Goal: Task Accomplishment & Management: Manage account settings

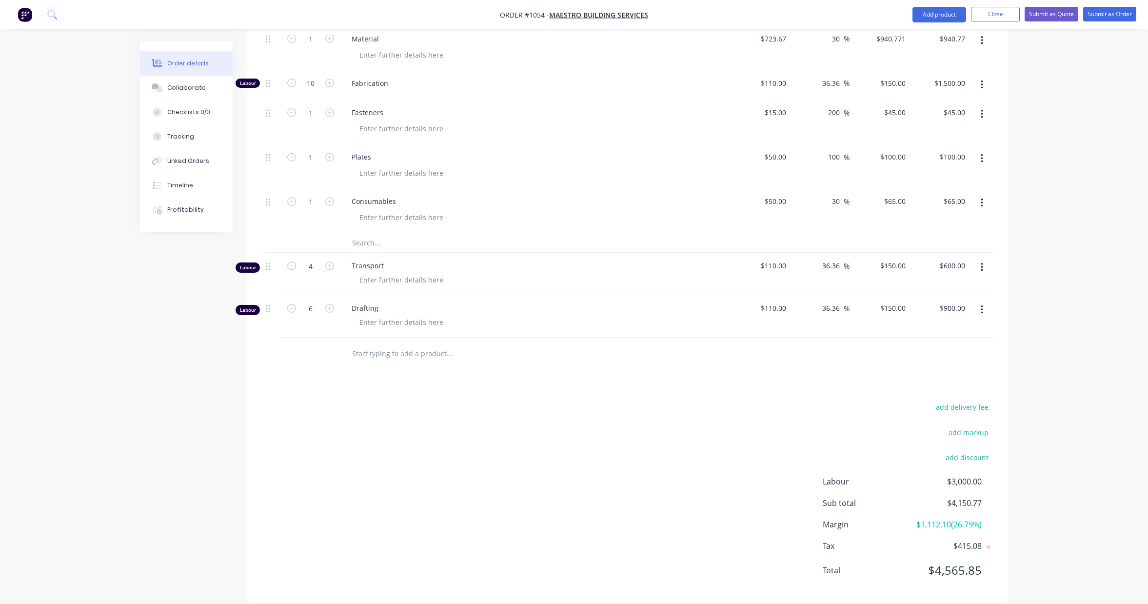
scroll to position [403, 0]
drag, startPoint x: 981, startPoint y: 514, endPoint x: 946, endPoint y: 514, distance: 35.1
click at [946, 511] on span "$4,150.77" at bounding box center [945, 505] width 72 height 12
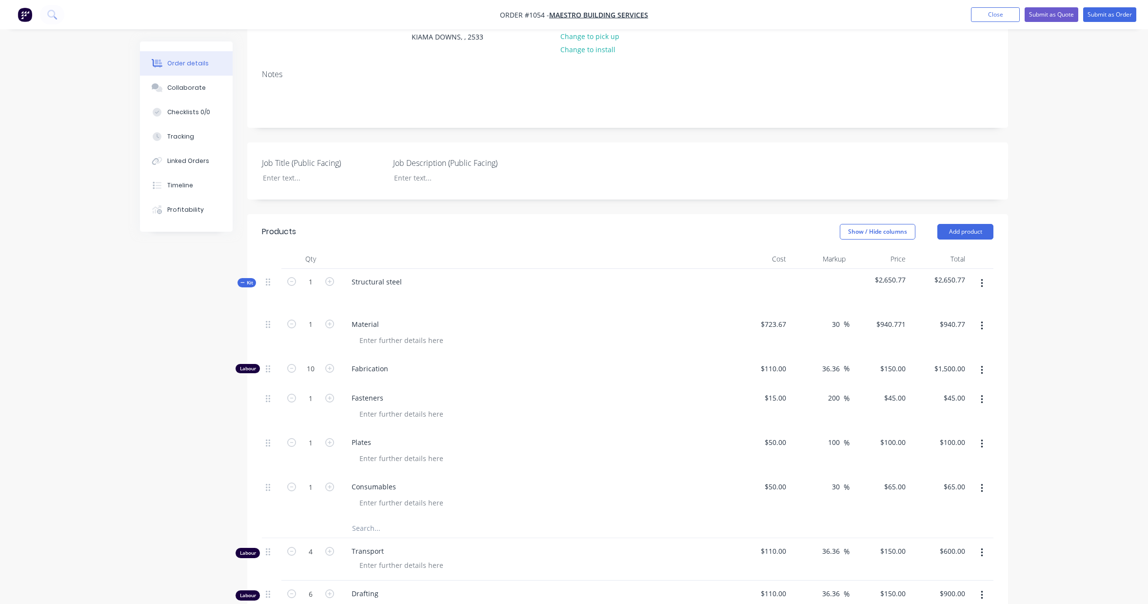
scroll to position [0, 0]
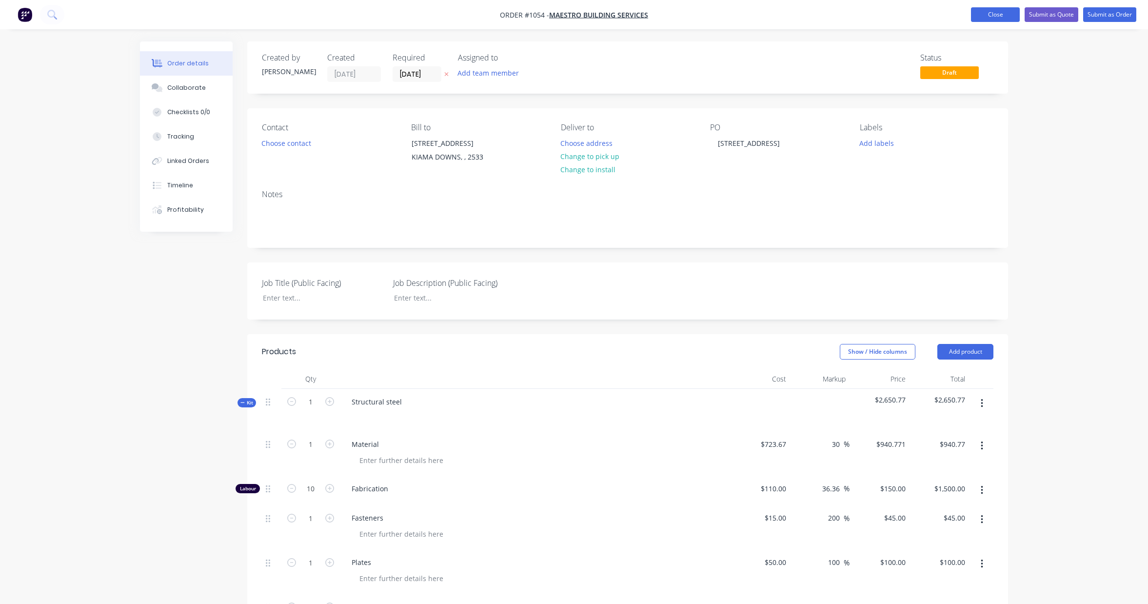
click at [993, 15] on button "Close" at bounding box center [995, 14] width 49 height 15
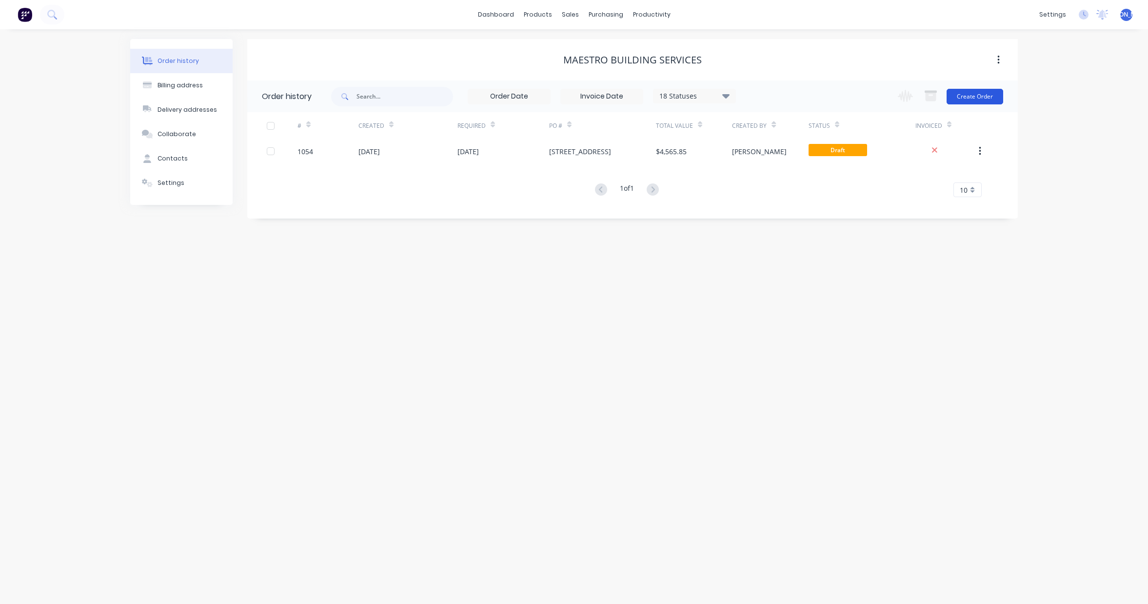
click at [985, 97] on button "Create Order" at bounding box center [975, 97] width 57 height 16
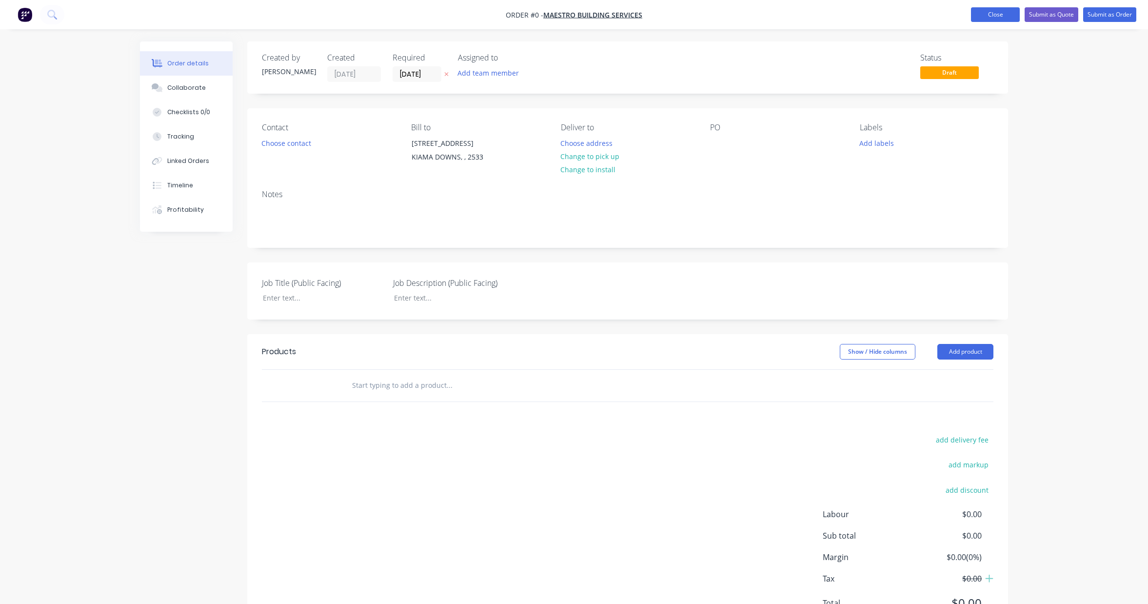
click at [999, 18] on button "Close" at bounding box center [995, 14] width 49 height 15
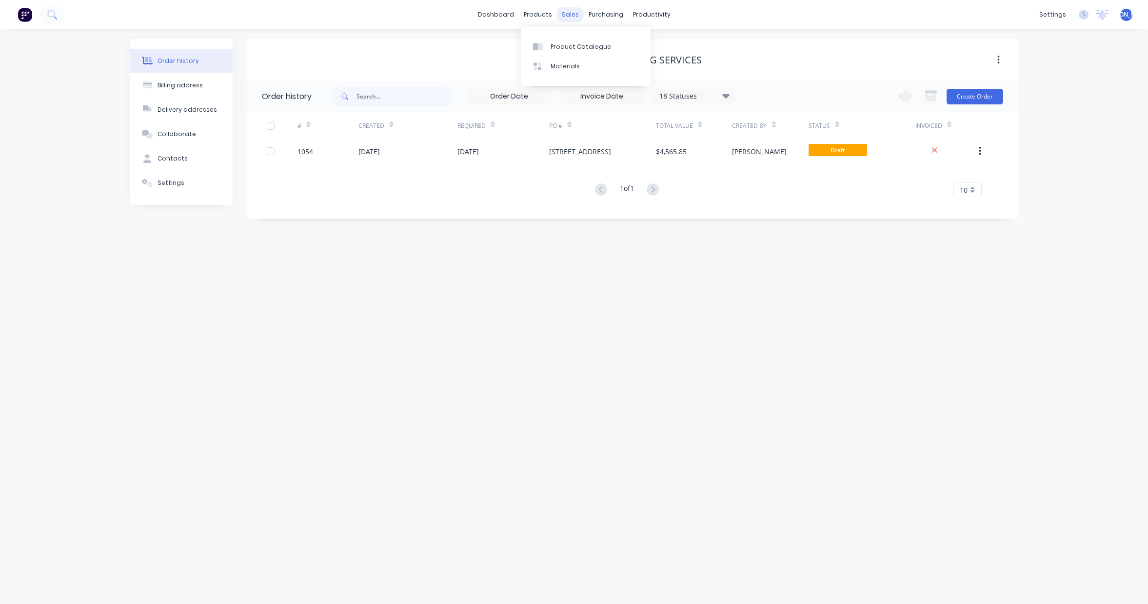
click at [563, 14] on div "sales" at bounding box center [570, 14] width 27 height 15
click at [607, 52] on link "Sales Orders" at bounding box center [621, 47] width 129 height 20
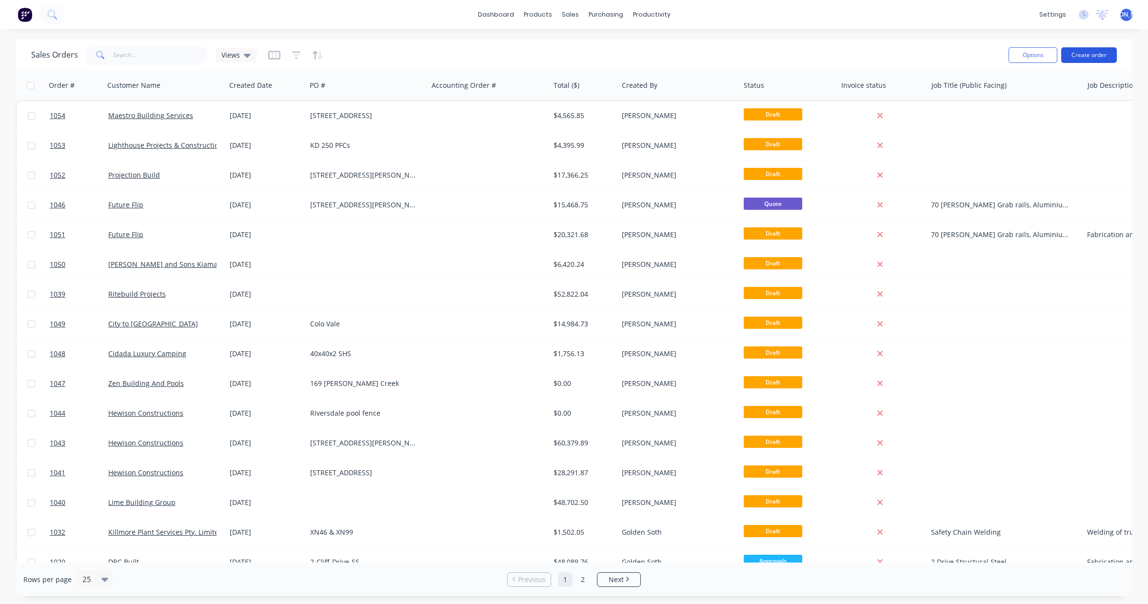
click at [1094, 55] on button "Create order" at bounding box center [1089, 55] width 56 height 16
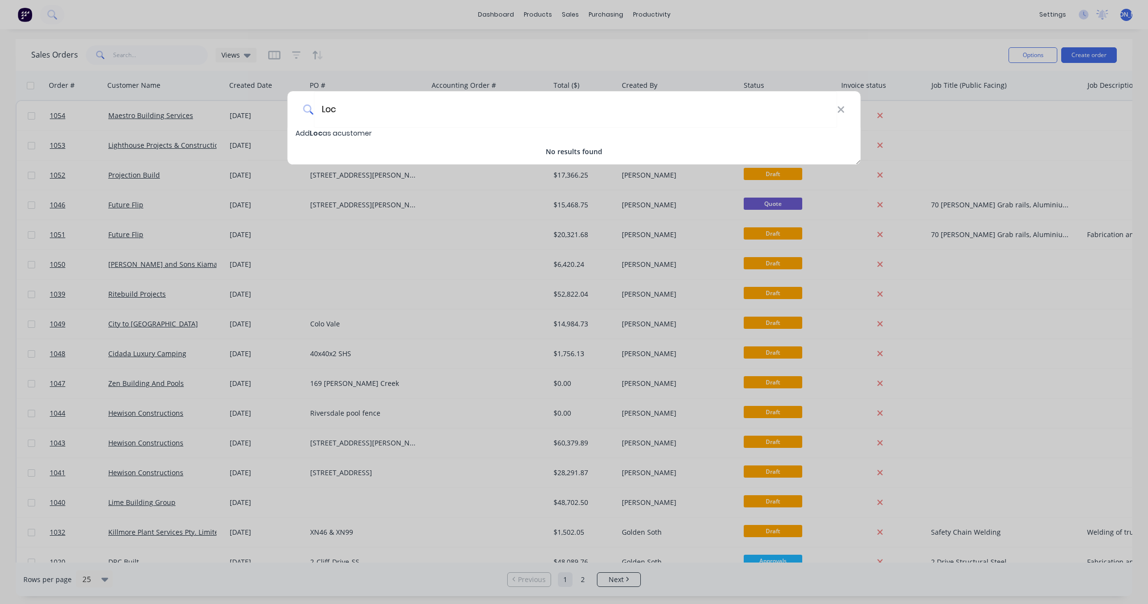
type input "Loc"
drag, startPoint x: 299, startPoint y: 113, endPoint x: 282, endPoint y: 113, distance: 17.6
click at [283, 113] on div "Loc Add Loc as a customer No results found" at bounding box center [574, 302] width 1148 height 604
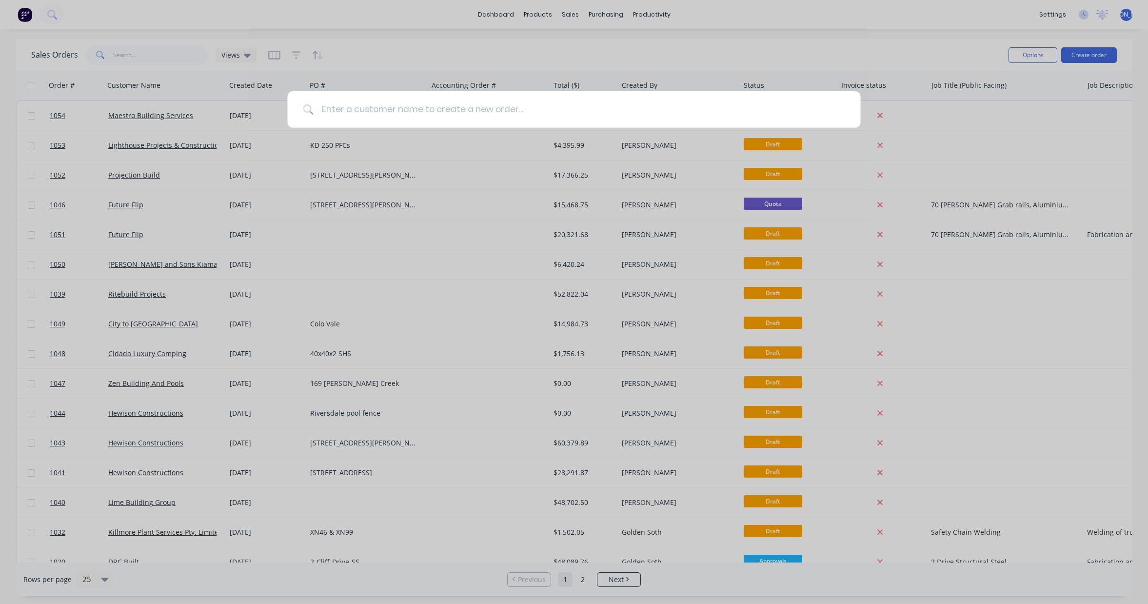
paste input "Locspec Building Services"
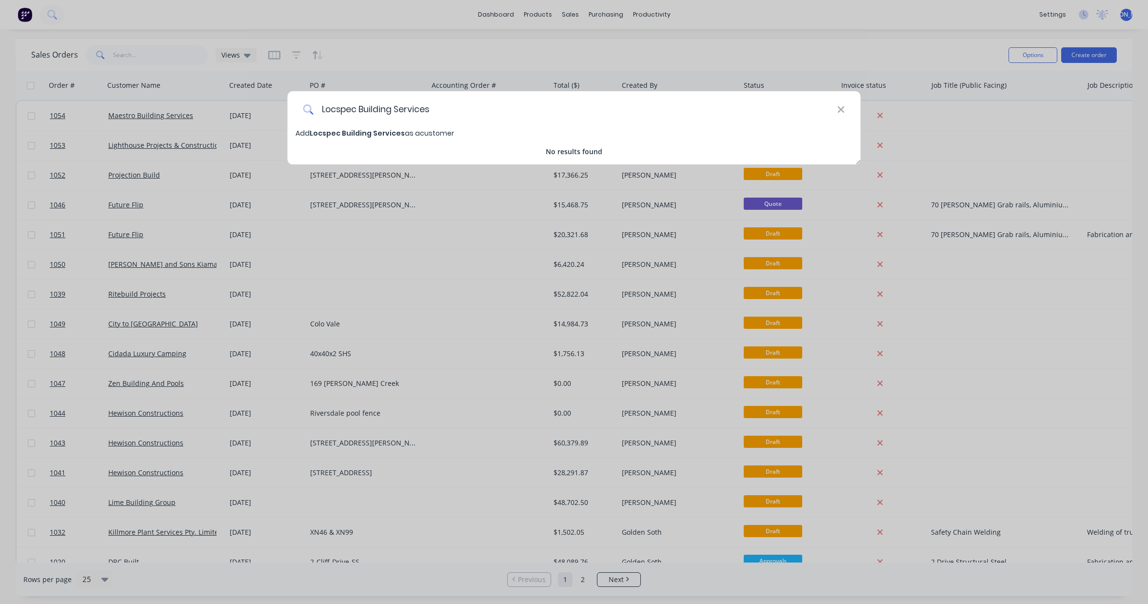
type input "Locspec Building Services"
click at [374, 134] on span "Locspec Building Services" at bounding box center [357, 133] width 95 height 10
select select "AU"
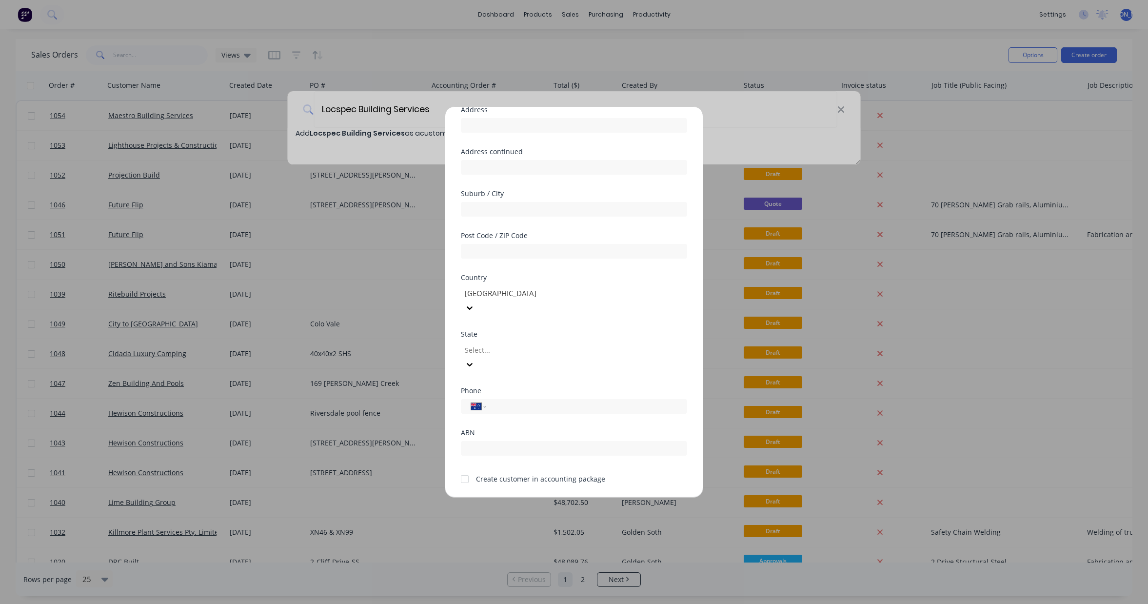
scroll to position [86, 0]
click at [465, 467] on div at bounding box center [465, 477] width 20 height 20
click at [558, 497] on button "Save" at bounding box center [543, 505] width 54 height 16
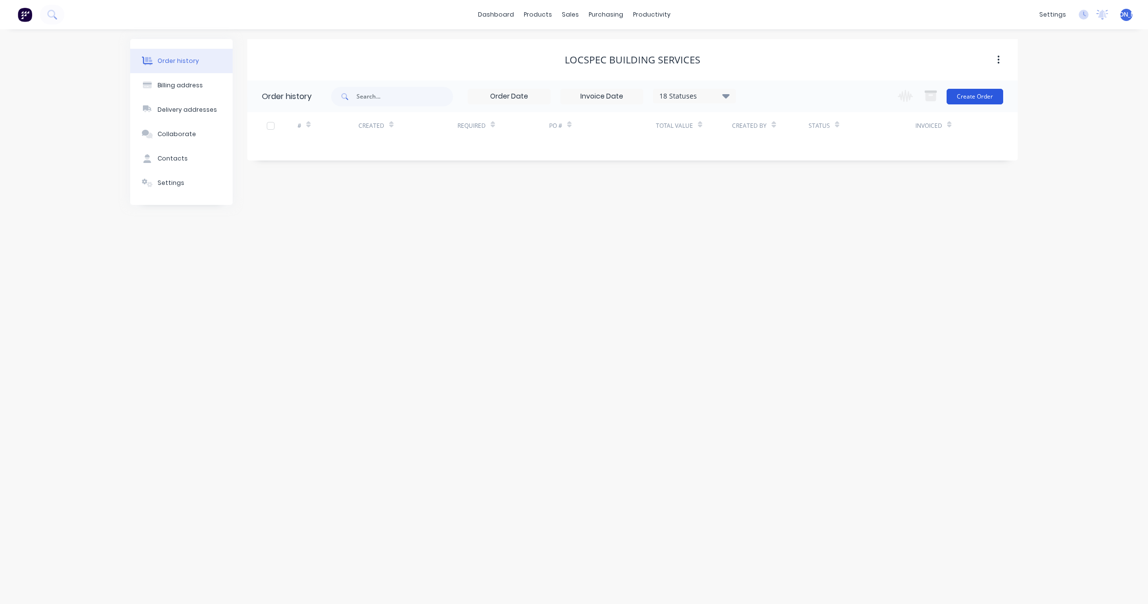
click at [977, 97] on button "Create Order" at bounding box center [975, 97] width 57 height 16
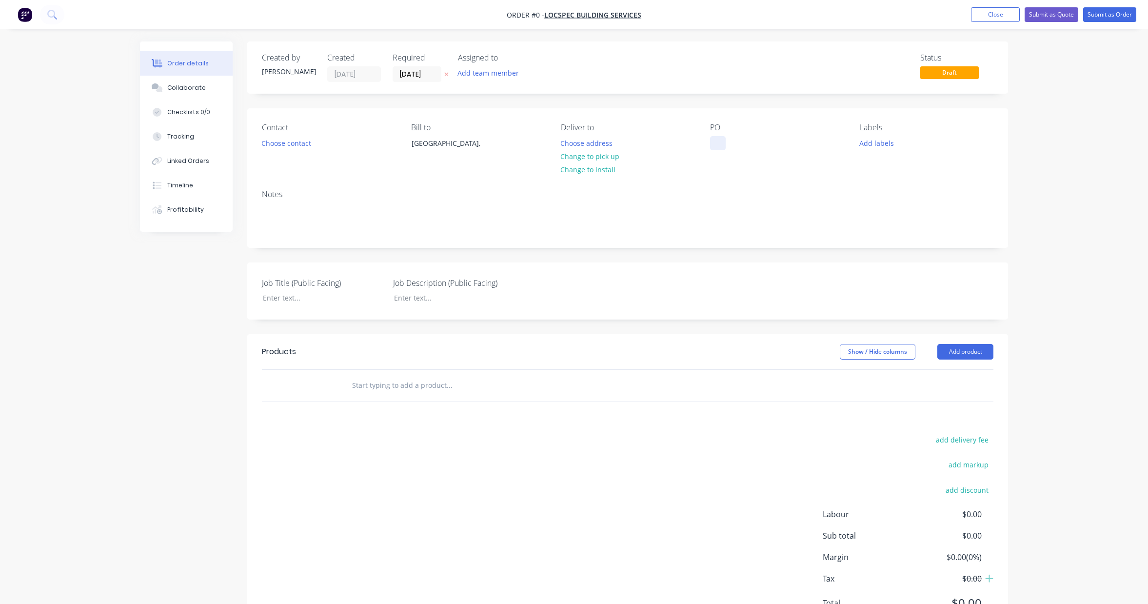
click at [719, 139] on div at bounding box center [718, 143] width 16 height 14
click at [702, 169] on div "Contact Choose contact Bill to [GEOGRAPHIC_DATA], Deliver to Choose address Cha…" at bounding box center [627, 145] width 761 height 74
click at [971, 355] on button "Add product" at bounding box center [965, 352] width 56 height 16
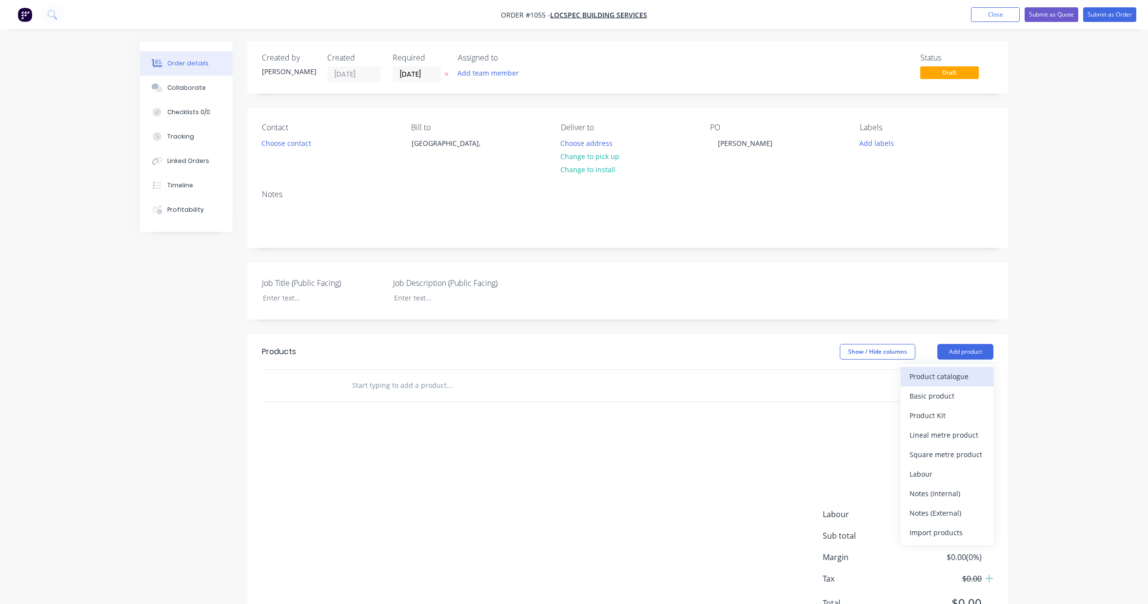
click at [953, 378] on div "Product catalogue" at bounding box center [946, 376] width 75 height 14
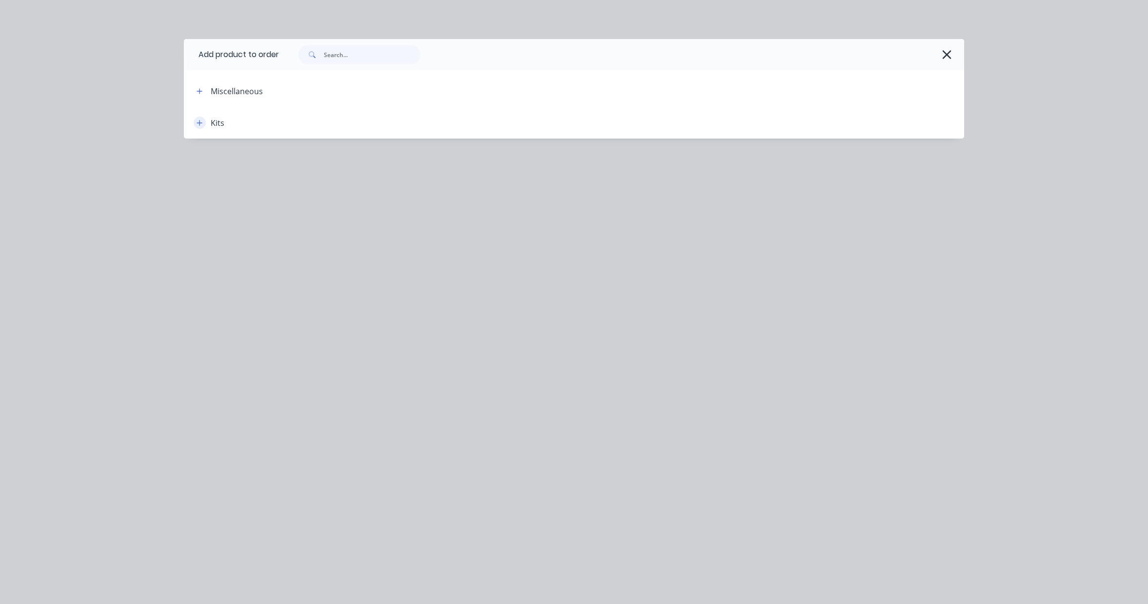
click at [199, 120] on icon "button" at bounding box center [200, 122] width 6 height 7
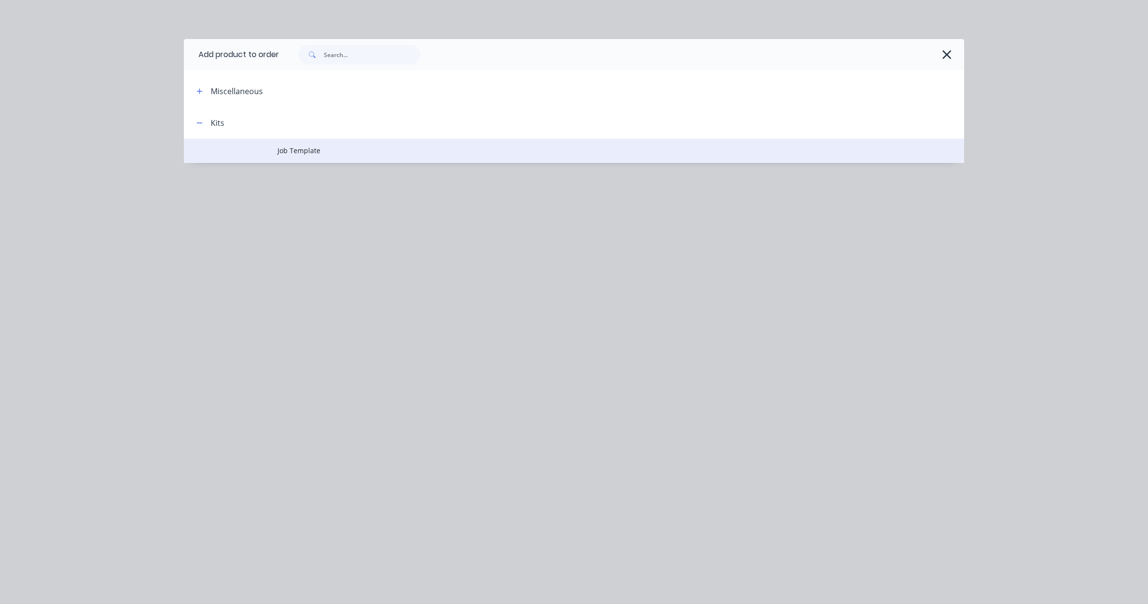
click at [288, 144] on td "Job Template" at bounding box center [620, 150] width 687 height 24
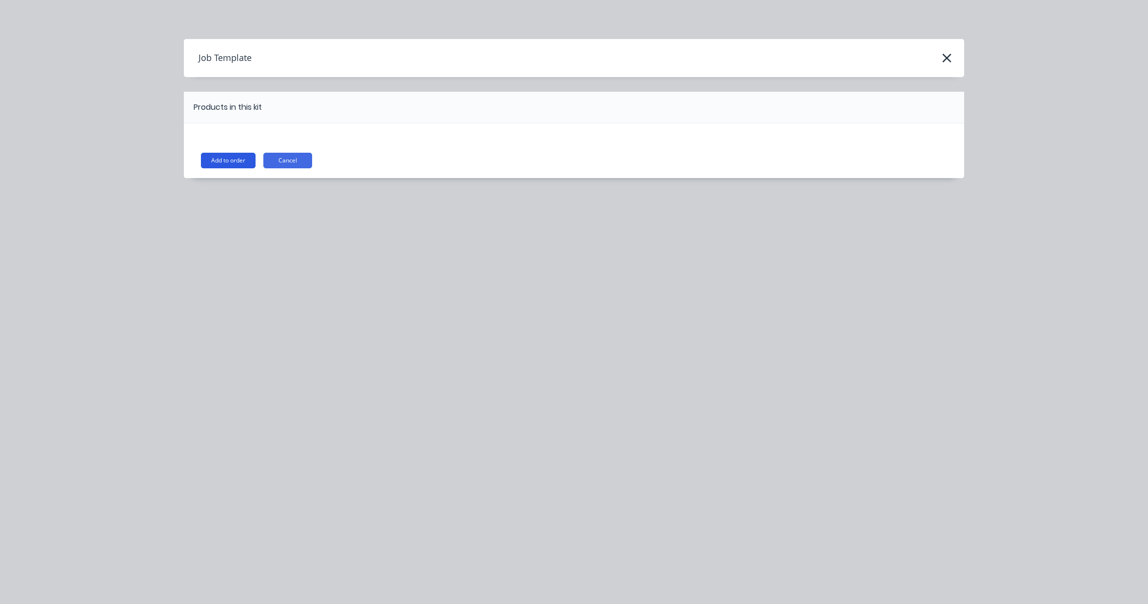
click at [228, 167] on button "Add to order" at bounding box center [228, 161] width 55 height 16
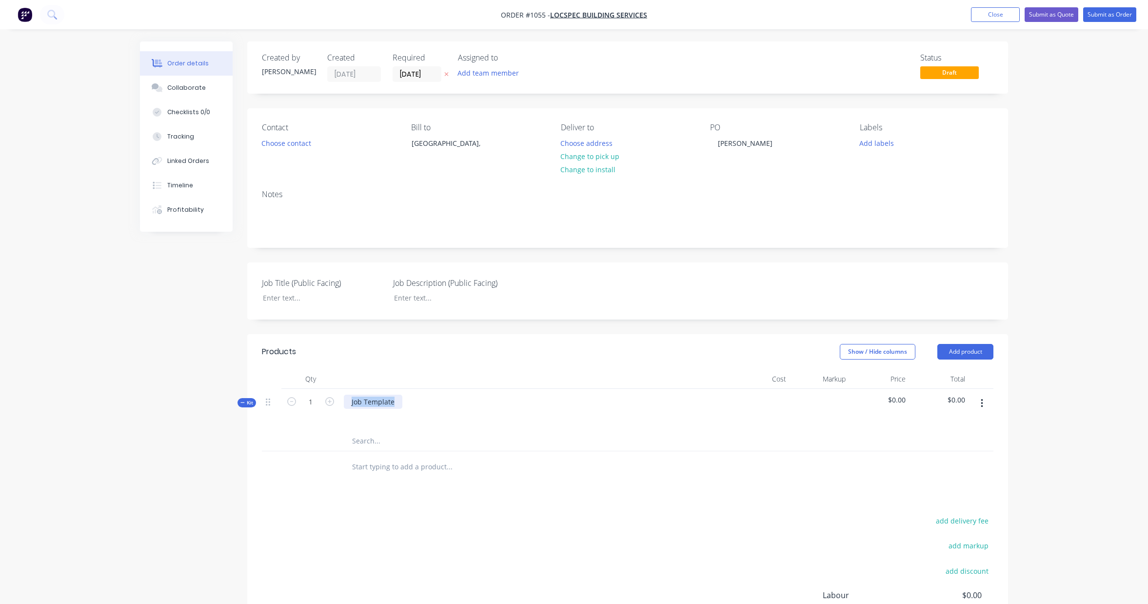
drag, startPoint x: 397, startPoint y: 403, endPoint x: 335, endPoint y: 400, distance: 62.0
click at [335, 400] on div "Kit 1 Job Template $0.00 $0.00" at bounding box center [627, 410] width 731 height 42
click at [648, 488] on div "Products Show / Hide columns Add product Qty Cost Markup Price Total Kit 1 Stru…" at bounding box center [627, 525] width 761 height 383
click at [981, 401] on icon "button" at bounding box center [982, 403] width 2 height 11
click at [968, 434] on div "Add product to kit" at bounding box center [946, 429] width 75 height 14
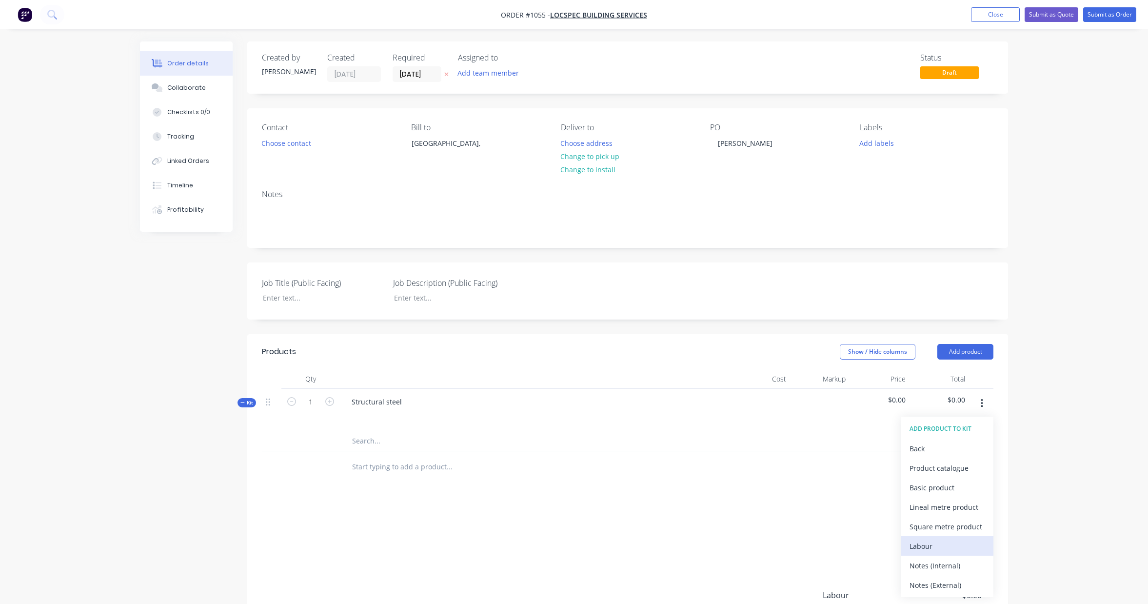
click at [942, 541] on div "Labour" at bounding box center [946, 546] width 75 height 14
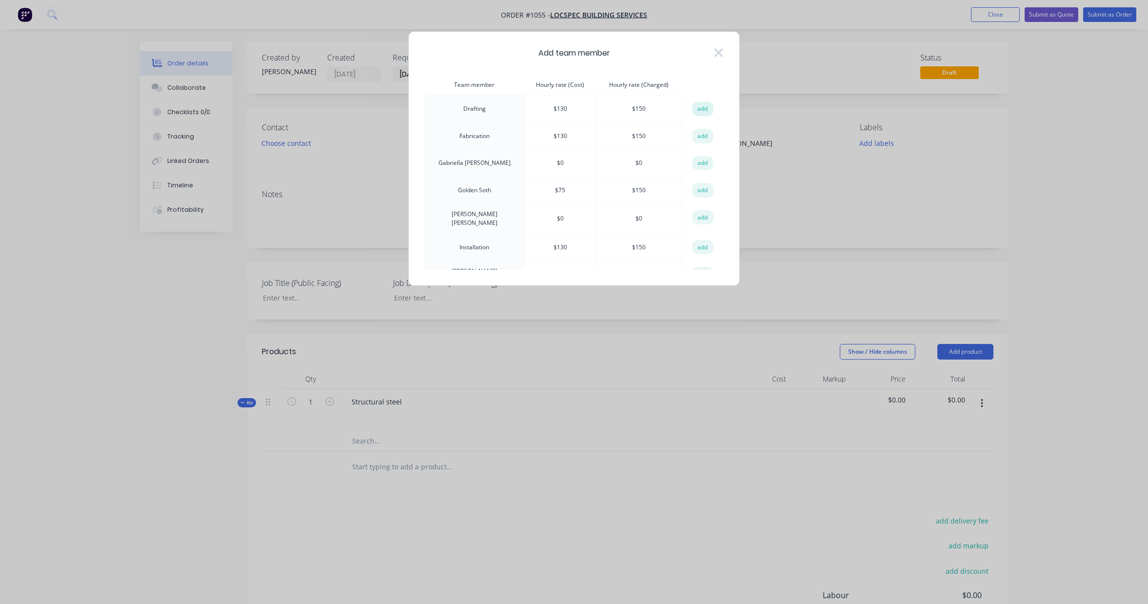
click at [698, 109] on button "add" at bounding box center [702, 109] width 21 height 15
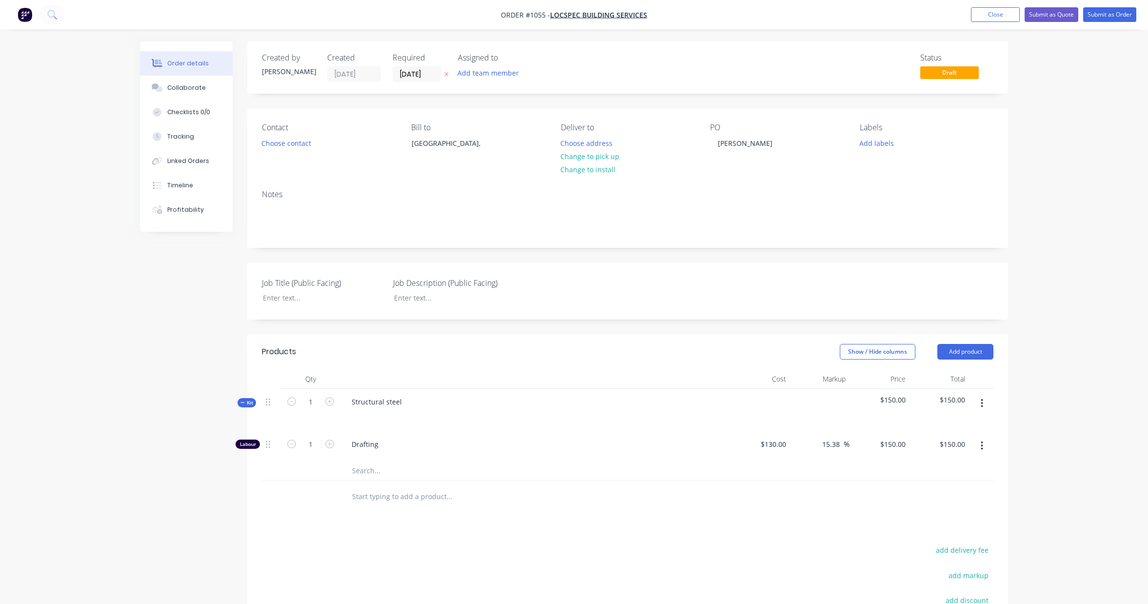
click at [979, 400] on button "button" at bounding box center [981, 403] width 23 height 18
click at [961, 430] on div "Add product to kit" at bounding box center [946, 429] width 75 height 14
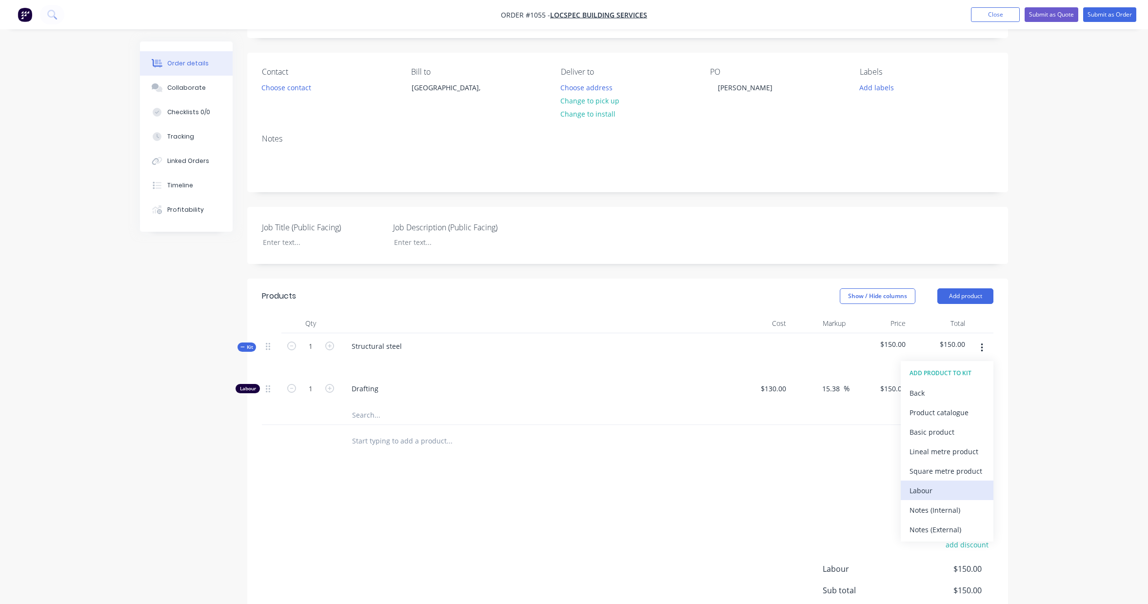
scroll to position [61, 0]
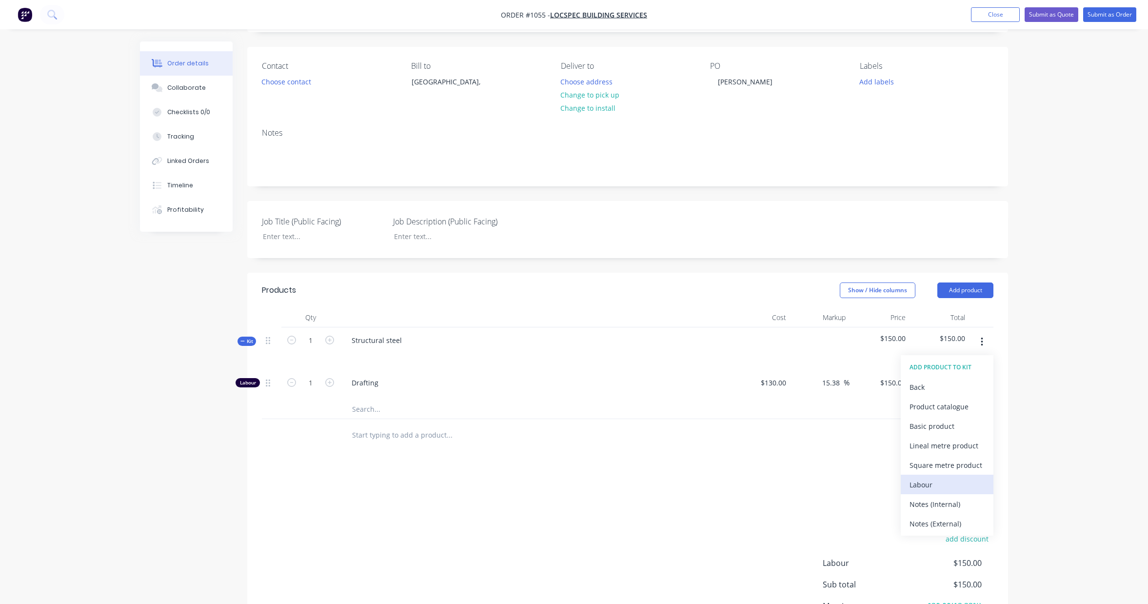
click at [963, 482] on div "Labour" at bounding box center [946, 484] width 75 height 14
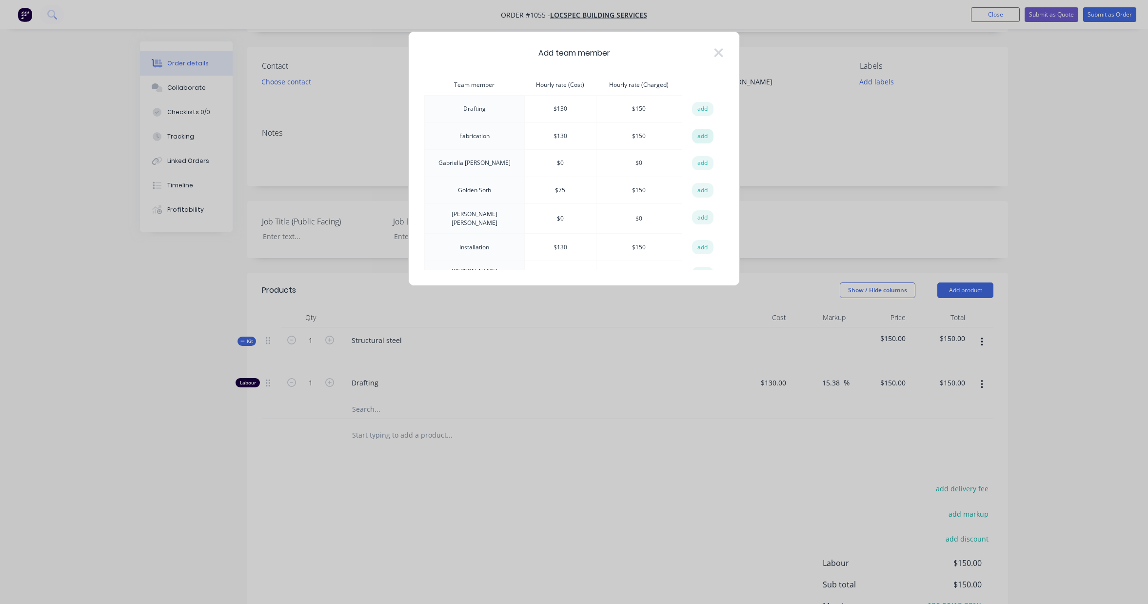
click at [700, 133] on button "add" at bounding box center [702, 136] width 21 height 15
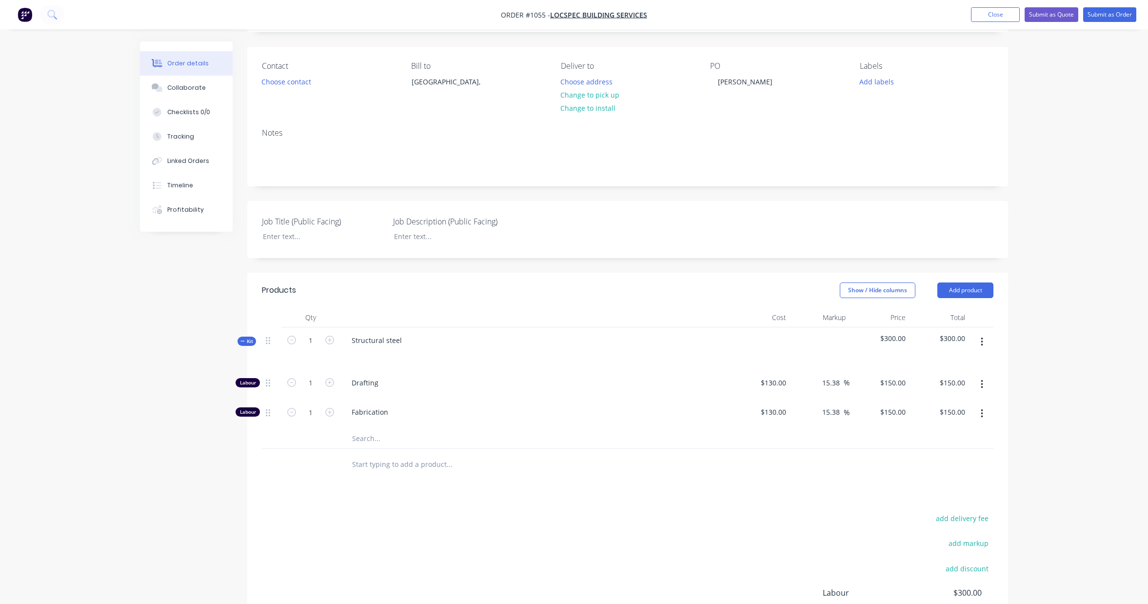
click at [981, 340] on icon "button" at bounding box center [982, 341] width 2 height 11
click at [955, 370] on div "Add product to kit" at bounding box center [946, 367] width 75 height 14
click at [943, 484] on div "Labour" at bounding box center [946, 484] width 75 height 14
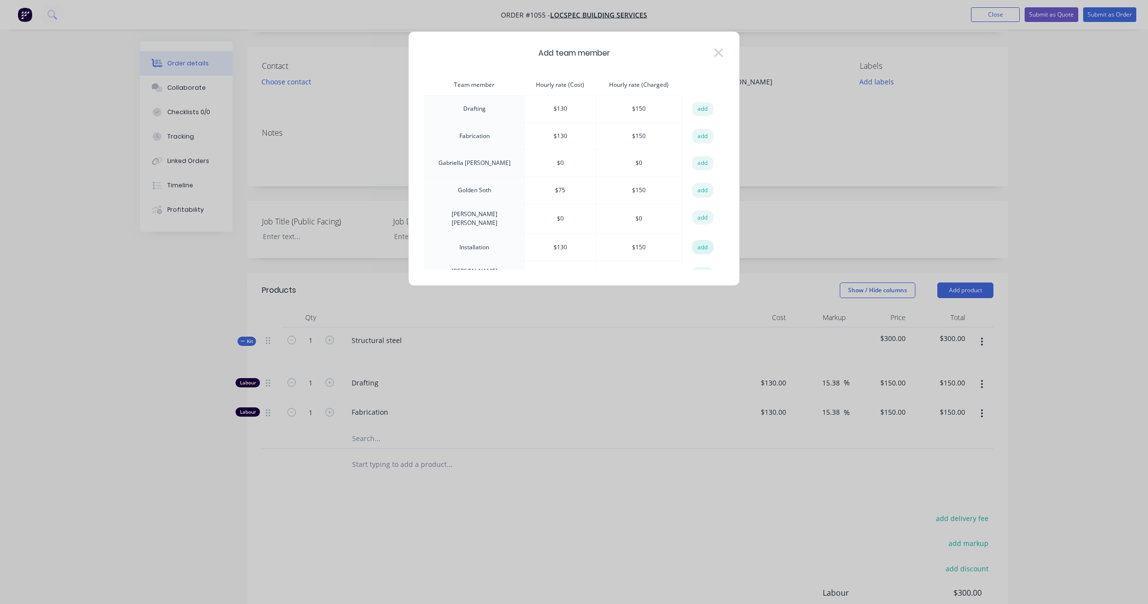
click at [699, 245] on button "add" at bounding box center [702, 247] width 21 height 15
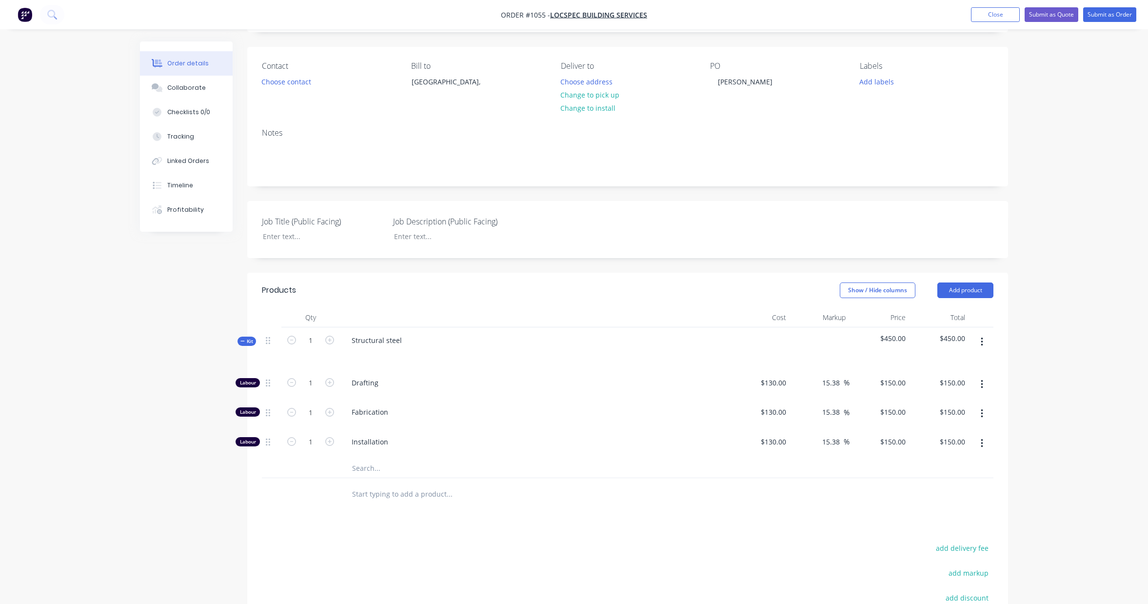
click at [984, 339] on button "button" at bounding box center [981, 342] width 23 height 18
click at [1096, 342] on div "Order details Collaborate Checklists 0/0 Tracking Linked Orders Timeline Profit…" at bounding box center [574, 349] width 1148 height 820
click at [361, 470] on input "text" at bounding box center [449, 468] width 195 height 20
type input "C"
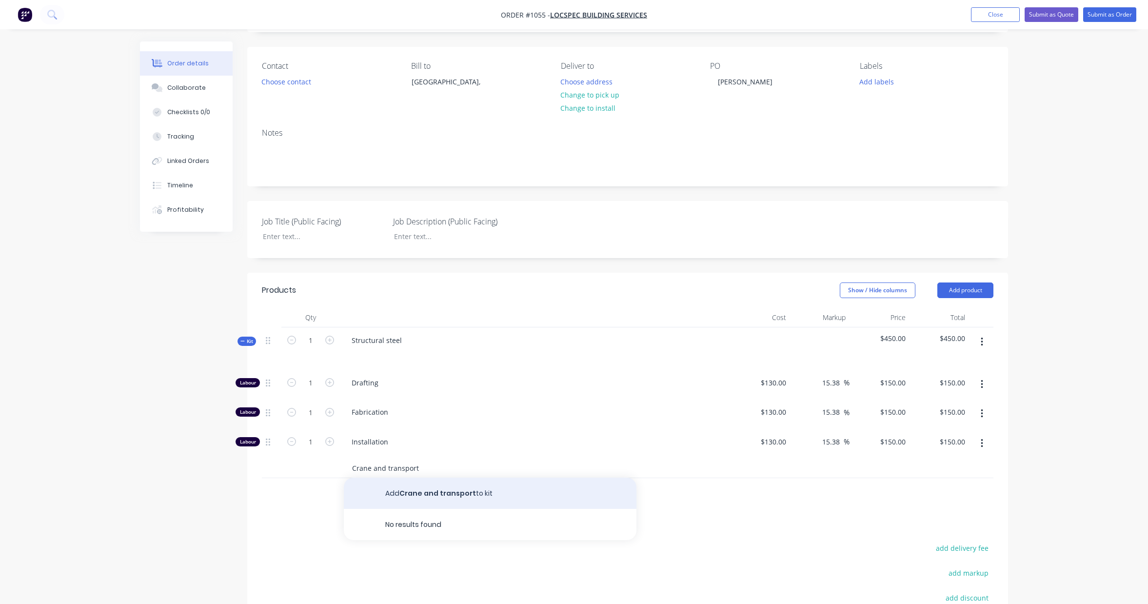
type input "Crane and transport"
click at [419, 496] on button "Add Crane and transport to kit" at bounding box center [490, 492] width 293 height 31
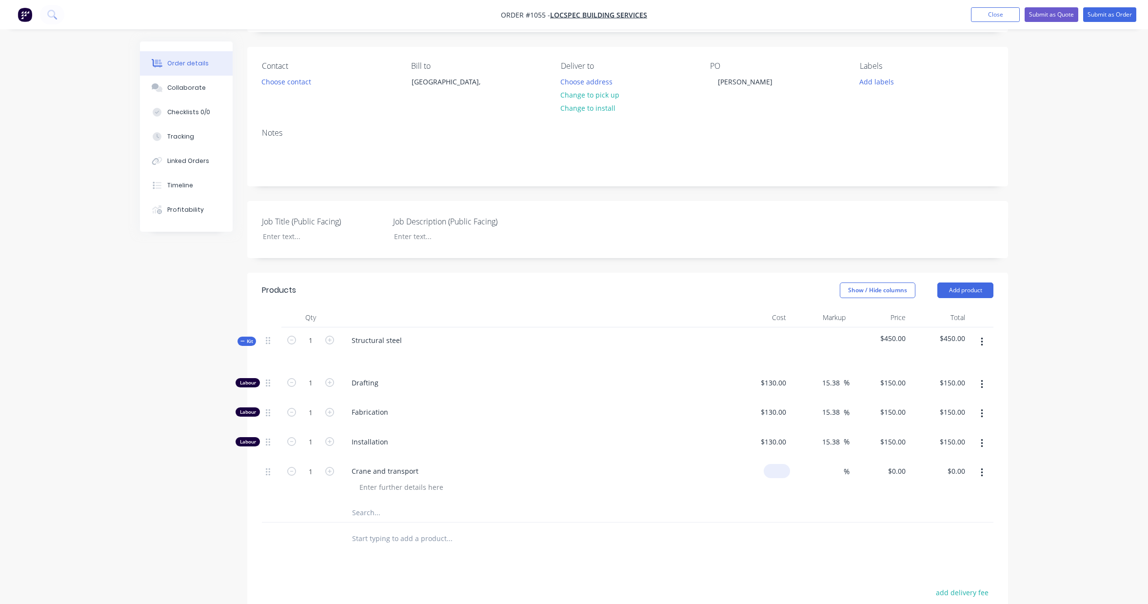
click at [780, 473] on input at bounding box center [779, 471] width 22 height 14
type input "$140.00"
click at [845, 471] on span "%" at bounding box center [847, 471] width 6 height 11
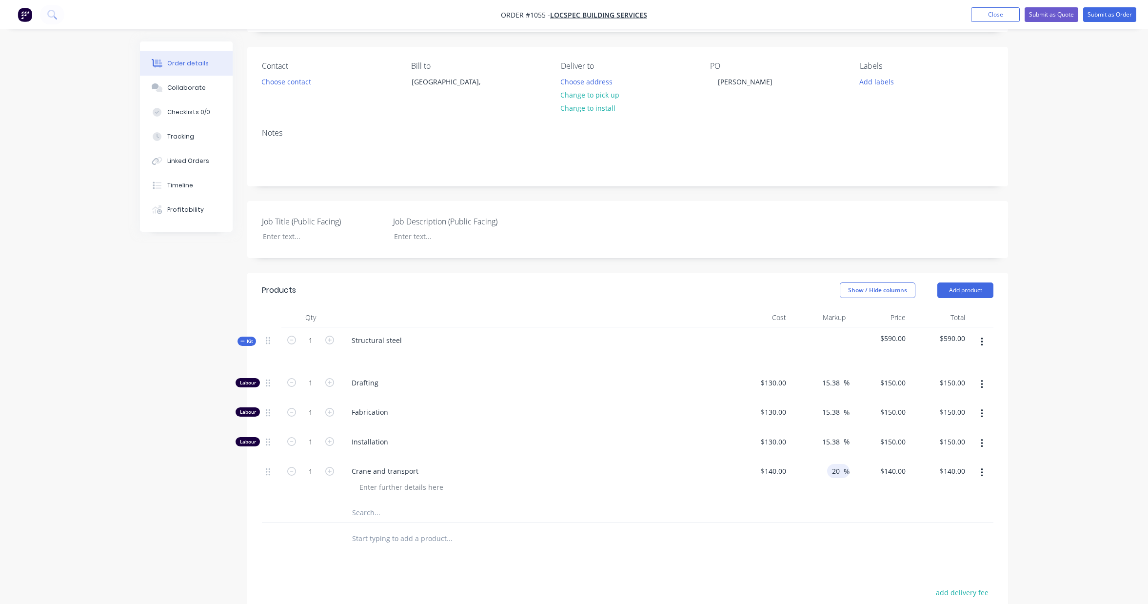
type input "20"
type input "$168.00"
click at [1038, 447] on div "Order details Collaborate Checklists 0/0 Tracking Linked Orders Timeline Profit…" at bounding box center [574, 371] width 1148 height 864
click at [777, 383] on input "130" at bounding box center [781, 382] width 17 height 14
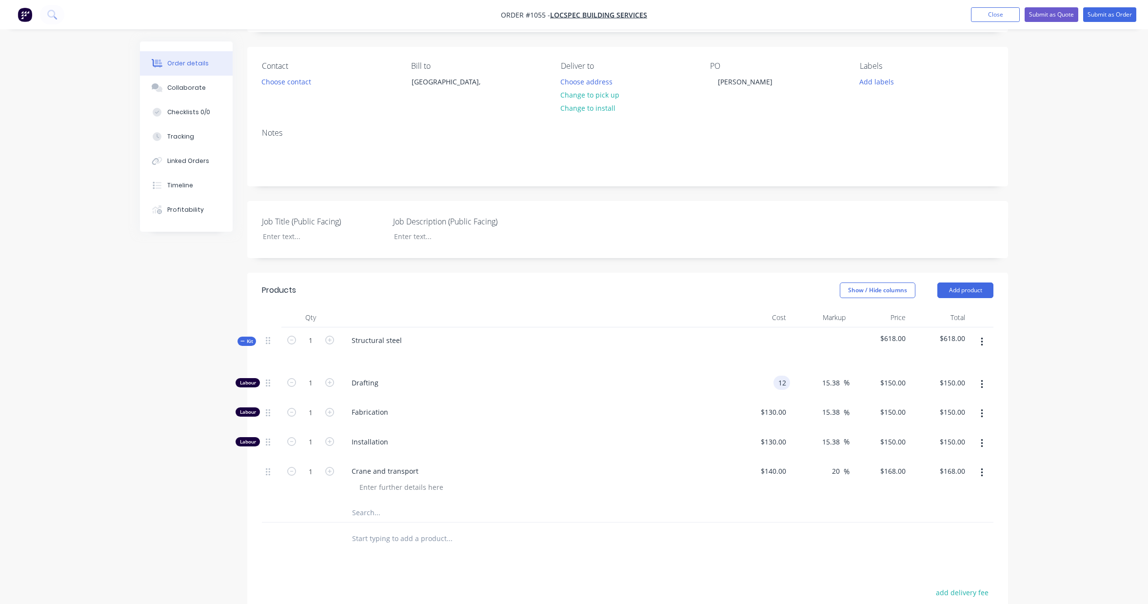
type input "1"
type input "$116.00"
type input "$133.8462"
type input "$133.85"
click at [777, 414] on input "130" at bounding box center [775, 412] width 30 height 14
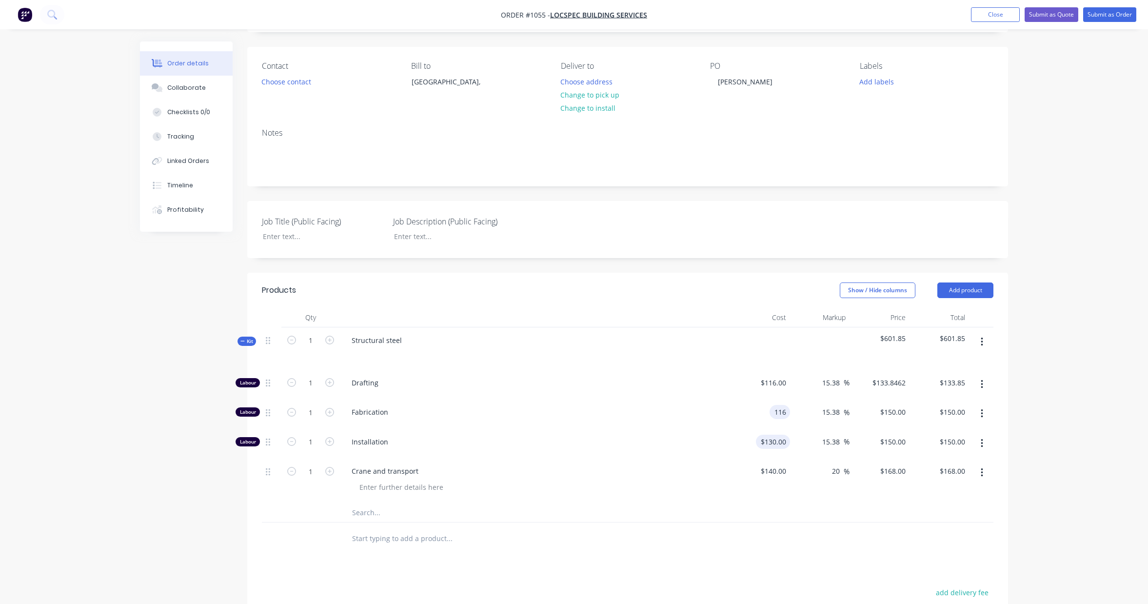
type input "$116.00"
type input "$133.8462"
type input "$133.85"
click at [777, 444] on input "130" at bounding box center [775, 441] width 30 height 14
type input "$116.00"
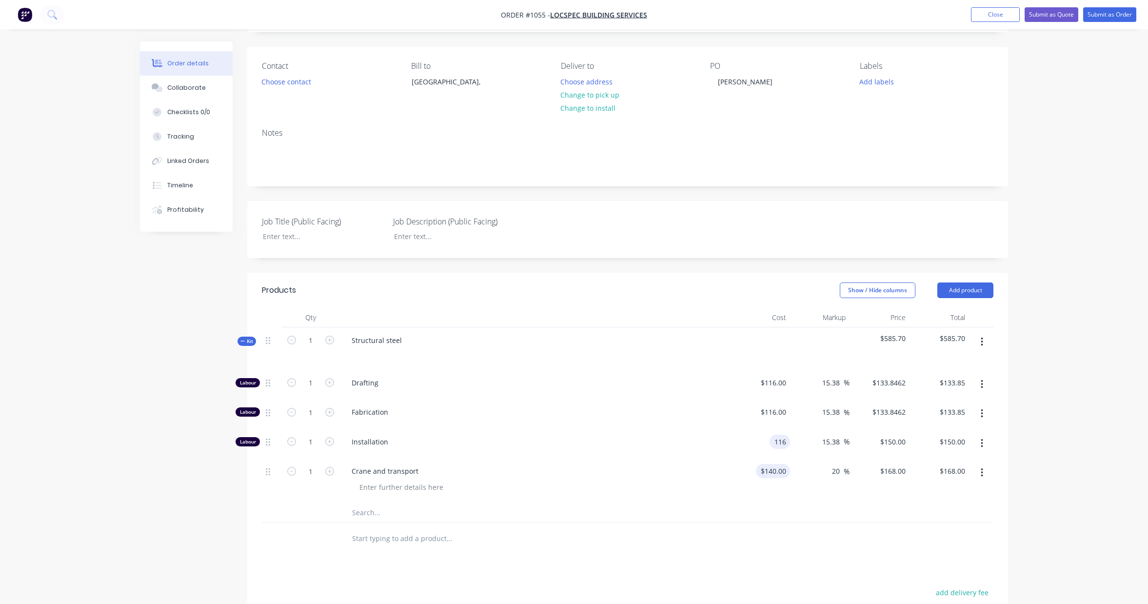
type input "$133.8462"
type input "$133.85"
click at [774, 470] on input "140" at bounding box center [775, 471] width 30 height 14
type input "$140.00"
click at [1081, 410] on div "Order details Collaborate Checklists 0/0 Tracking Linked Orders Timeline Profit…" at bounding box center [574, 371] width 1148 height 864
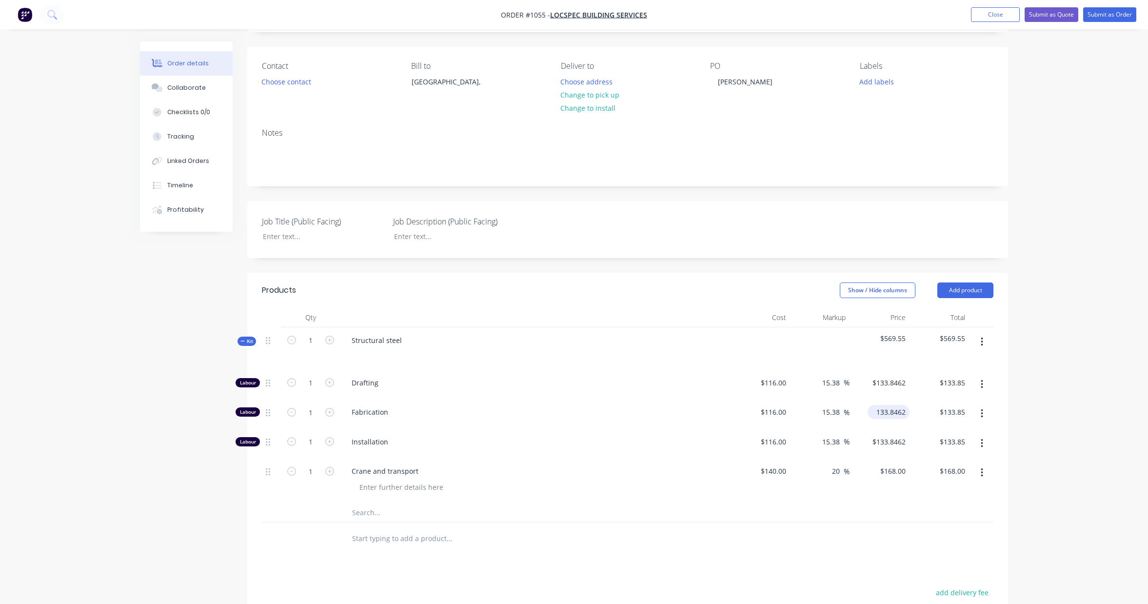
click at [894, 415] on input "133.8462" at bounding box center [890, 412] width 38 height 14
type input "150"
type input "133.8462"
type input "29.31"
type input "$150.00"
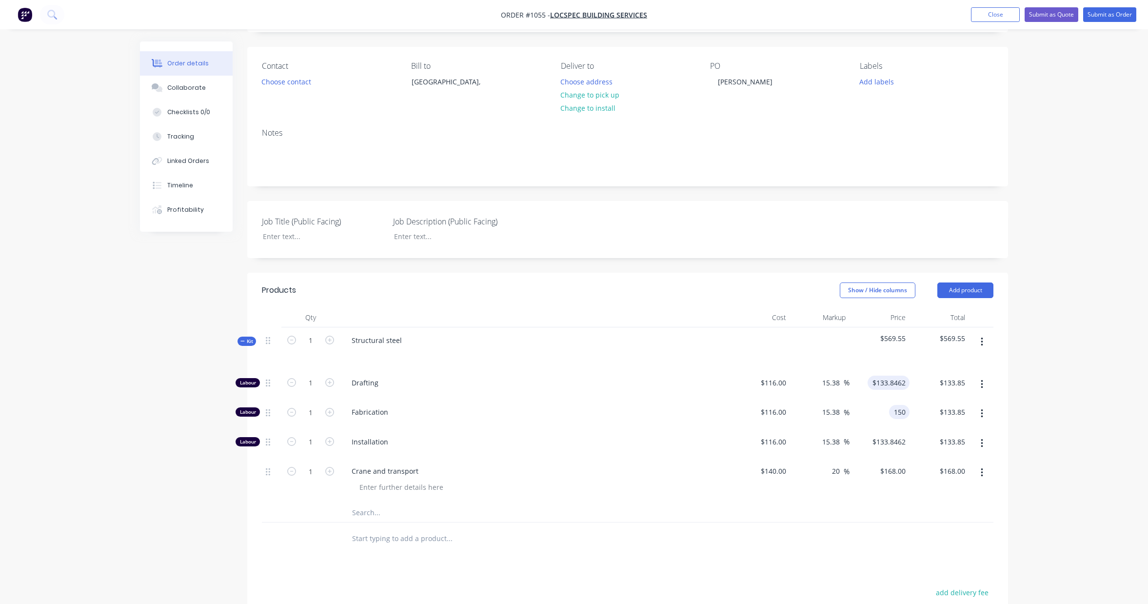
type input "$150.00"
click at [890, 384] on input "133.8462" at bounding box center [890, 382] width 38 height 14
type input "150"
type input "29.31"
type input "$150.00"
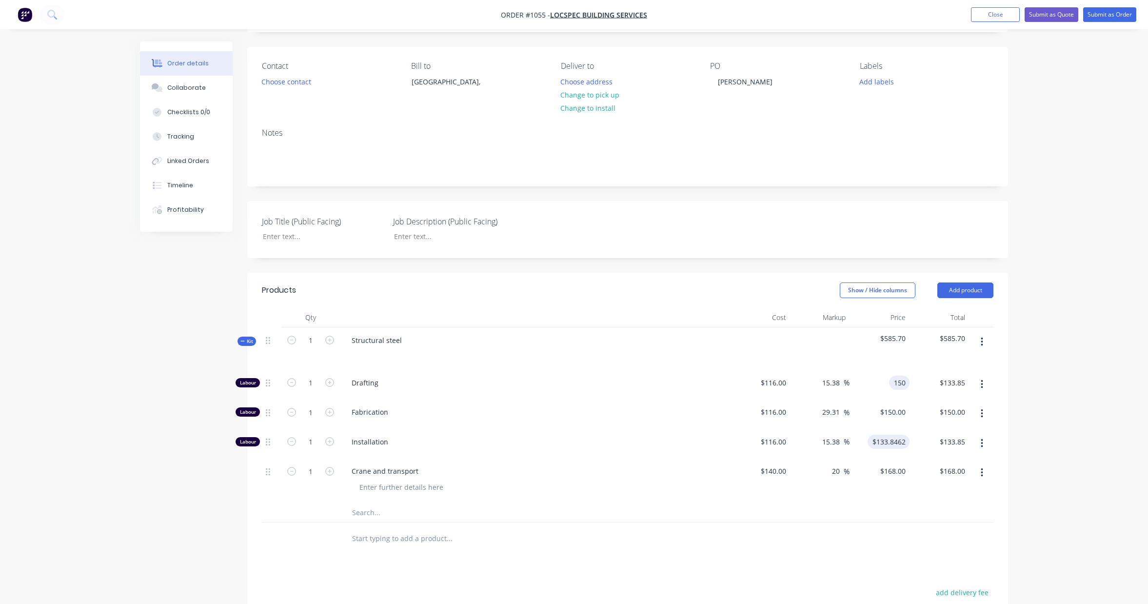
type input "$150.00"
click at [892, 442] on input "133.8462" at bounding box center [890, 441] width 38 height 14
type input "150"
type input "29.31"
type input "$150.00"
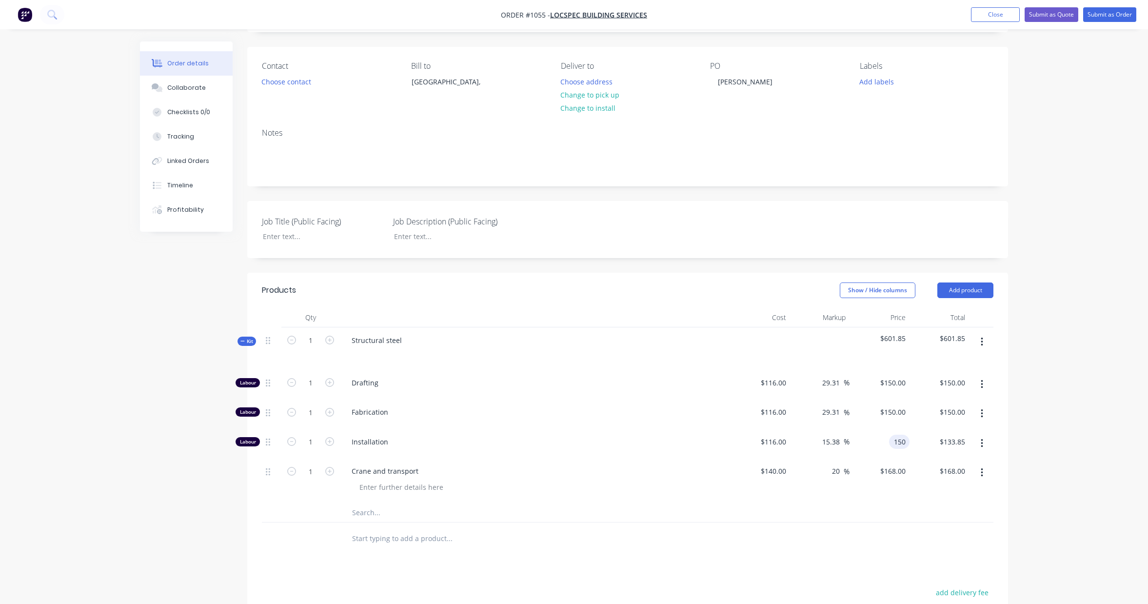
type input "$150.00"
click at [1012, 444] on div "Order details Collaborate Checklists 0/0 Tracking Linked Orders Timeline Profit…" at bounding box center [574, 391] width 888 height 823
click at [331, 412] on icon "button" at bounding box center [329, 412] width 9 height 9
type input "2"
type input "$300.00"
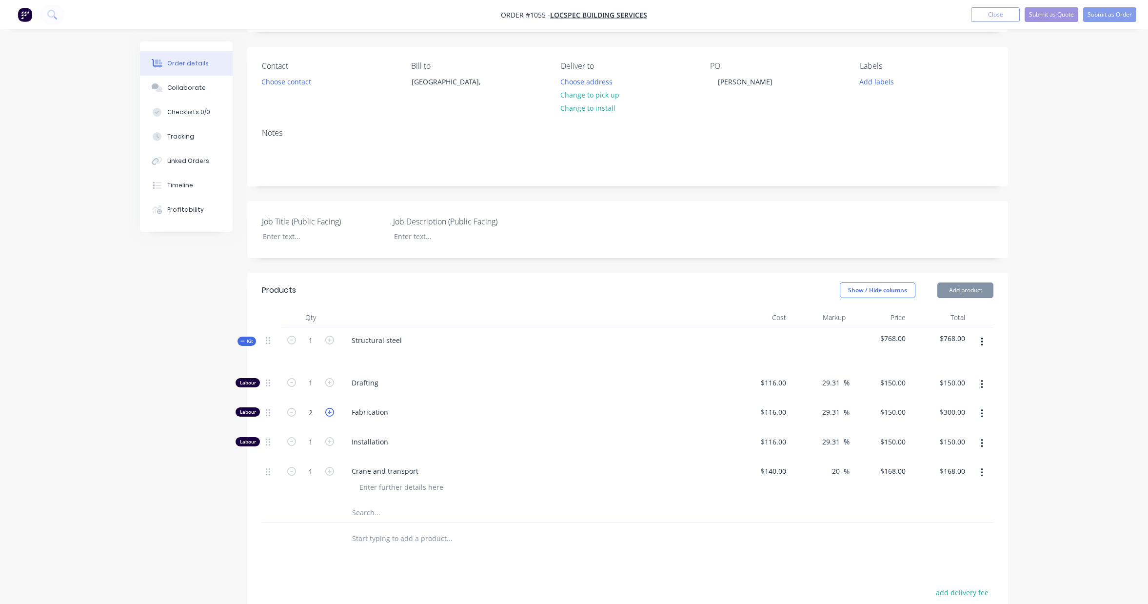
click at [331, 412] on icon "button" at bounding box center [329, 412] width 9 height 9
type input "3"
type input "$450.00"
click at [331, 412] on icon "button" at bounding box center [329, 412] width 9 height 9
type input "4"
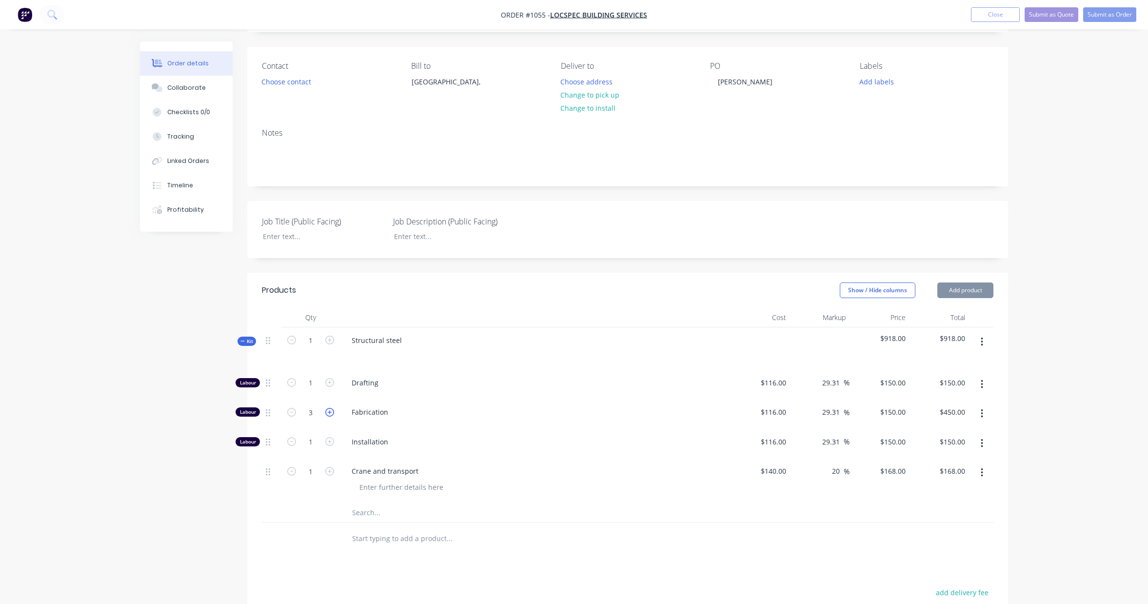
type input "$600.00"
click at [331, 412] on icon "button" at bounding box center [329, 412] width 9 height 9
type input "5"
type input "$750.00"
click at [331, 412] on icon "button" at bounding box center [329, 412] width 9 height 9
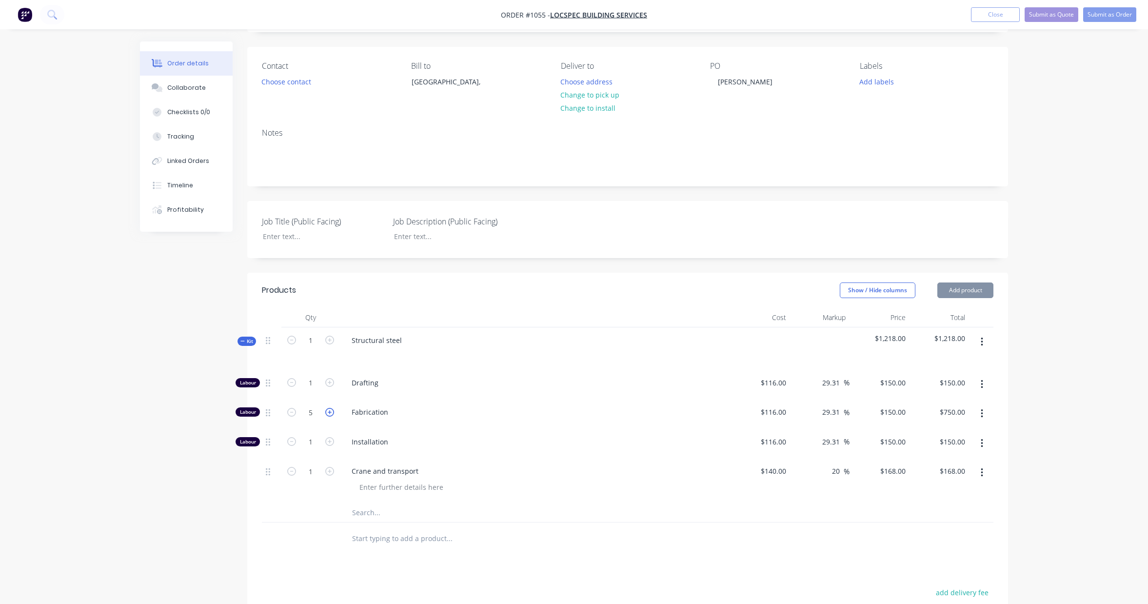
type input "6"
type input "$900.00"
click at [331, 412] on icon "button" at bounding box center [329, 412] width 9 height 9
type input "7"
type input "$1,050.00"
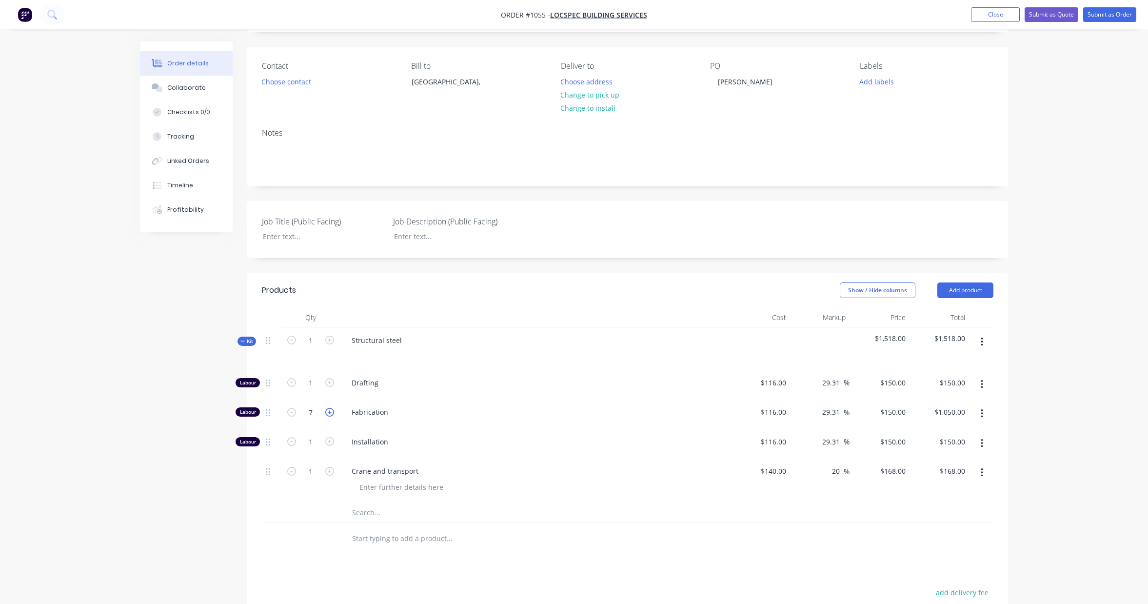
click at [331, 412] on icon "button" at bounding box center [329, 412] width 9 height 9
type input "8"
type input "$1,200.00"
click at [331, 412] on icon "button" at bounding box center [329, 412] width 9 height 9
type input "9"
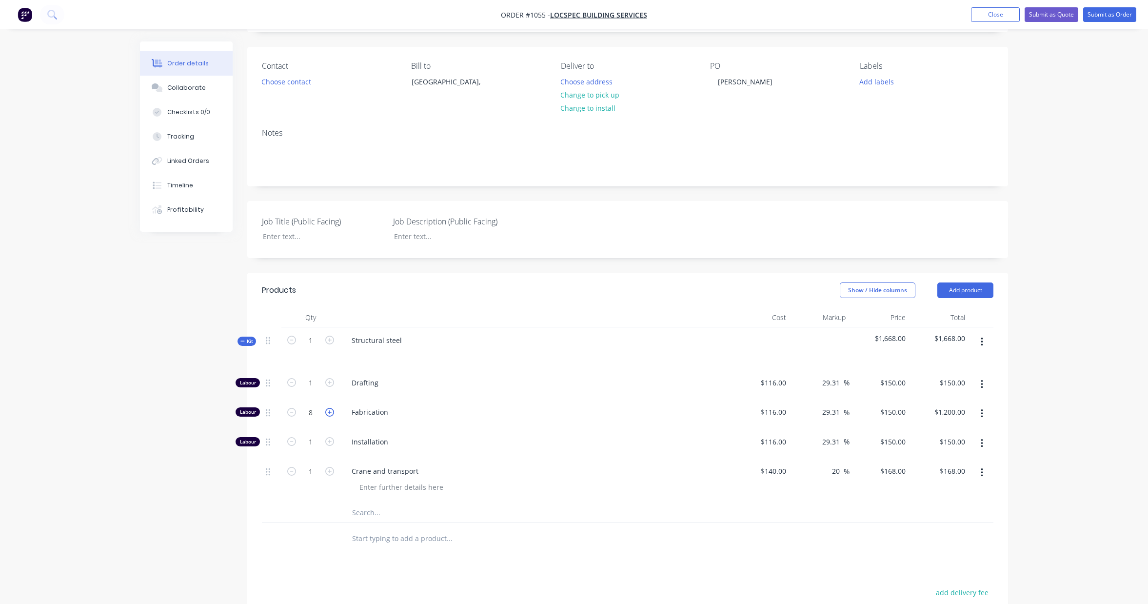
type input "$1,350.00"
click at [331, 412] on icon "button" at bounding box center [329, 412] width 9 height 9
type input "10"
type input "$1,500.00"
click at [331, 412] on icon "button" at bounding box center [329, 412] width 9 height 9
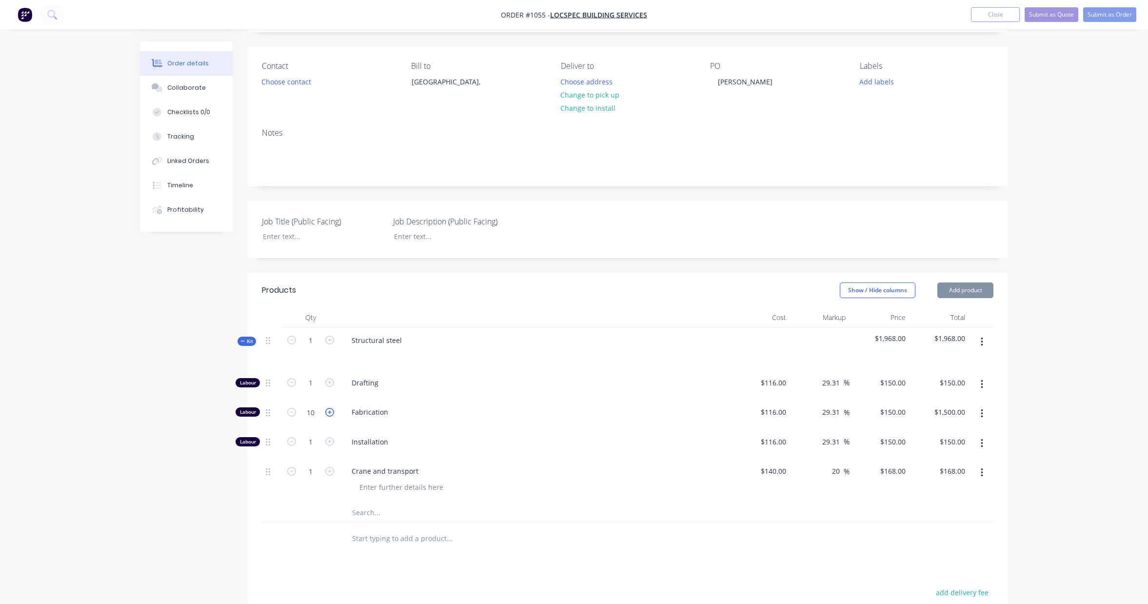
type input "11"
type input "$1,650.00"
click at [331, 412] on icon "button" at bounding box center [329, 412] width 9 height 9
type input "12"
type input "$1,800.00"
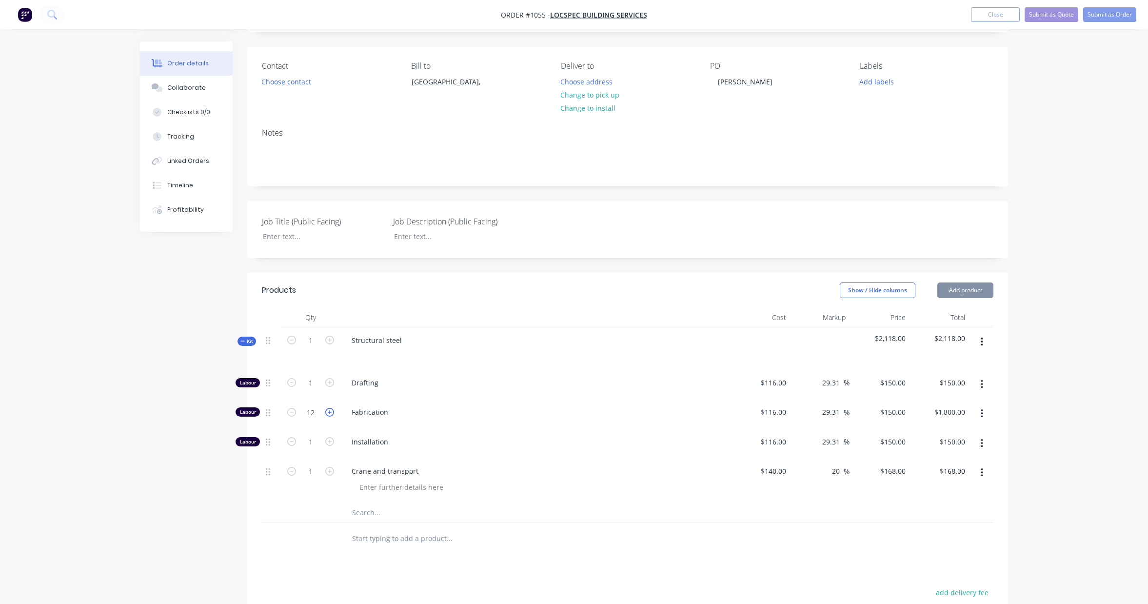
click at [331, 412] on icon "button" at bounding box center [329, 412] width 9 height 9
type input "13"
type input "$1,950.00"
click at [331, 412] on icon "button" at bounding box center [329, 412] width 9 height 9
type input "14"
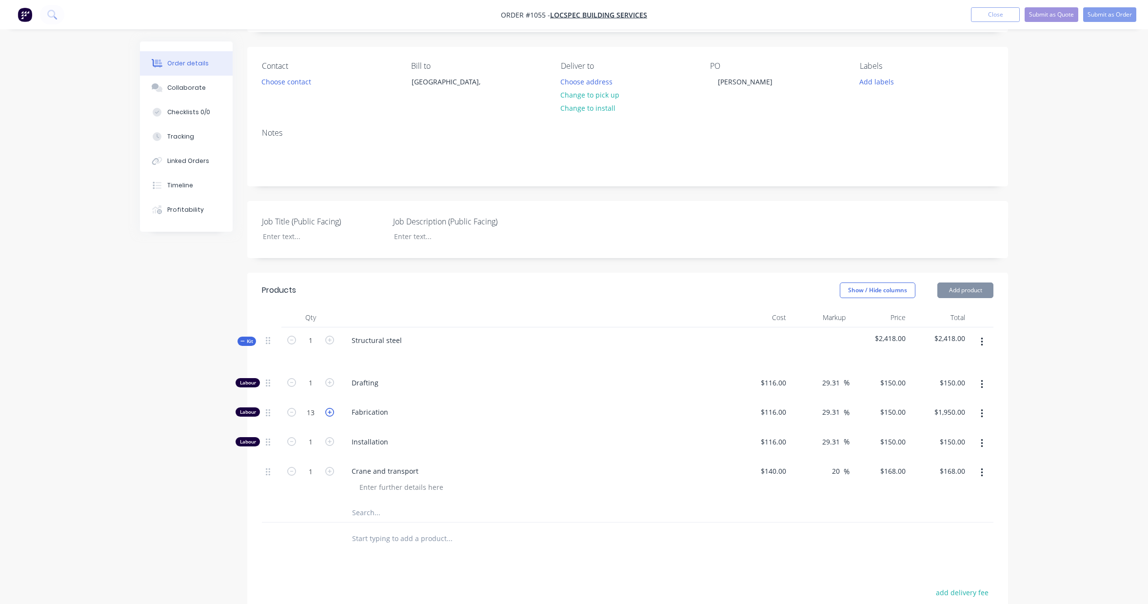
type input "$2,100.00"
click at [331, 412] on icon "button" at bounding box center [329, 412] width 9 height 9
type input "15"
type input "$2,250.00"
click at [331, 412] on icon "button" at bounding box center [329, 412] width 9 height 9
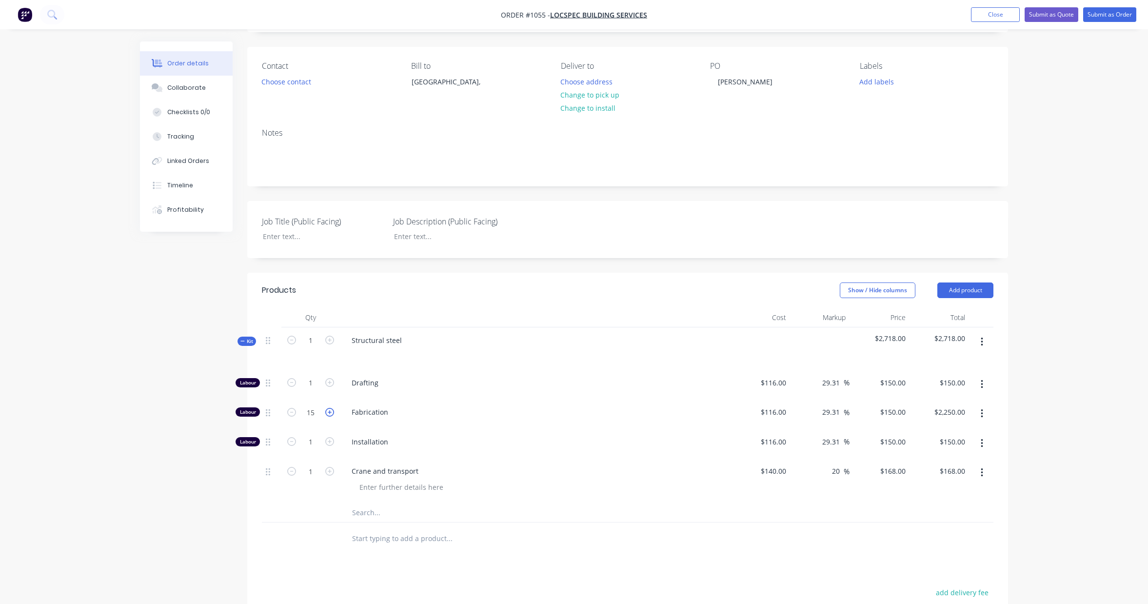
type input "16"
type input "$2,400.00"
click at [331, 412] on icon "button" at bounding box center [329, 412] width 9 height 9
type input "17"
type input "$2,550.00"
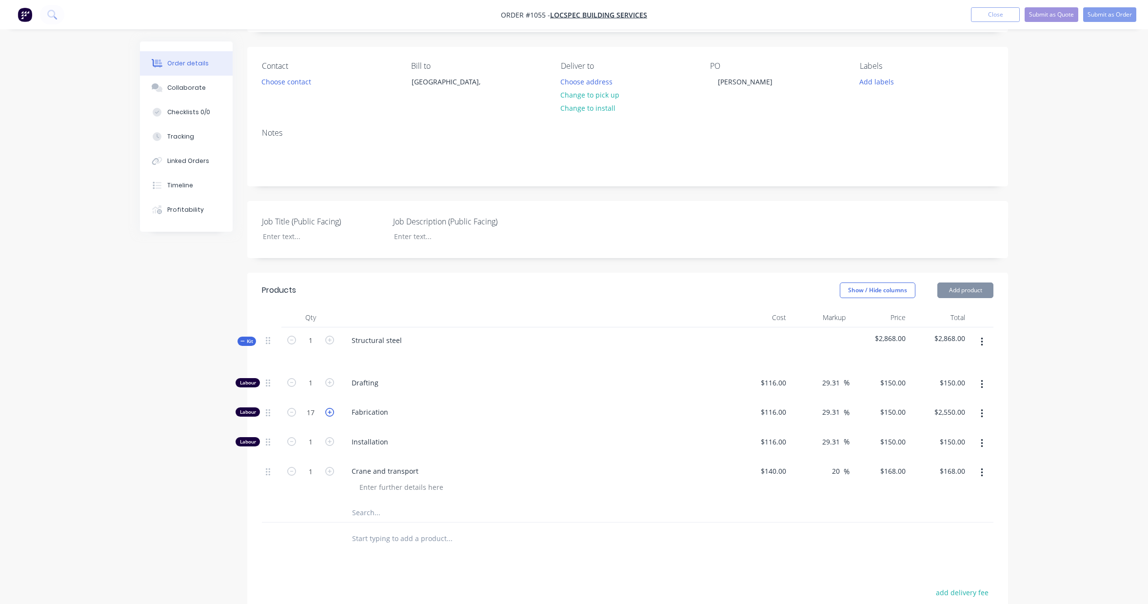
click at [331, 412] on icon "button" at bounding box center [329, 412] width 9 height 9
type input "18"
type input "$2,700.00"
click at [331, 412] on icon "button" at bounding box center [329, 412] width 9 height 9
type input "19"
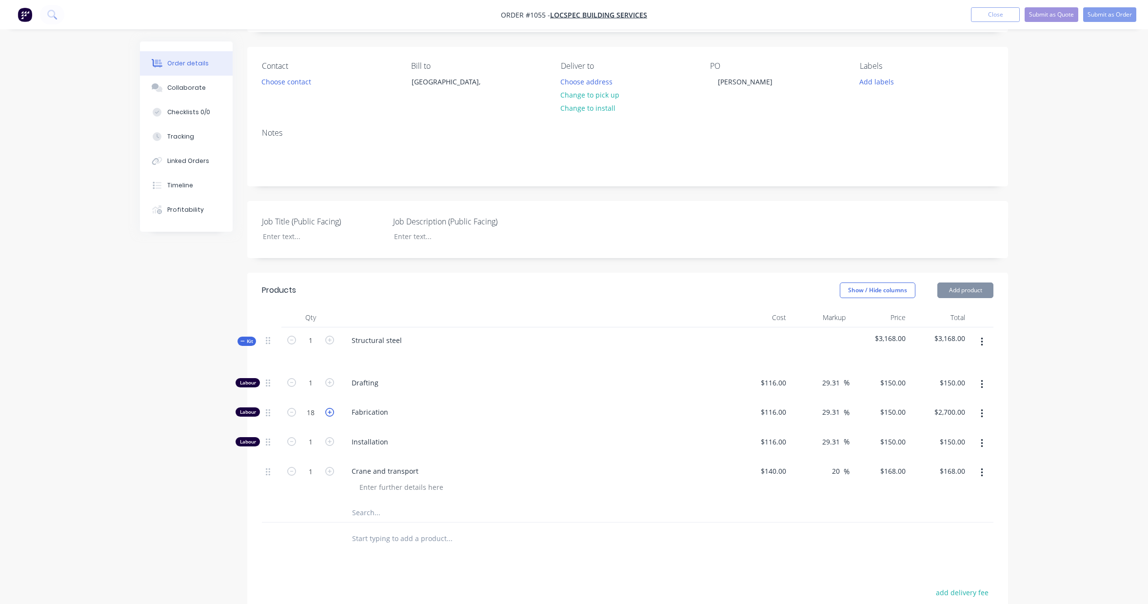
type input "$2,850.00"
click at [331, 412] on icon "button" at bounding box center [329, 412] width 9 height 9
type input "20"
type input "$3,000.00"
click at [332, 383] on icon "button" at bounding box center [329, 382] width 9 height 9
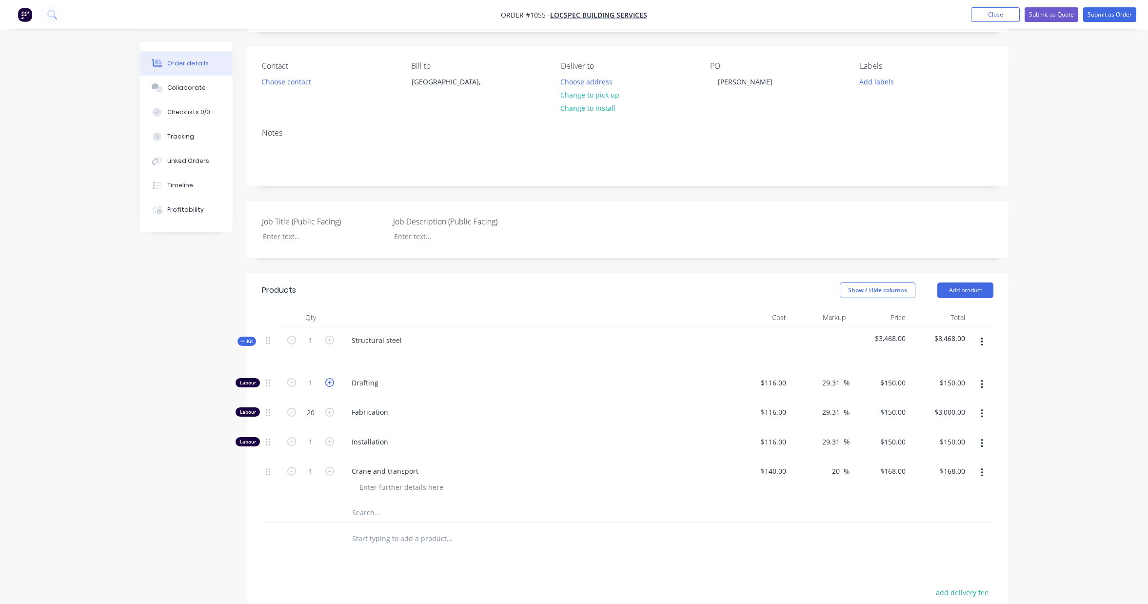
type input "2"
type input "$300.00"
click at [332, 383] on icon "button" at bounding box center [329, 382] width 9 height 9
type input "3"
type input "$450.00"
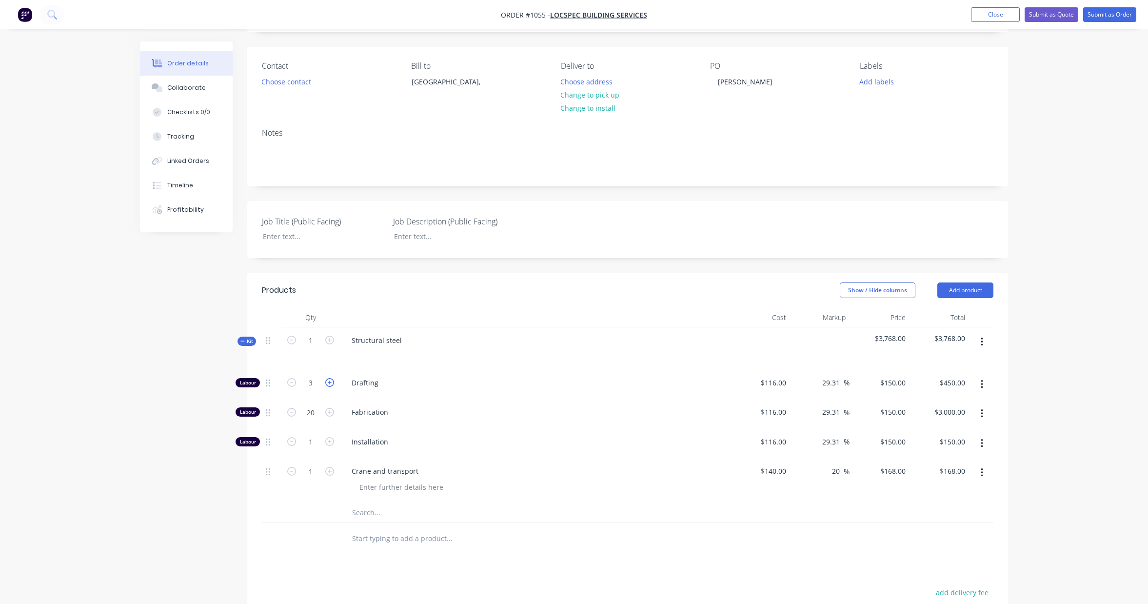
click at [332, 383] on icon "button" at bounding box center [329, 382] width 9 height 9
type input "4"
type input "$600.00"
click at [332, 383] on icon "button" at bounding box center [329, 382] width 9 height 9
type input "5"
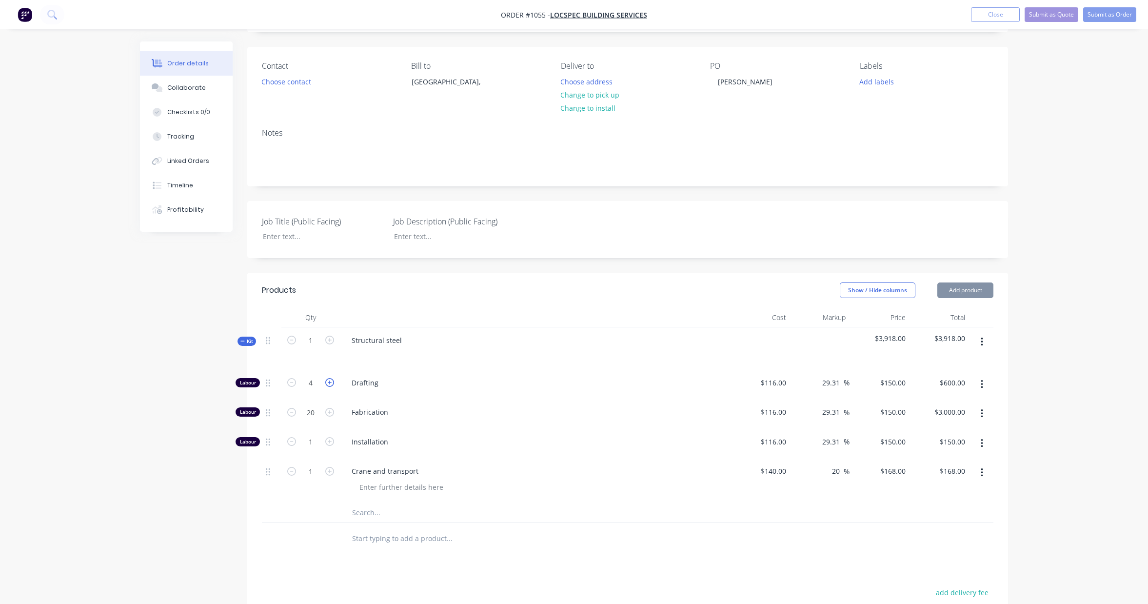
type input "$750.00"
click at [332, 383] on icon "button" at bounding box center [329, 382] width 9 height 9
type input "6"
type input "$900.00"
click at [332, 383] on icon "button" at bounding box center [329, 382] width 9 height 9
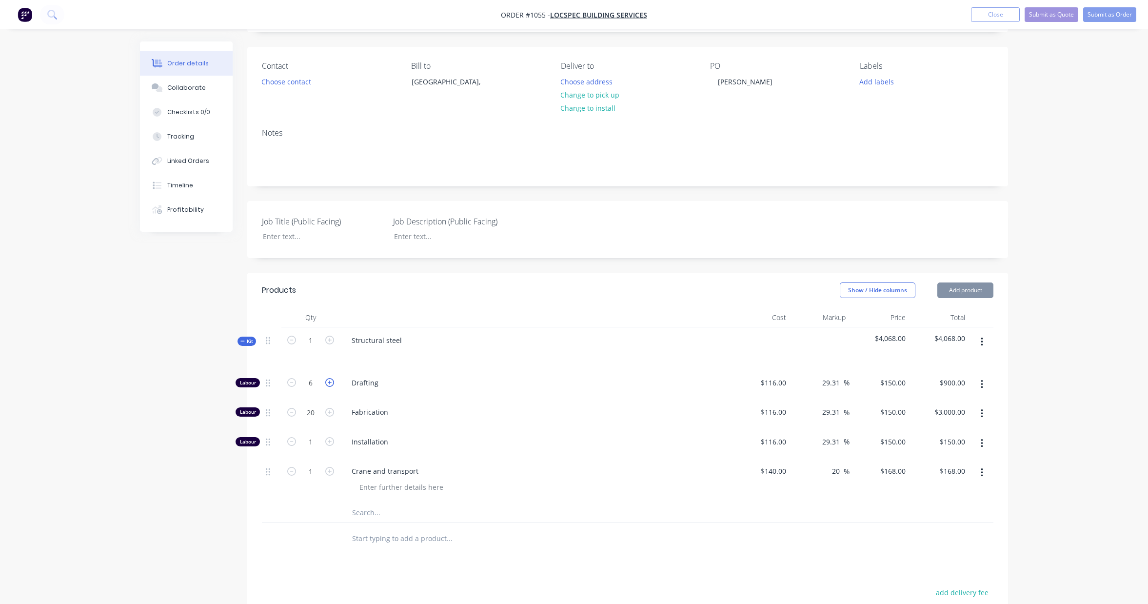
type input "7"
type input "$1,050.00"
click at [332, 383] on icon "button" at bounding box center [329, 382] width 9 height 9
type input "8"
type input "$1,200.00"
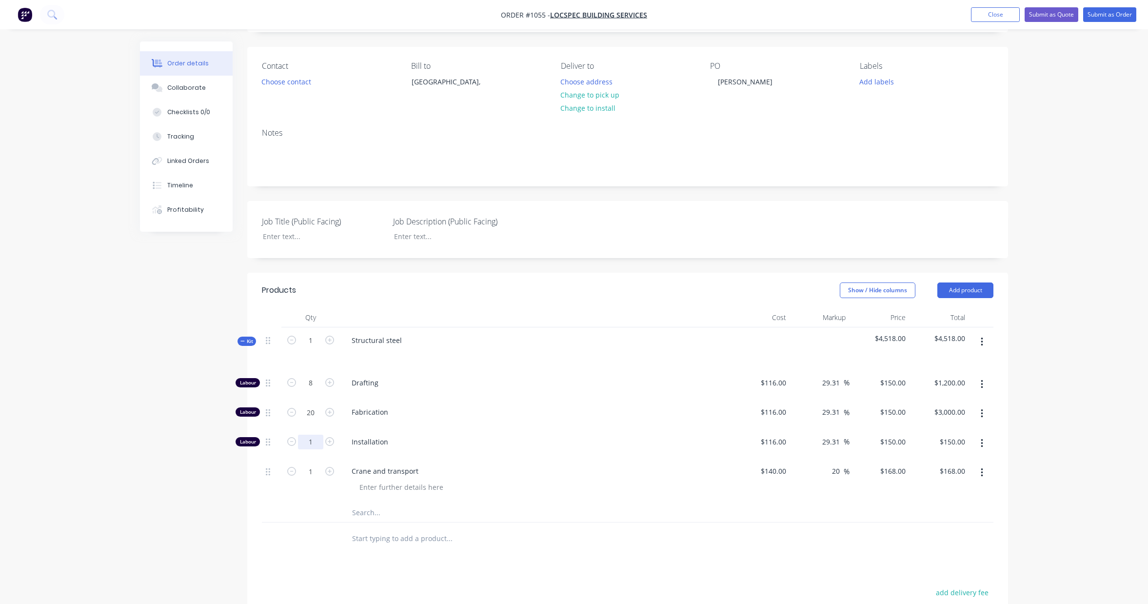
drag, startPoint x: 315, startPoint y: 443, endPoint x: 284, endPoint y: 443, distance: 31.2
click at [284, 443] on div "1" at bounding box center [310, 444] width 59 height 30
click at [311, 442] on input "1" at bounding box center [310, 441] width 25 height 15
type input "30"
type input "$4,500.00"
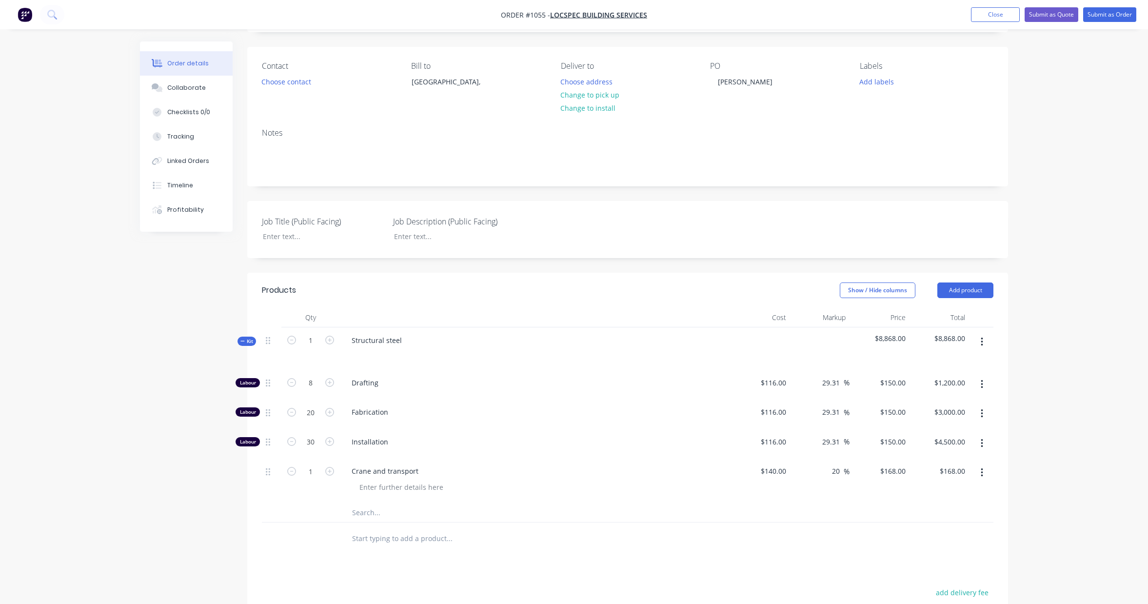
click at [175, 442] on div "Created by [PERSON_NAME] Created [DATE] Required [DATE] Assigned to Add team me…" at bounding box center [574, 391] width 868 height 823
click at [1059, 278] on div "Order details Collaborate Checklists 0/0 Tracking Linked Orders Timeline Profit…" at bounding box center [574, 371] width 1148 height 864
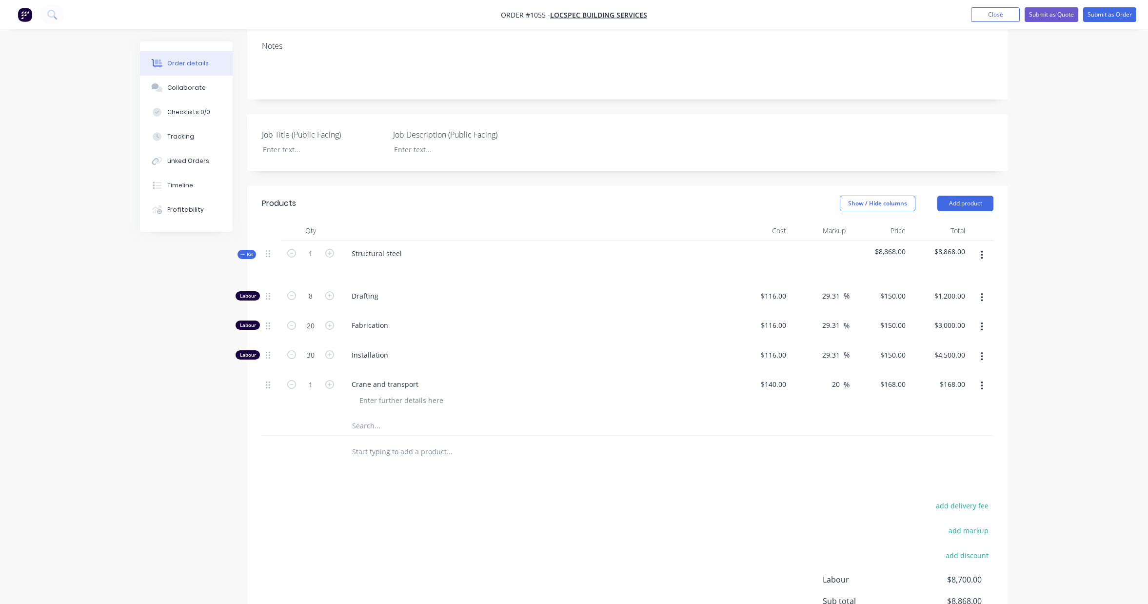
scroll to position [147, 0]
click at [373, 424] on input "text" at bounding box center [449, 426] width 195 height 20
type input "Material"
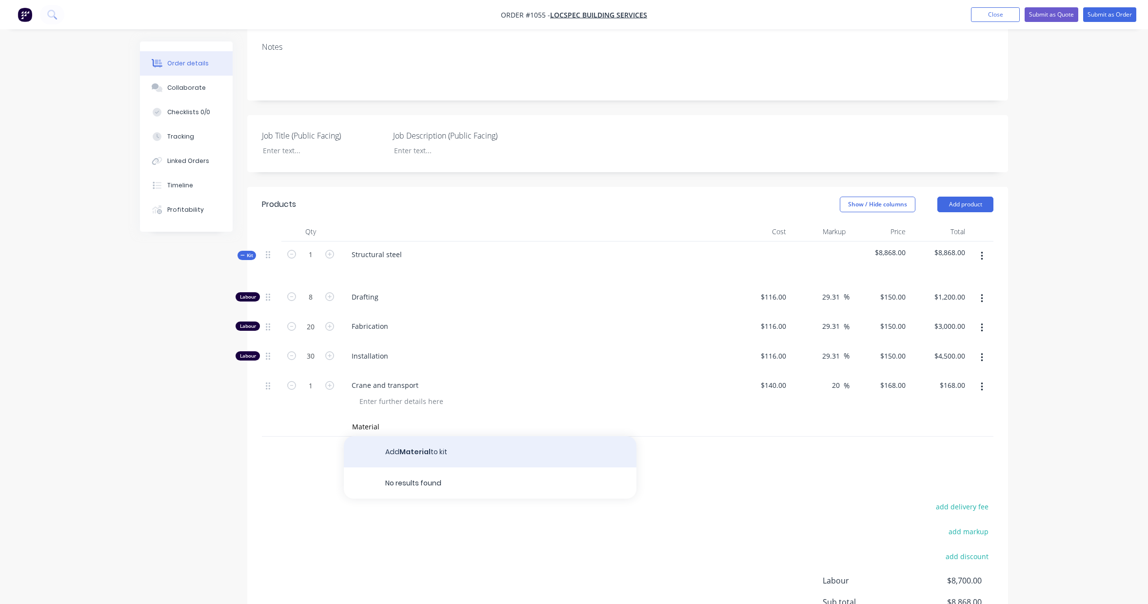
click at [428, 453] on button "Add Material to kit" at bounding box center [490, 451] width 293 height 31
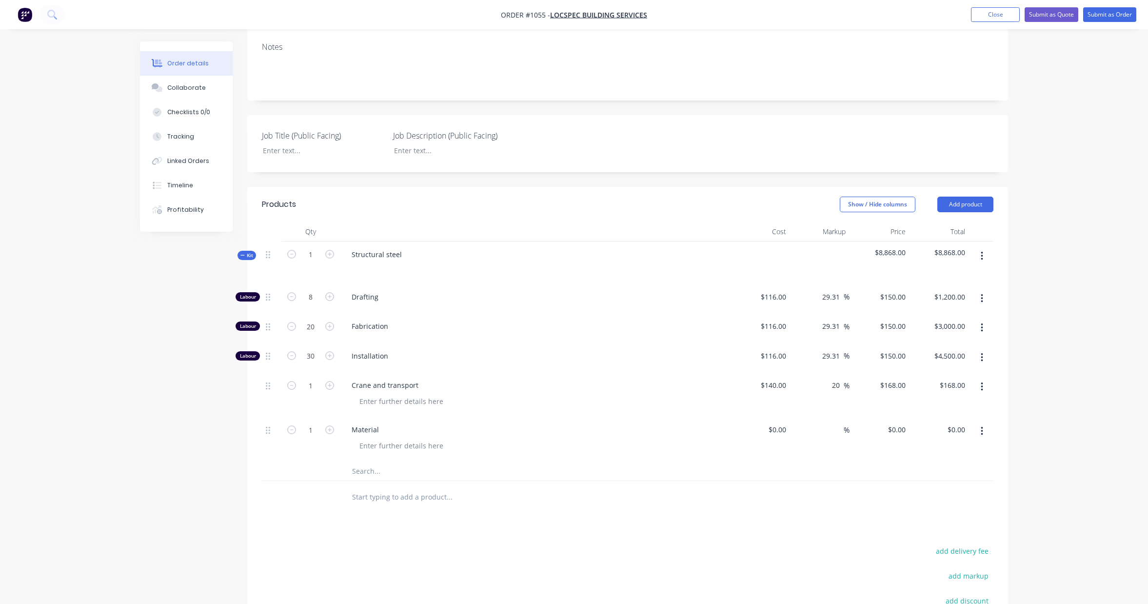
click at [367, 472] on input "text" at bounding box center [449, 471] width 195 height 20
type input "Painting"
click at [404, 496] on button "Add Painting to kit" at bounding box center [490, 495] width 293 height 31
click at [374, 511] on input "text" at bounding box center [449, 515] width 195 height 20
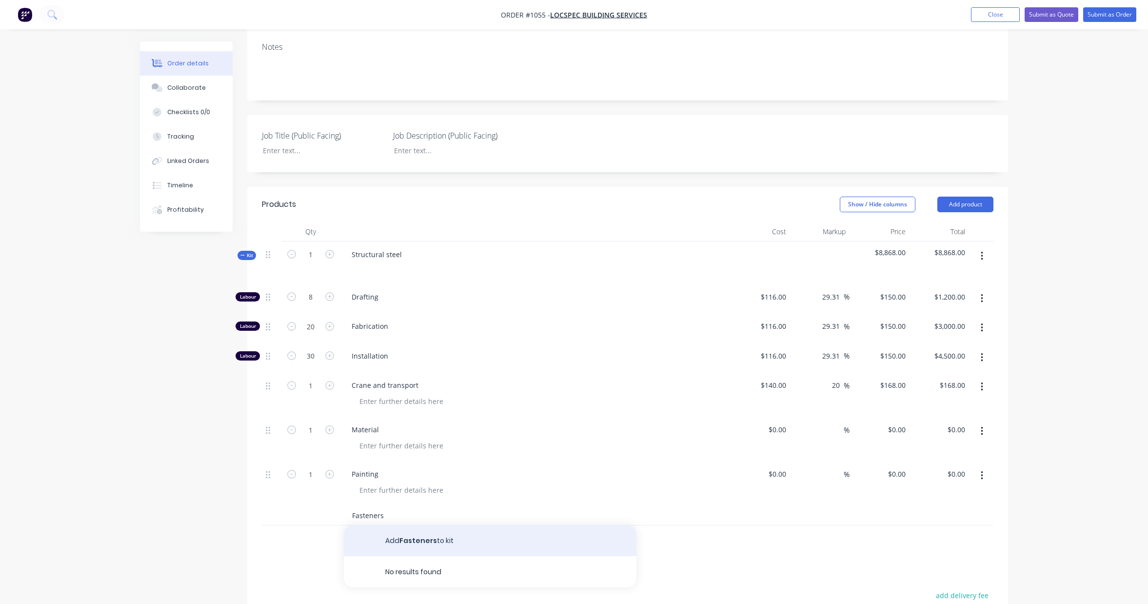
type input "Fasteners"
click at [418, 536] on button "Add Fasteners to kit" at bounding box center [490, 540] width 293 height 31
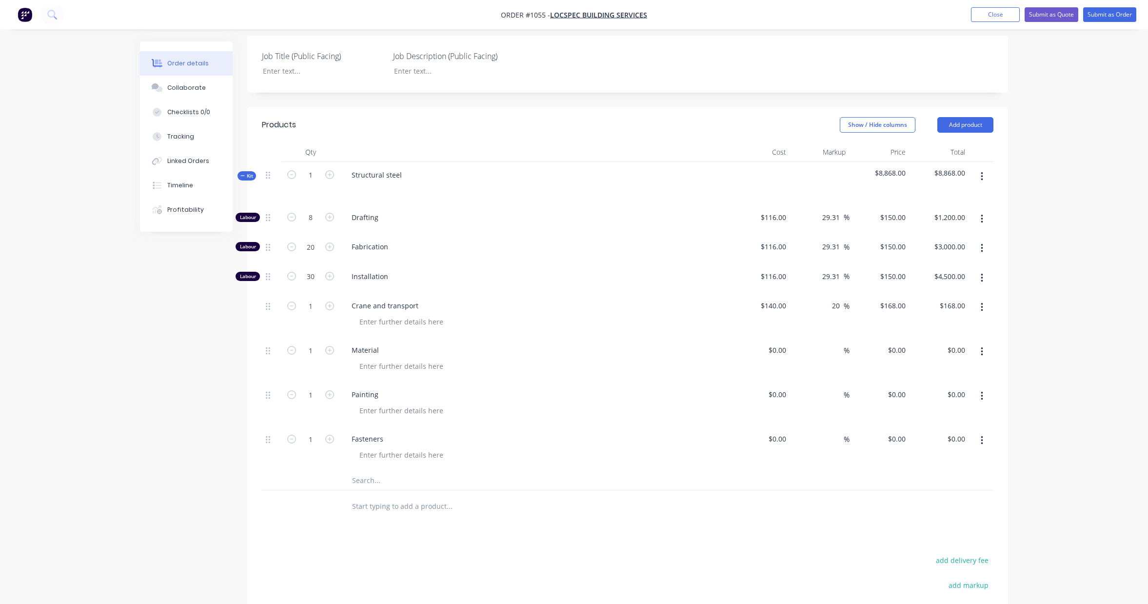
scroll to position [246, 0]
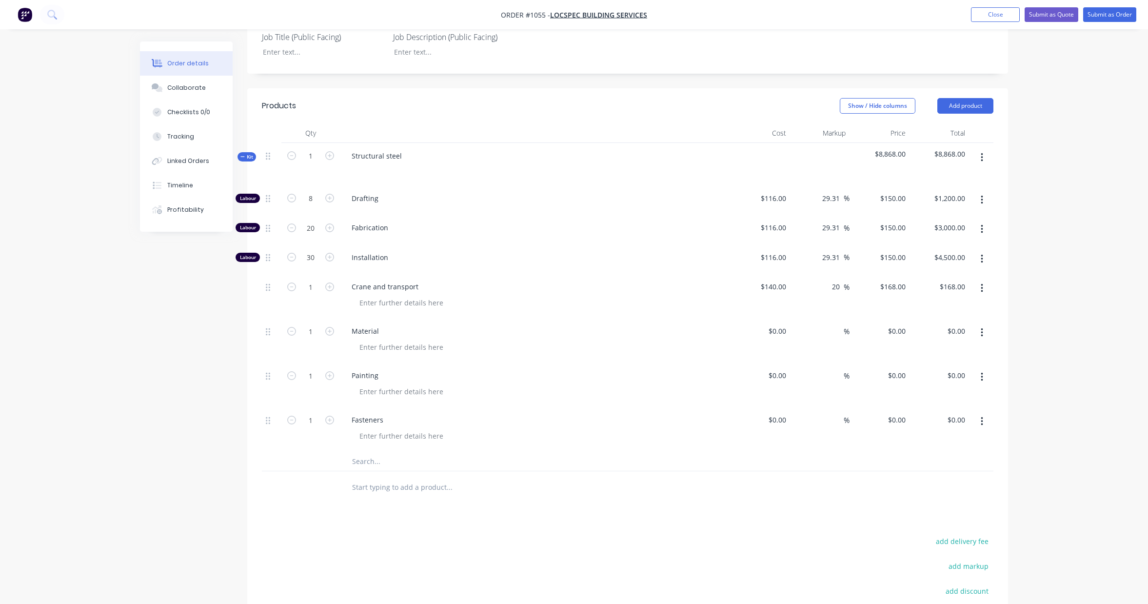
click at [366, 465] on input "text" at bounding box center [449, 461] width 195 height 20
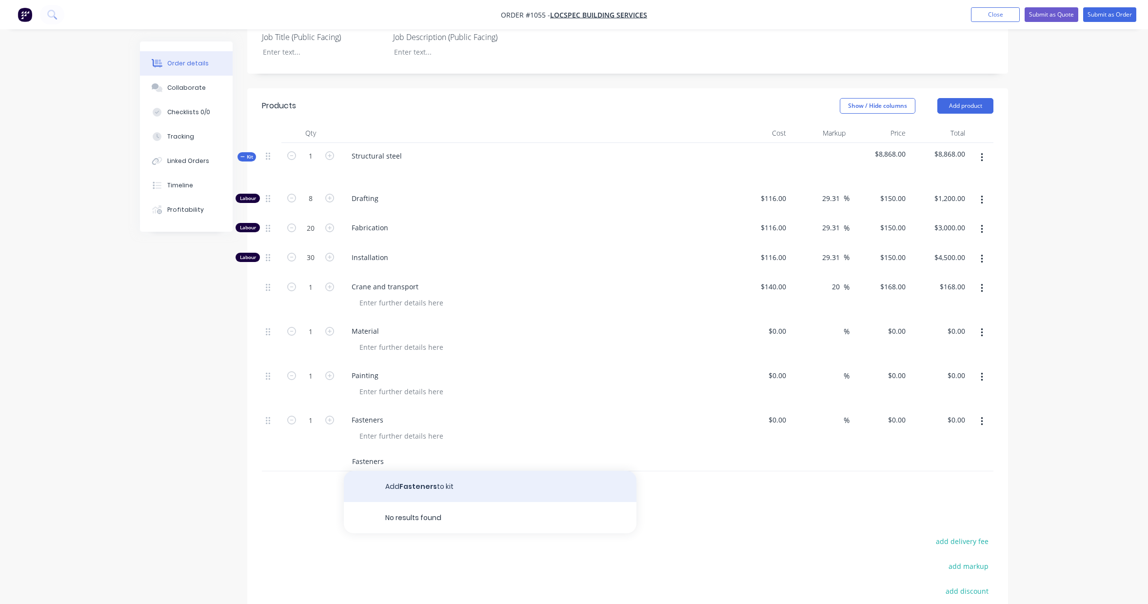
type input "Fasteners"
click at [421, 485] on button "Add Fasteners to kit" at bounding box center [490, 486] width 293 height 31
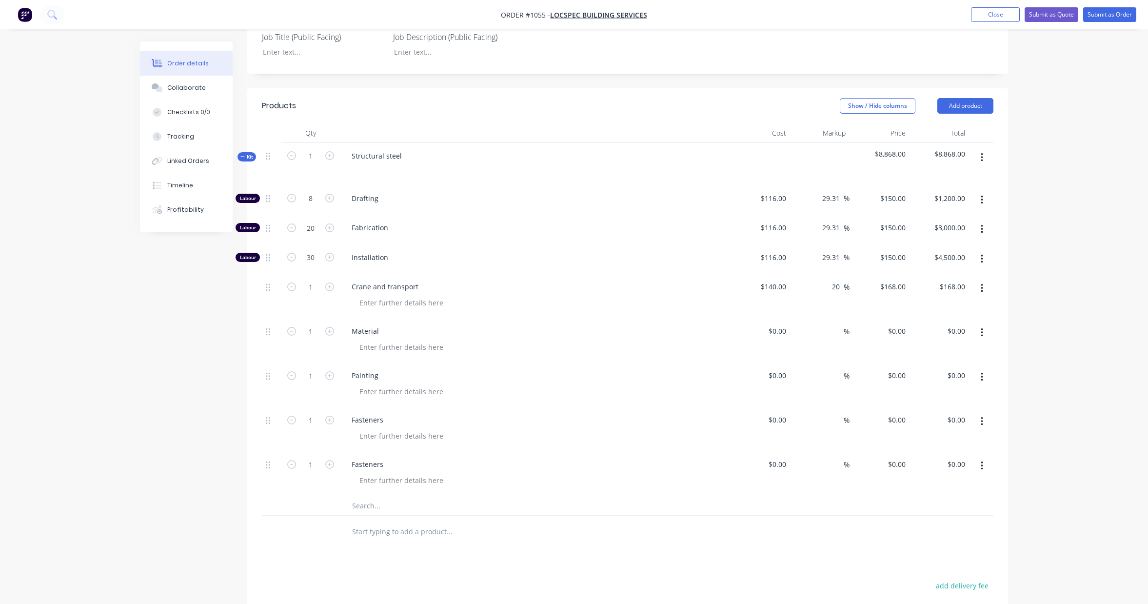
click at [378, 504] on input "text" at bounding box center [449, 505] width 195 height 20
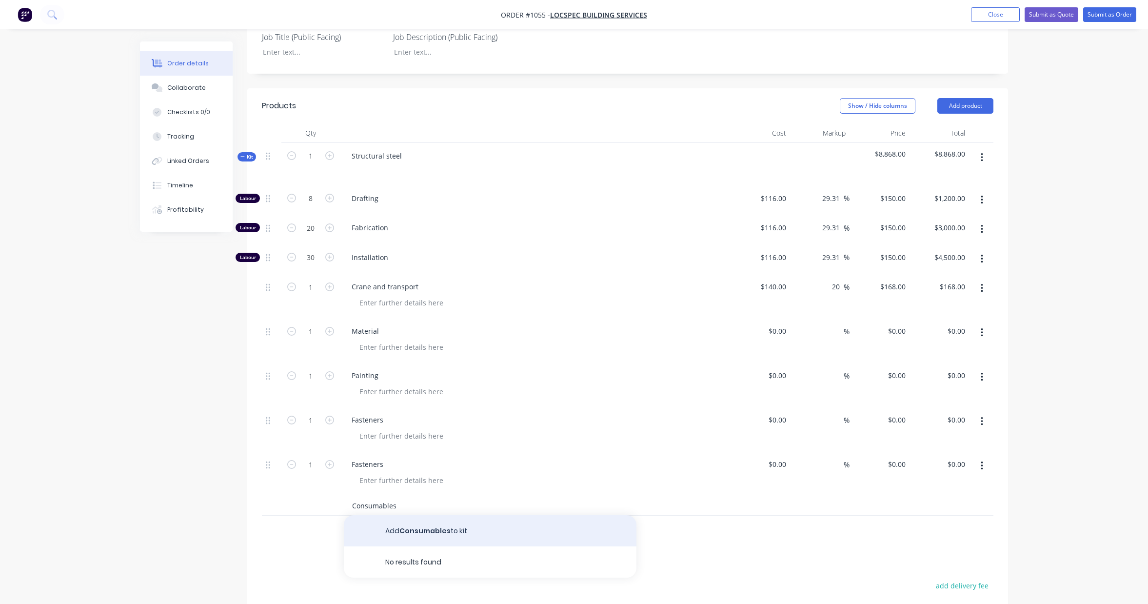
type input "Consumables"
click at [421, 528] on button "Add Consumables to kit" at bounding box center [490, 530] width 293 height 31
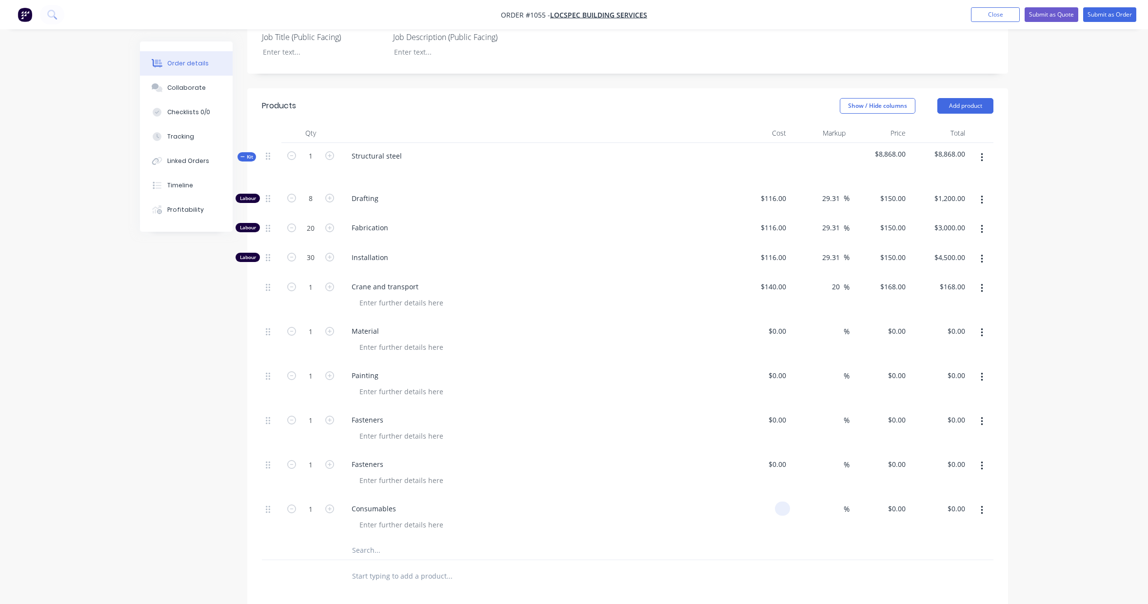
click at [786, 511] on input at bounding box center [784, 508] width 11 height 14
type input "$150.00"
drag, startPoint x: 831, startPoint y: 533, endPoint x: 834, endPoint y: 528, distance: 5.5
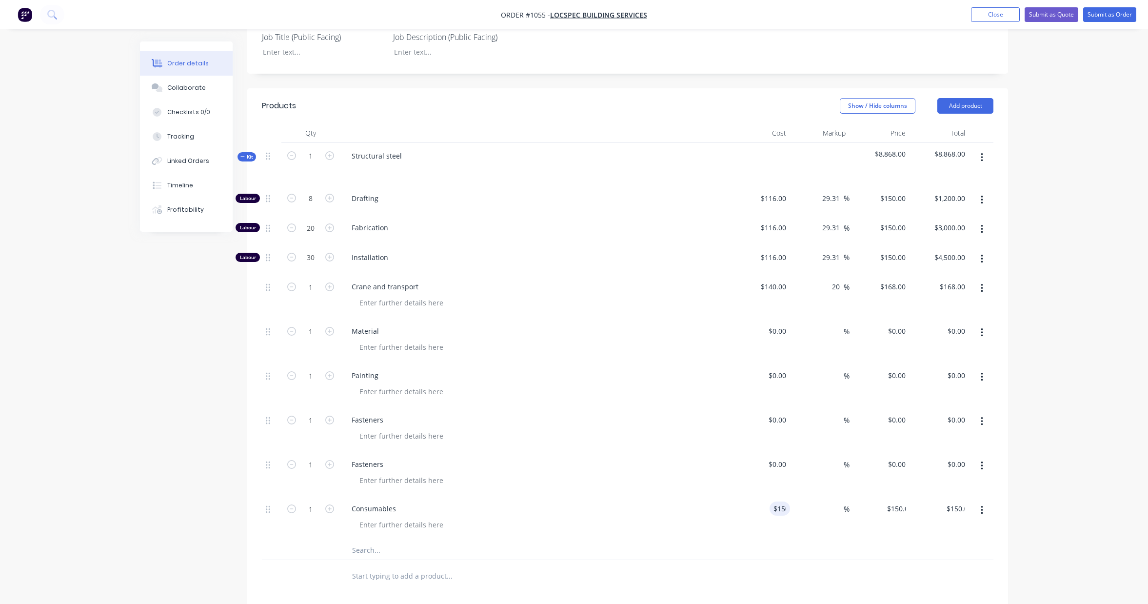
click at [831, 533] on div "%" at bounding box center [820, 517] width 60 height 44
click at [839, 511] on input at bounding box center [837, 508] width 11 height 14
type input "50"
type input "$225.00"
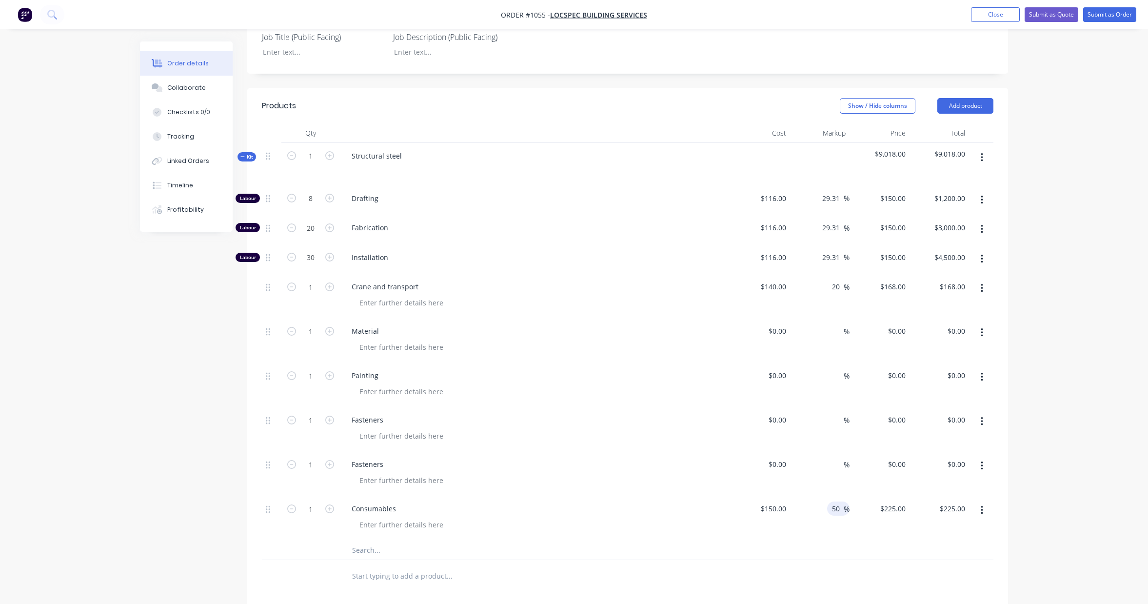
click at [1036, 486] on div "Order details Collaborate Checklists 0/0 Tracking Linked Orders Timeline Profit…" at bounding box center [574, 297] width 1148 height 1086
click at [786, 460] on input at bounding box center [784, 464] width 11 height 14
type input "$120.00"
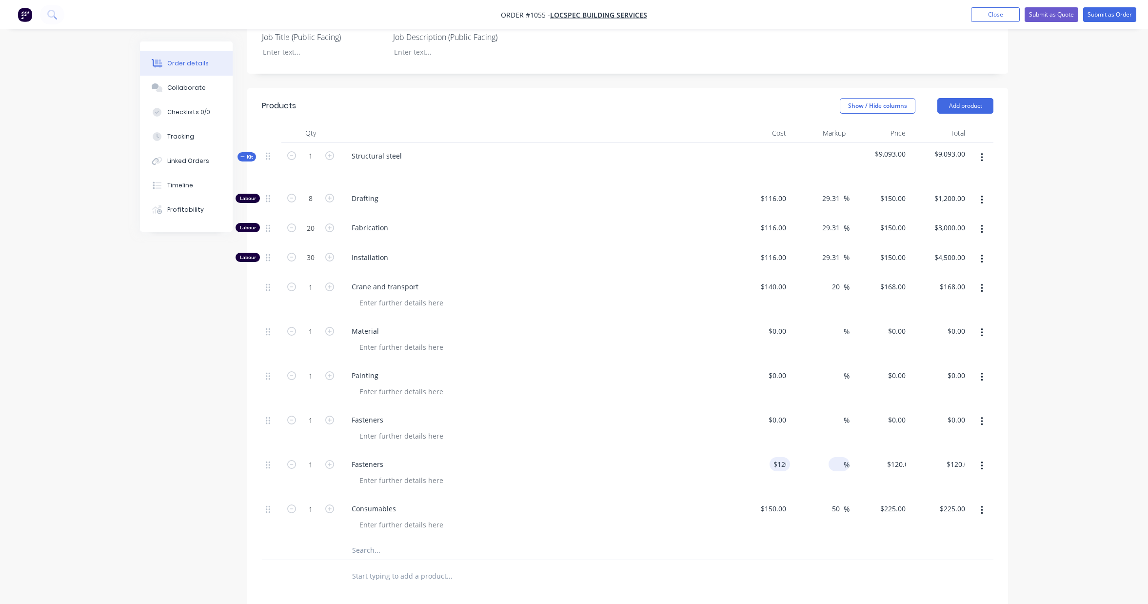
click at [837, 462] on input at bounding box center [837, 464] width 11 height 14
type input "100"
type input "$240.00"
click at [1065, 450] on div "Order details Collaborate Checklists 0/0 Tracking Linked Orders Timeline Profit…" at bounding box center [574, 297] width 1148 height 1086
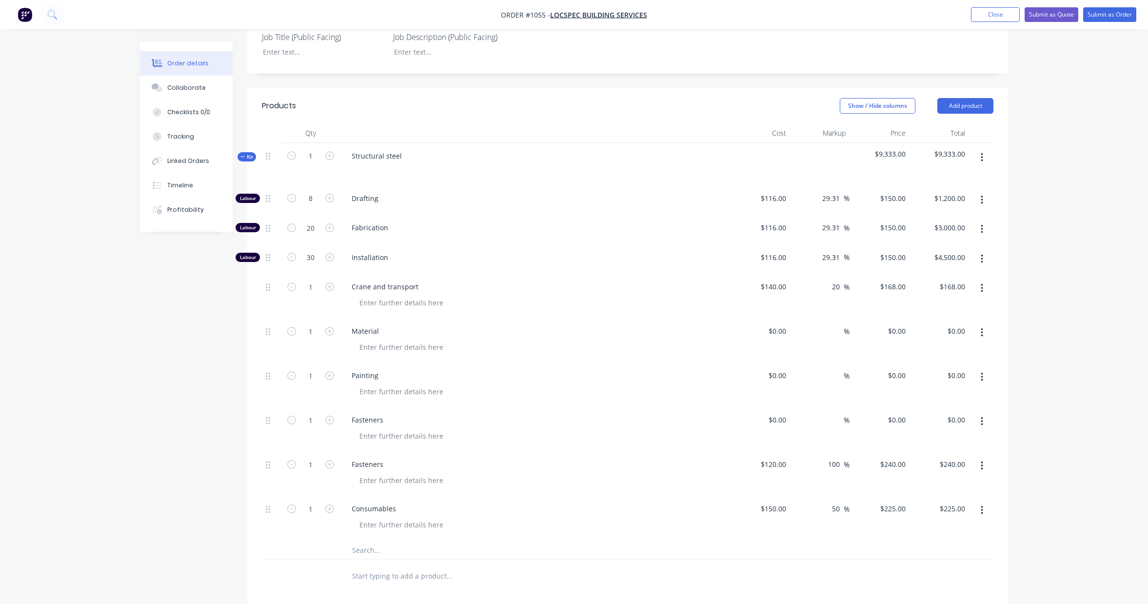
click at [981, 422] on icon "button" at bounding box center [982, 421] width 2 height 11
click at [947, 501] on div "Delete" at bounding box center [946, 505] width 75 height 14
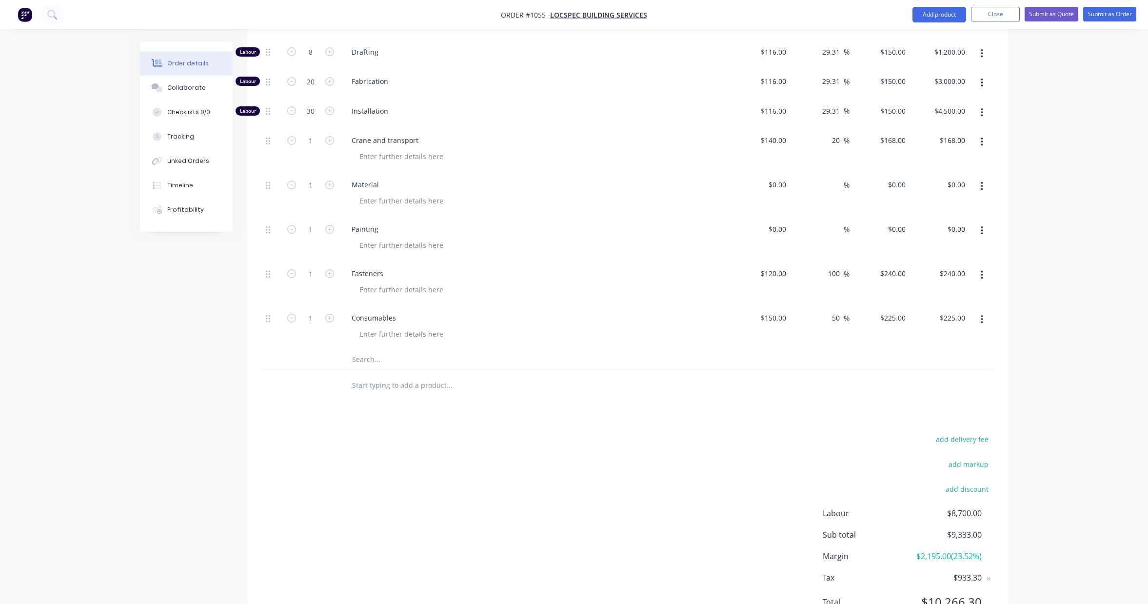
scroll to position [438, 0]
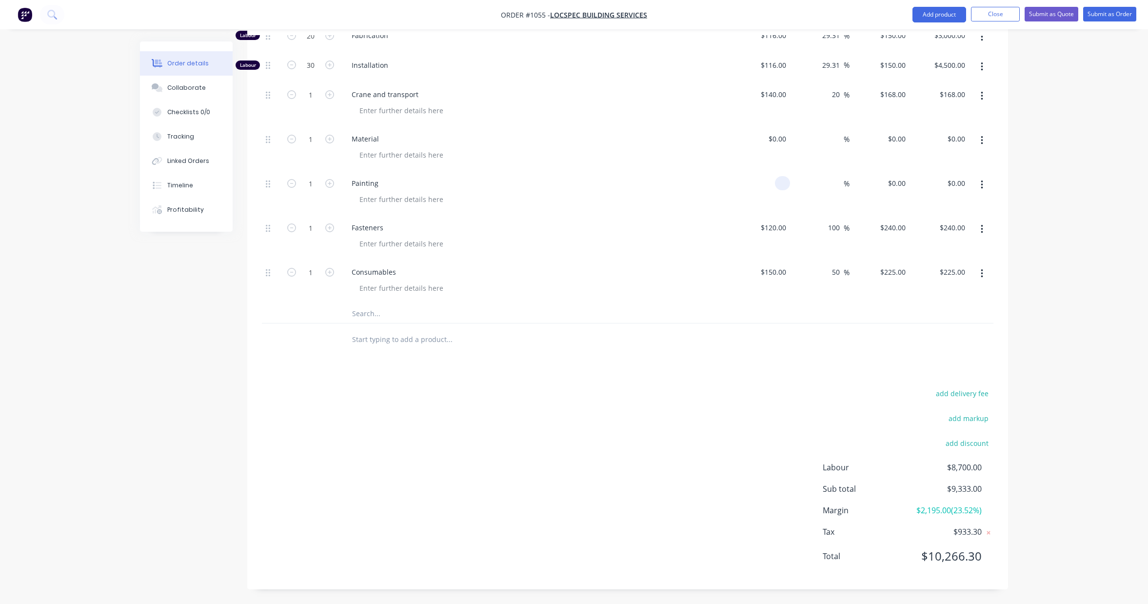
click at [782, 185] on input at bounding box center [784, 183] width 11 height 14
type input "$2,500.00"
click at [831, 184] on div "%" at bounding box center [838, 183] width 21 height 14
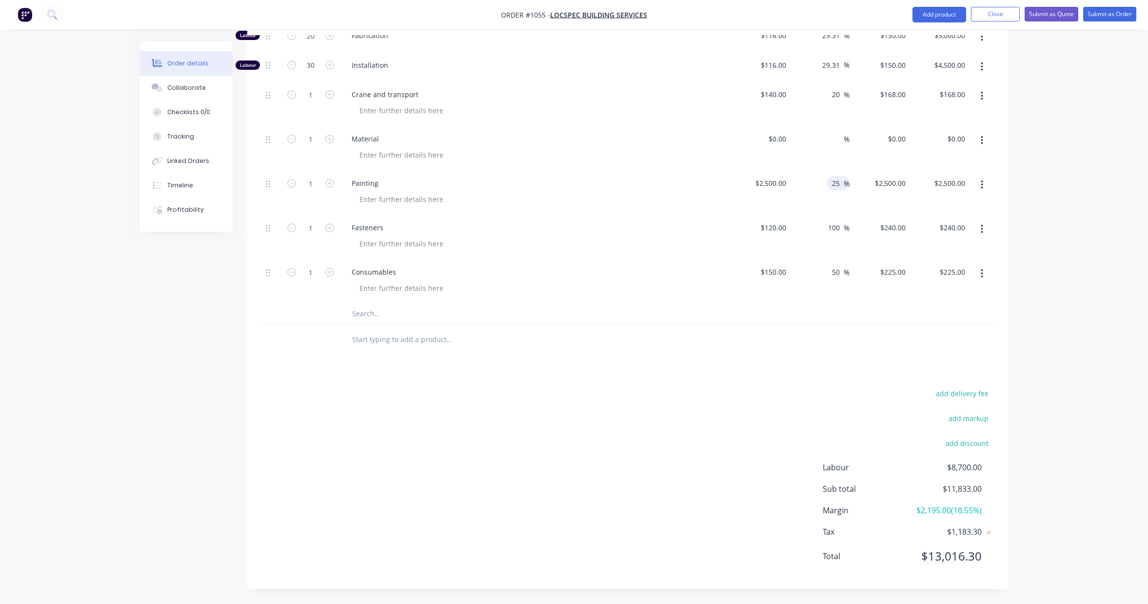
type input "25"
type input "$3,125.00"
click at [1023, 182] on div "Order details Collaborate Checklists 0/0 Tracking Linked Orders Timeline Profit…" at bounding box center [574, 83] width 1148 height 1042
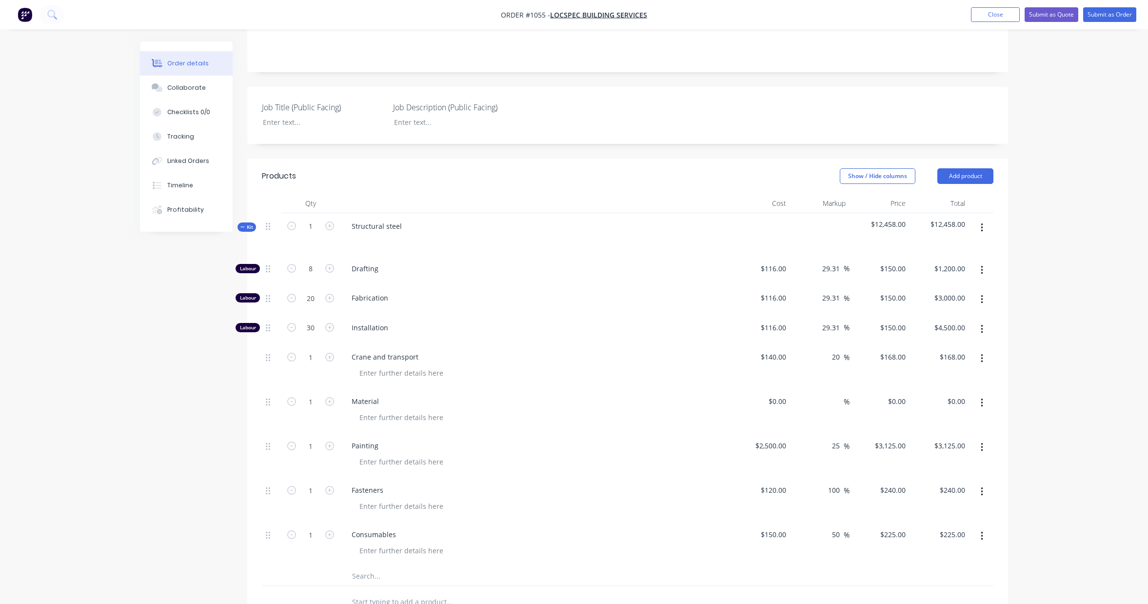
scroll to position [172, 0]
click at [781, 403] on input at bounding box center [784, 405] width 11 height 14
paste input "2234.09"
type input "$2,234.09"
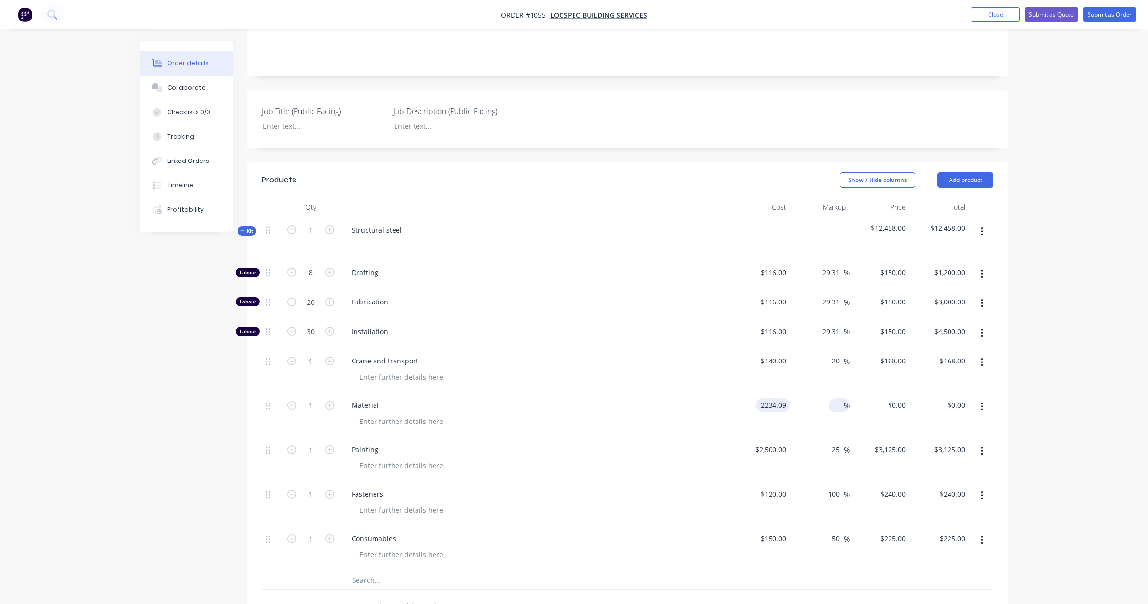
type input "$2,234.09"
click at [838, 409] on input at bounding box center [837, 405] width 11 height 14
type input "25"
type input "$2,792.6125"
type input "$2,792.61"
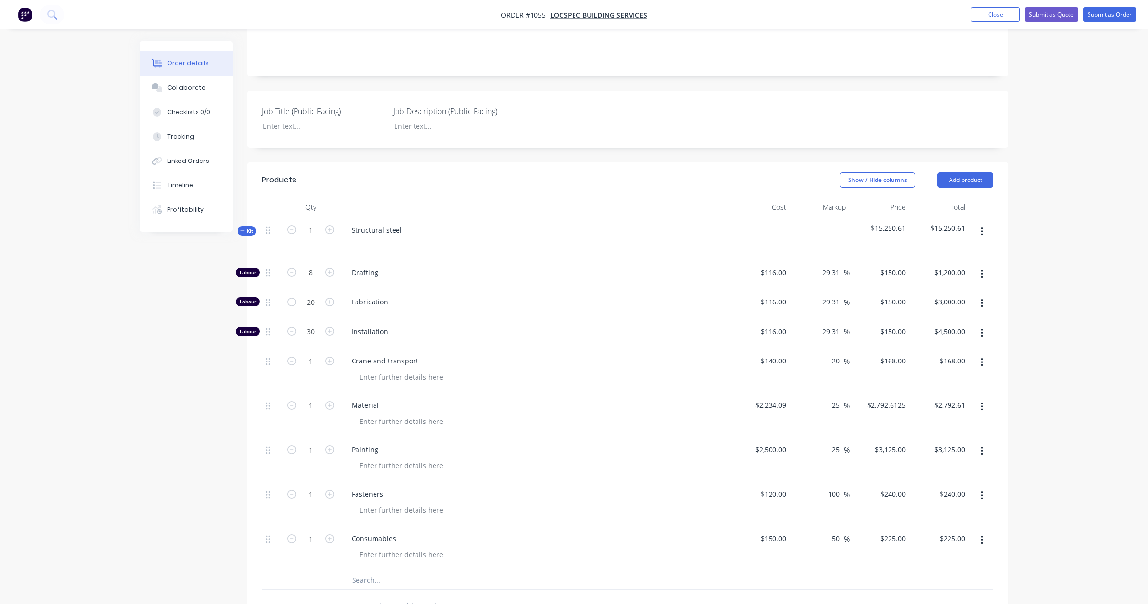
click at [1085, 404] on div "Order details Collaborate Checklists 0/0 Tracking Linked Orders Timeline Profit…" at bounding box center [574, 349] width 1148 height 1042
click at [838, 405] on input "25" at bounding box center [837, 405] width 13 height 14
type input "2"
type input "30"
type input "$2,904.317"
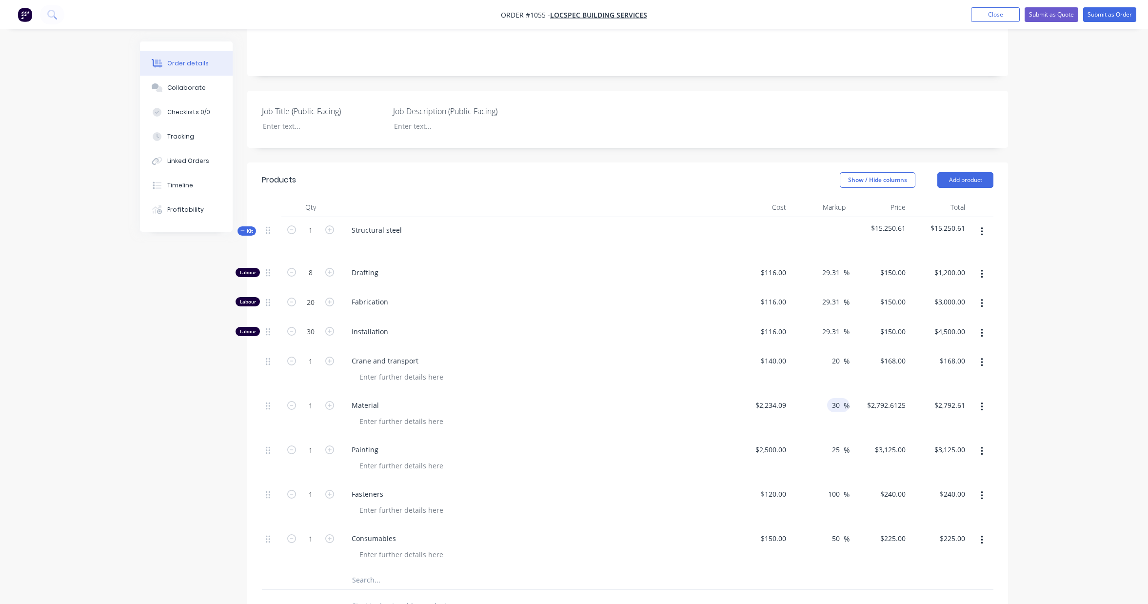
type input "$2,904.32"
click at [1034, 383] on div "Order details Collaborate Checklists 0/0 Tracking Linked Orders Timeline Profit…" at bounding box center [574, 349] width 1148 height 1042
click at [332, 362] on icon "button" at bounding box center [329, 360] width 9 height 9
type input "2"
type input "$336.00"
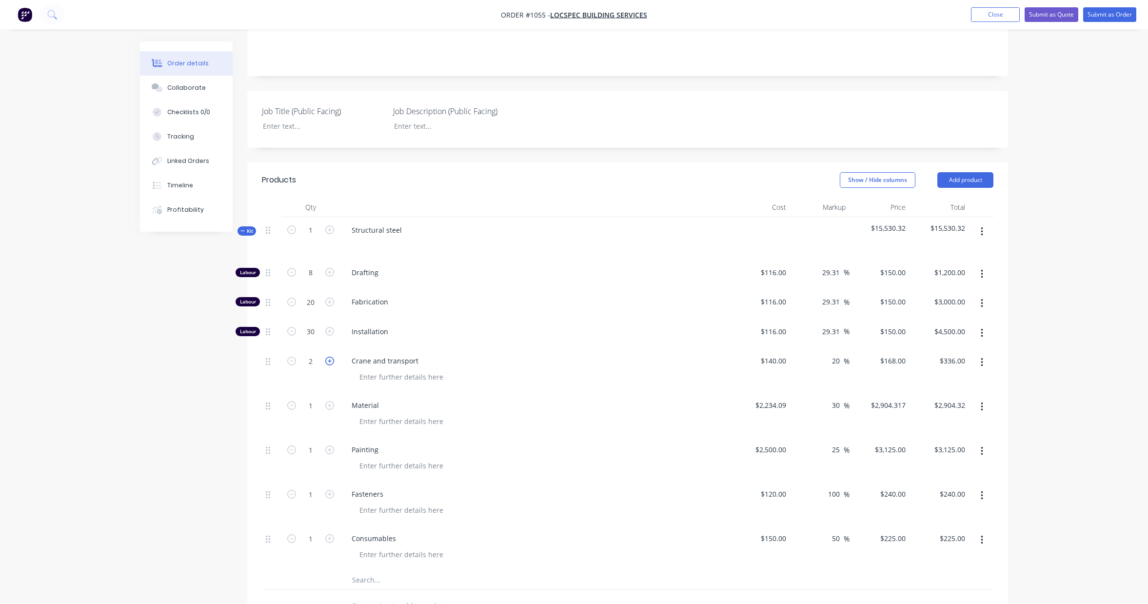
click at [332, 362] on icon "button" at bounding box center [329, 360] width 9 height 9
type input "3"
type input "$504.00"
click at [332, 362] on icon "button" at bounding box center [329, 360] width 9 height 9
type input "4"
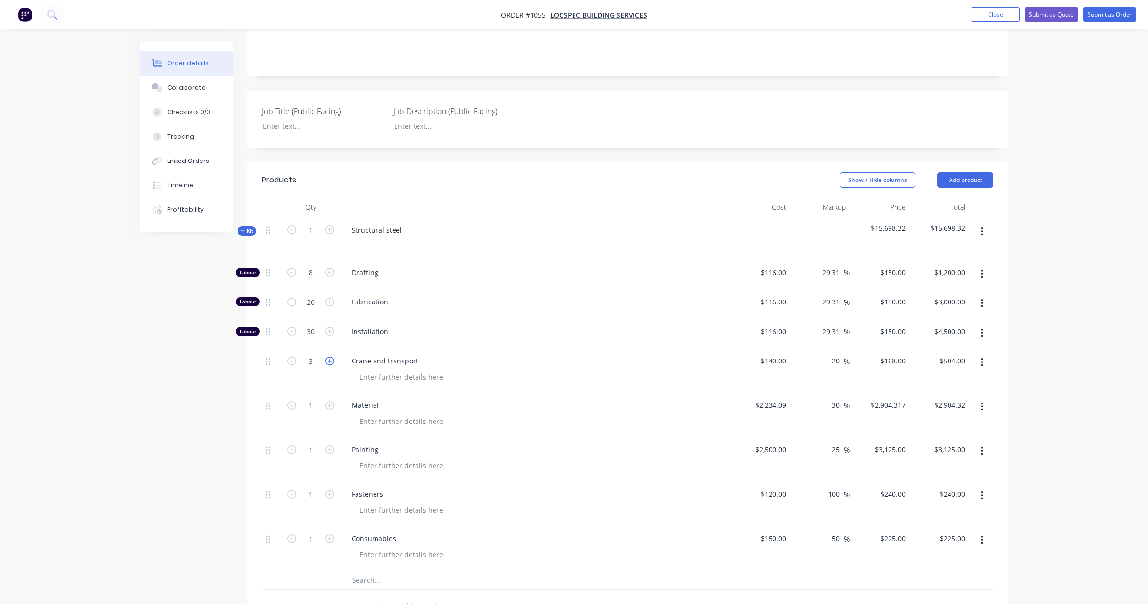
type input "$672.00"
click at [332, 362] on icon "button" at bounding box center [329, 360] width 9 height 9
type input "5"
type input "$840.00"
click at [332, 362] on icon "button" at bounding box center [329, 360] width 9 height 9
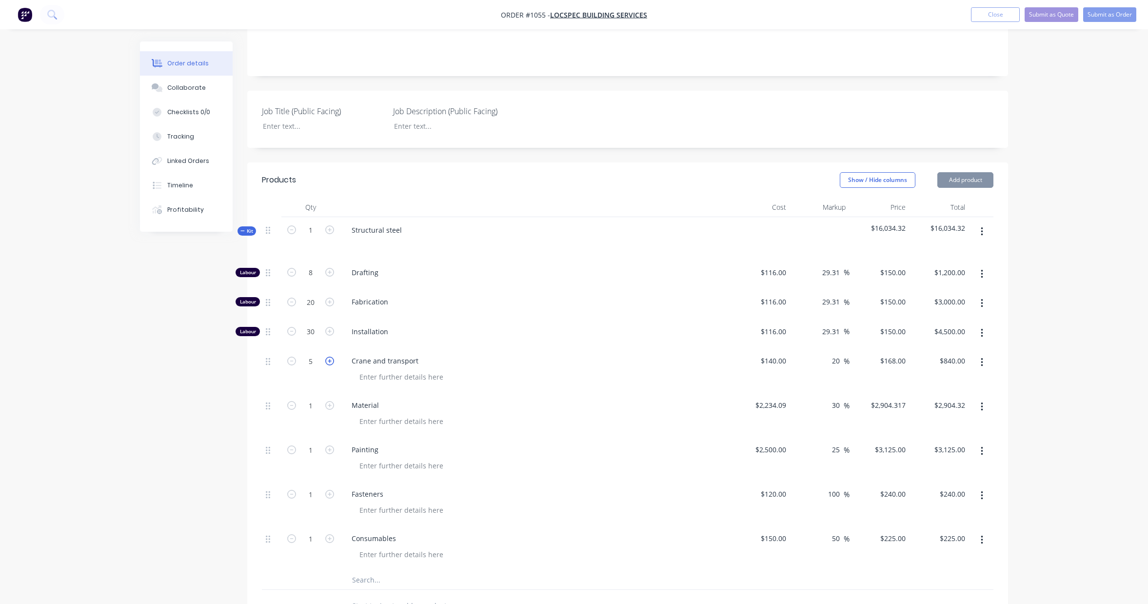
type input "6"
type input "$1,008.00"
click at [332, 362] on icon "button" at bounding box center [329, 360] width 9 height 9
type input "7"
type input "$1,176.00"
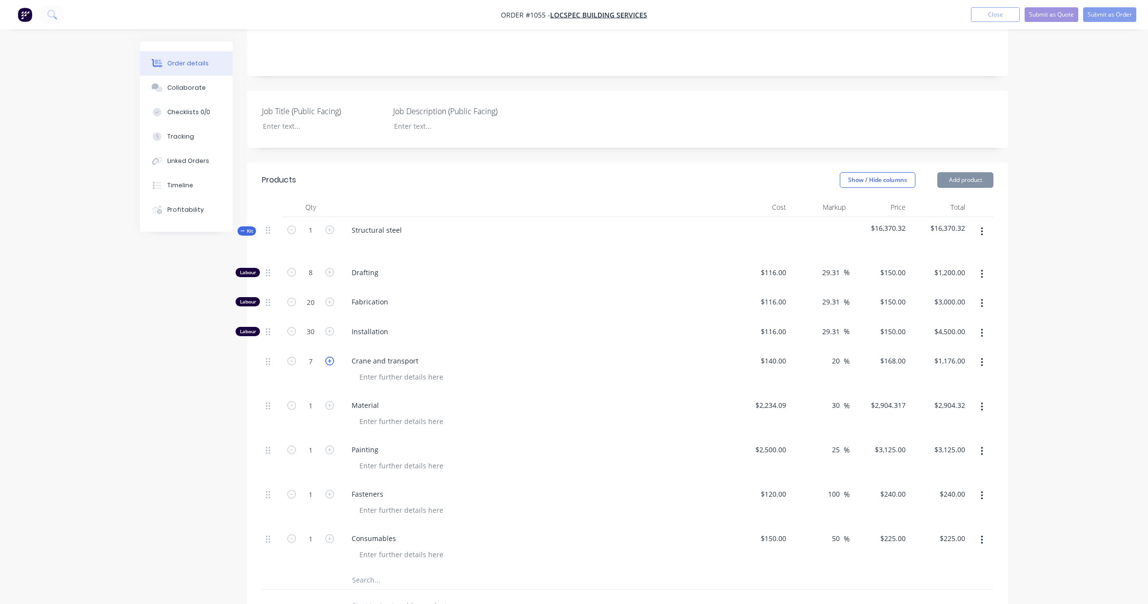
click at [332, 362] on icon "button" at bounding box center [329, 360] width 9 height 9
type input "8"
type input "$1,344.00"
click at [1057, 349] on div "Order details Collaborate Checklists 0/0 Tracking Linked Orders Timeline Profit…" at bounding box center [574, 349] width 1148 height 1042
click at [332, 361] on icon "button" at bounding box center [329, 360] width 9 height 9
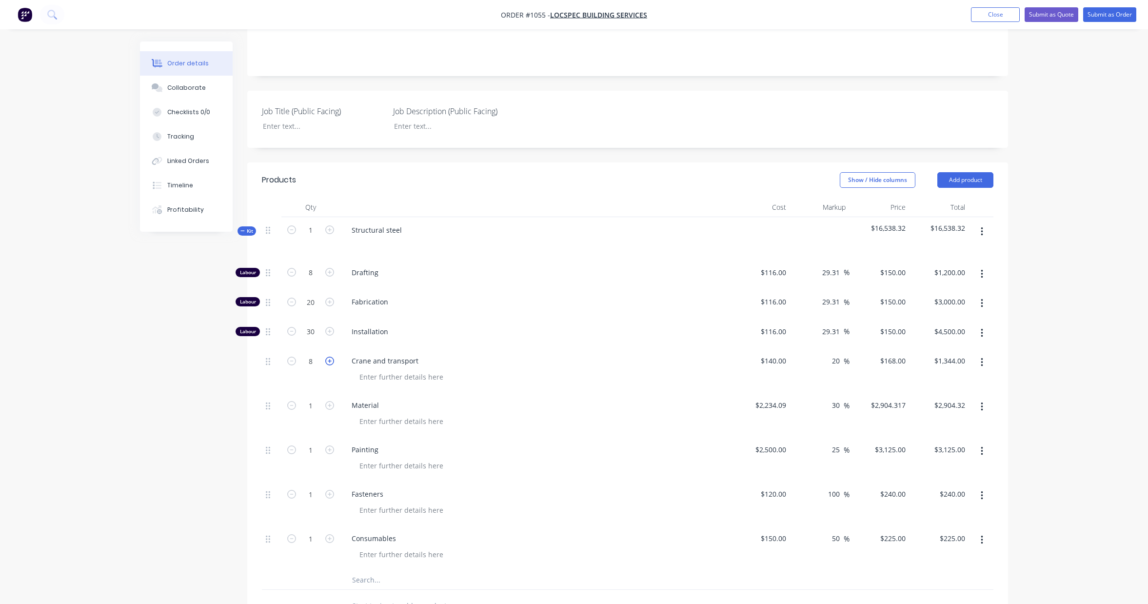
type input "9"
type input "$1,512.00"
click at [332, 361] on icon "button" at bounding box center [329, 360] width 9 height 9
type input "10"
type input "$1,680.00"
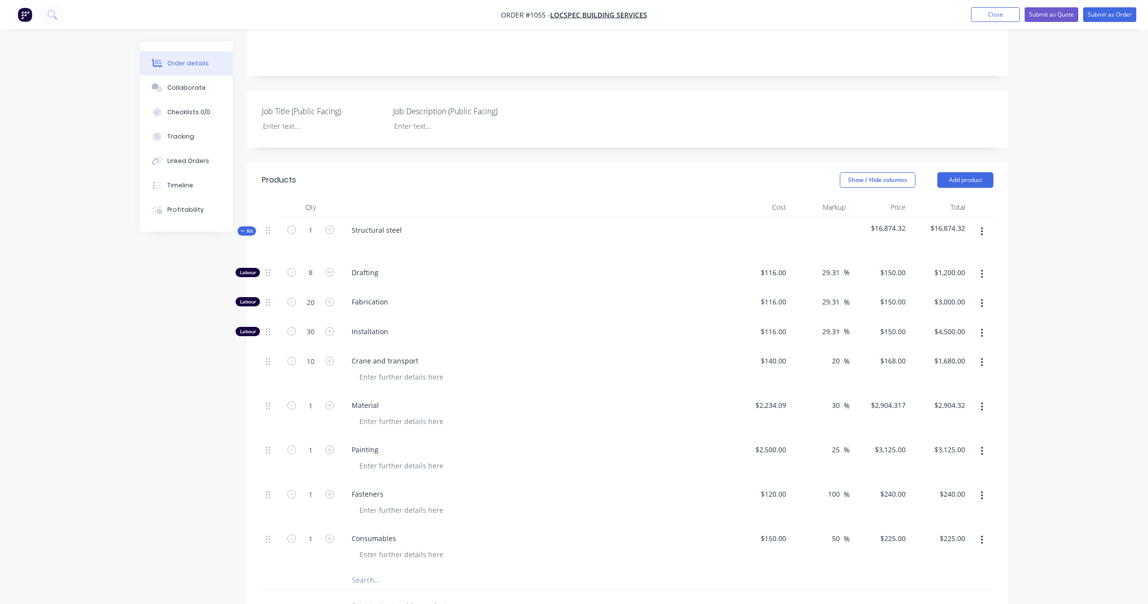
click at [1040, 312] on div "Order details Collaborate Checklists 0/0 Tracking Linked Orders Timeline Profit…" at bounding box center [574, 349] width 1148 height 1042
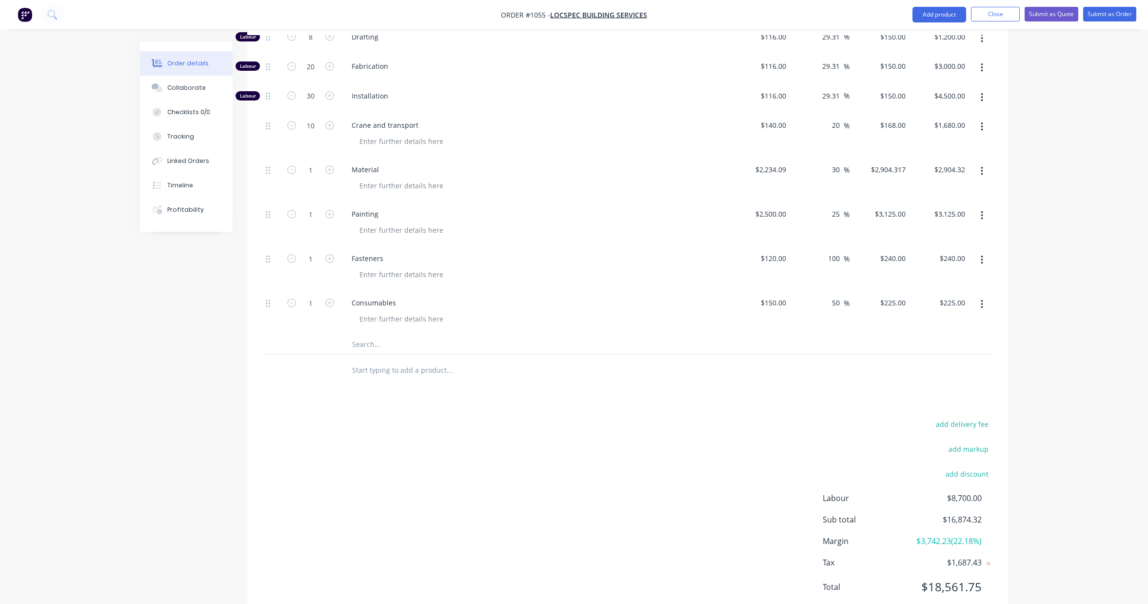
scroll to position [438, 0]
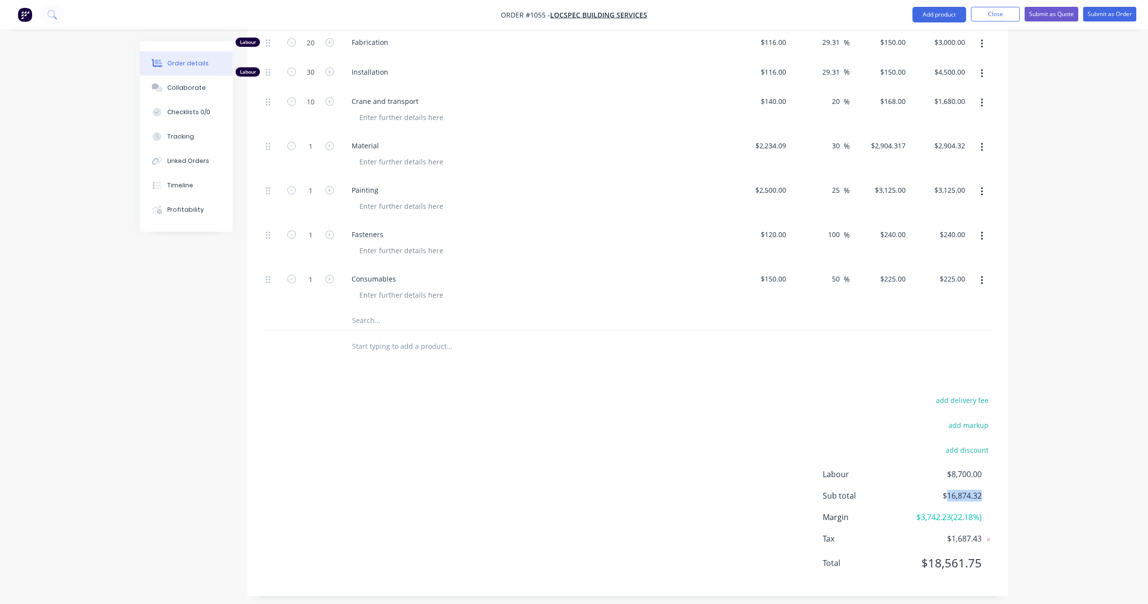
drag, startPoint x: 981, startPoint y: 489, endPoint x: 947, endPoint y: 490, distance: 34.1
click at [947, 490] on span "$16,874.32" at bounding box center [945, 496] width 72 height 12
copy span "16,874.32"
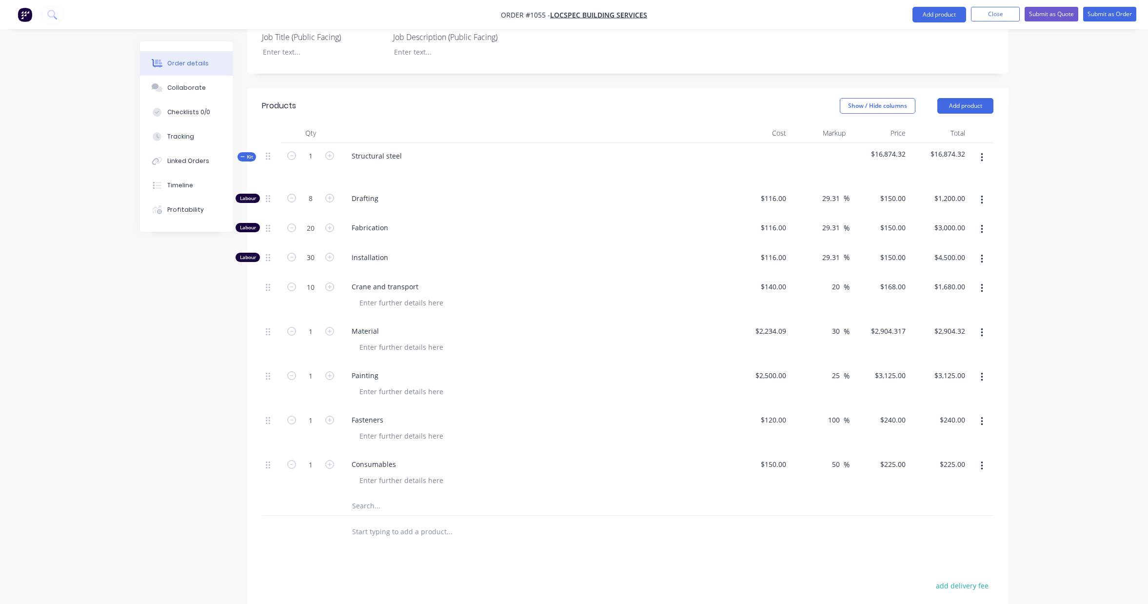
scroll to position [438, 0]
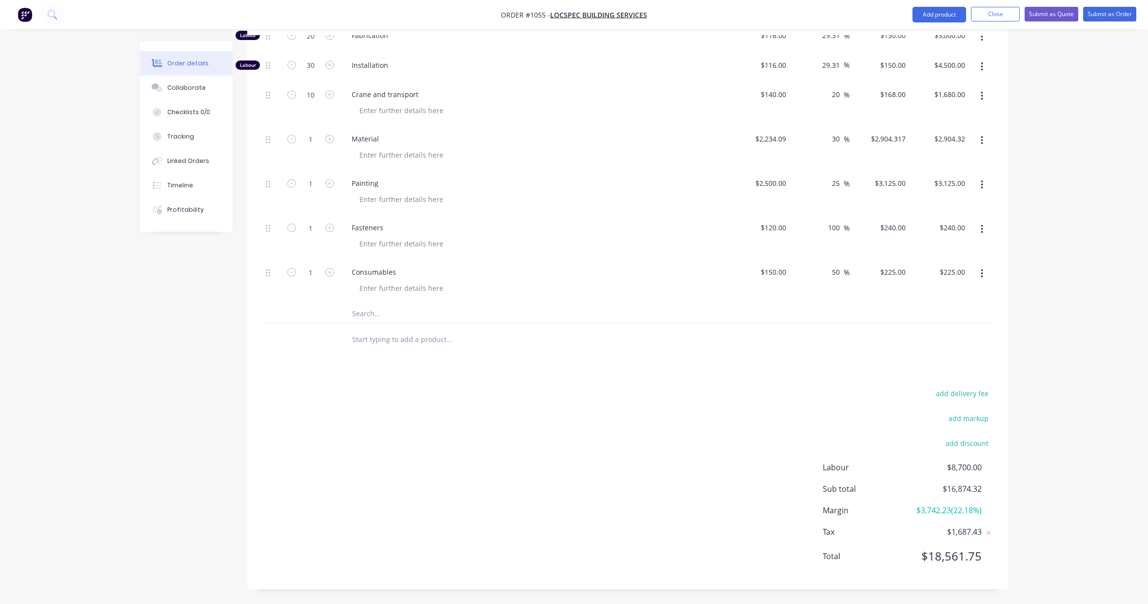
click at [1024, 500] on div "Order details Collaborate Checklists 0/0 Tracking Linked Orders Timeline Profit…" at bounding box center [574, 83] width 1148 height 1042
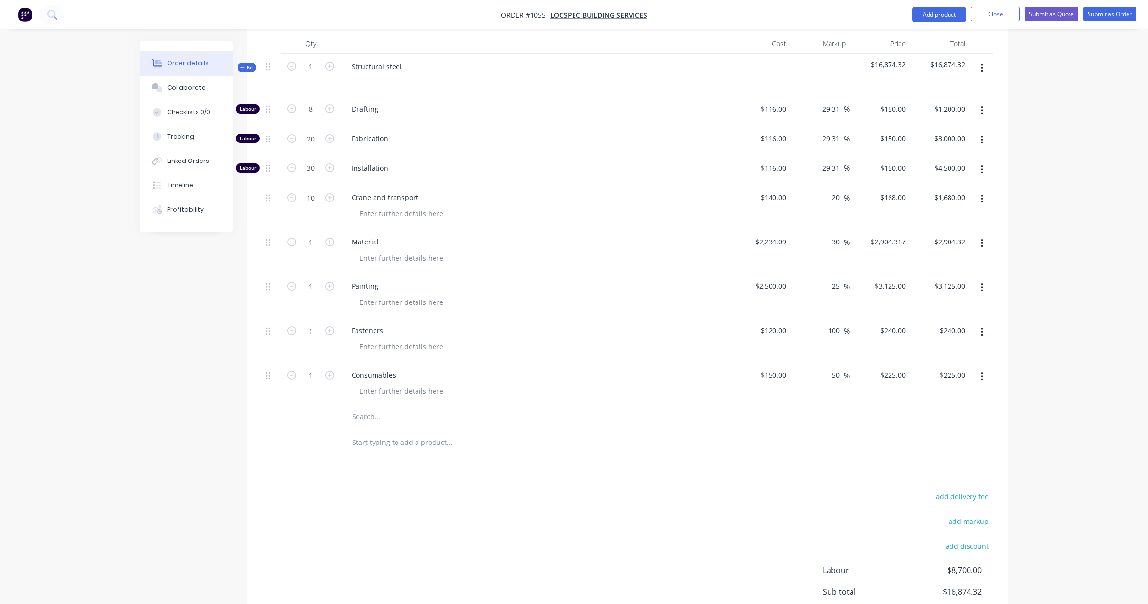
scroll to position [335, 0]
click at [330, 141] on icon "button" at bounding box center [329, 139] width 9 height 9
type input "21"
type input "$3,150.00"
click at [330, 141] on icon "button" at bounding box center [329, 139] width 9 height 9
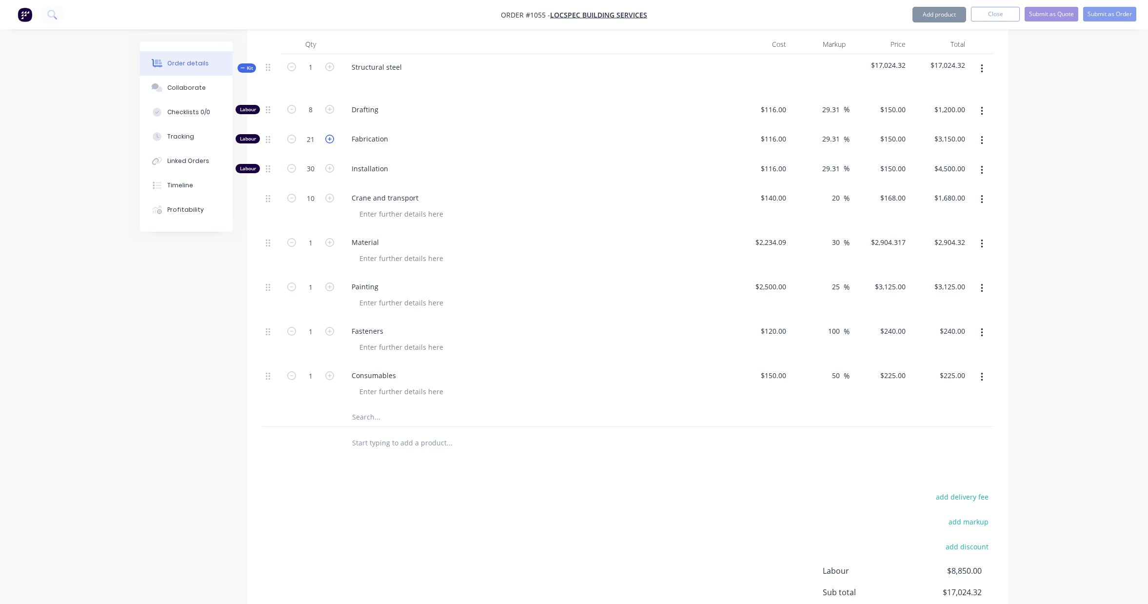
type input "22"
type input "$3,300.00"
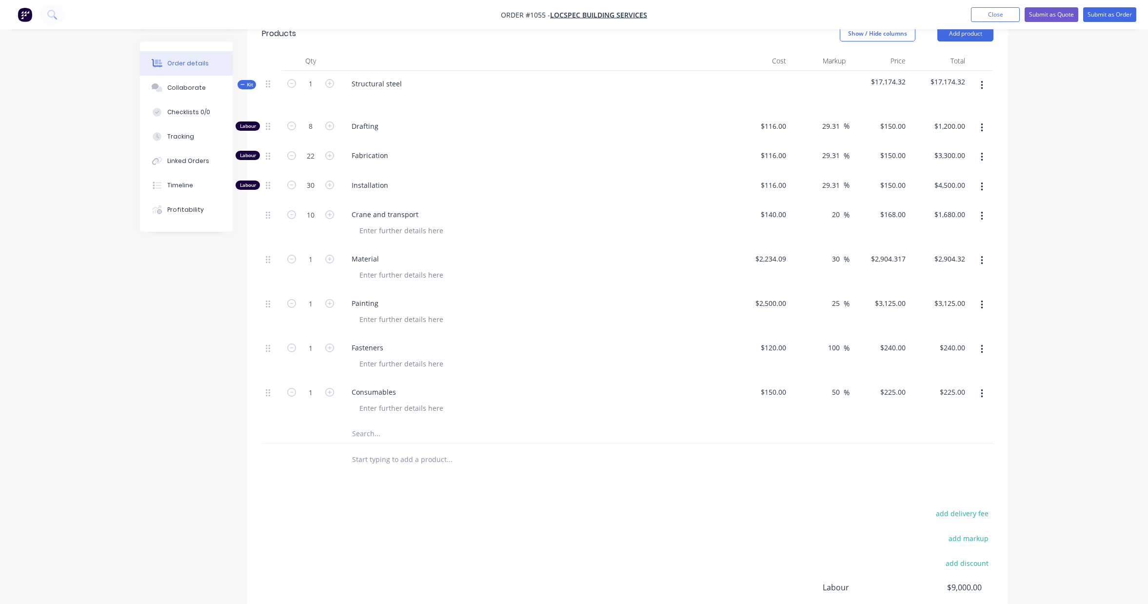
scroll to position [316, 0]
click at [330, 158] on icon "button" at bounding box center [329, 157] width 9 height 9
type input "23"
type input "$3,450.00"
click at [330, 158] on icon "button" at bounding box center [329, 157] width 9 height 9
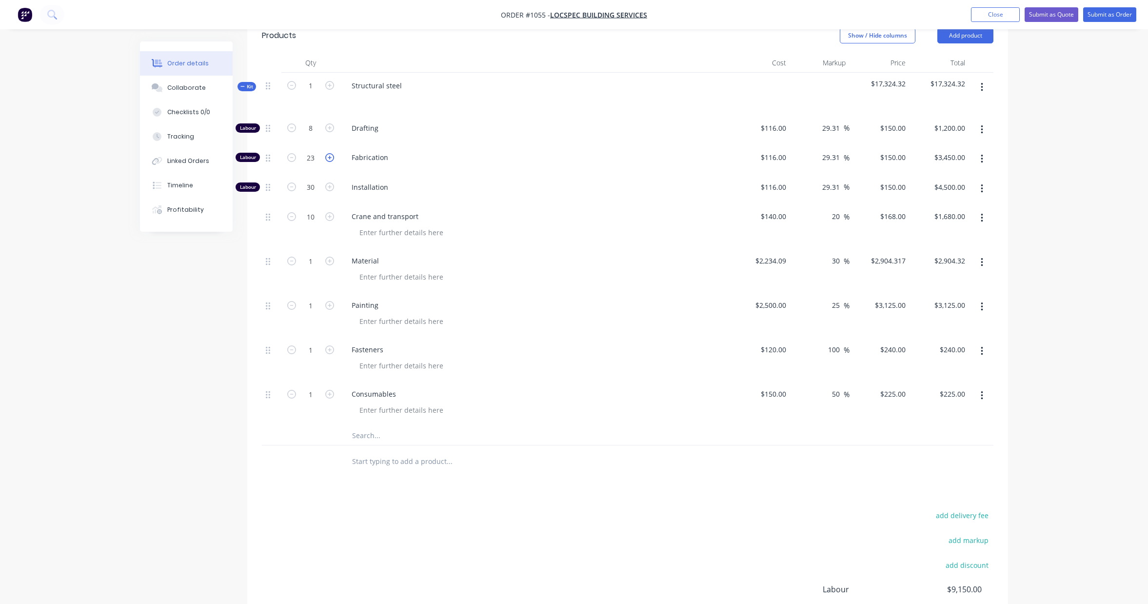
type input "24"
type input "$3,600.00"
click at [330, 158] on icon "button" at bounding box center [329, 157] width 9 height 9
type input "25"
type input "$3,750.00"
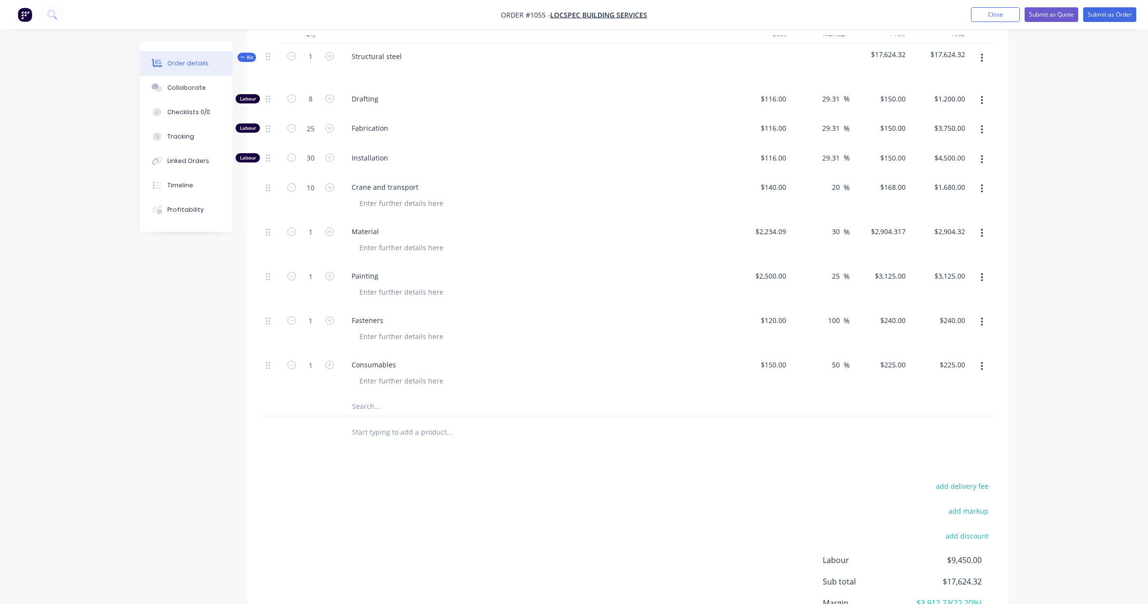
scroll to position [305, 0]
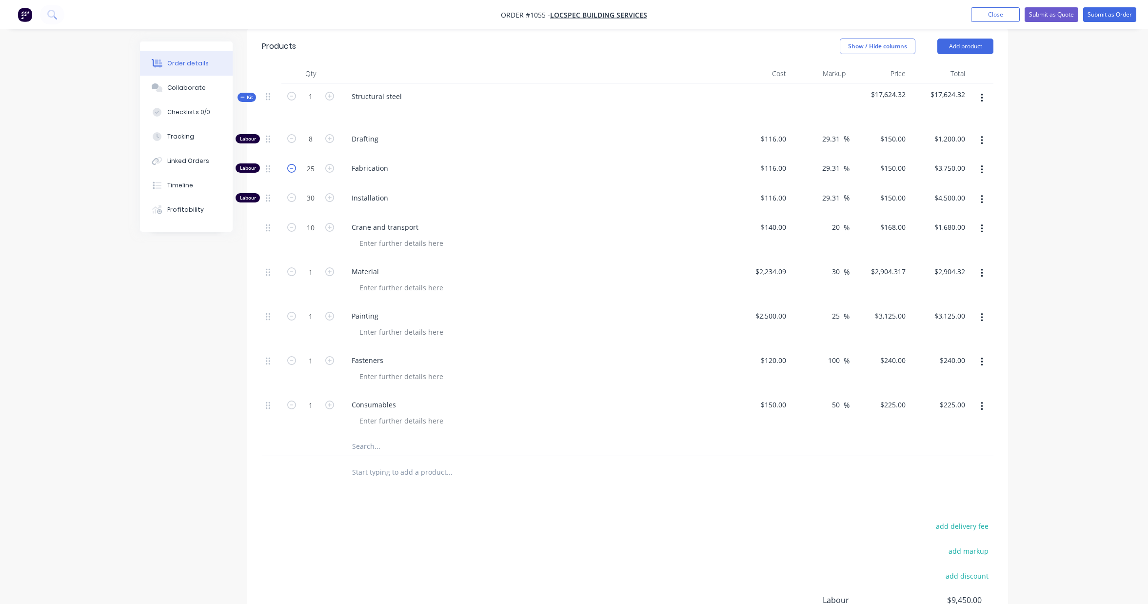
click at [290, 169] on icon "button" at bounding box center [291, 168] width 9 height 9
type input "24"
type input "$3,600.00"
click at [290, 169] on icon "button" at bounding box center [291, 168] width 9 height 9
type input "23"
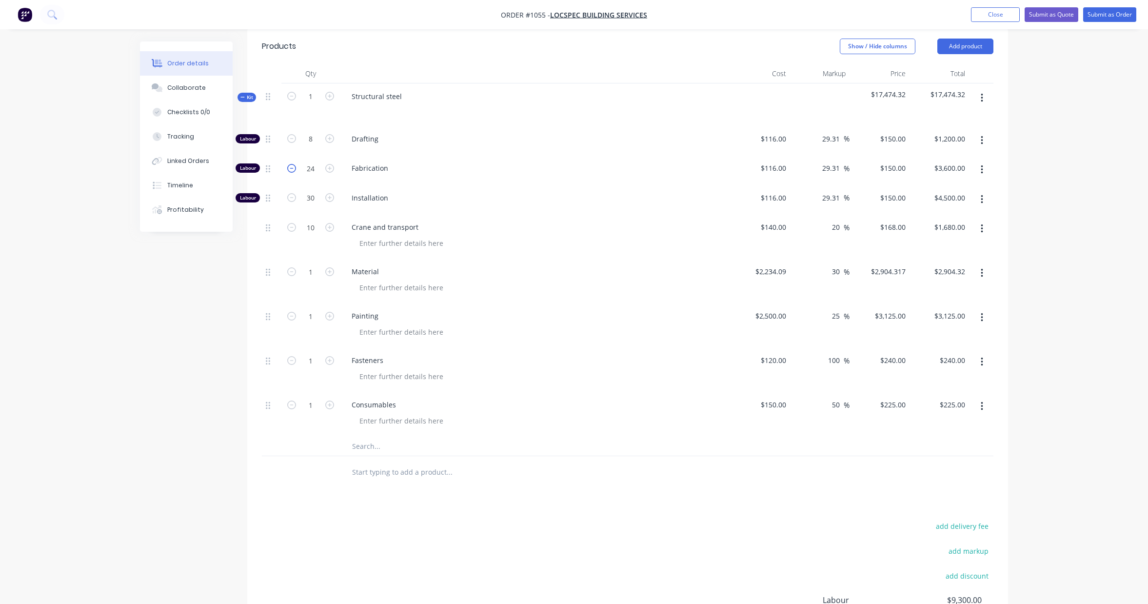
type input "$3,450.00"
click at [290, 169] on icon "button" at bounding box center [291, 168] width 9 height 9
type input "22"
type input "$3,300.00"
click at [290, 169] on icon "button" at bounding box center [291, 168] width 9 height 9
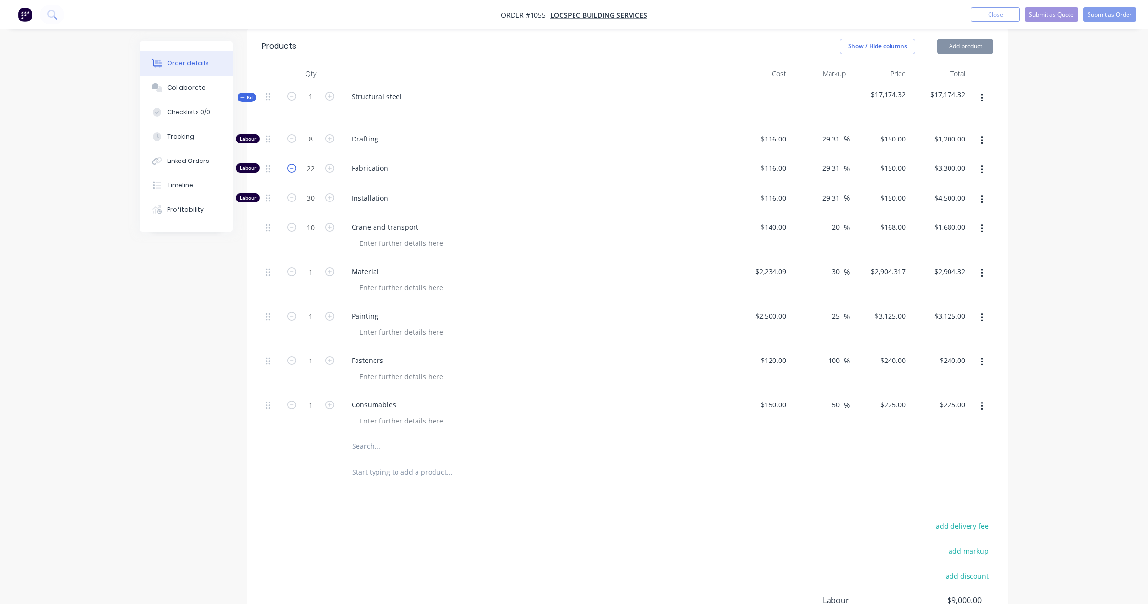
type input "21"
type input "$3,150.00"
click at [290, 169] on icon "button" at bounding box center [291, 168] width 9 height 9
type input "20"
type input "$3,000.00"
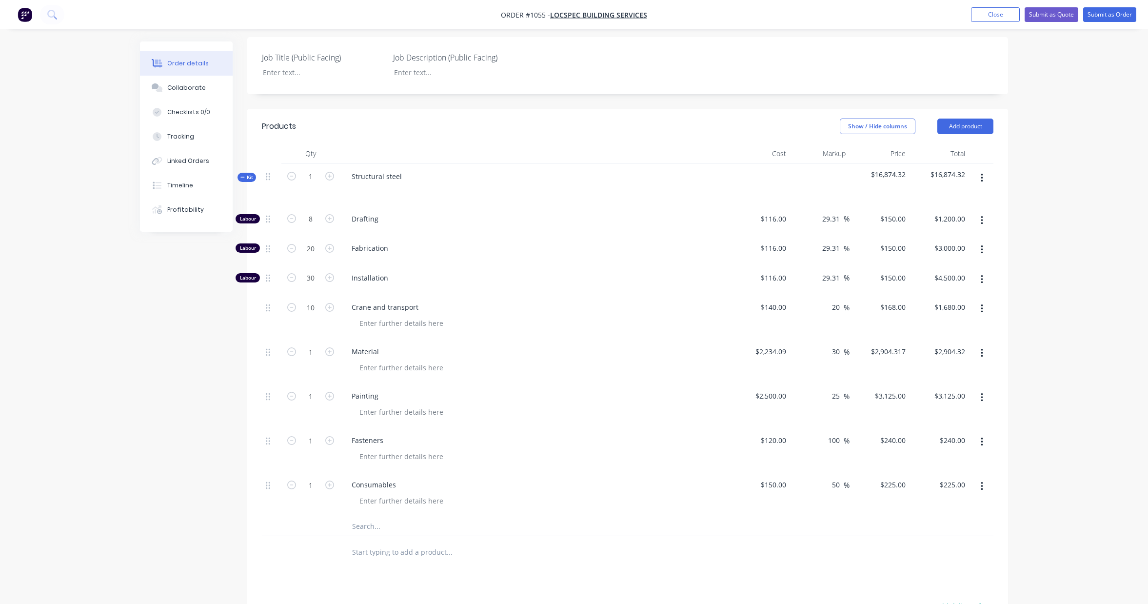
scroll to position [0, 0]
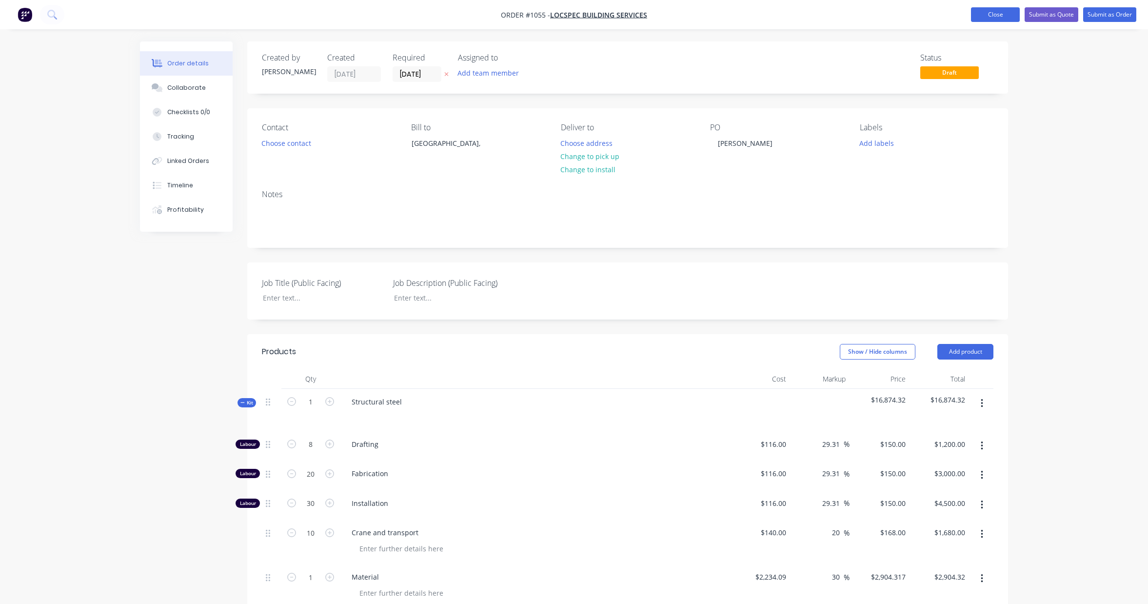
click at [992, 19] on button "Close" at bounding box center [995, 14] width 49 height 15
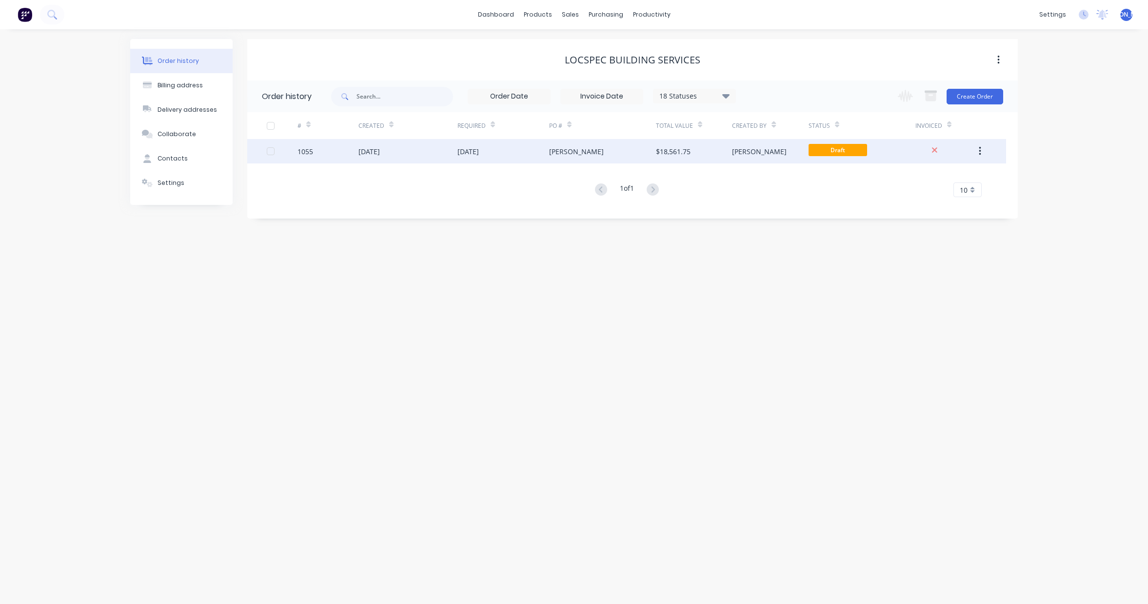
click at [983, 151] on button "button" at bounding box center [979, 151] width 23 height 18
click at [959, 193] on div "Duplicate" at bounding box center [944, 196] width 75 height 14
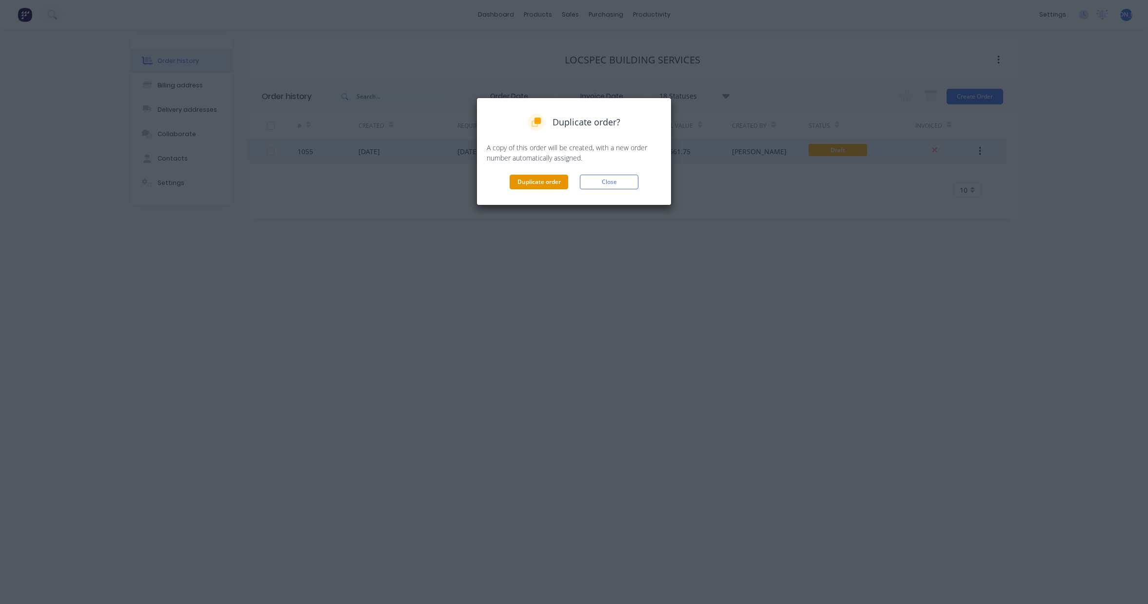
click at [529, 180] on button "Duplicate order" at bounding box center [539, 182] width 59 height 15
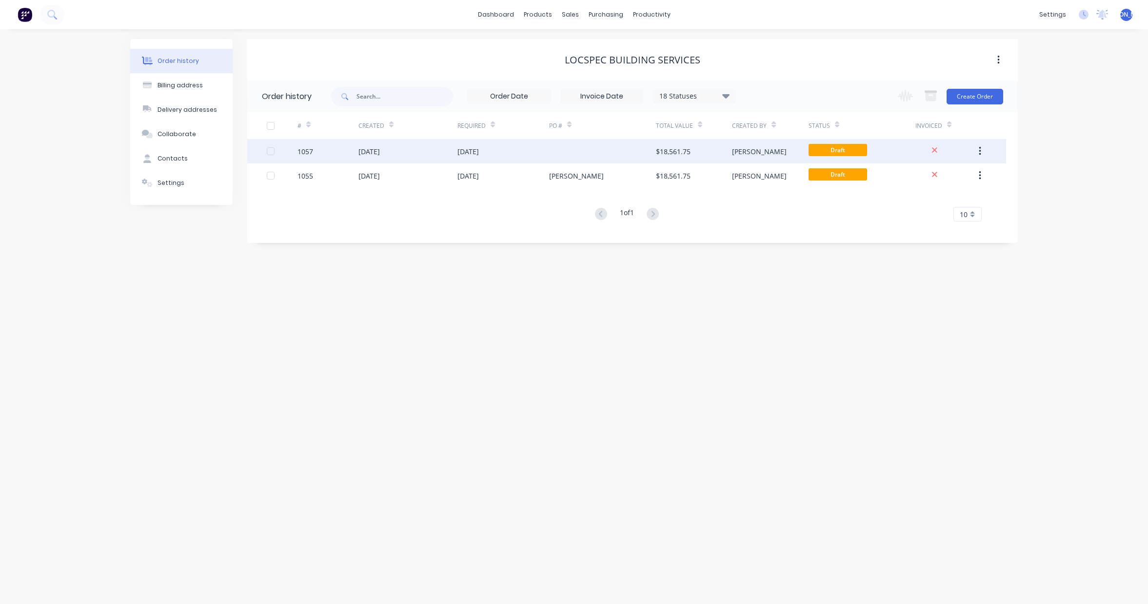
click at [479, 151] on div "[DATE]" at bounding box center [467, 151] width 21 height 10
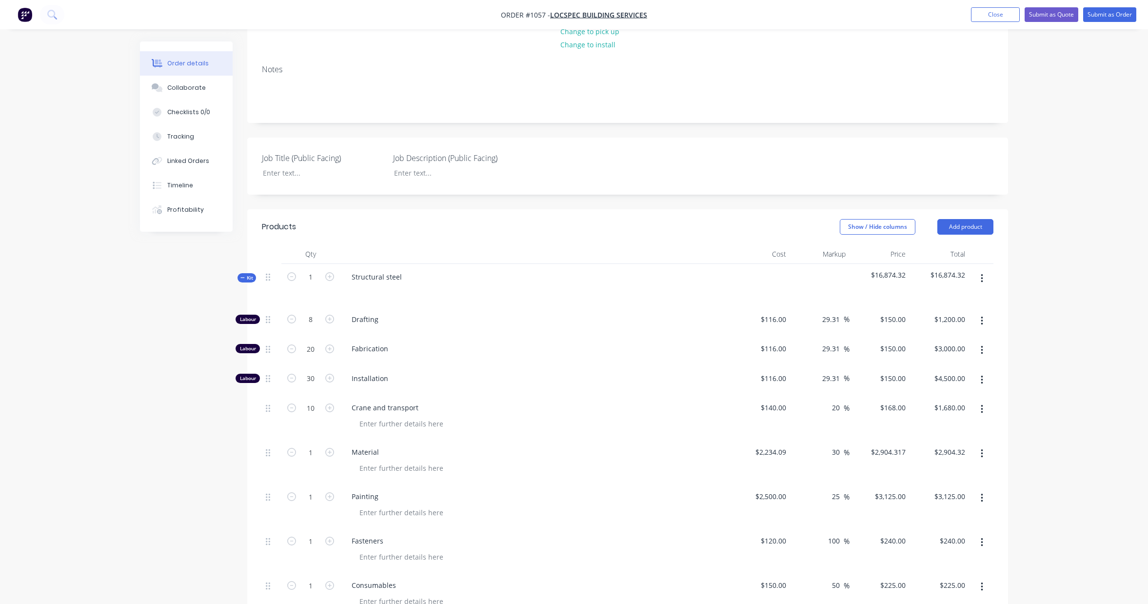
scroll to position [125, 0]
drag, startPoint x: 311, startPoint y: 320, endPoint x: 306, endPoint y: 320, distance: 5.4
click at [306, 320] on input "8" at bounding box center [310, 319] width 25 height 15
click at [318, 320] on input "8" at bounding box center [310, 319] width 25 height 15
click at [313, 351] on input "20" at bounding box center [310, 348] width 25 height 15
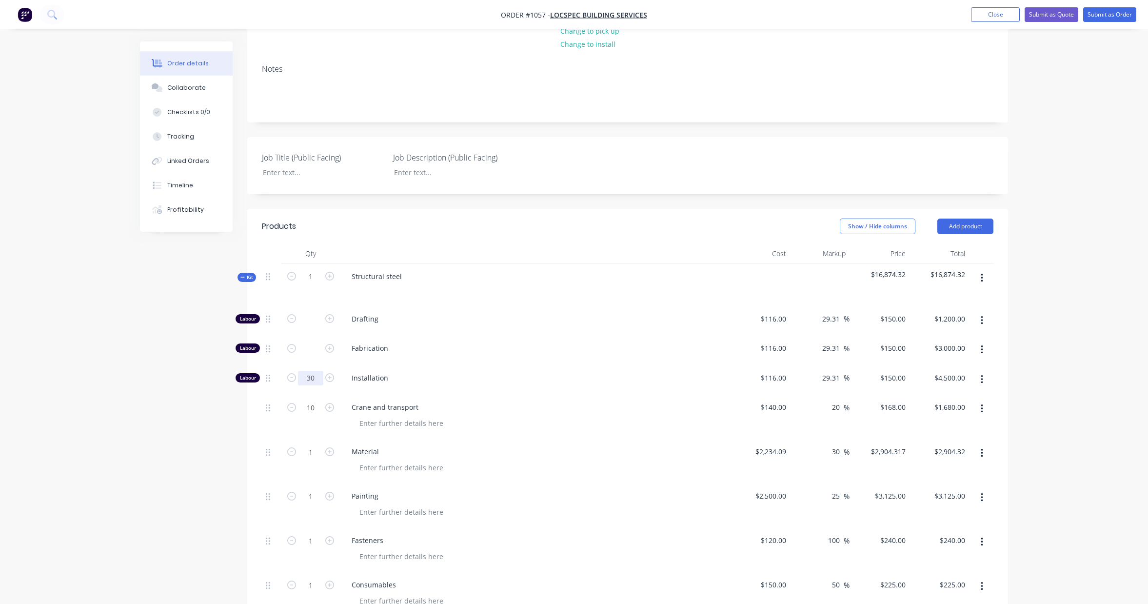
click at [315, 377] on input "30" at bounding box center [310, 378] width 25 height 15
click at [318, 409] on input "10" at bounding box center [310, 407] width 25 height 15
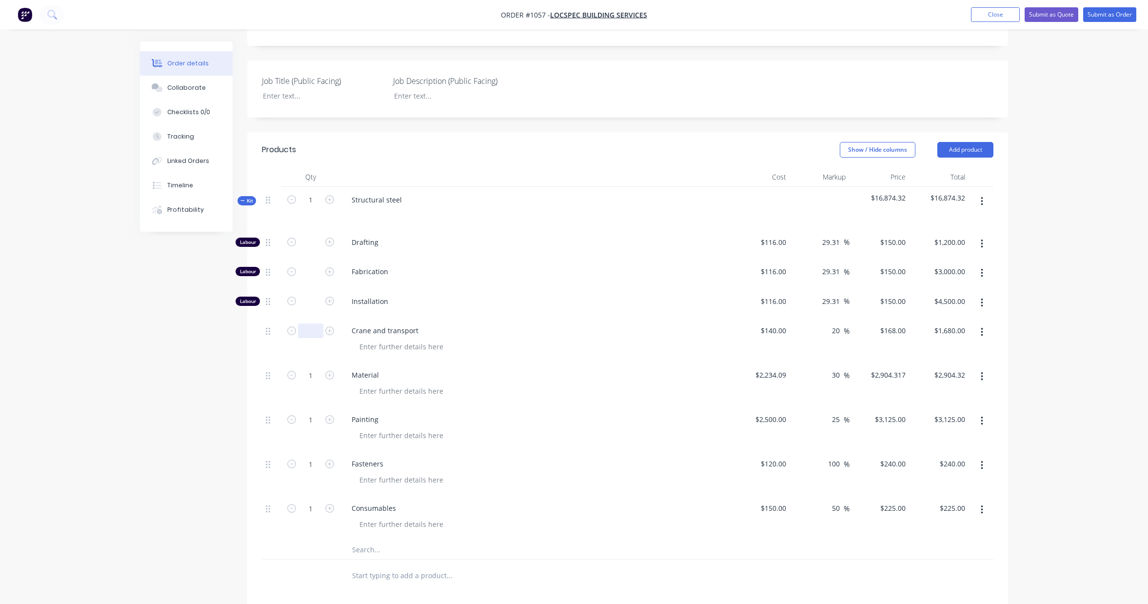
scroll to position [206, 0]
click at [781, 375] on input "2234.09" at bounding box center [775, 371] width 30 height 14
type input "$875.00"
type input "$1,137.50"
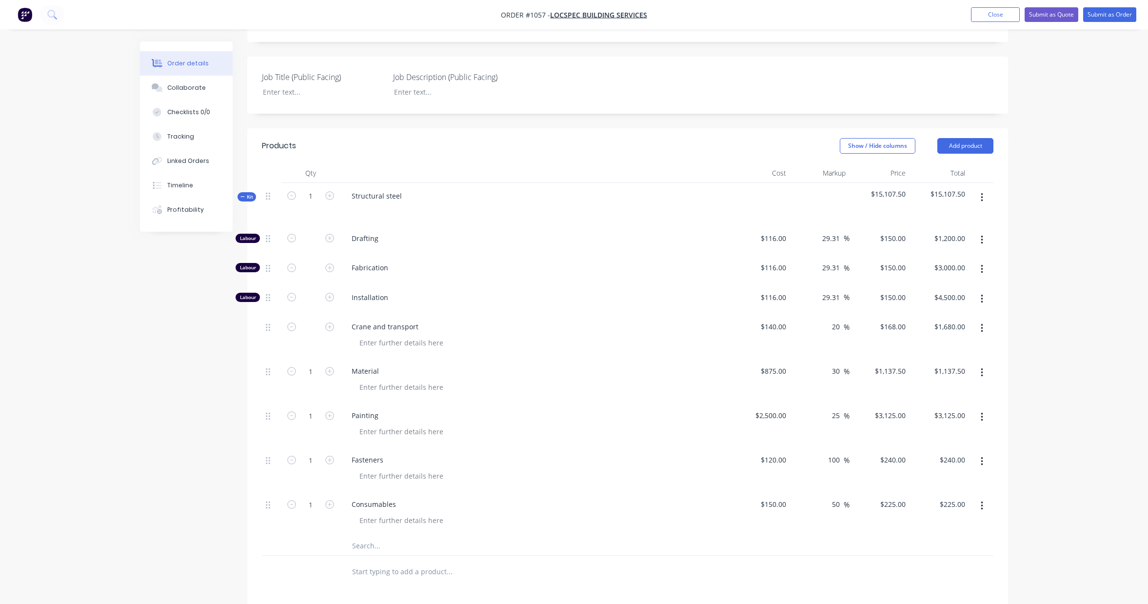
click at [1060, 357] on div "Order details Collaborate Checklists 0/0 Tracking Linked Orders Timeline Profit…" at bounding box center [574, 315] width 1148 height 1042
drag, startPoint x: 788, startPoint y: 417, endPoint x: 769, endPoint y: 417, distance: 19.0
click at [769, 417] on div "2500 2500" at bounding box center [778, 415] width 24 height 14
type input "$150.00"
type input "$187.50"
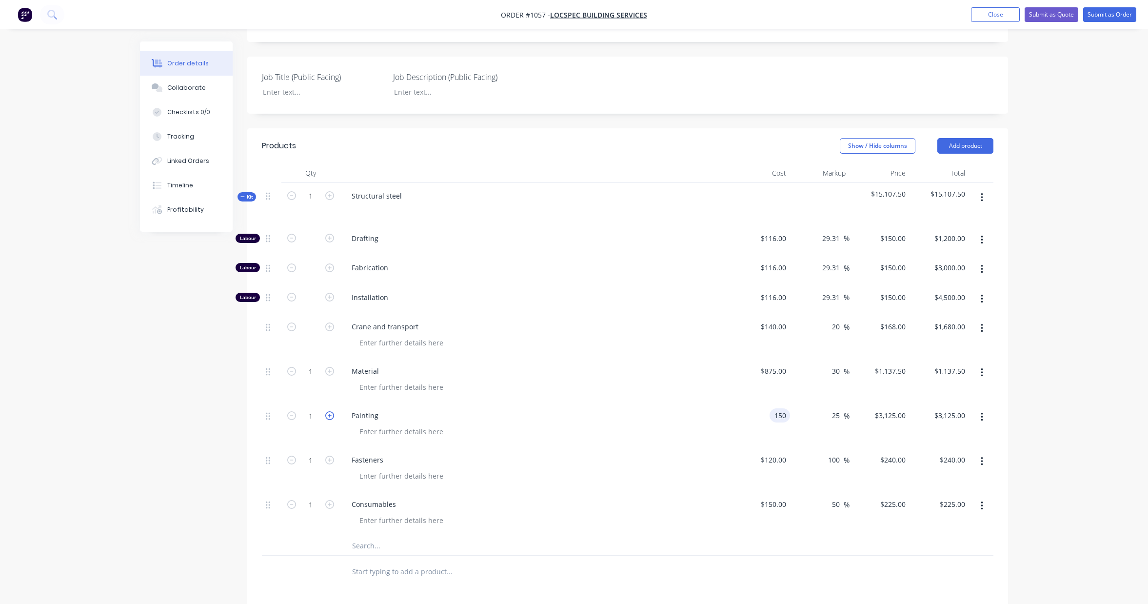
type input "$187.50"
click at [331, 419] on icon "button" at bounding box center [329, 415] width 9 height 9
type input "2"
type input "$375.00"
click at [331, 419] on icon "button" at bounding box center [329, 415] width 9 height 9
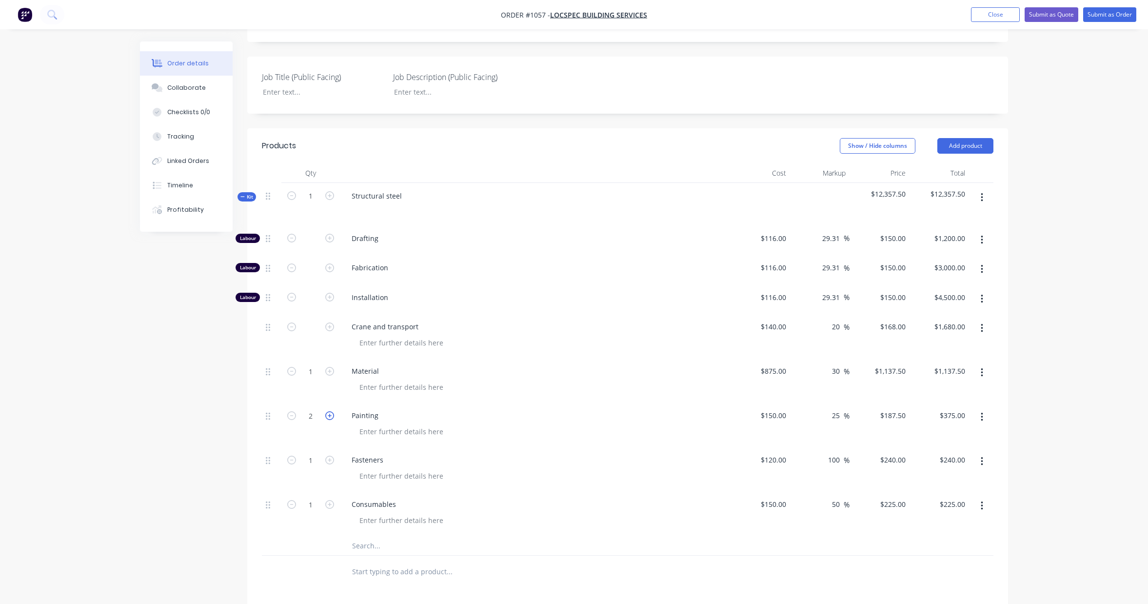
type input "3"
type input "$562.50"
click at [331, 419] on icon "button" at bounding box center [329, 415] width 9 height 9
type input "4"
type input "$750.00"
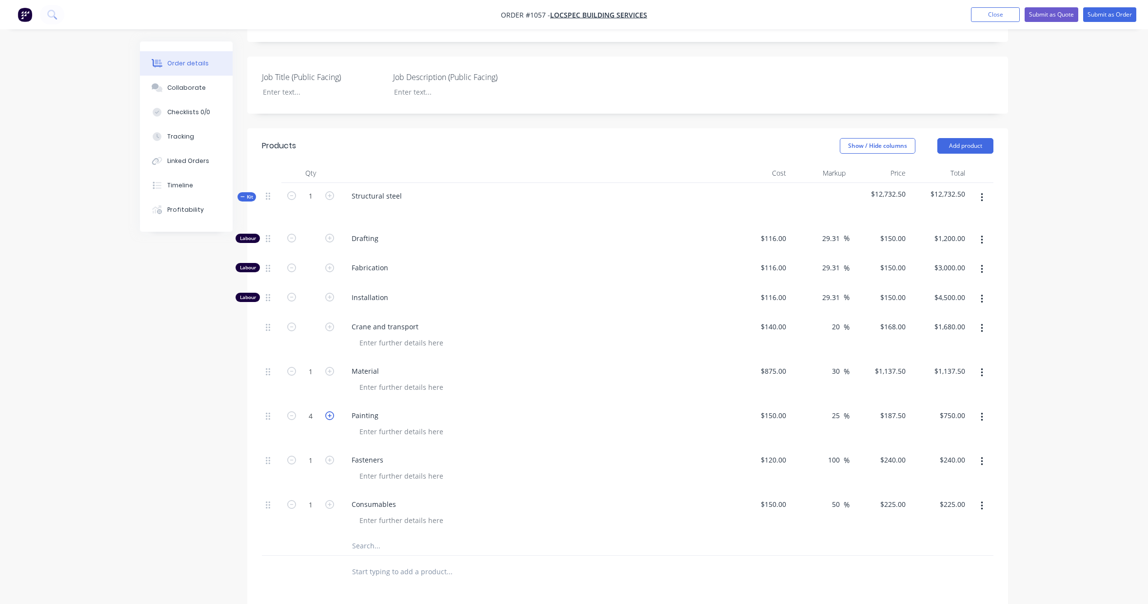
click at [331, 419] on icon "button" at bounding box center [329, 415] width 9 height 9
type input "5"
type input "$937.50"
click at [293, 418] on icon "button" at bounding box center [291, 415] width 9 height 9
type input "4"
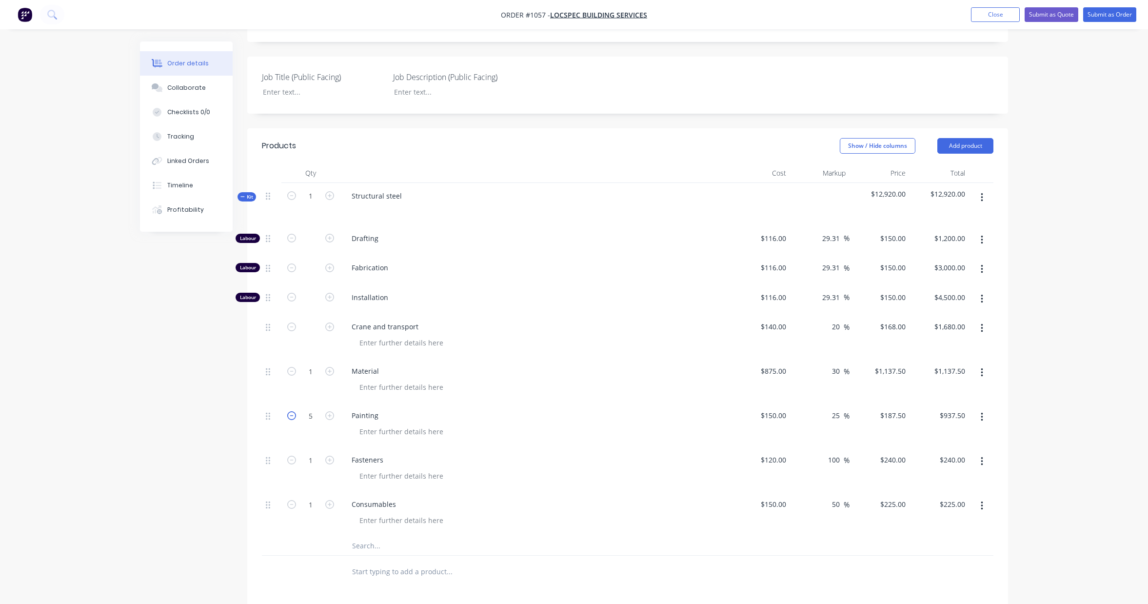
type input "$750.00"
click at [981, 463] on icon "button" at bounding box center [982, 461] width 2 height 11
click at [951, 541] on div "Delete" at bounding box center [946, 545] width 75 height 14
click at [982, 462] on icon "button" at bounding box center [982, 461] width 2 height 9
click at [971, 544] on div "Delete" at bounding box center [946, 545] width 75 height 14
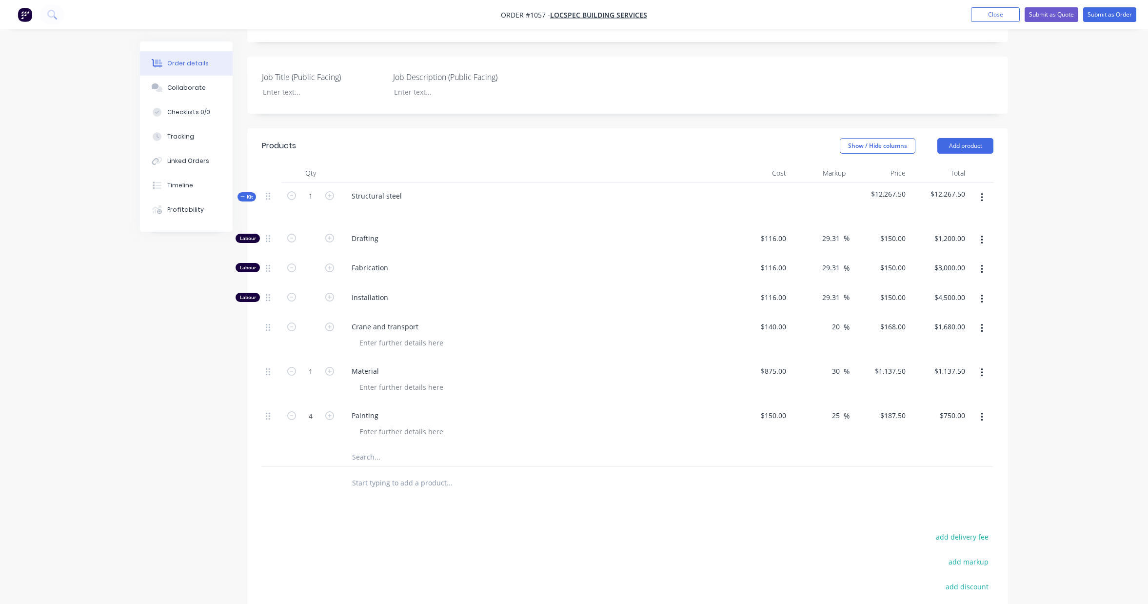
click at [395, 458] on input "text" at bounding box center [449, 457] width 195 height 20
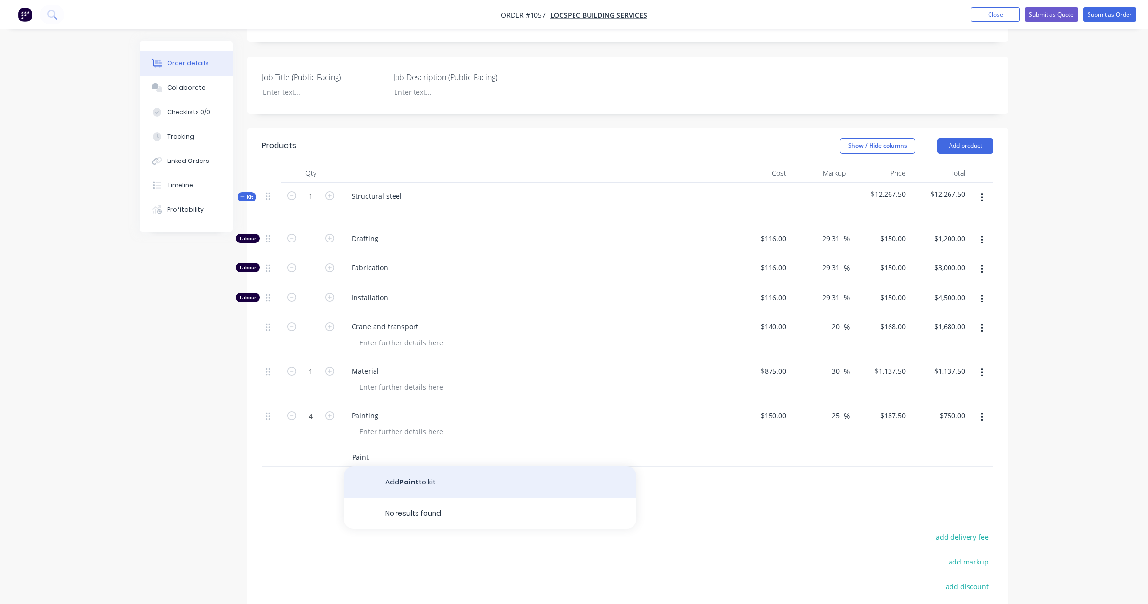
type input "Paint"
click at [408, 478] on button "Add Paint to kit" at bounding box center [490, 481] width 293 height 31
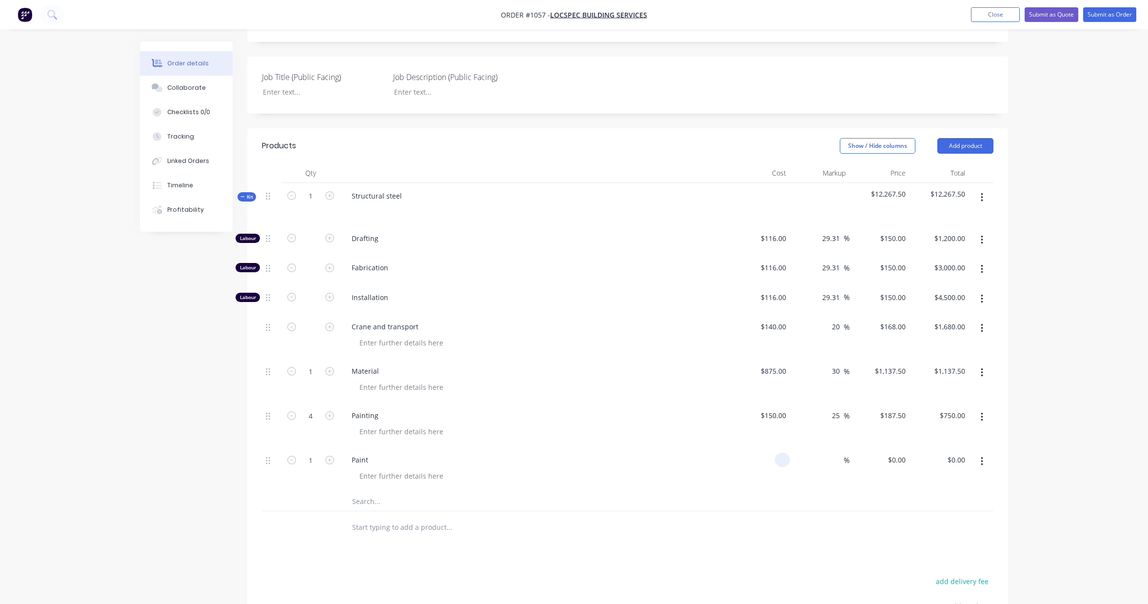
click at [779, 461] on input at bounding box center [784, 460] width 11 height 14
type input "$75.00"
click at [844, 462] on span "%" at bounding box center [847, 459] width 6 height 11
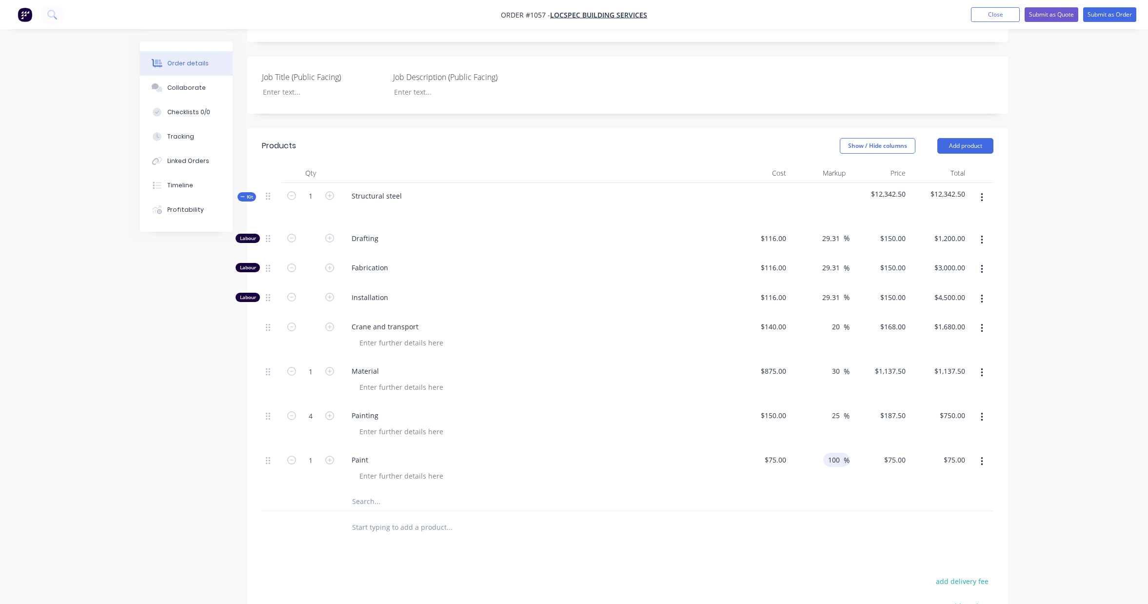
type input "100"
type input "$150.00"
click at [1017, 430] on div "Order details Collaborate Checklists 0/0 Tracking Linked Orders Timeline Profit…" at bounding box center [574, 314] width 888 height 956
click at [314, 329] on input "text" at bounding box center [310, 326] width 25 height 15
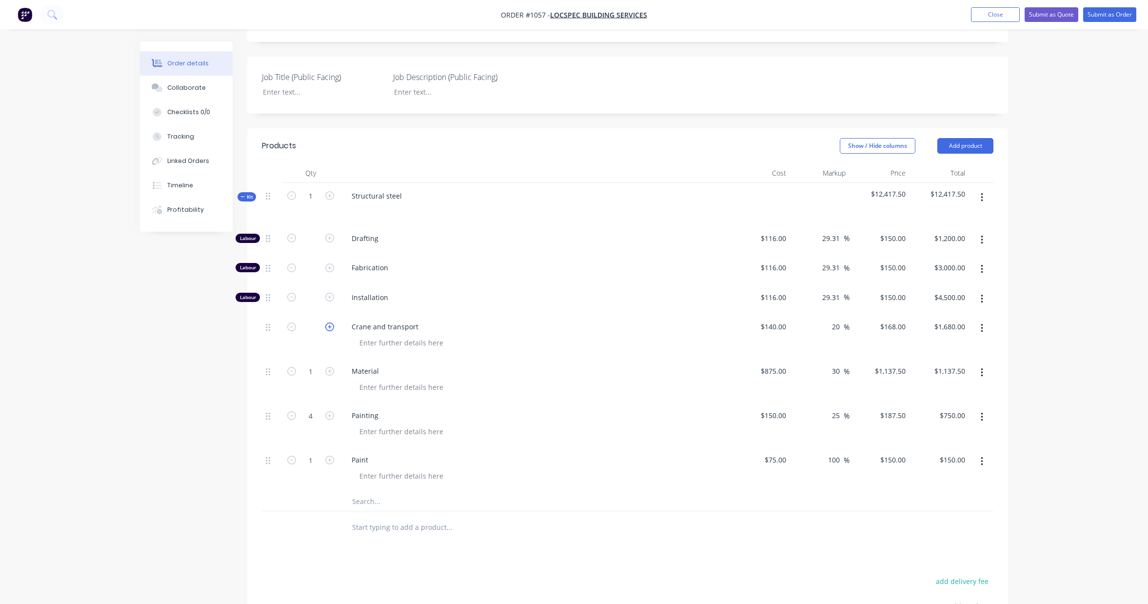
click at [329, 327] on icon "button" at bounding box center [329, 326] width 9 height 9
click at [309, 328] on input "text" at bounding box center [310, 326] width 25 height 15
type input "1"
type input "$168.00"
click at [332, 326] on icon "button" at bounding box center [329, 326] width 9 height 9
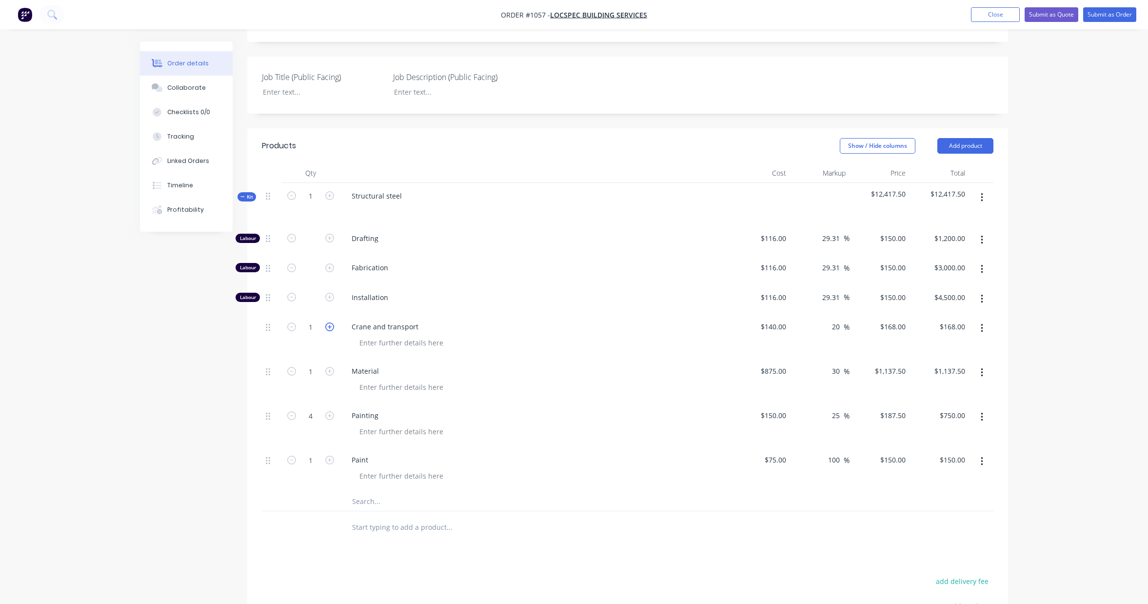
type input "2"
type input "$336.00"
click at [332, 326] on icon "button" at bounding box center [329, 326] width 9 height 9
type input "3"
type input "$504.00"
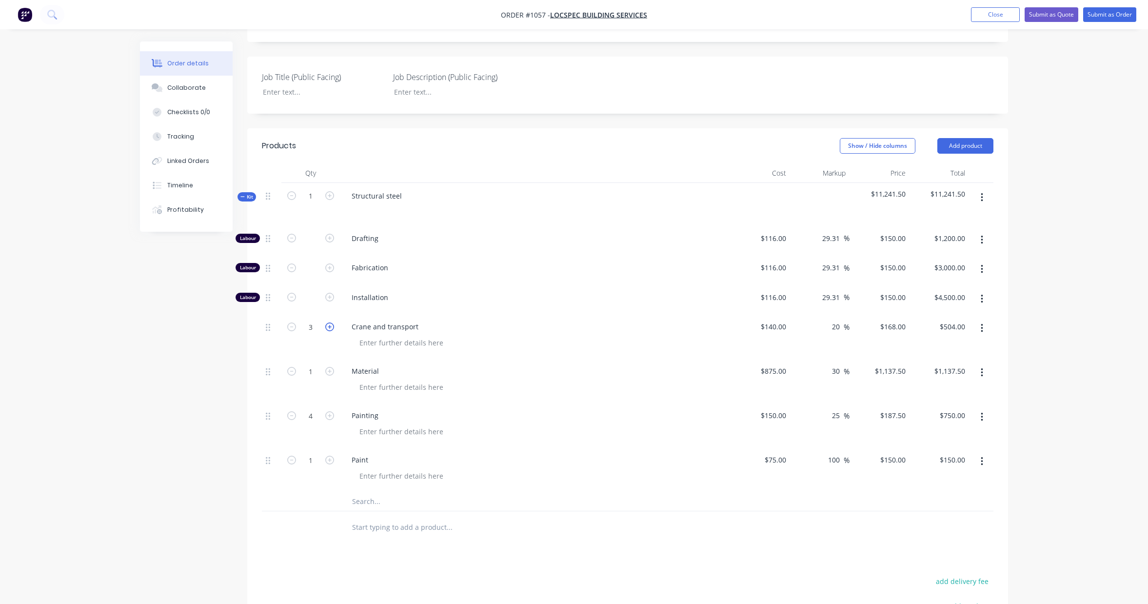
click at [332, 326] on icon "button" at bounding box center [329, 326] width 9 height 9
type input "4"
type input "$672.00"
click at [332, 326] on icon "button" at bounding box center [329, 326] width 9 height 9
click at [311, 297] on input "text" at bounding box center [310, 297] width 25 height 15
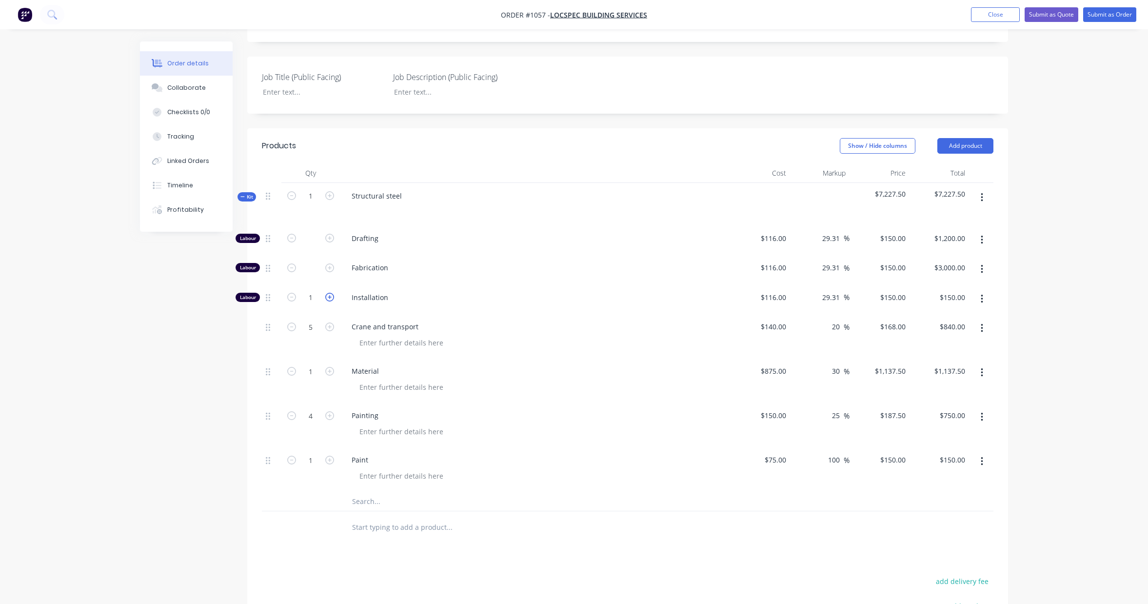
click at [331, 298] on icon "button" at bounding box center [329, 297] width 9 height 9
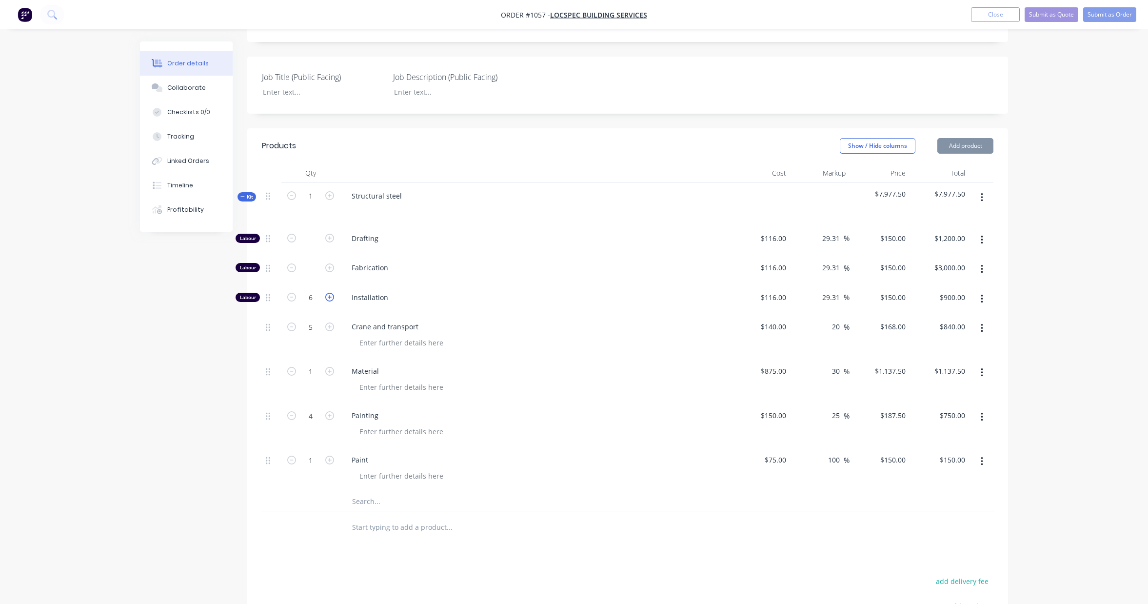
click at [331, 298] on icon "button" at bounding box center [329, 297] width 9 height 9
click at [310, 269] on input "text" at bounding box center [310, 267] width 25 height 15
click at [314, 240] on input "text" at bounding box center [310, 238] width 25 height 15
click at [198, 360] on div "Created by [PERSON_NAME] Created [DATE] Required [DATE] Assigned to Add team me…" at bounding box center [574, 314] width 868 height 956
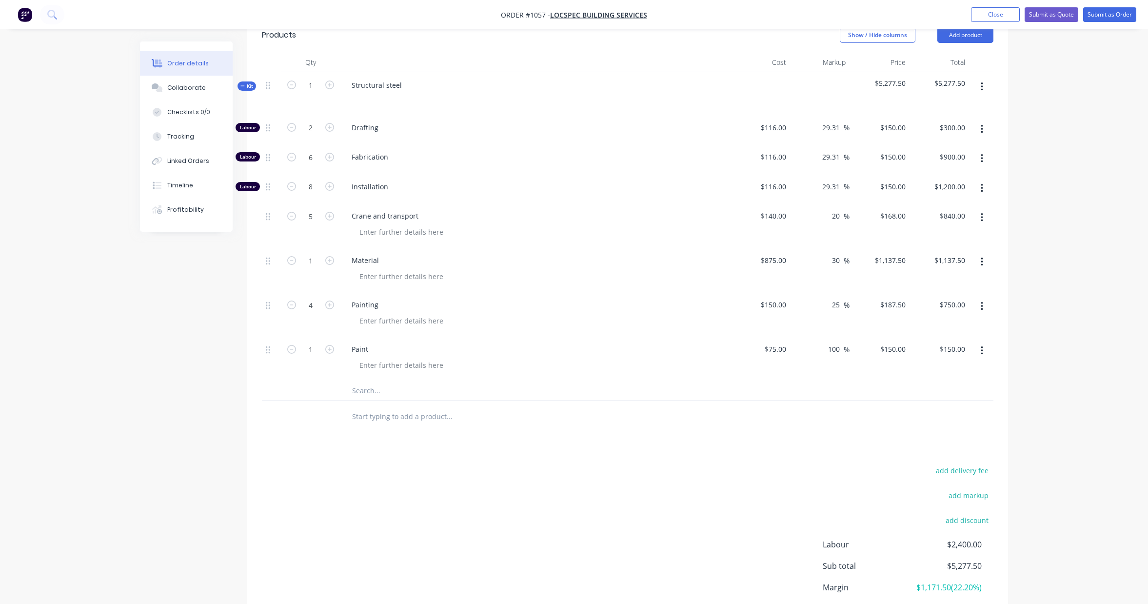
scroll to position [314, 0]
drag, startPoint x: 838, startPoint y: 264, endPoint x: 860, endPoint y: 267, distance: 22.1
click at [838, 264] on input "30" at bounding box center [837, 263] width 13 height 14
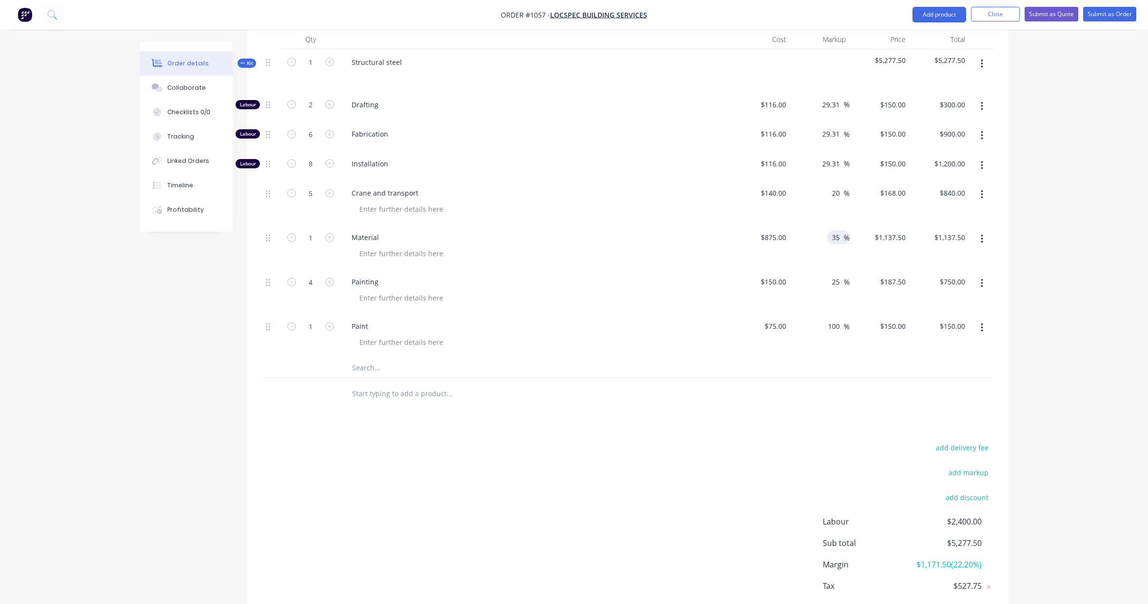
scroll to position [343, 0]
click at [1033, 242] on div "Order details Collaborate Checklists 0/0 Tracking Linked Orders Timeline Profit…" at bounding box center [574, 155] width 1148 height 997
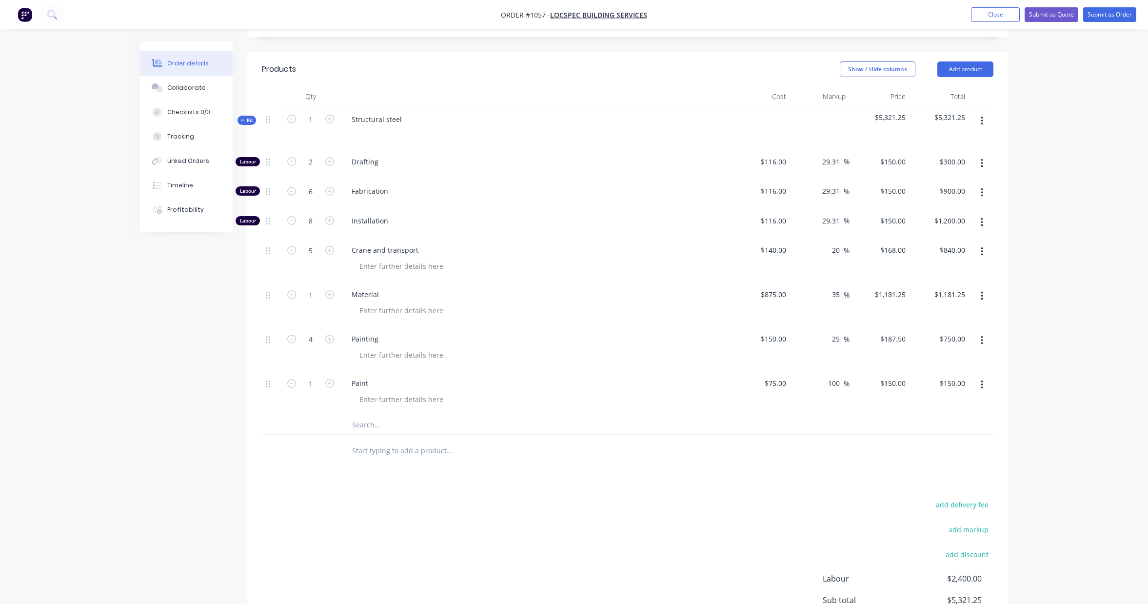
scroll to position [278, 0]
click at [248, 123] on span "Kit" at bounding box center [246, 124] width 13 height 7
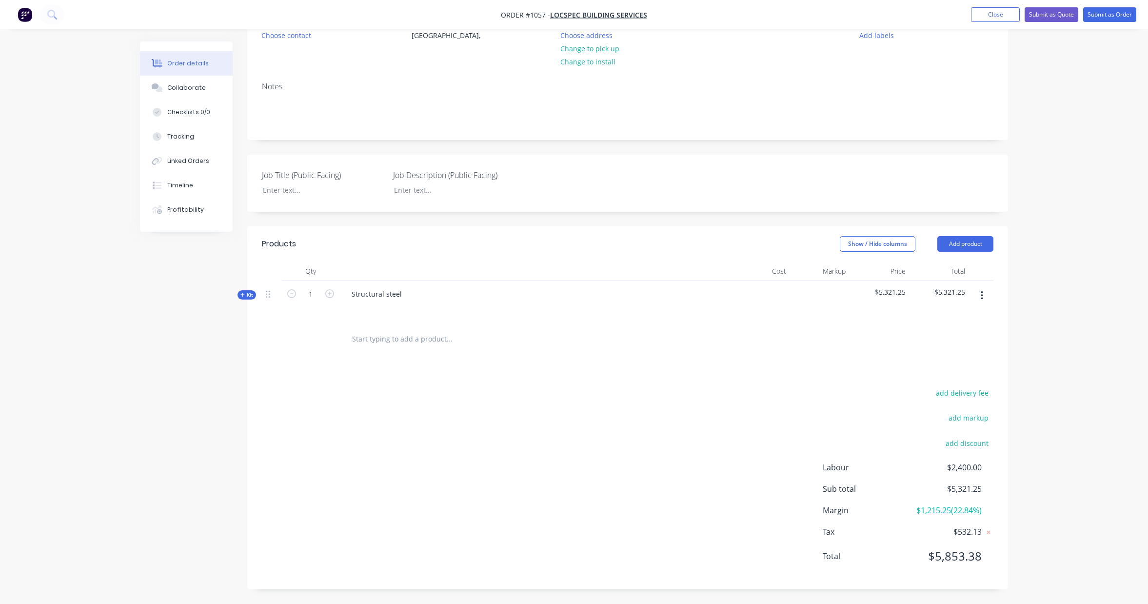
scroll to position [108, 0]
click at [247, 297] on span "Kit" at bounding box center [246, 294] width 13 height 7
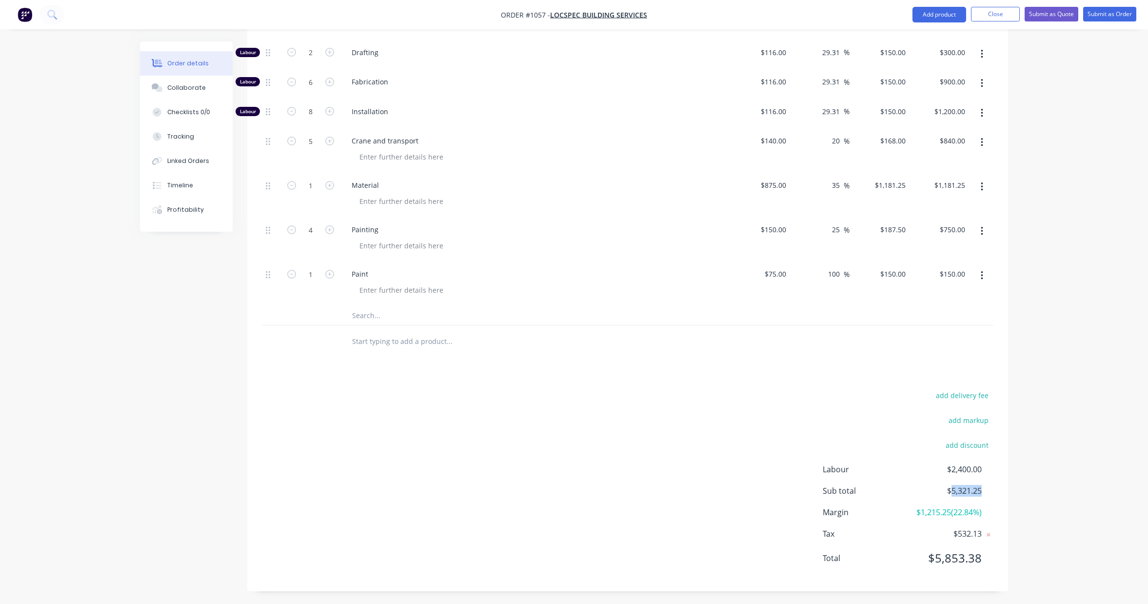
scroll to position [391, 0]
drag, startPoint x: 979, startPoint y: 489, endPoint x: 952, endPoint y: 492, distance: 27.4
click at [952, 492] on span "$5,321.25" at bounding box center [945, 492] width 72 height 12
copy span "5,321.25"
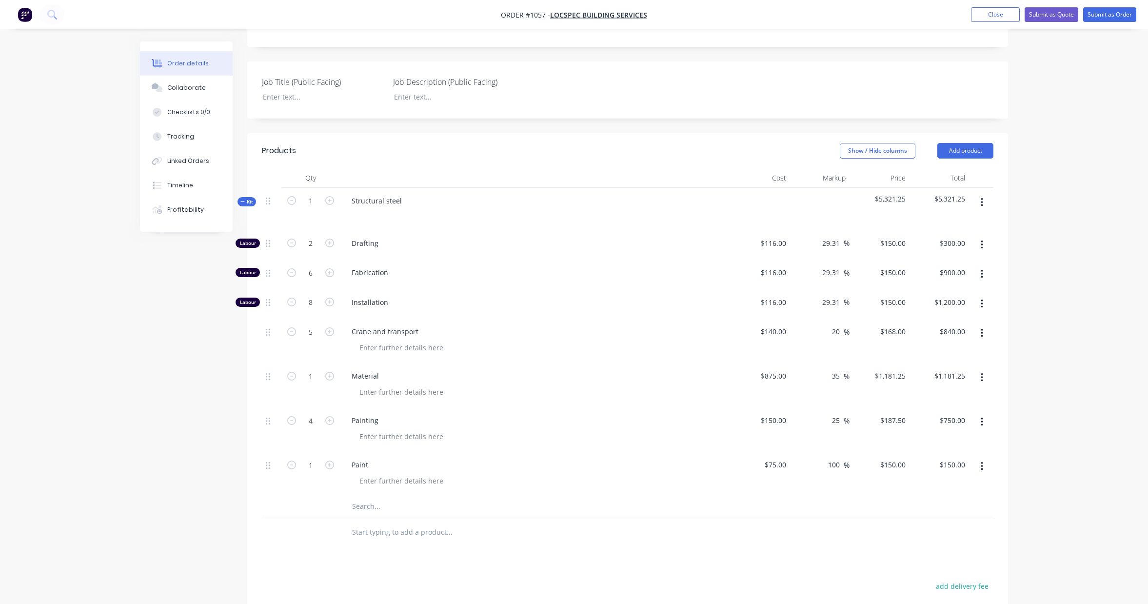
scroll to position [200, 0]
click at [368, 510] on input "text" at bounding box center [449, 507] width 195 height 20
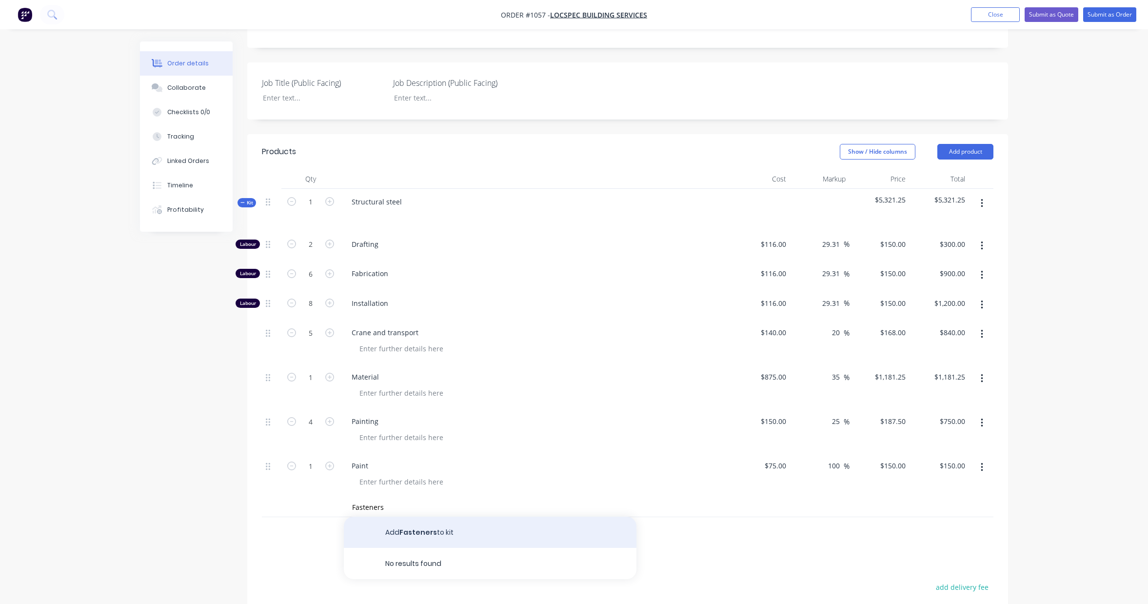
click at [407, 532] on button "Add Fasteners to kit" at bounding box center [490, 531] width 293 height 31
click at [778, 512] on div "$0.00" at bounding box center [777, 510] width 26 height 14
click at [840, 511] on input at bounding box center [837, 510] width 11 height 14
click at [1084, 500] on div "Order details Collaborate Checklists 0/0 Tracking Linked Orders Timeline Profit…" at bounding box center [574, 321] width 1148 height 1042
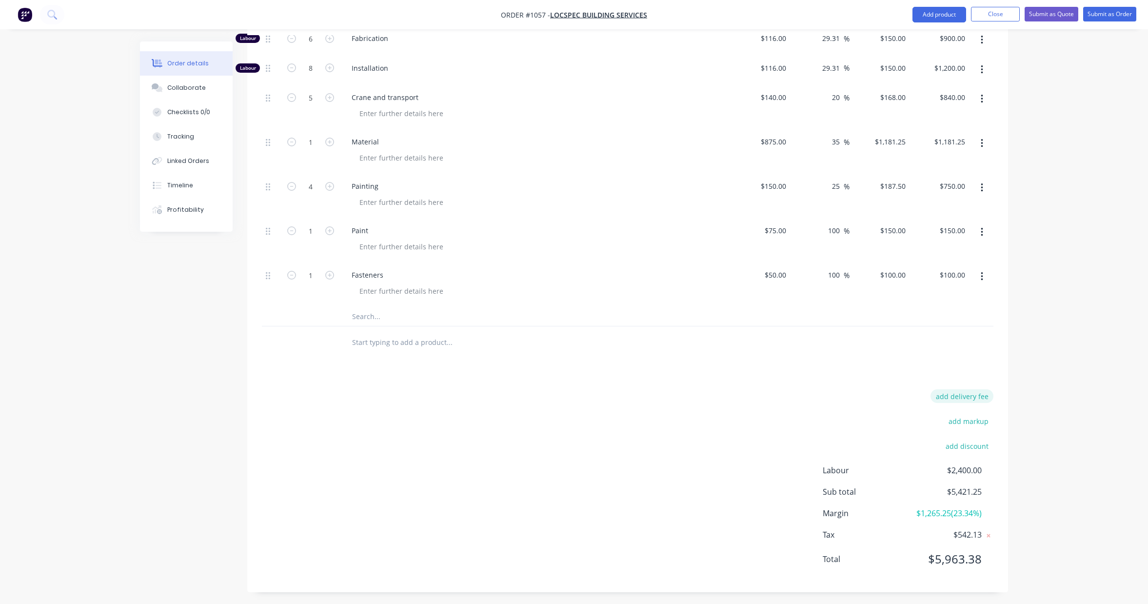
scroll to position [438, 0]
drag, startPoint x: 981, startPoint y: 557, endPoint x: 947, endPoint y: 555, distance: 33.2
click at [938, 559] on span "$5,963.38" at bounding box center [945, 556] width 72 height 18
copy span "5,963.38"
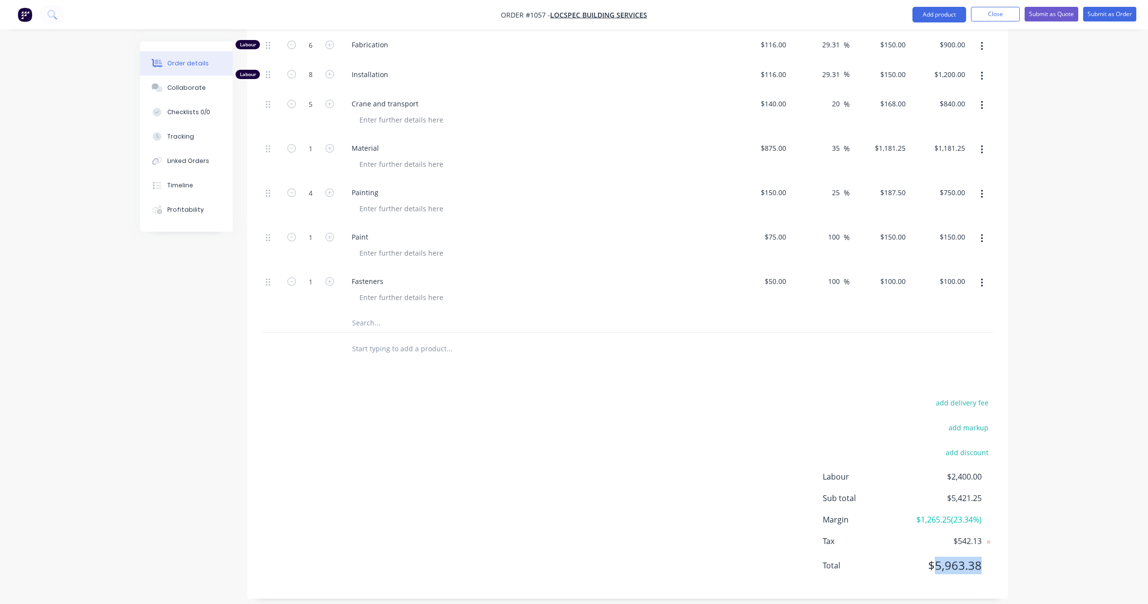
scroll to position [431, 0]
click at [1035, 406] on div "Order details Collaborate Checklists 0/0 Tracking Linked Orders Timeline Profit…" at bounding box center [574, 90] width 1148 height 1042
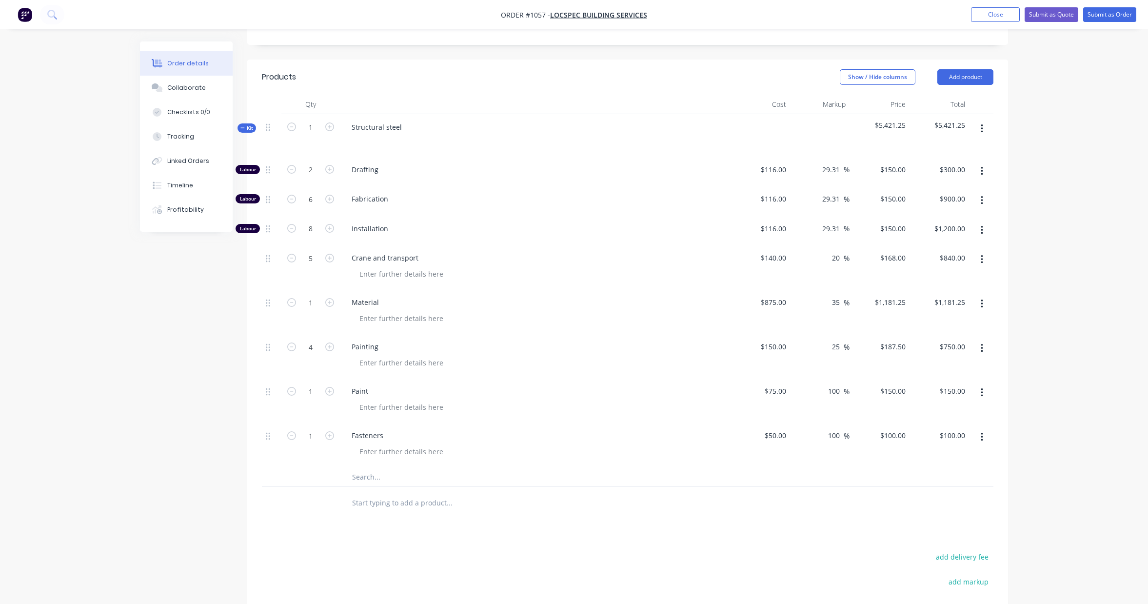
scroll to position [438, 0]
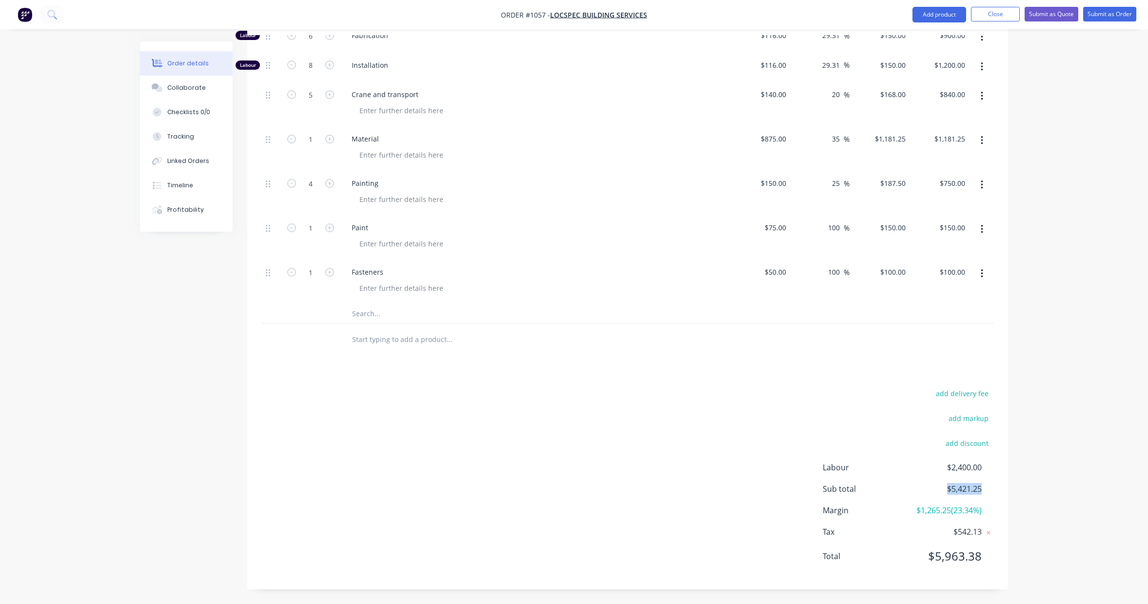
drag, startPoint x: 981, startPoint y: 488, endPoint x: 947, endPoint y: 488, distance: 33.7
click at [947, 488] on span "$5,421.25" at bounding box center [945, 489] width 72 height 12
drag, startPoint x: 981, startPoint y: 489, endPoint x: 951, endPoint y: 489, distance: 29.3
click at [951, 489] on span "$5,421.25" at bounding box center [945, 489] width 72 height 12
copy span "5,421.25"
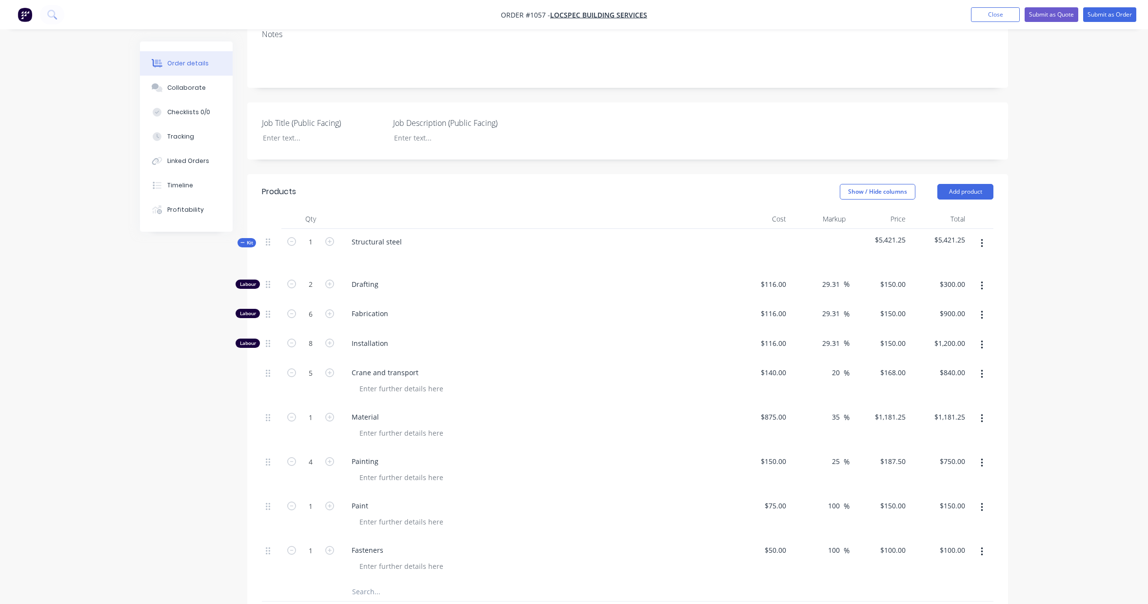
scroll to position [0, 0]
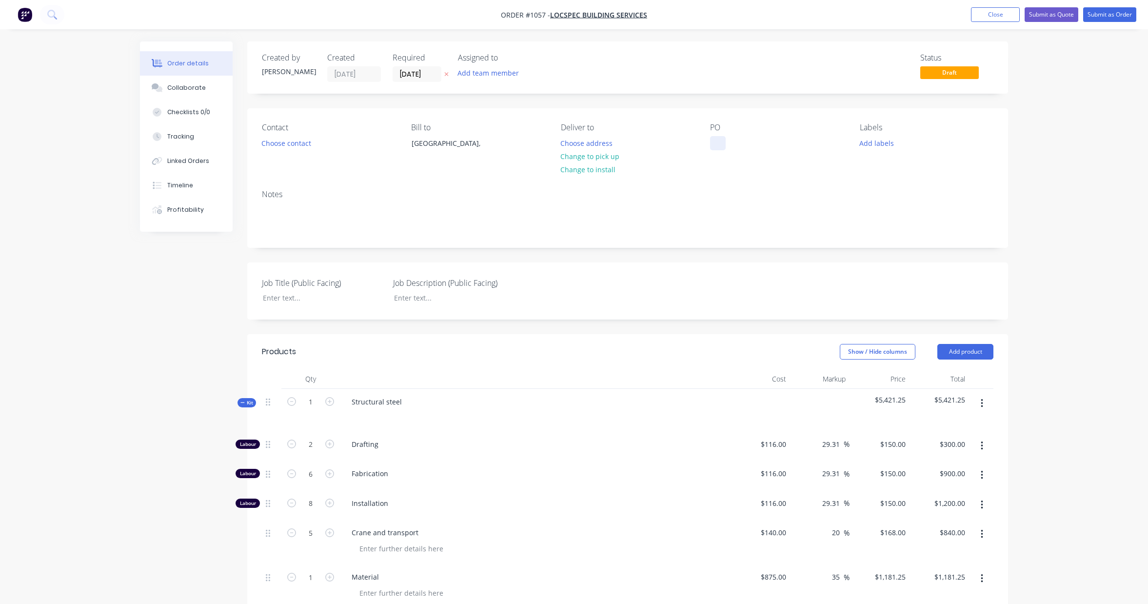
click at [717, 144] on div at bounding box center [718, 143] width 16 height 14
click at [194, 66] on div "Order details" at bounding box center [187, 63] width 41 height 9
click at [999, 12] on button "Close" at bounding box center [995, 14] width 49 height 15
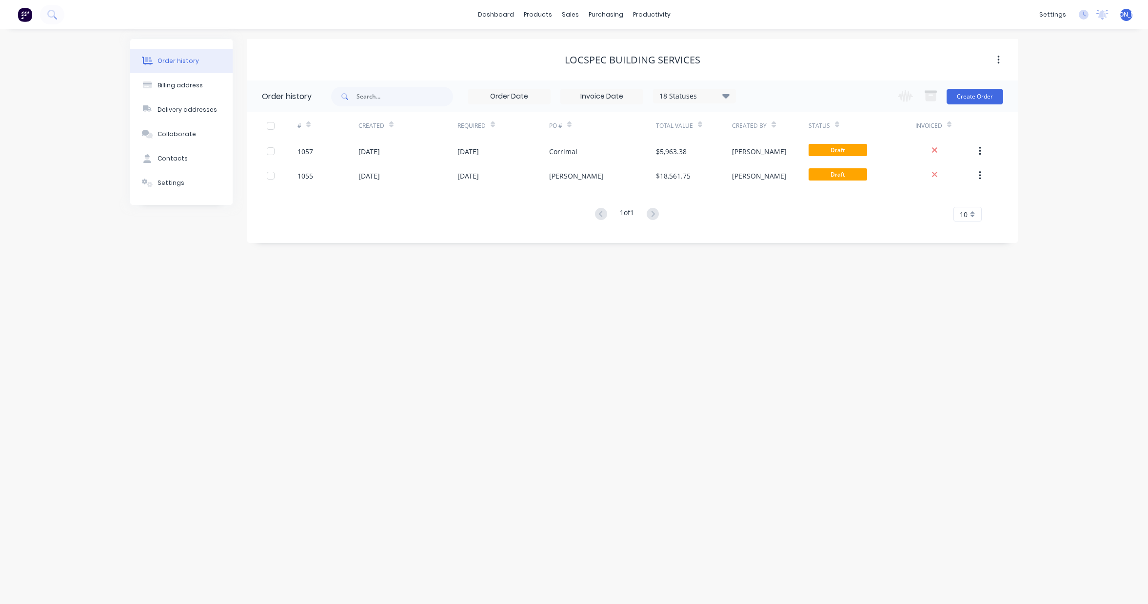
drag, startPoint x: 505, startPoint y: 333, endPoint x: 612, endPoint y: 290, distance: 115.5
click at [505, 333] on div "Order history Billing address Delivery addresses Collaborate Contacts Settings …" at bounding box center [574, 316] width 1148 height 574
click at [567, 15] on div "sales" at bounding box center [570, 14] width 27 height 15
click at [607, 44] on div "Sales Orders" at bounding box center [607, 46] width 40 height 9
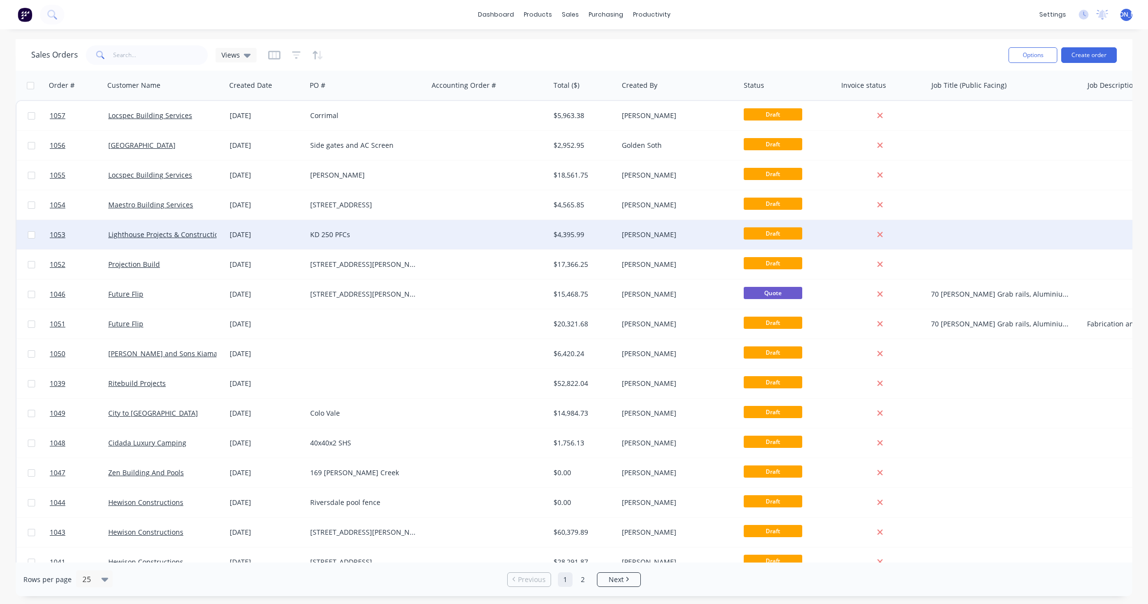
click at [332, 237] on div "KD 250 PFCs" at bounding box center [364, 235] width 108 height 10
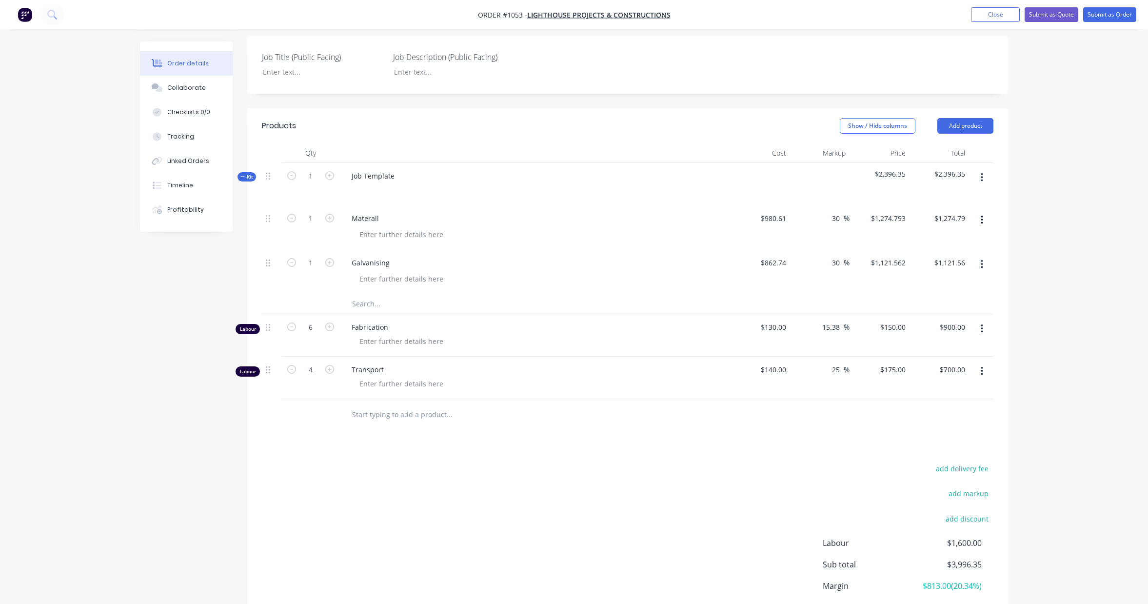
scroll to position [301, 0]
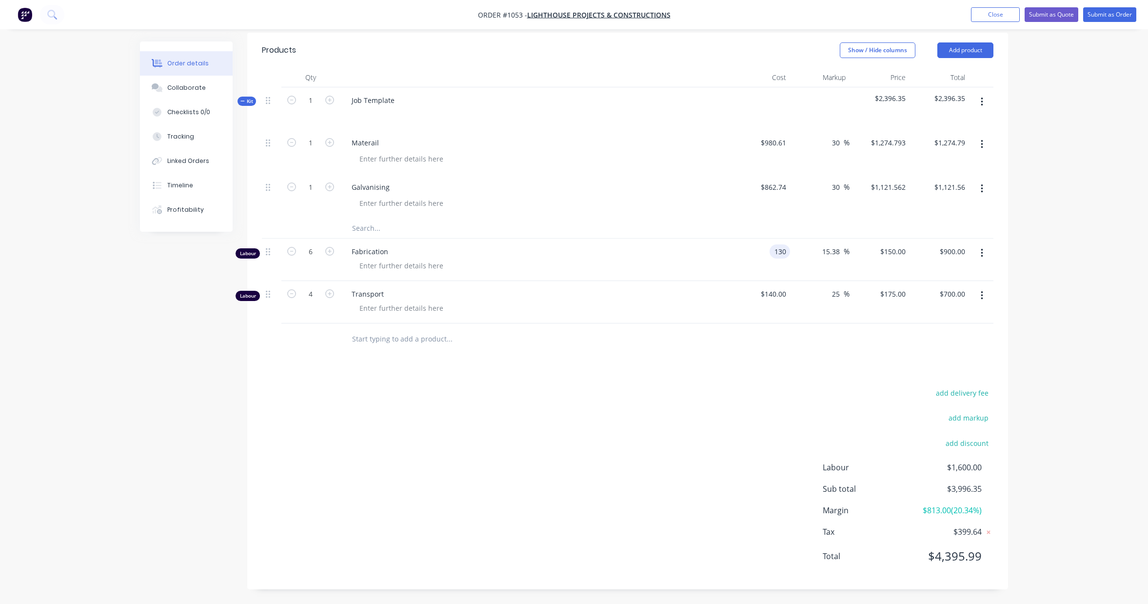
click at [777, 252] on input "130" at bounding box center [781, 251] width 17 height 14
click at [713, 374] on div "Products Show / Hide columns Add product Qty Cost Markup Price Total Kit 1 Job …" at bounding box center [627, 311] width 761 height 556
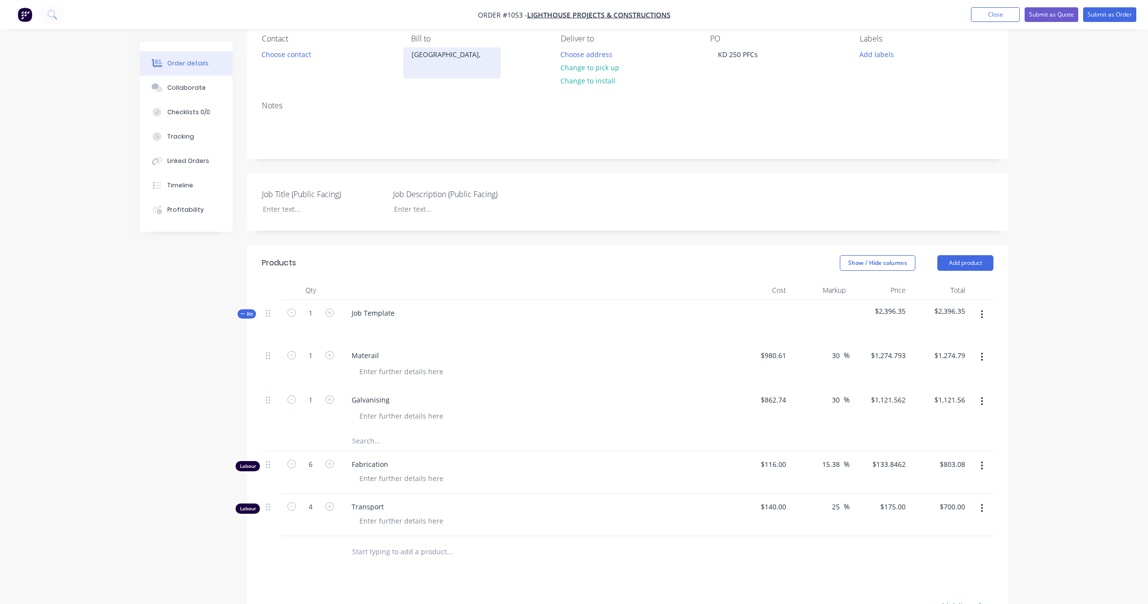
scroll to position [0, 0]
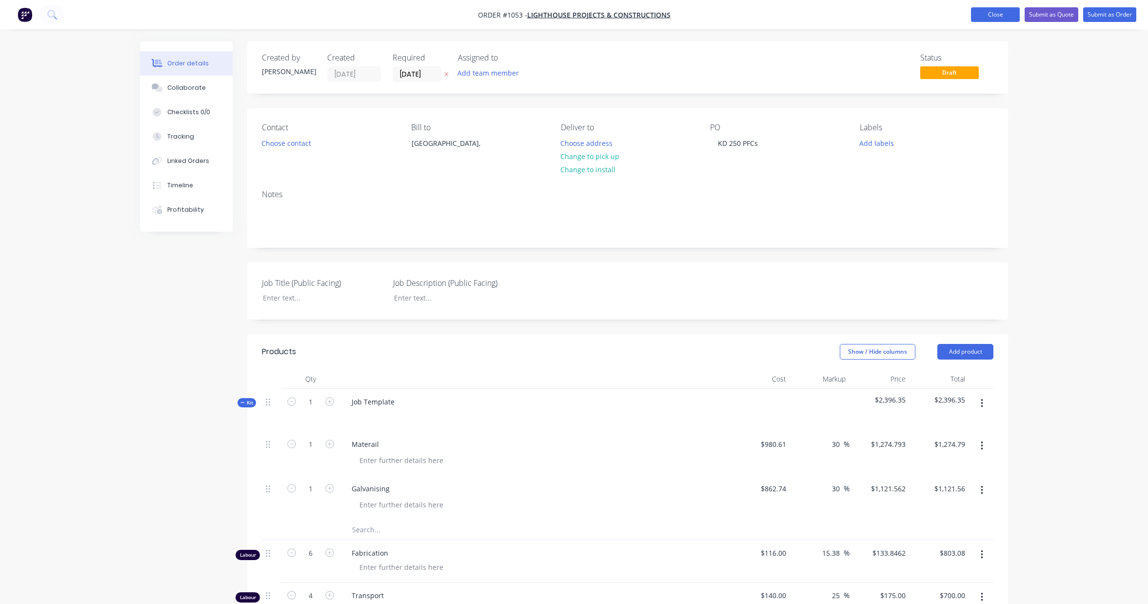
click at [988, 21] on button "Close" at bounding box center [995, 14] width 49 height 15
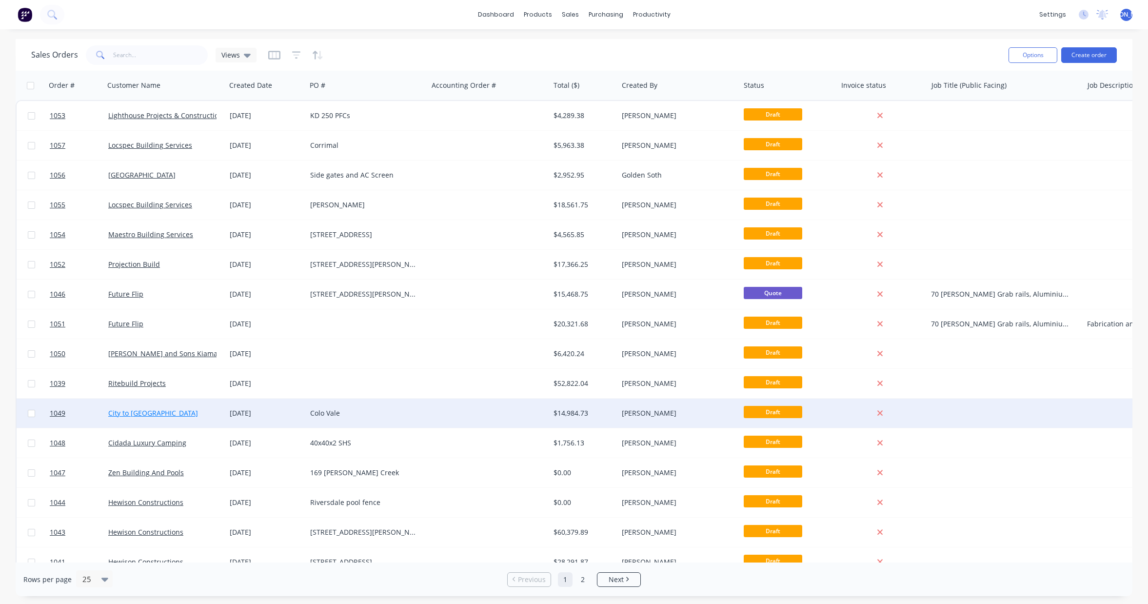
click at [136, 413] on link "City to [GEOGRAPHIC_DATA]" at bounding box center [153, 412] width 90 height 9
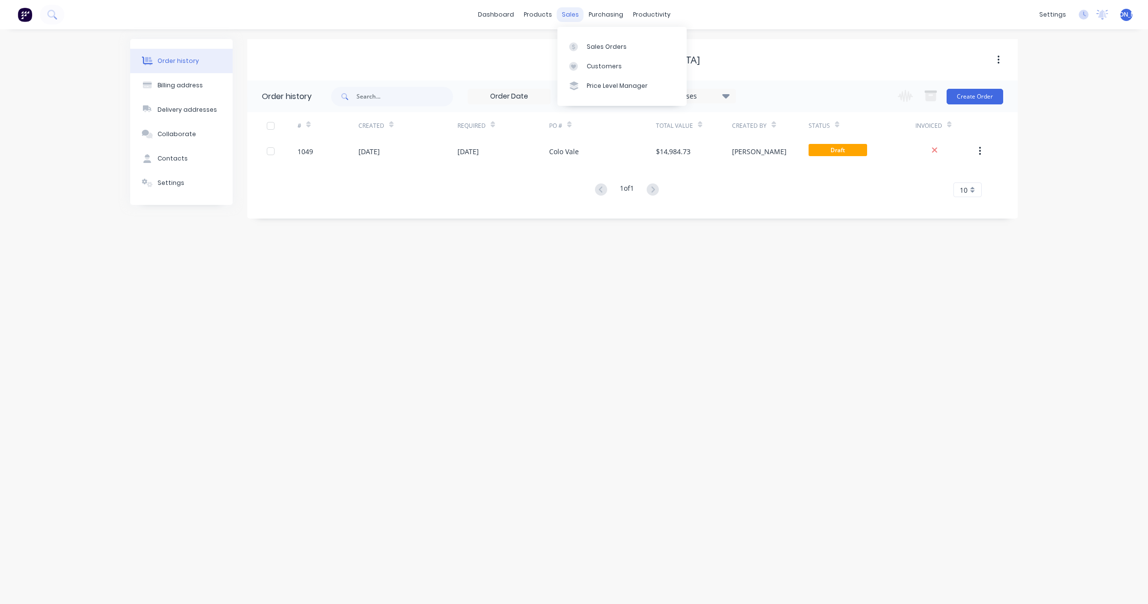
click at [573, 13] on div "sales" at bounding box center [570, 14] width 27 height 15
click at [599, 41] on link "Sales Orders" at bounding box center [621, 47] width 129 height 20
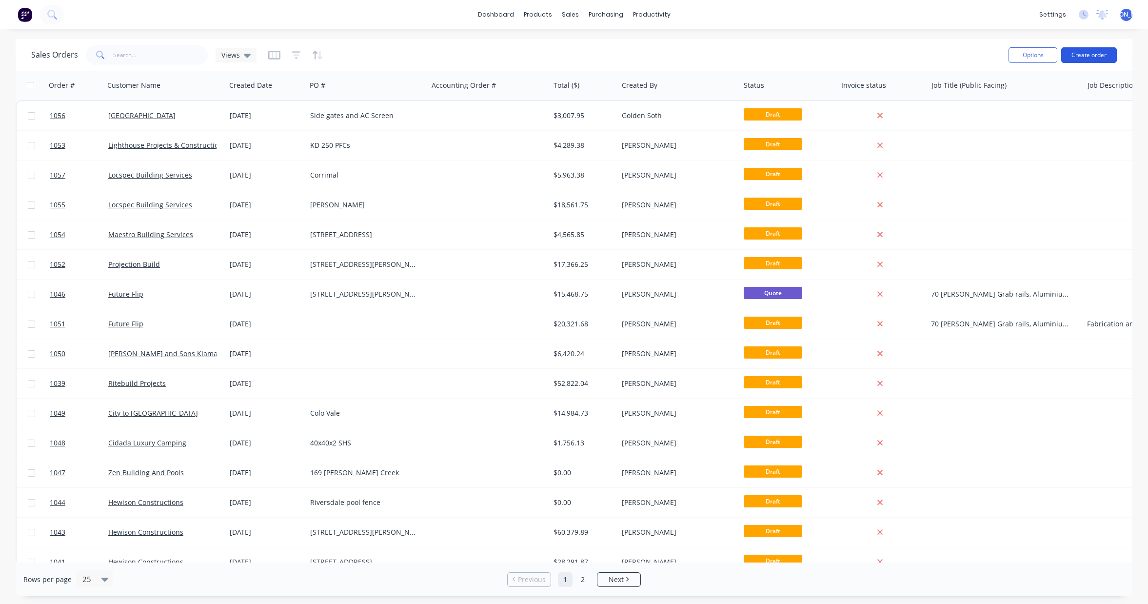
click at [1077, 58] on button "Create order" at bounding box center [1089, 55] width 56 height 16
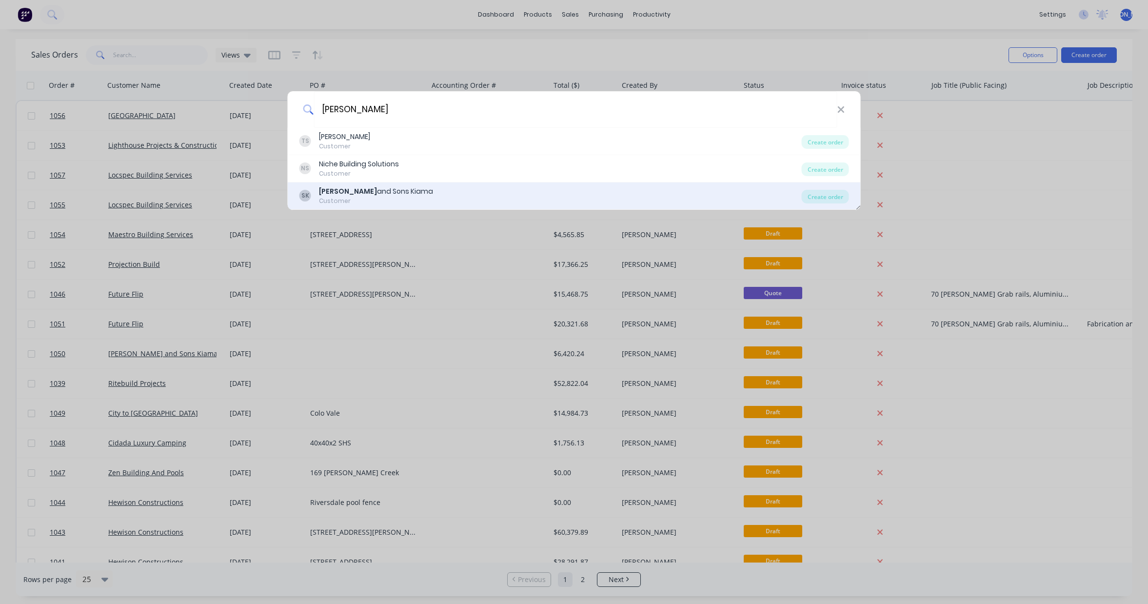
click at [372, 196] on div "[PERSON_NAME] and Sons Kiama" at bounding box center [376, 191] width 114 height 10
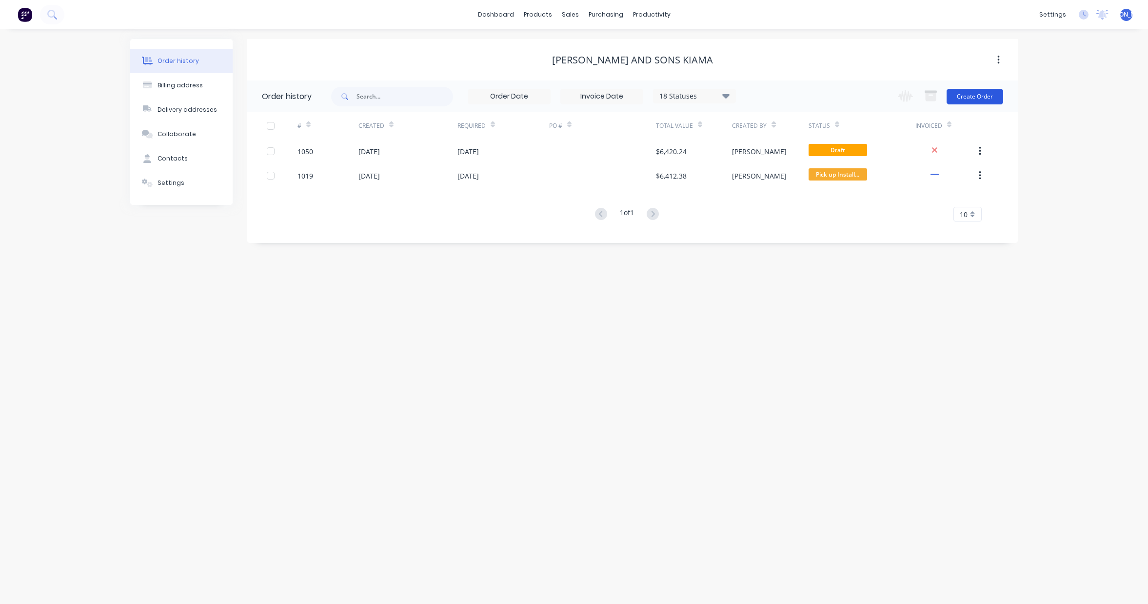
click at [968, 99] on button "Create Order" at bounding box center [975, 97] width 57 height 16
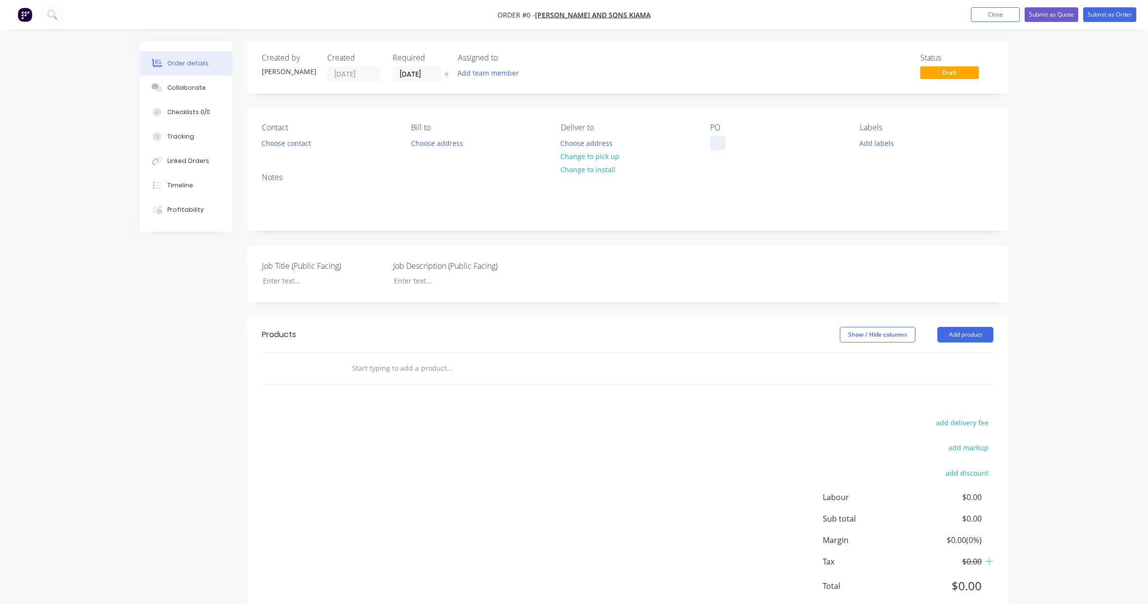
click at [719, 142] on div at bounding box center [718, 143] width 16 height 14
paste div
click at [966, 335] on div "Creating draft order... Loading... Order details Collaborate Checklists 0/0 Tra…" at bounding box center [574, 337] width 888 height 592
click at [966, 335] on button "Add product" at bounding box center [965, 335] width 56 height 16
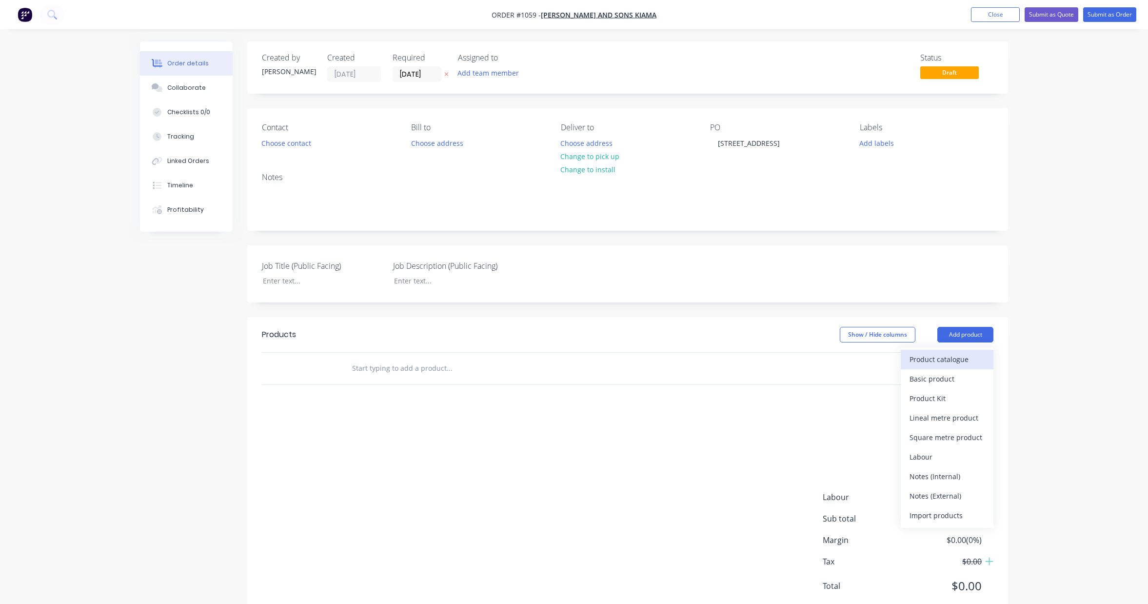
click at [962, 357] on div "Product catalogue" at bounding box center [946, 359] width 75 height 14
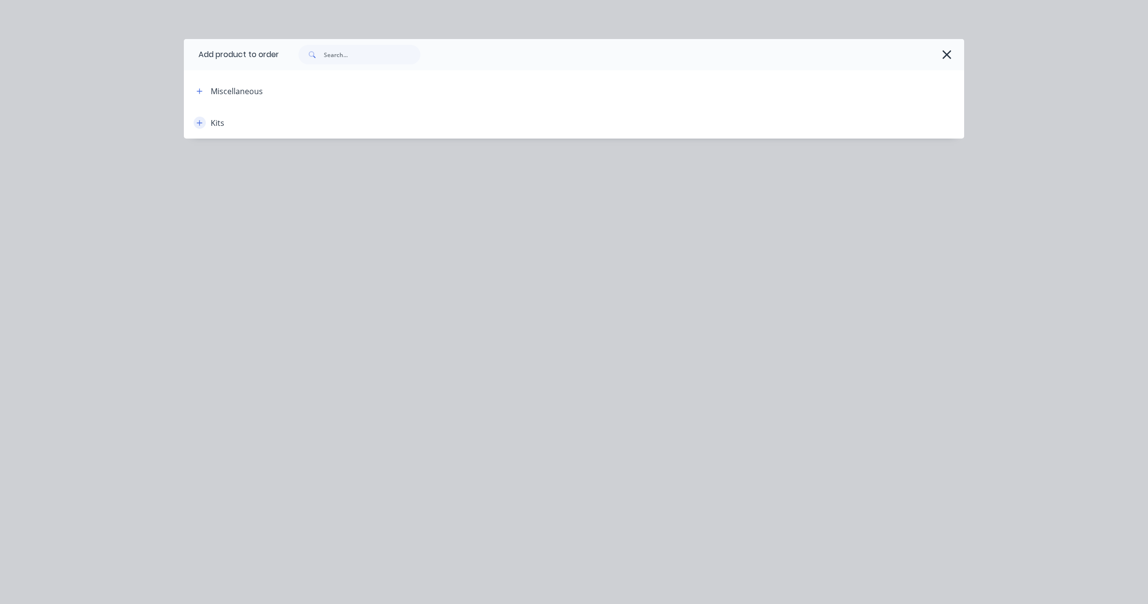
click at [199, 125] on icon "button" at bounding box center [200, 122] width 6 height 7
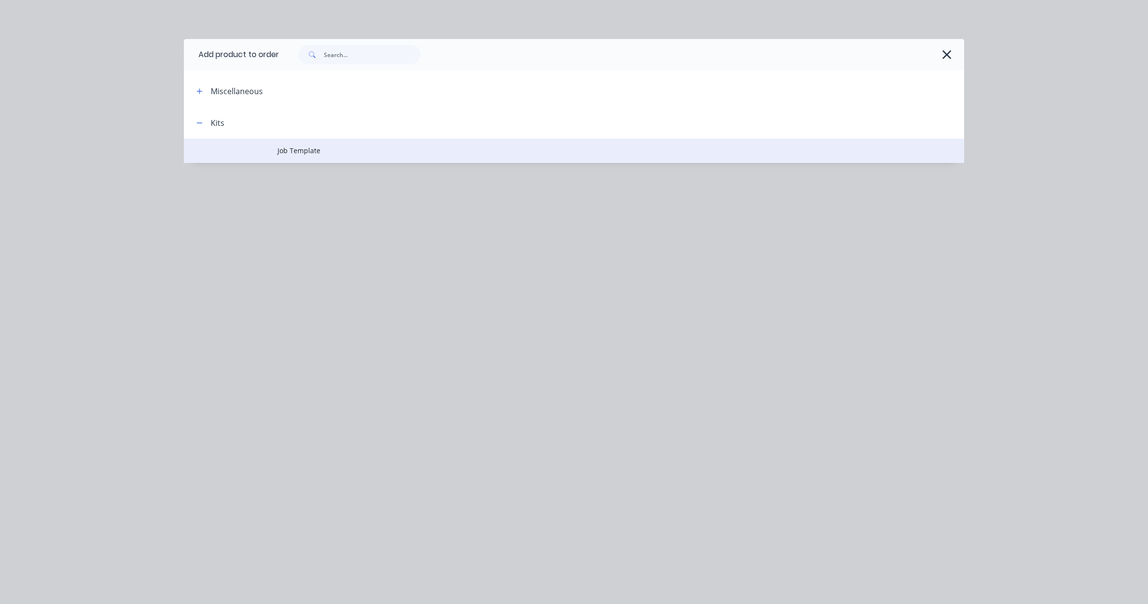
click at [292, 153] on span "Job Template" at bounding box center [551, 150] width 549 height 10
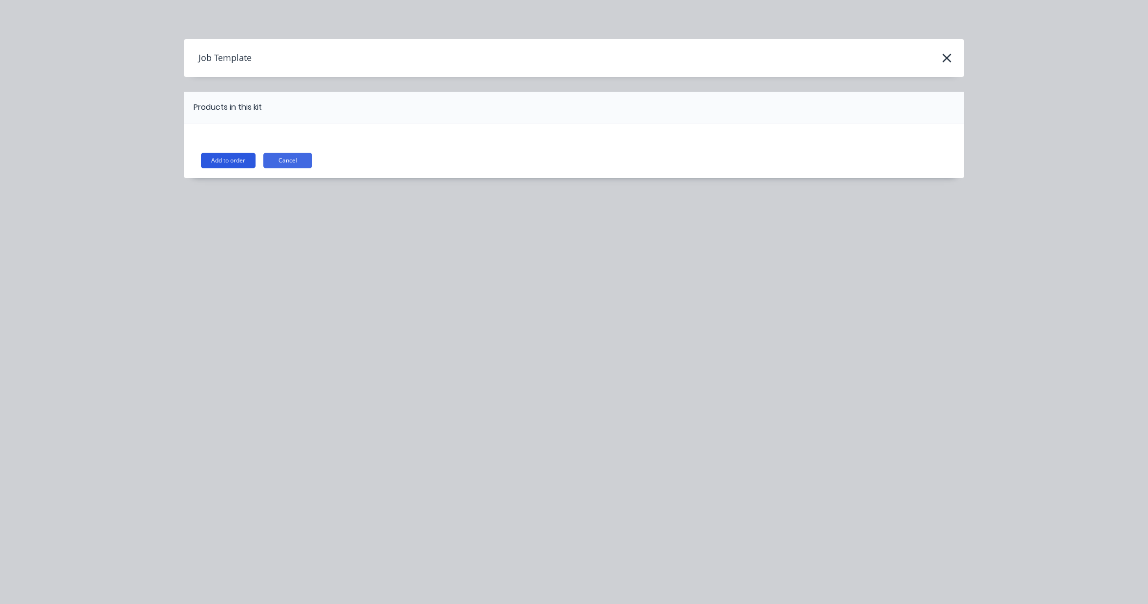
click at [234, 159] on button "Add to order" at bounding box center [228, 161] width 55 height 16
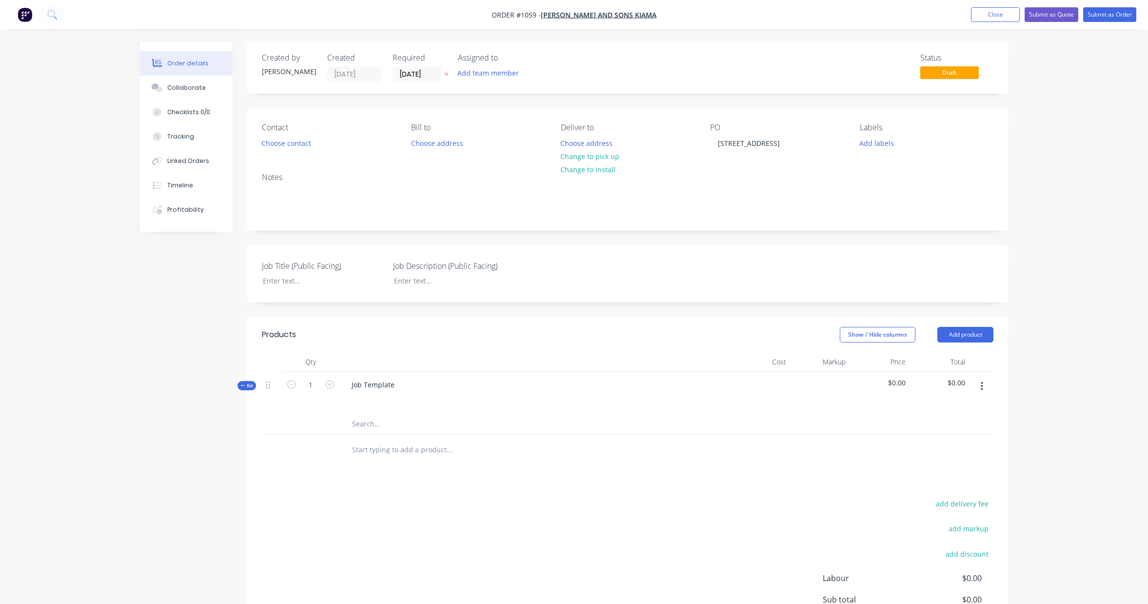
click at [982, 384] on icon "button" at bounding box center [982, 386] width 2 height 11
click at [983, 384] on button "button" at bounding box center [981, 386] width 23 height 18
click at [981, 378] on icon "button" at bounding box center [982, 380] width 2 height 11
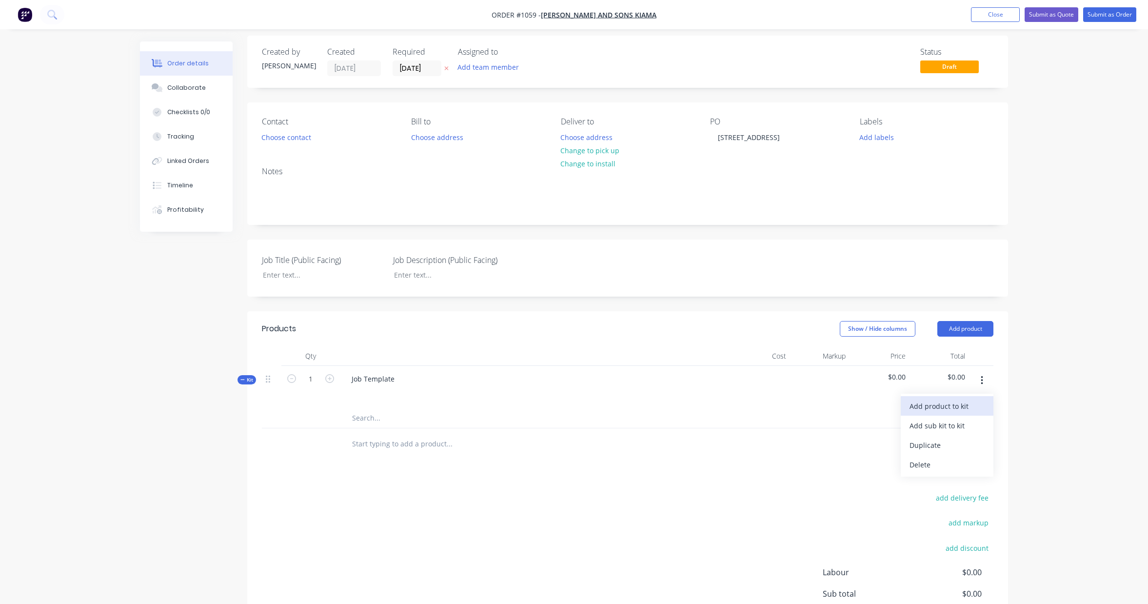
click at [969, 408] on div "Add product to kit" at bounding box center [946, 406] width 75 height 14
click at [946, 519] on div "Labour" at bounding box center [946, 523] width 75 height 14
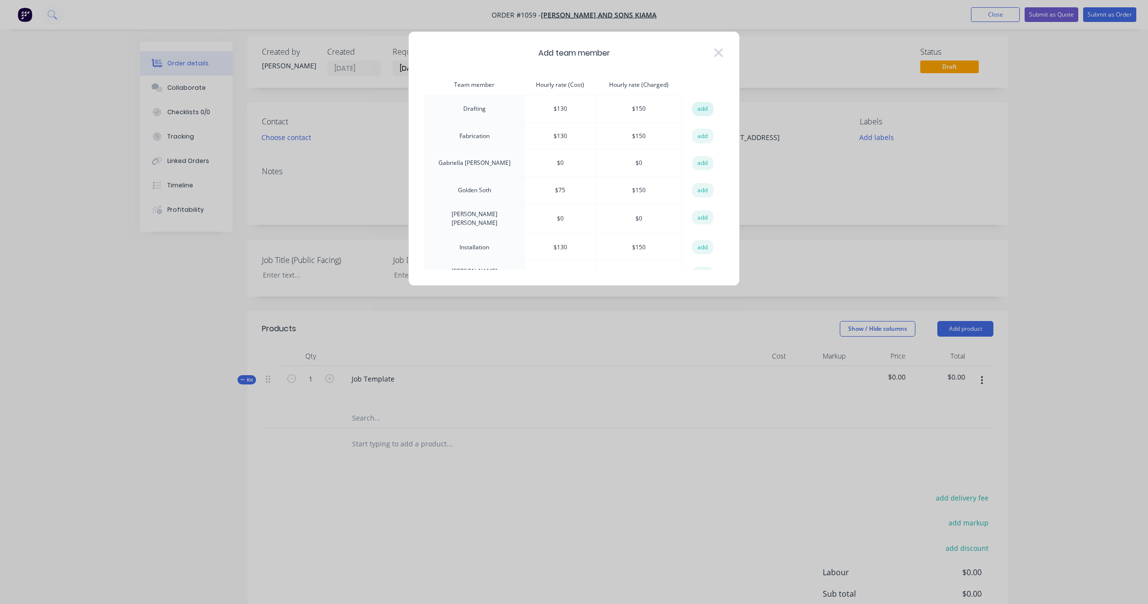
click at [697, 112] on button "add" at bounding box center [702, 109] width 21 height 15
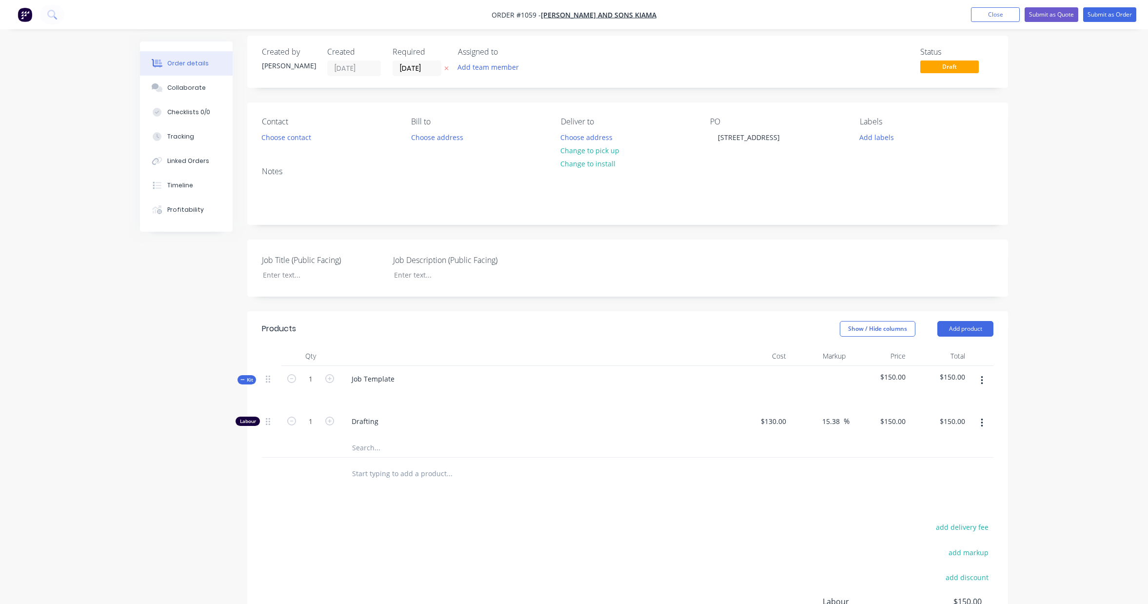
click at [983, 383] on icon "button" at bounding box center [982, 380] width 2 height 9
click at [972, 401] on div "Add product to kit" at bounding box center [946, 406] width 75 height 14
click at [931, 518] on div "Labour" at bounding box center [946, 523] width 75 height 14
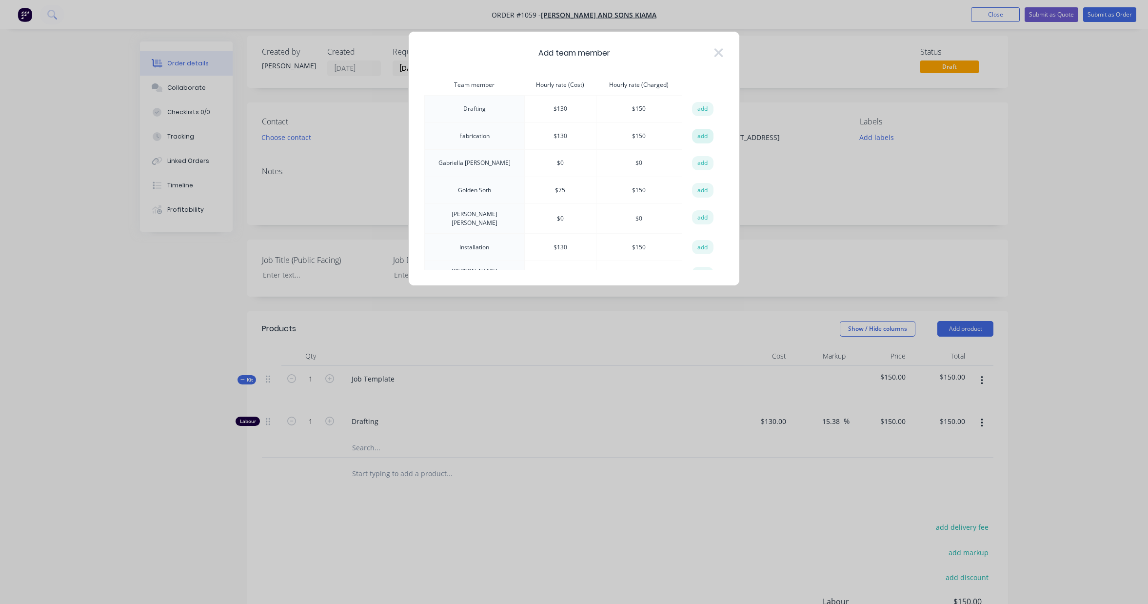
click at [695, 137] on button "add" at bounding box center [702, 136] width 21 height 15
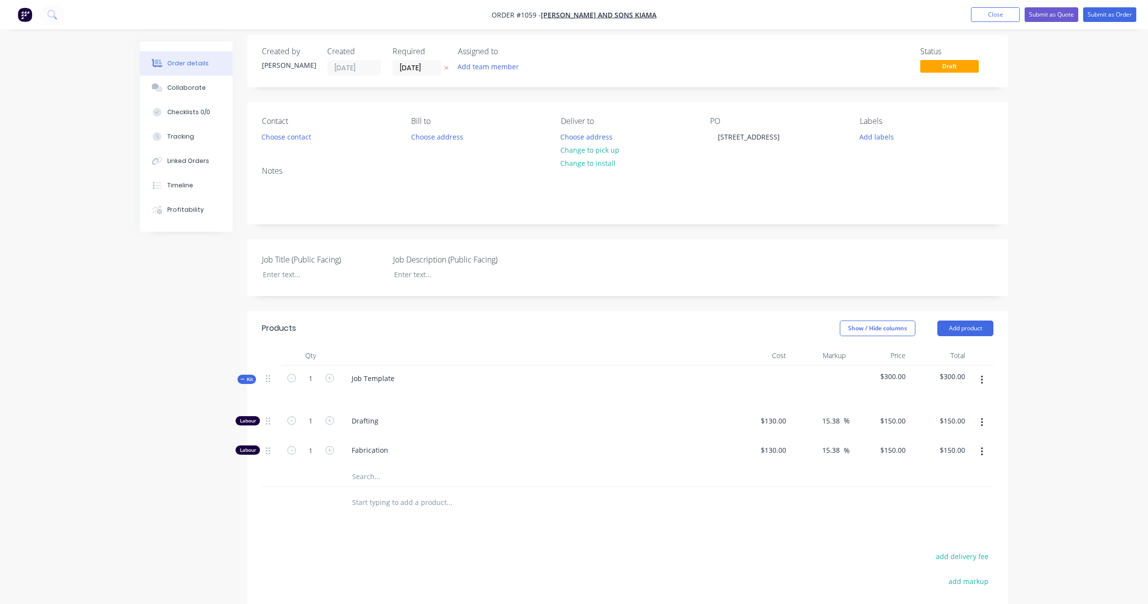
click at [981, 376] on icon "button" at bounding box center [982, 379] width 2 height 9
click at [971, 411] on div "Add product to kit" at bounding box center [946, 405] width 75 height 14
click at [944, 525] on div "Labour" at bounding box center [946, 522] width 75 height 14
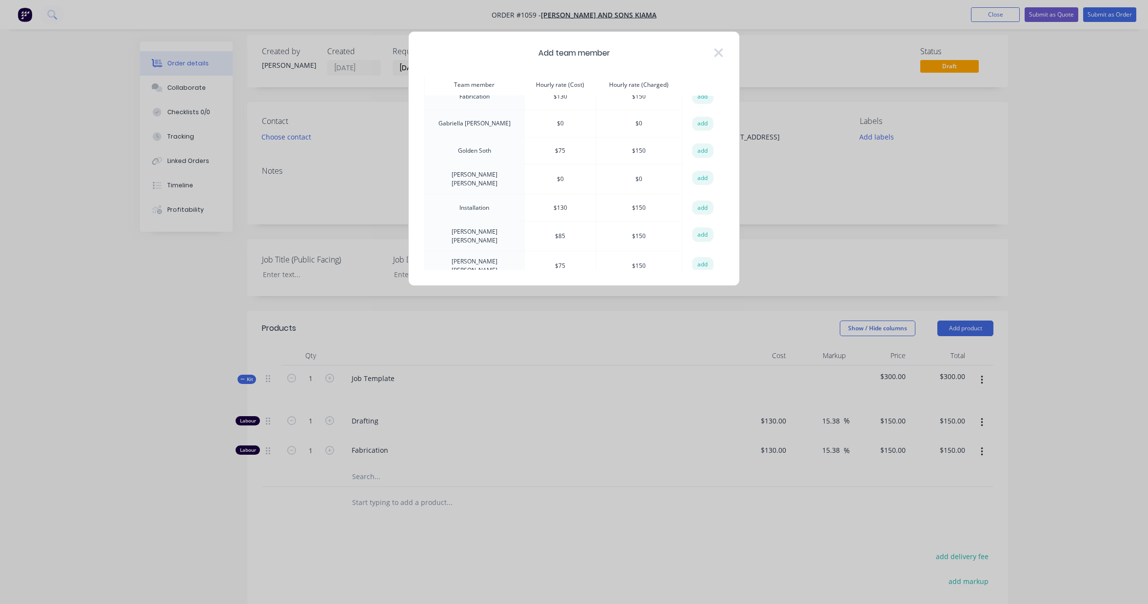
scroll to position [40, 0]
click at [698, 206] on button "add" at bounding box center [702, 206] width 21 height 15
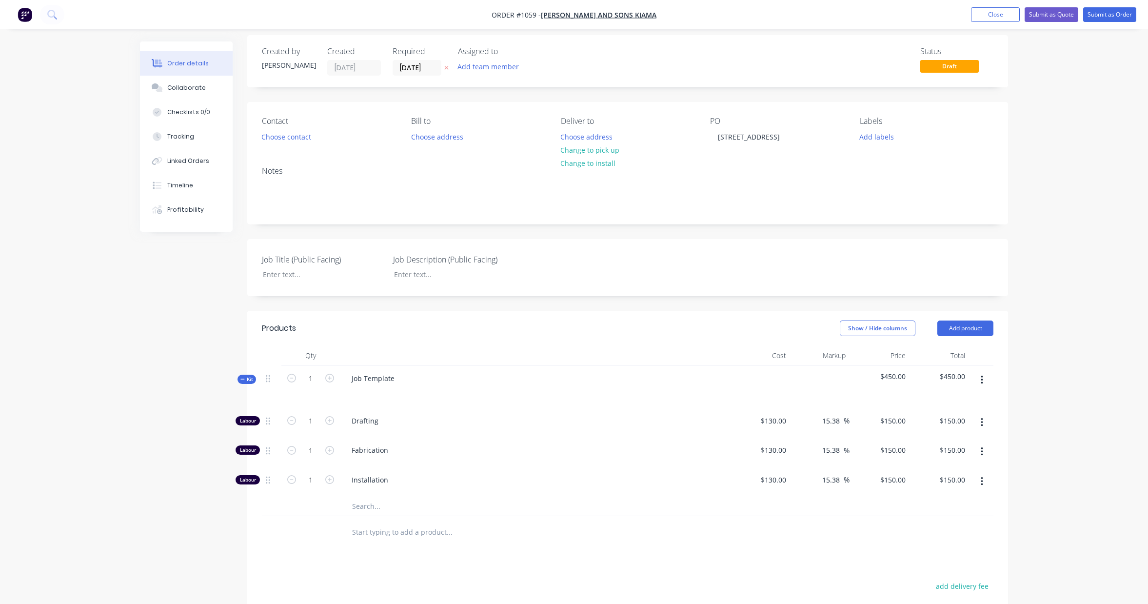
click at [365, 509] on input "text" at bounding box center [449, 506] width 195 height 20
click at [422, 537] on button "Add Material to kit" at bounding box center [490, 530] width 293 height 31
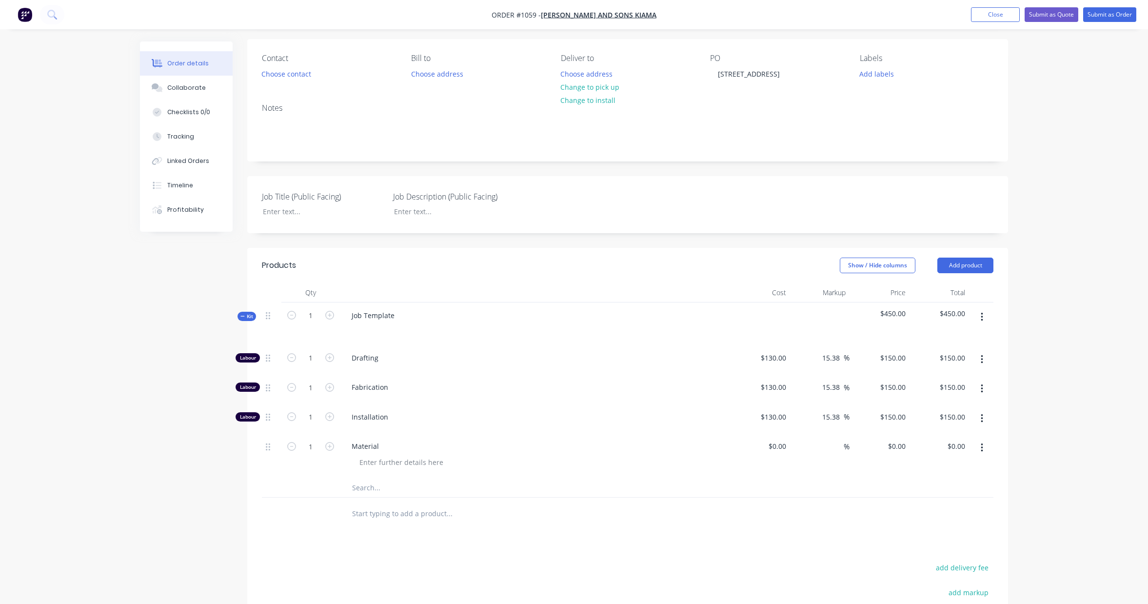
scroll to position [72, 0]
click at [367, 490] on input "text" at bounding box center [449, 484] width 195 height 20
click at [412, 488] on input "Galvansising" at bounding box center [449, 484] width 195 height 20
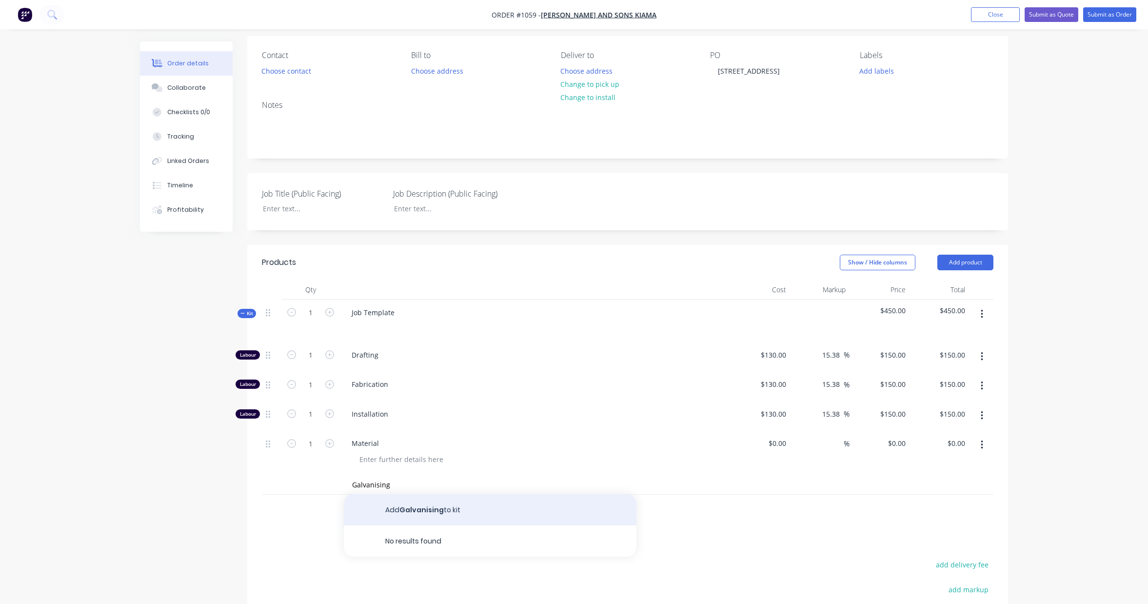
click at [415, 508] on button "Add Galvanising to kit" at bounding box center [490, 509] width 293 height 31
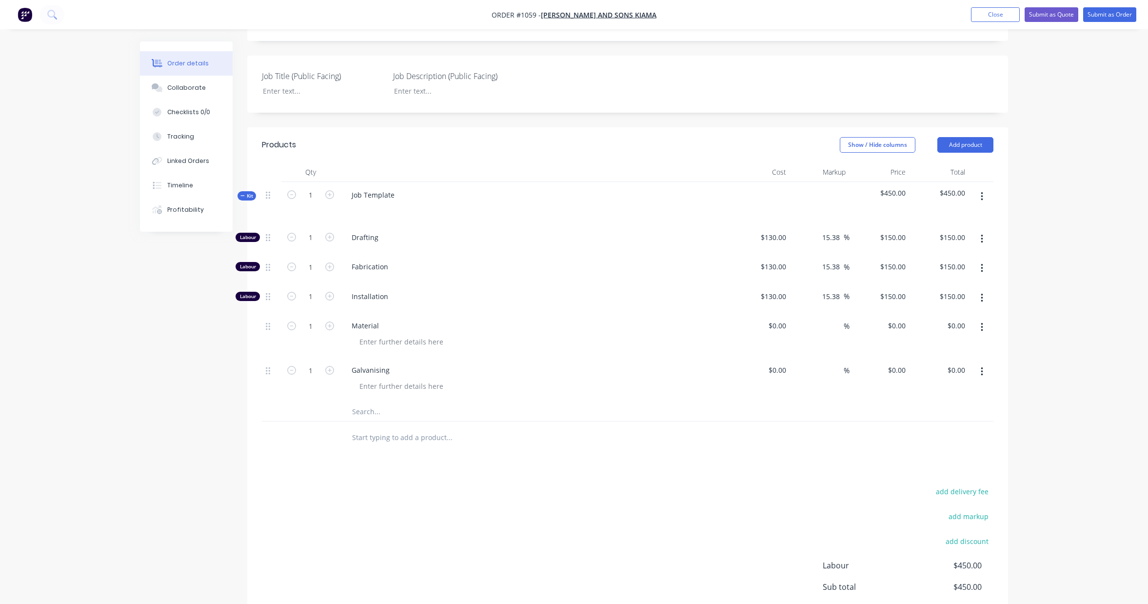
scroll to position [201, 0]
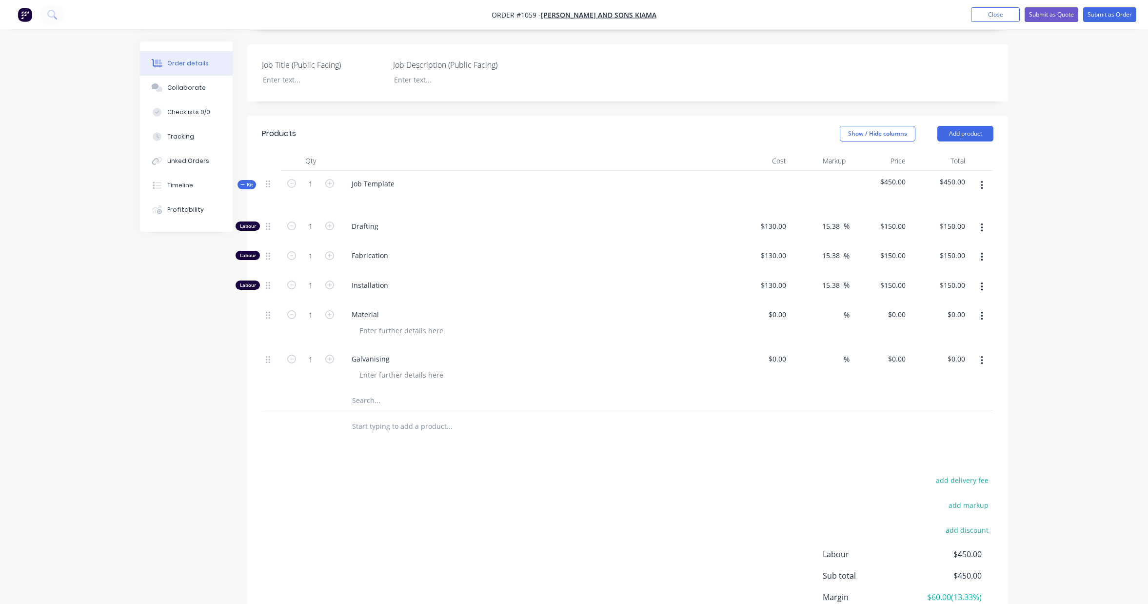
click at [365, 400] on input "text" at bounding box center [449, 400] width 195 height 20
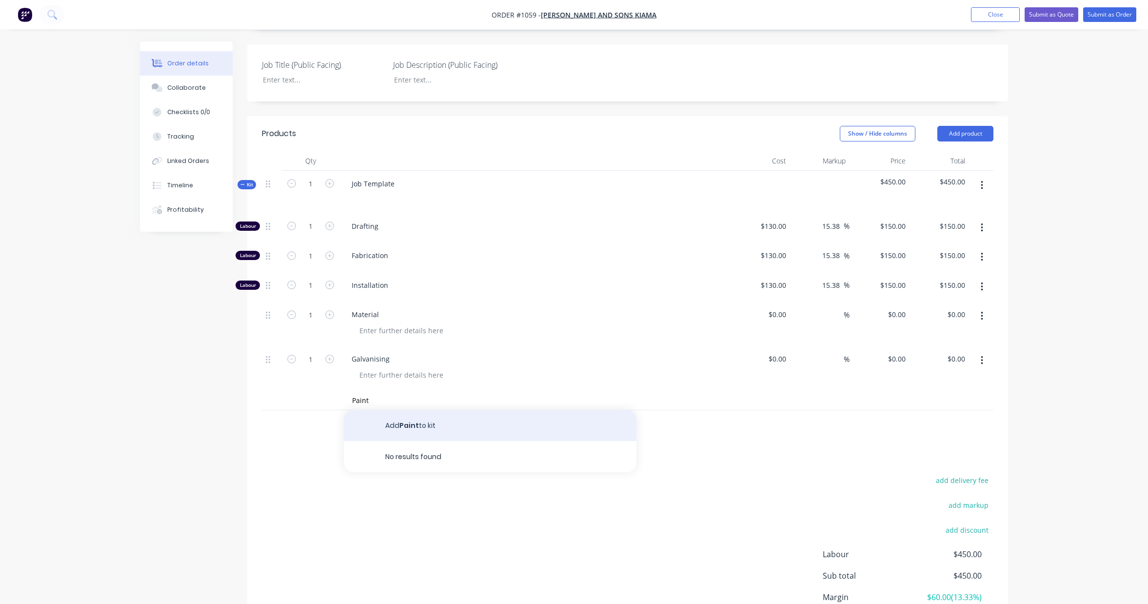
click at [412, 426] on button "Add Paint to kit" at bounding box center [490, 425] width 293 height 31
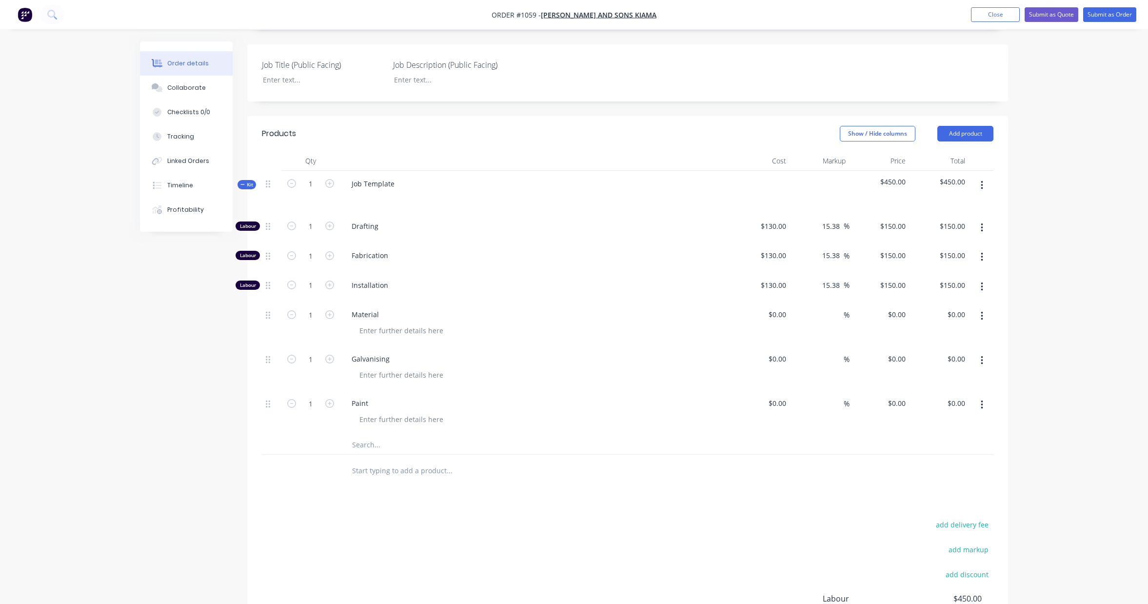
click at [374, 443] on input "text" at bounding box center [449, 444] width 195 height 20
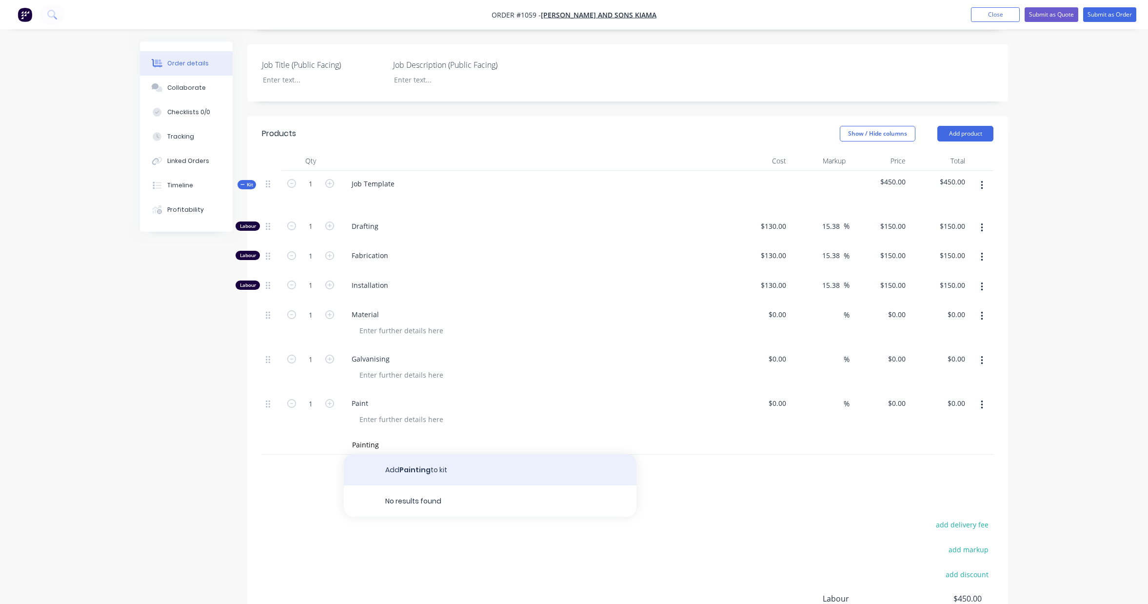
click at [413, 469] on button "Add Painting to kit" at bounding box center [490, 469] width 293 height 31
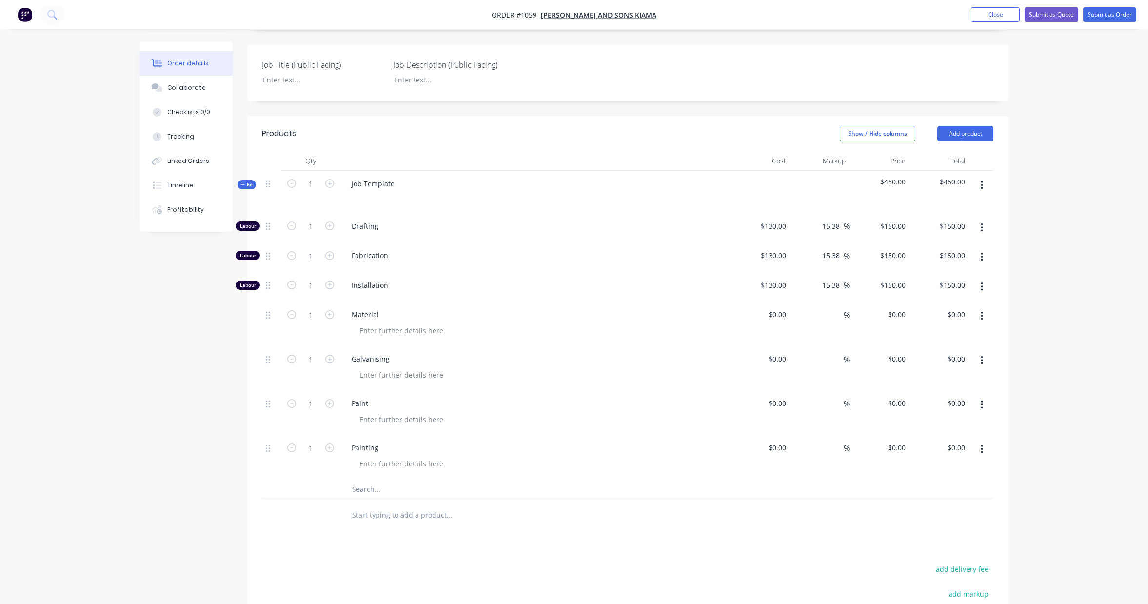
click at [375, 490] on input "text" at bounding box center [449, 489] width 195 height 20
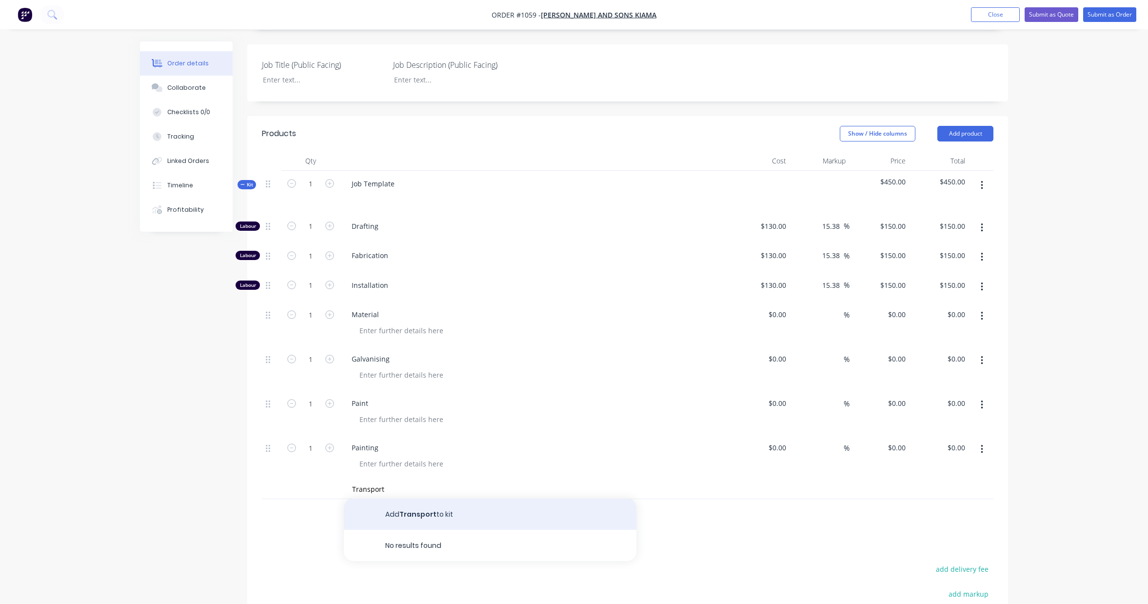
click at [408, 515] on button "Add Transport to kit" at bounding box center [490, 513] width 293 height 31
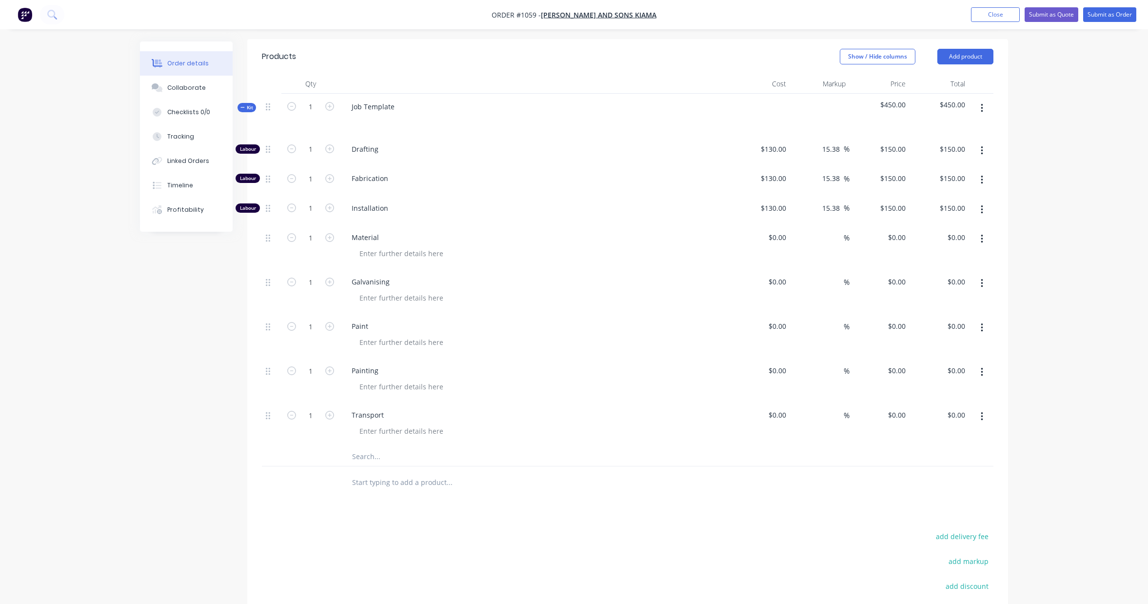
scroll to position [280, 0]
click at [780, 149] on input "130" at bounding box center [775, 146] width 30 height 14
click at [784, 171] on input "130" at bounding box center [781, 176] width 17 height 14
click at [778, 203] on input "130" at bounding box center [775, 205] width 30 height 14
click at [896, 143] on input "133.8462" at bounding box center [890, 146] width 38 height 14
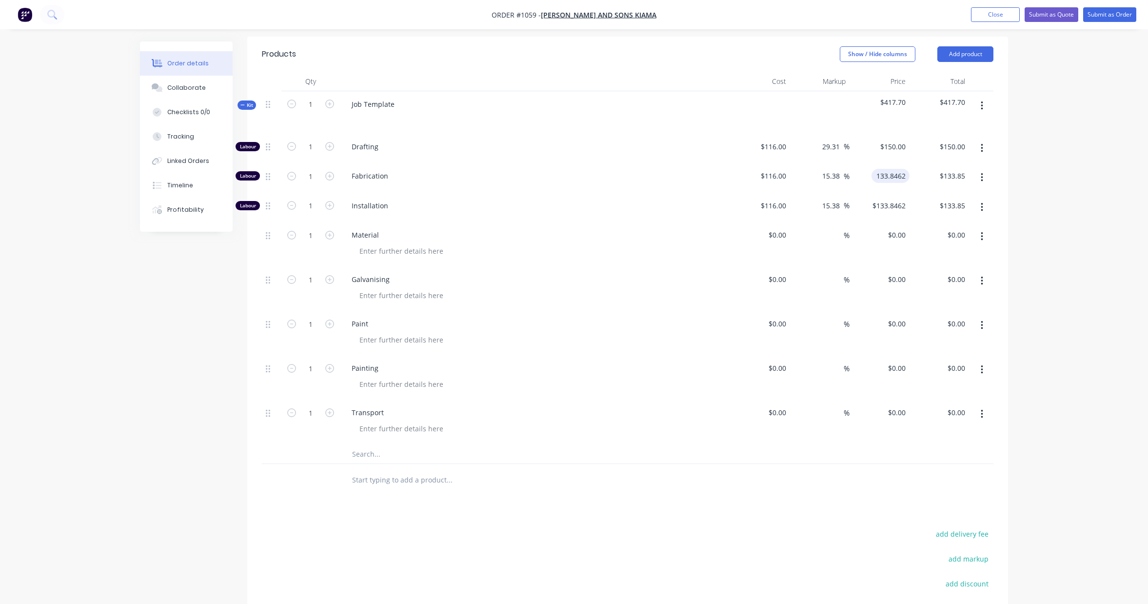
click at [897, 177] on input "133.8462" at bounding box center [892, 176] width 34 height 14
click at [893, 206] on input "133.8462" at bounding box center [890, 205] width 38 height 14
click at [1029, 207] on div "Order details Collaborate Checklists 0/0 Tracking Linked Orders Timeline Profit…" at bounding box center [574, 232] width 1148 height 1025
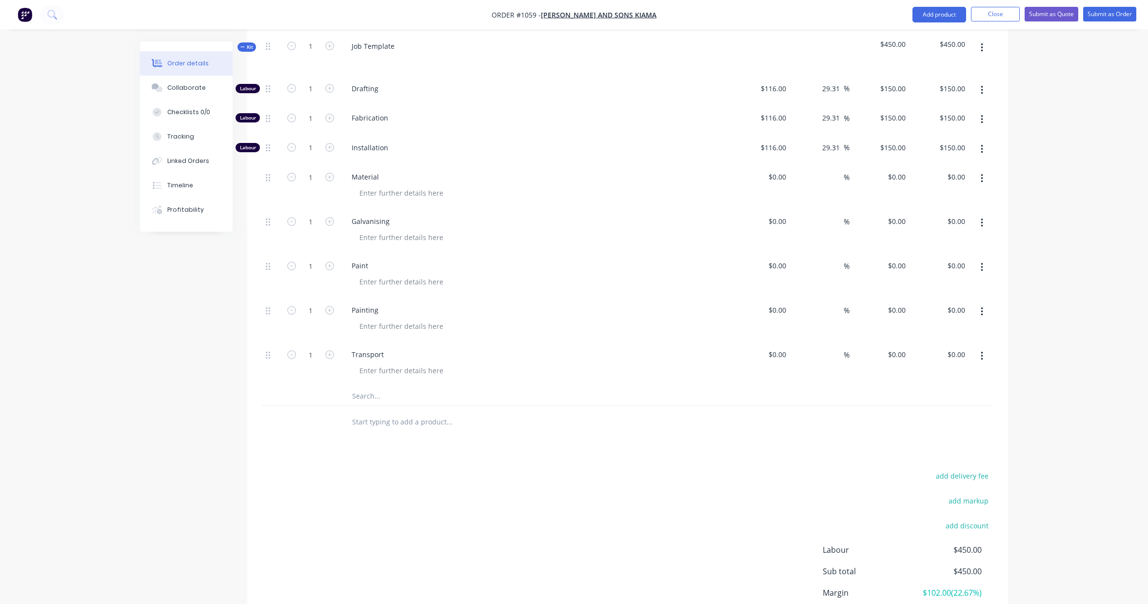
scroll to position [309, 0]
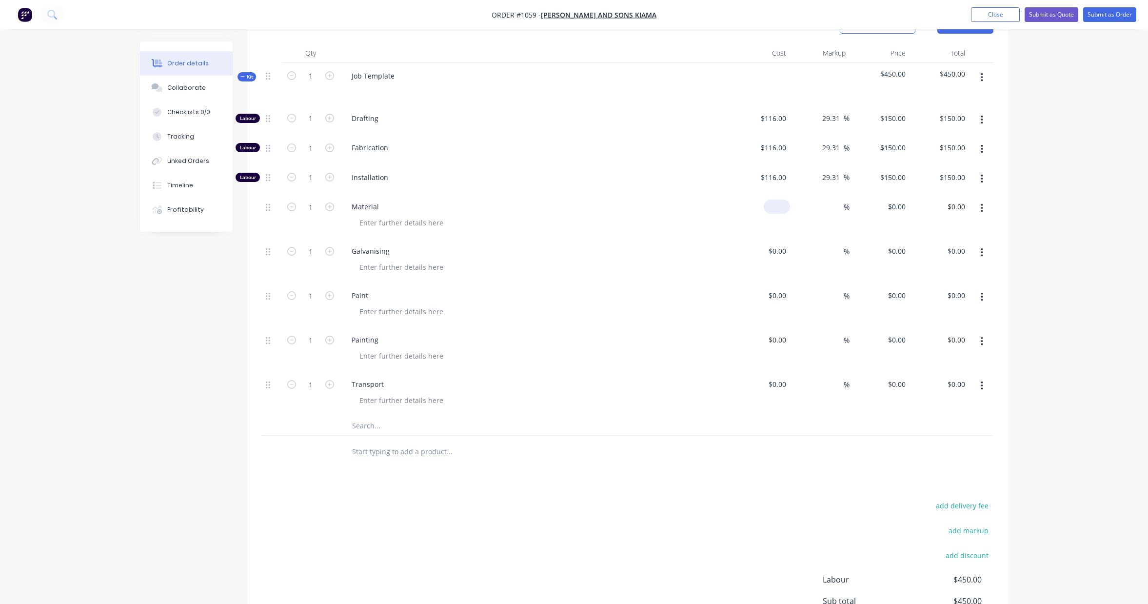
click at [777, 209] on div "$0.00" at bounding box center [777, 206] width 26 height 14
paste input "2104.35"
click at [838, 206] on input at bounding box center [837, 206] width 11 height 14
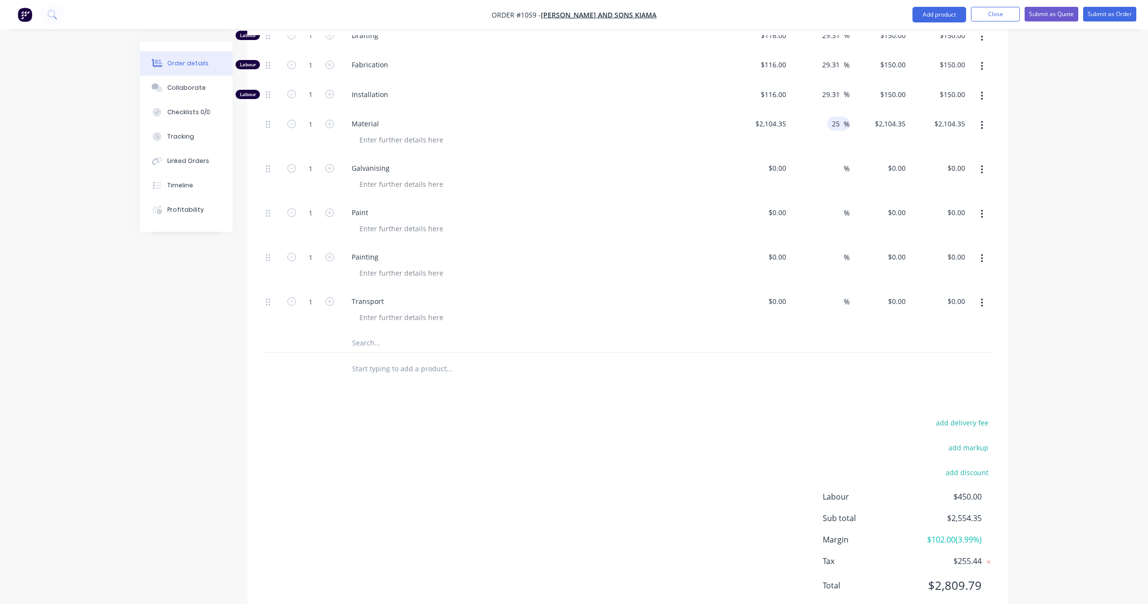
scroll to position [399, 0]
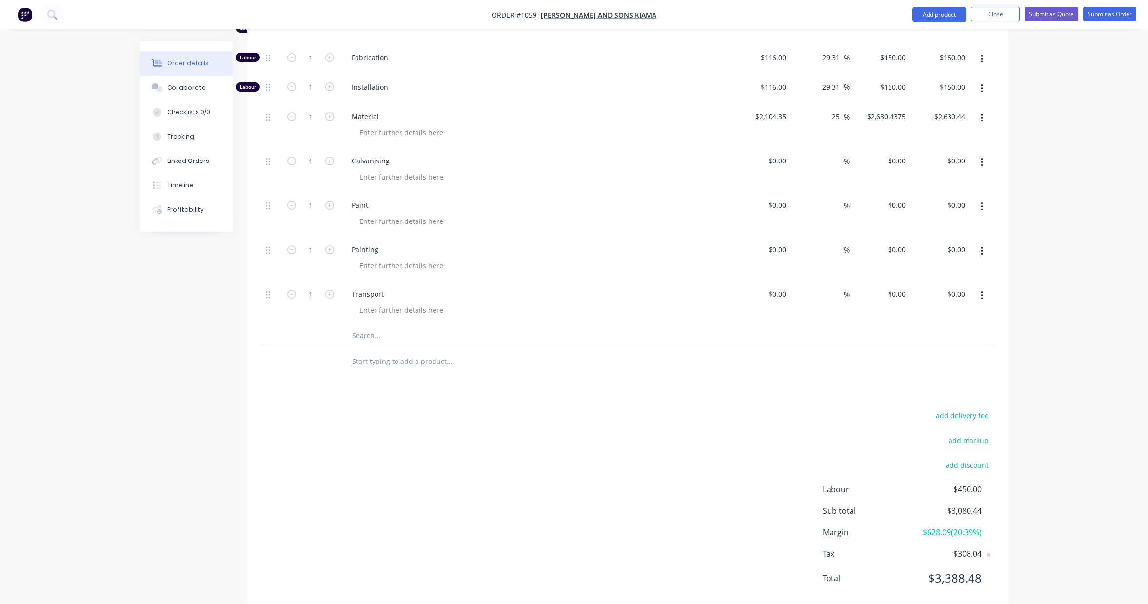
click at [1054, 147] on div "Order details Collaborate Checklists 0/0 Tracking Linked Orders Timeline Profit…" at bounding box center [574, 113] width 1148 height 1025
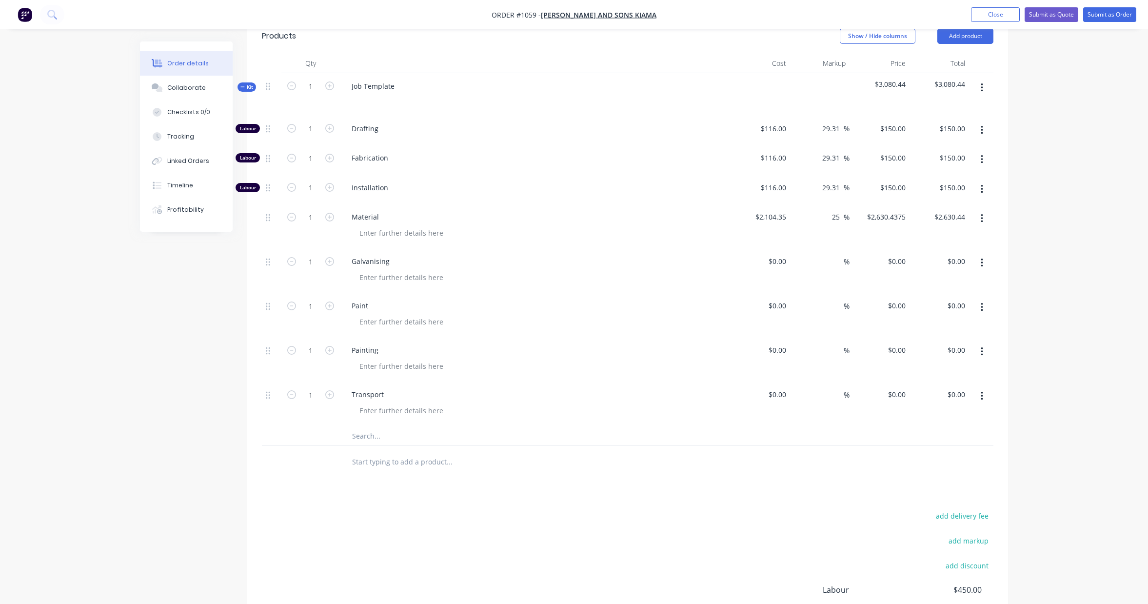
scroll to position [298, 0]
click at [784, 396] on input at bounding box center [779, 395] width 22 height 14
click at [839, 396] on input at bounding box center [837, 395] width 11 height 14
click at [1118, 410] on div "Order details Collaborate Checklists 0/0 Tracking Linked Orders Timeline Profit…" at bounding box center [574, 214] width 1148 height 1025
click at [330, 396] on icon "button" at bounding box center [329, 395] width 9 height 9
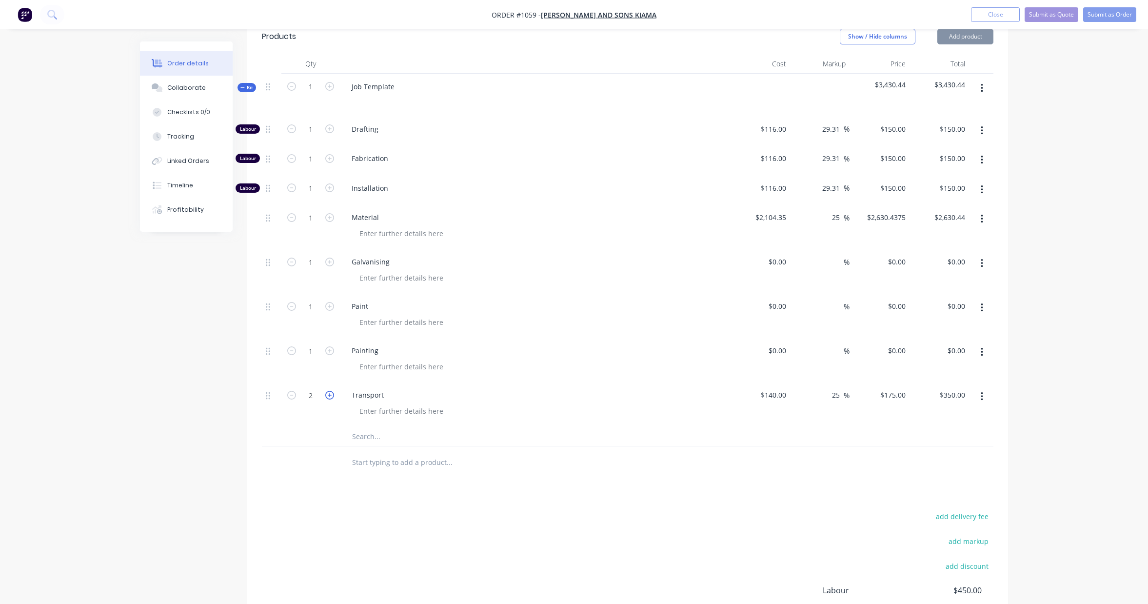
click at [330, 396] on icon "button" at bounding box center [329, 395] width 9 height 9
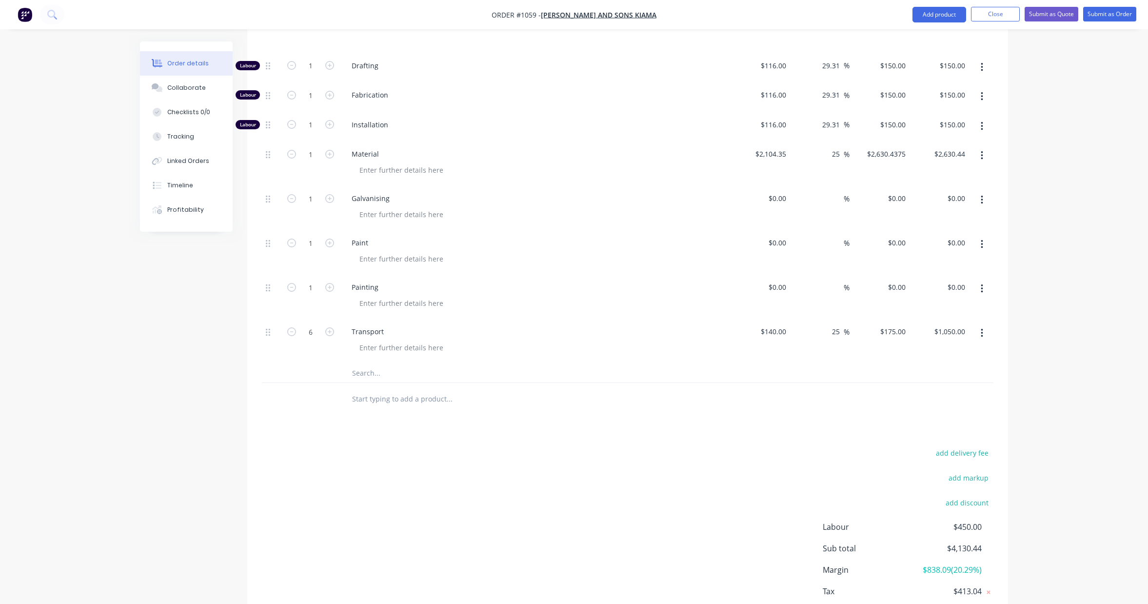
scroll to position [361, 0]
click at [1055, 428] on div "Order details Collaborate Checklists 0/0 Tracking Linked Orders Timeline Profit…" at bounding box center [574, 151] width 1148 height 1025
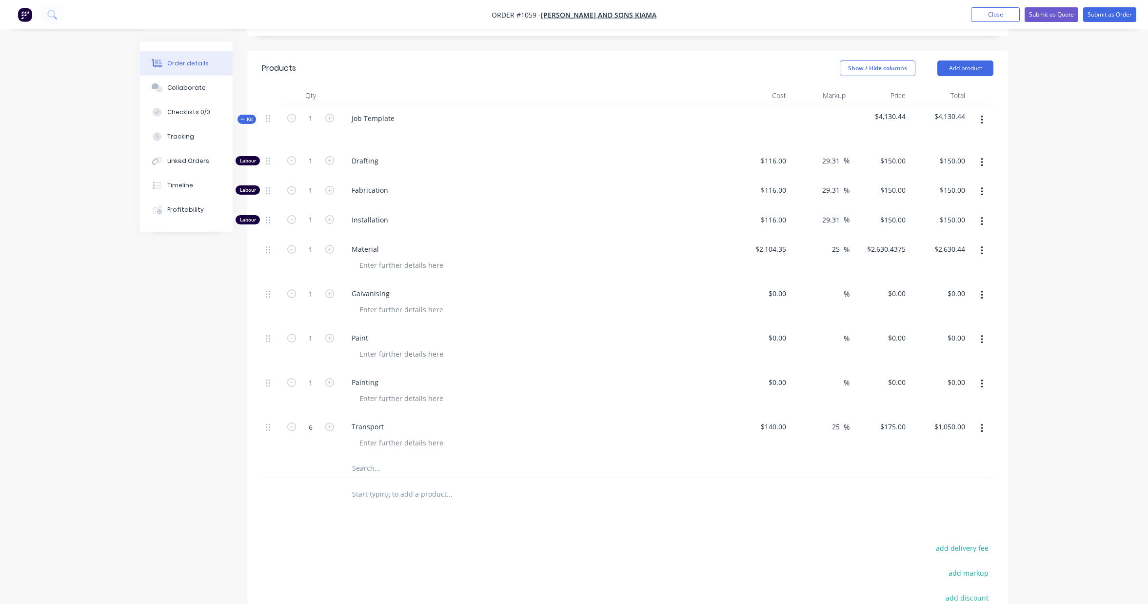
scroll to position [266, 0]
click at [777, 293] on div "$0.00" at bounding box center [777, 294] width 26 height 14
click at [837, 296] on input at bounding box center [837, 294] width 11 height 14
click at [1084, 285] on div "Order details Collaborate Checklists 0/0 Tracking Linked Orders Timeline Profit…" at bounding box center [574, 246] width 1148 height 1025
click at [838, 295] on input "25" at bounding box center [837, 294] width 13 height 14
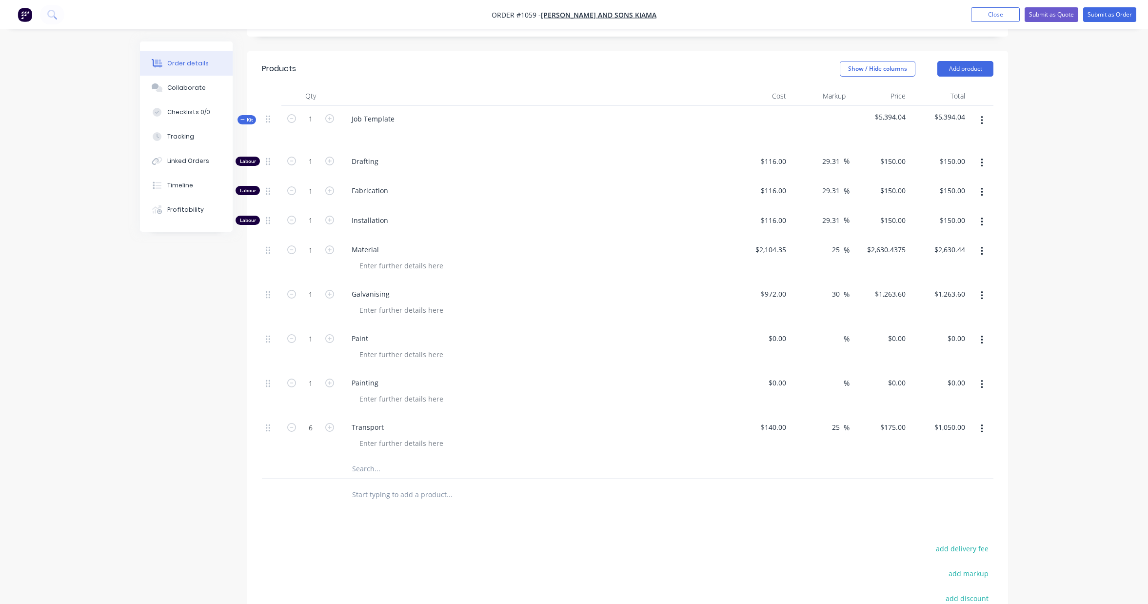
click at [1056, 253] on div "Order details Collaborate Checklists 0/0 Tracking Linked Orders Timeline Profit…" at bounding box center [574, 246] width 1148 height 1025
click at [982, 338] on icon "button" at bounding box center [982, 340] width 2 height 11
click at [948, 425] on div "Delete" at bounding box center [946, 424] width 75 height 14
click at [771, 339] on div "$0.00" at bounding box center [760, 347] width 60 height 44
click at [893, 337] on input "116" at bounding box center [901, 338] width 17 height 14
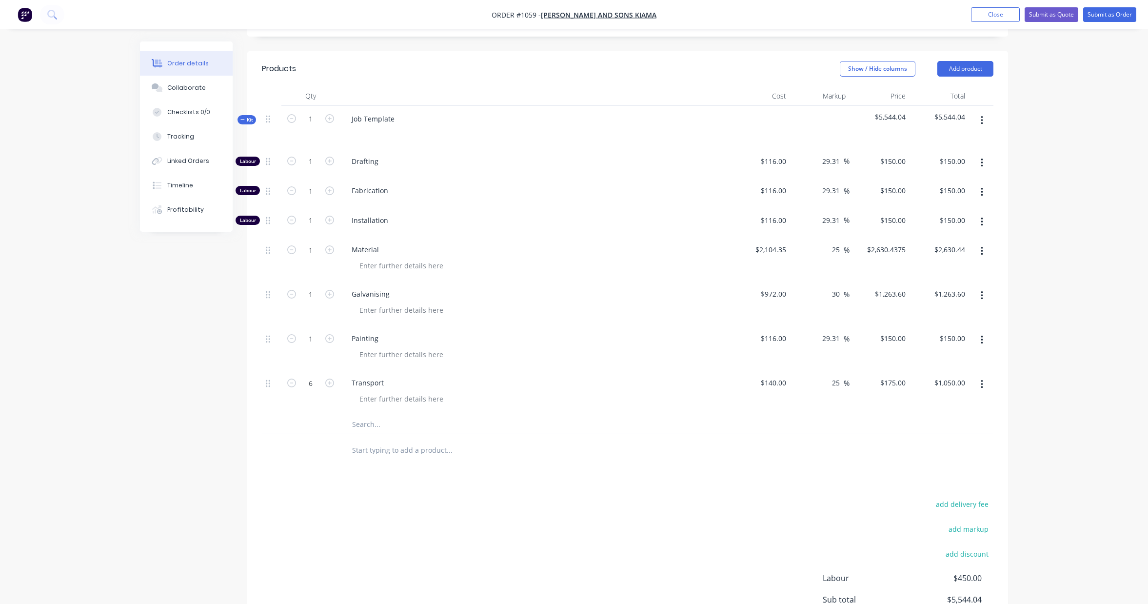
click at [948, 315] on div "$1,263.60 $1,263.60" at bounding box center [939, 303] width 60 height 44
click at [330, 340] on icon "button" at bounding box center [329, 338] width 9 height 9
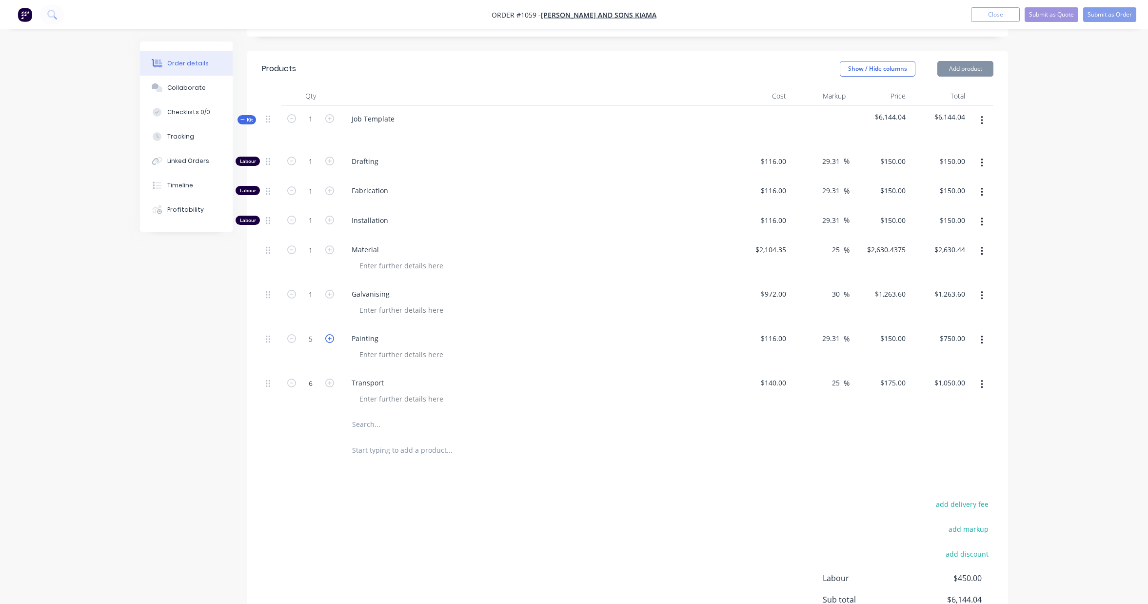
click at [330, 340] on icon "button" at bounding box center [329, 338] width 9 height 9
click at [366, 427] on input "text" at bounding box center [449, 424] width 195 height 20
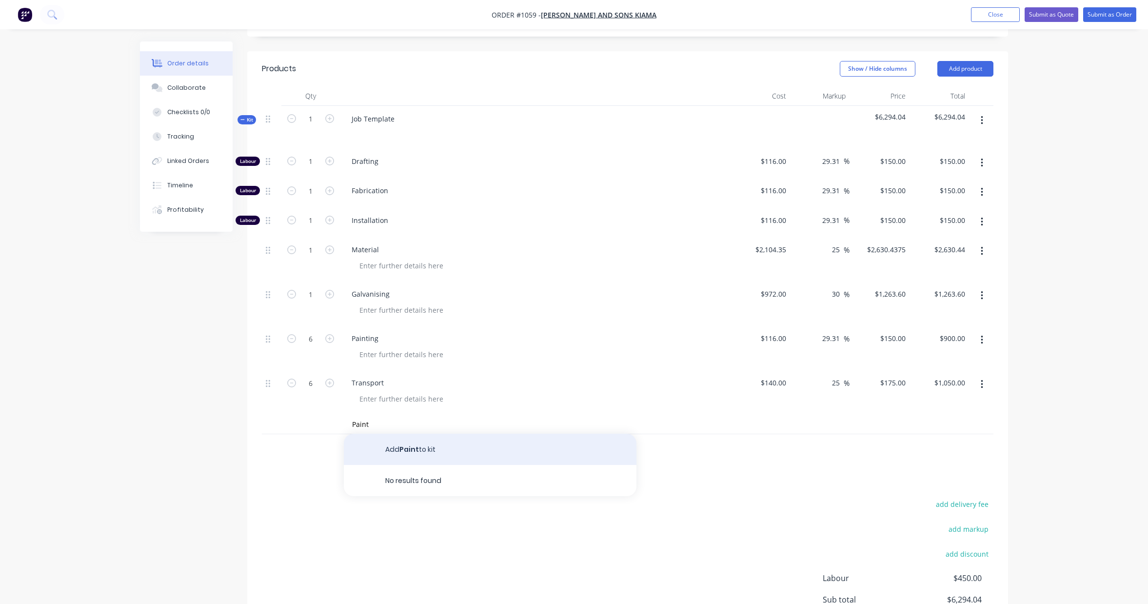
click at [411, 449] on button "Add Paint to kit" at bounding box center [490, 449] width 293 height 31
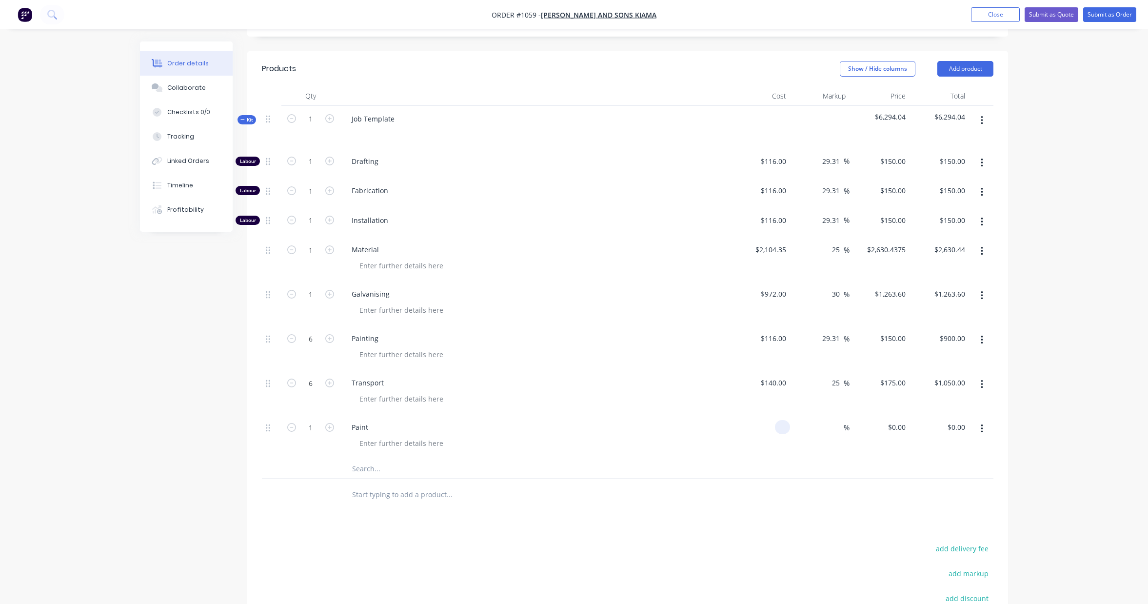
click at [773, 425] on div at bounding box center [760, 436] width 60 height 44
click at [829, 425] on div "%" at bounding box center [838, 427] width 21 height 14
click at [1082, 387] on div "Order details Collaborate Checklists 0/0 Tracking Linked Orders Timeline Profit…" at bounding box center [574, 246] width 1148 height 1025
click at [370, 219] on span "Installation" at bounding box center [539, 220] width 375 height 10
click at [331, 222] on icon "button" at bounding box center [329, 220] width 9 height 9
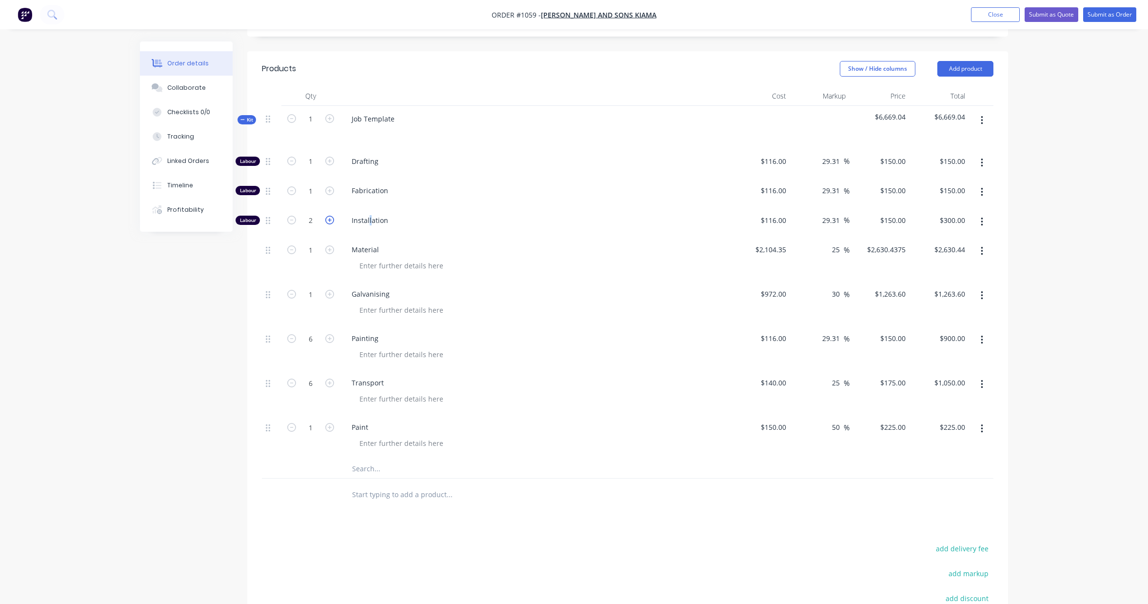
click at [331, 222] on icon "button" at bounding box center [329, 220] width 9 height 9
click at [330, 192] on icon "button" at bounding box center [329, 190] width 9 height 9
click at [329, 162] on icon "button" at bounding box center [329, 161] width 9 height 9
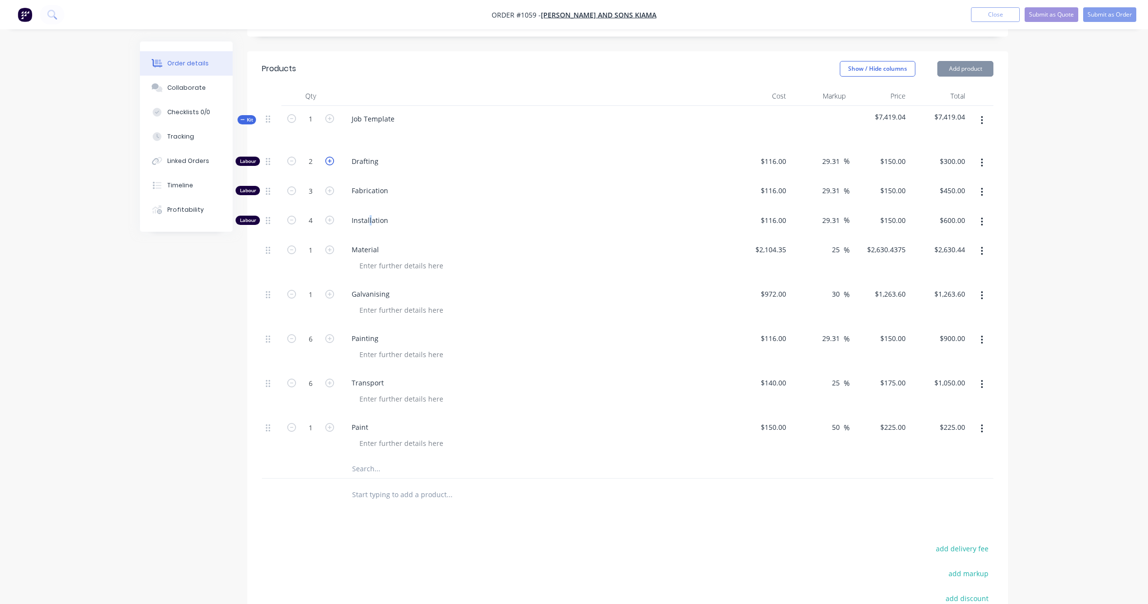
click at [329, 162] on icon "button" at bounding box center [329, 161] width 9 height 9
click at [331, 192] on icon "button" at bounding box center [329, 190] width 9 height 9
click at [371, 185] on span "Fabrication" at bounding box center [539, 190] width 375 height 10
click at [378, 192] on span "Fabrication" at bounding box center [539, 190] width 375 height 10
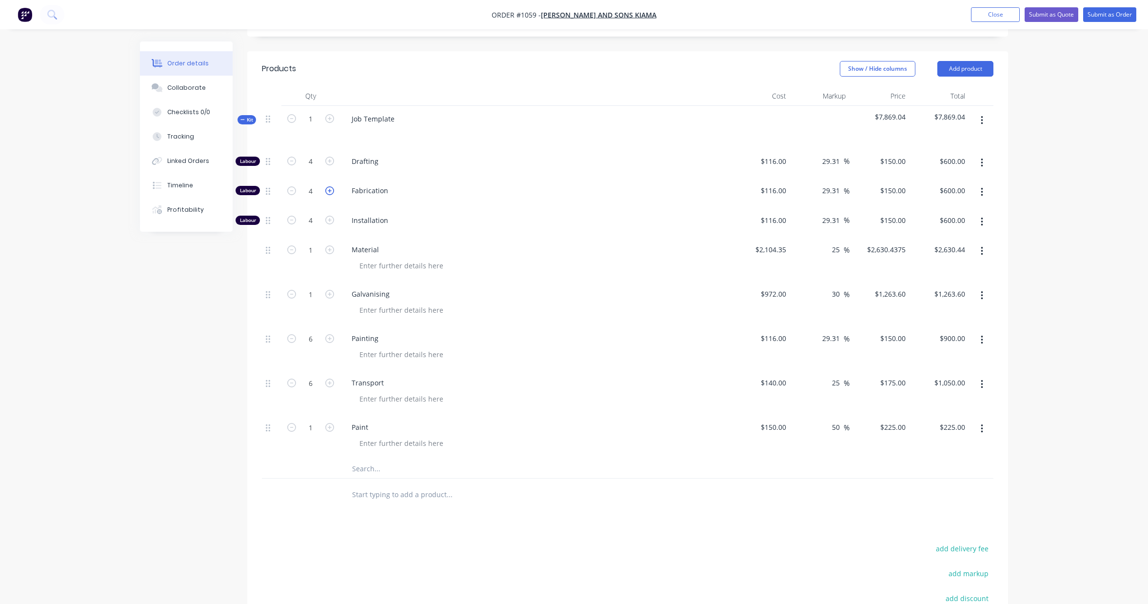
click at [330, 192] on icon "button" at bounding box center [329, 190] width 9 height 9
click at [328, 193] on icon "button" at bounding box center [329, 190] width 9 height 9
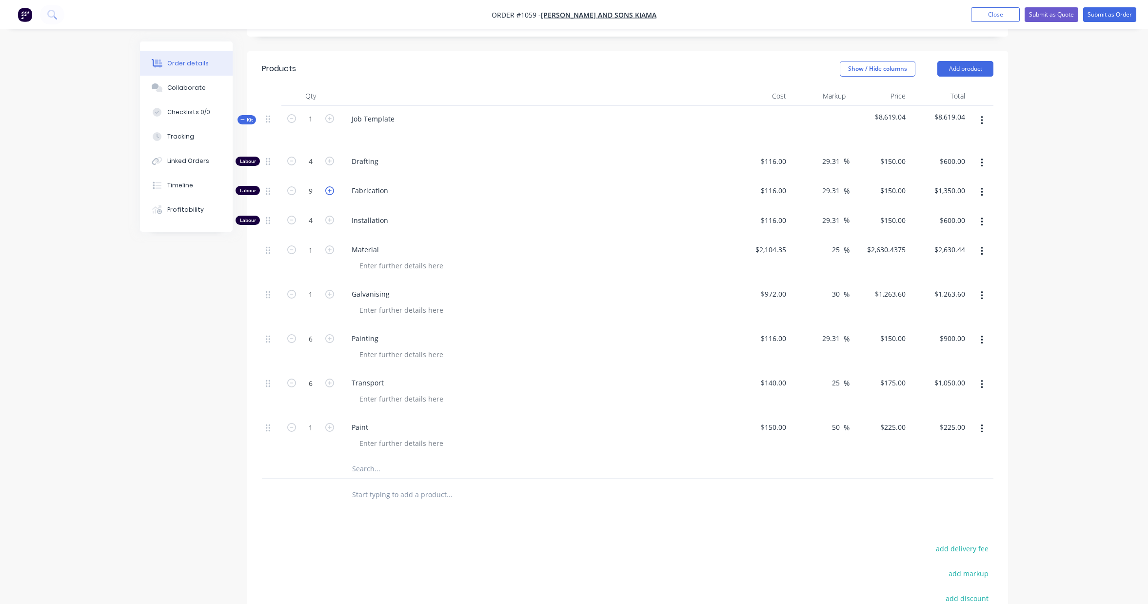
click at [328, 193] on icon "button" at bounding box center [329, 190] width 9 height 9
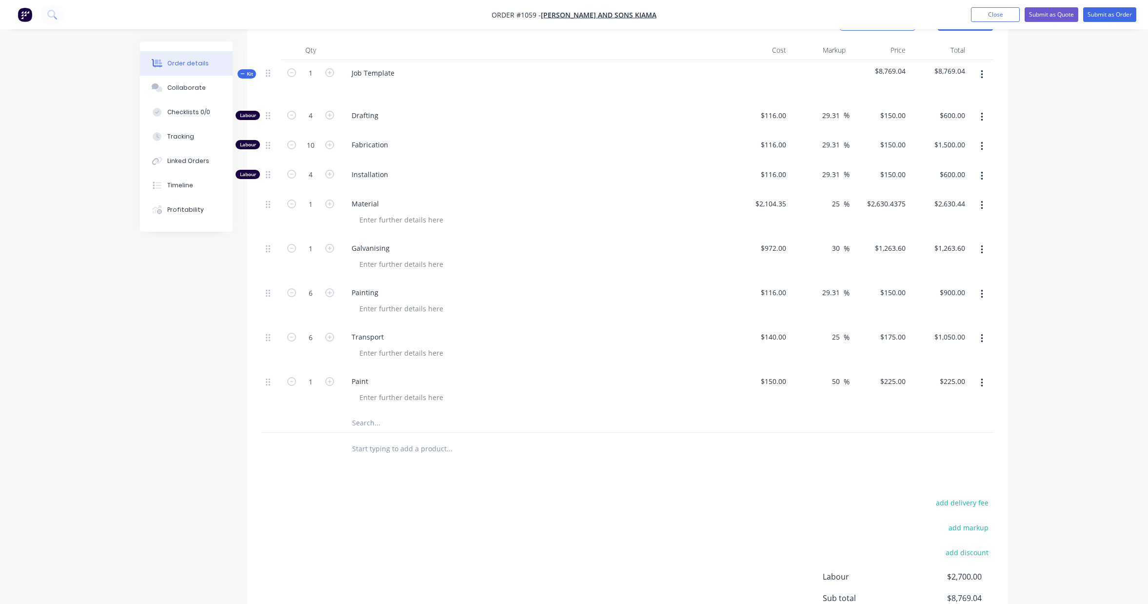
scroll to position [310, 0]
click at [292, 119] on icon "button" at bounding box center [291, 116] width 9 height 9
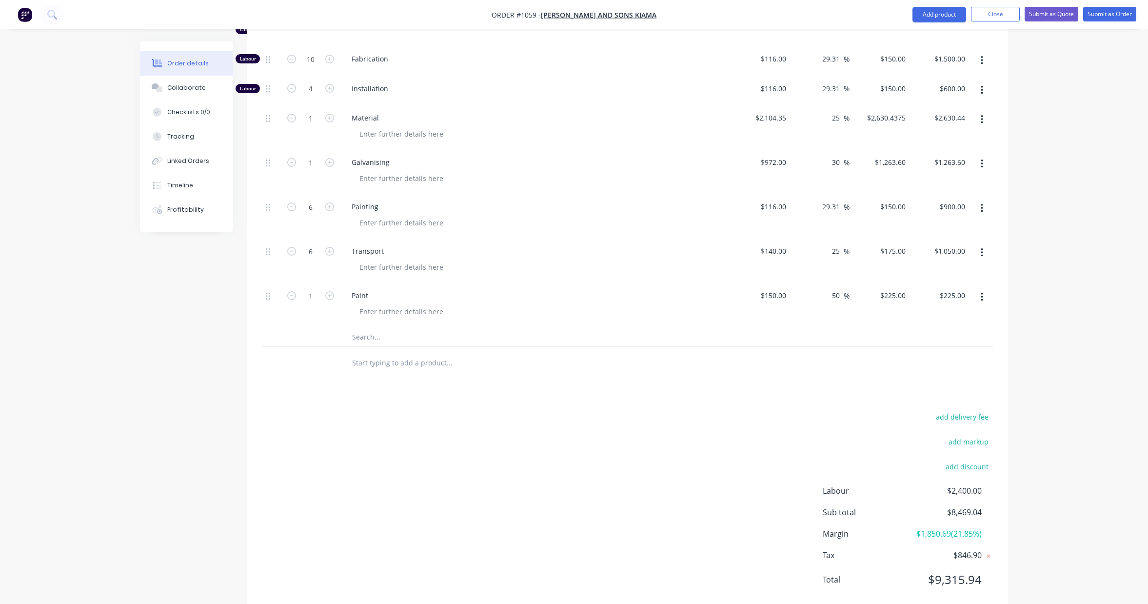
scroll to position [421, 0]
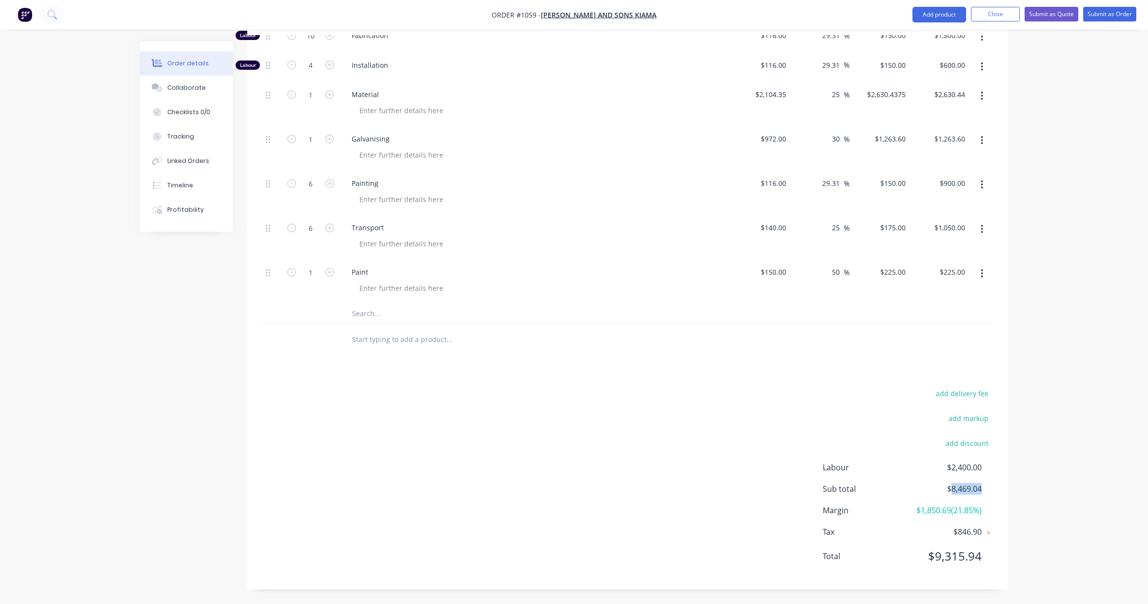
drag, startPoint x: 981, startPoint y: 489, endPoint x: 951, endPoint y: 490, distance: 29.7
click at [951, 490] on span "$8,469.04" at bounding box center [945, 489] width 72 height 12
copy span "8,469.04"
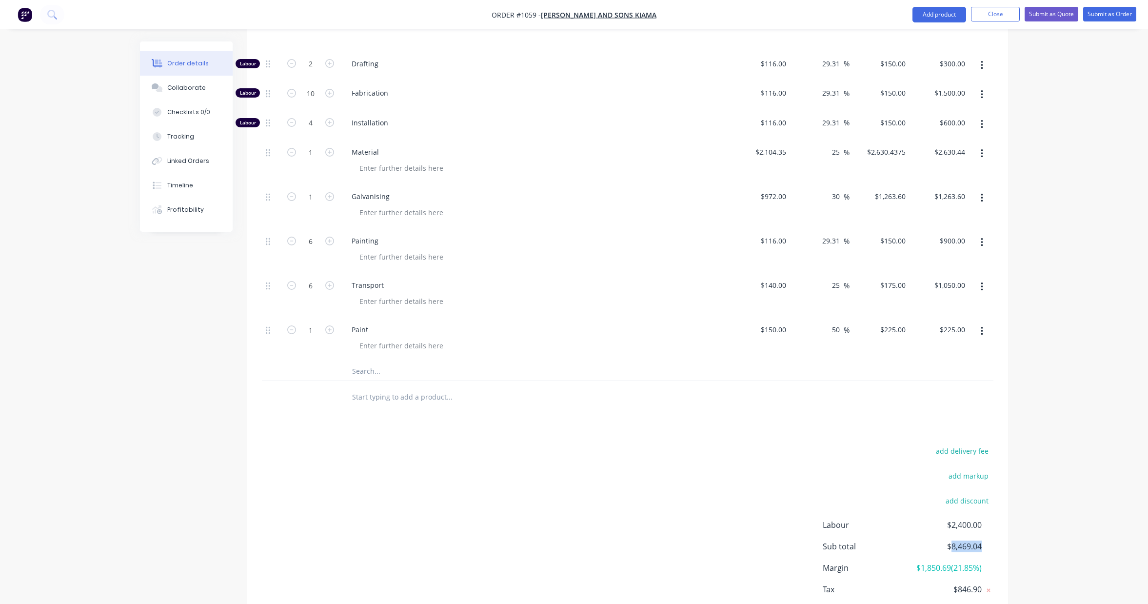
scroll to position [362, 0]
click at [831, 448] on div "add delivery fee add markup add discount Labour $2,400.00 Sub total $8,469.04 M…" at bounding box center [627, 539] width 731 height 188
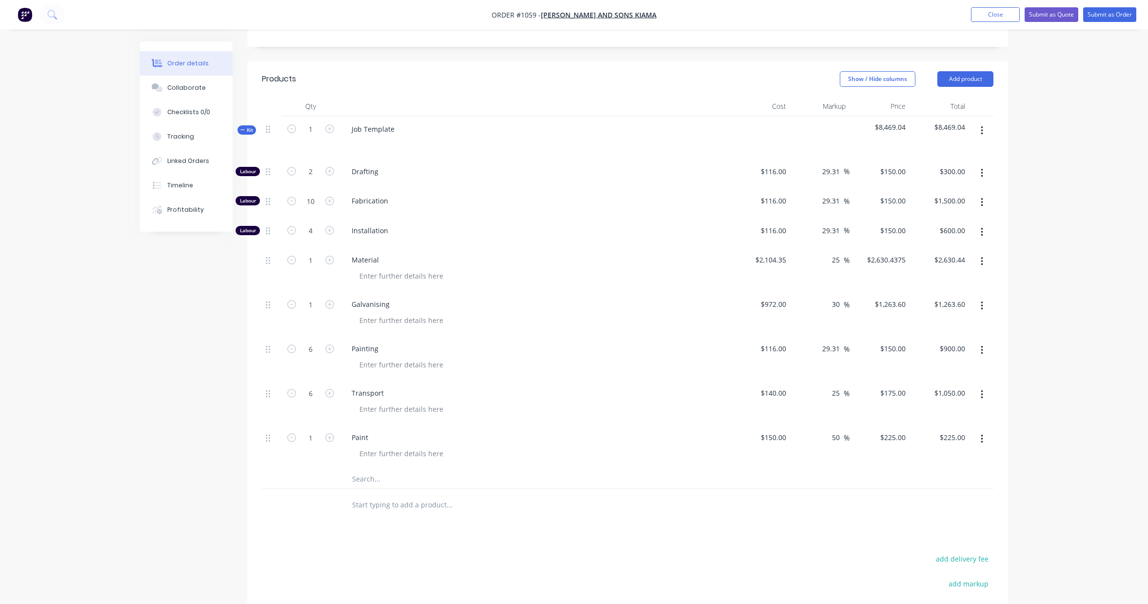
scroll to position [251, 0]
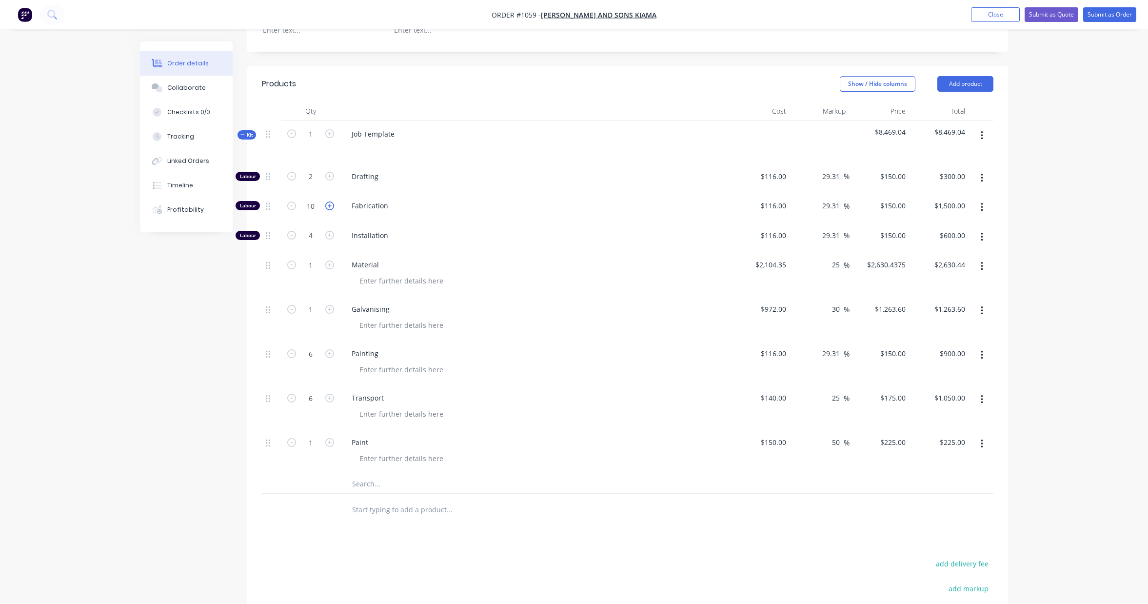
click at [330, 206] on icon "button" at bounding box center [329, 205] width 9 height 9
click at [367, 480] on input "text" at bounding box center [449, 480] width 195 height 20
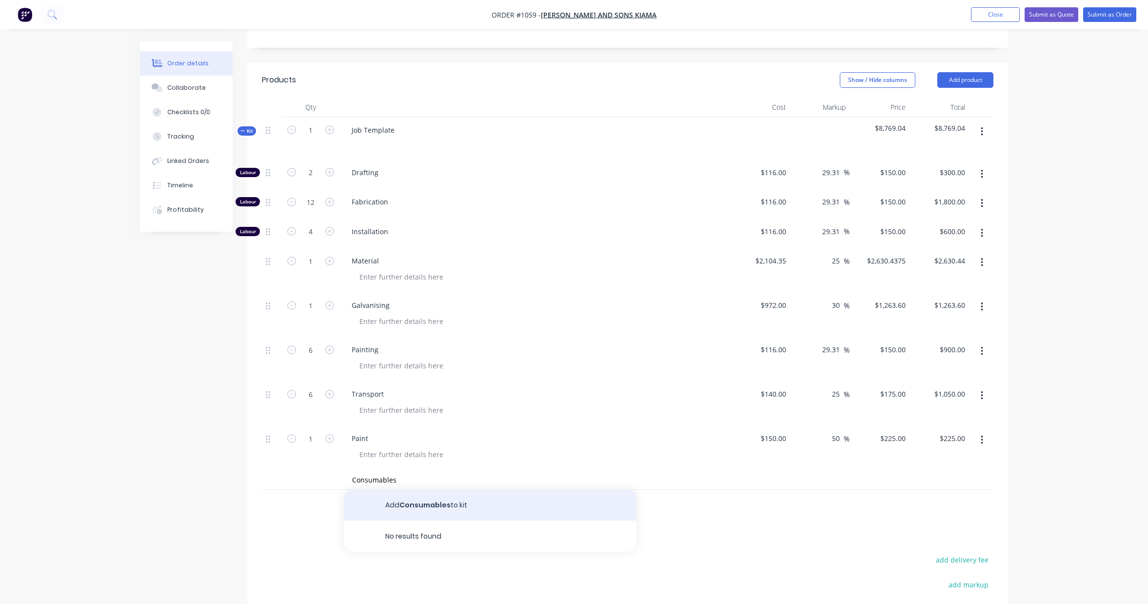
click at [421, 508] on button "Add Consumables to kit" at bounding box center [490, 504] width 293 height 31
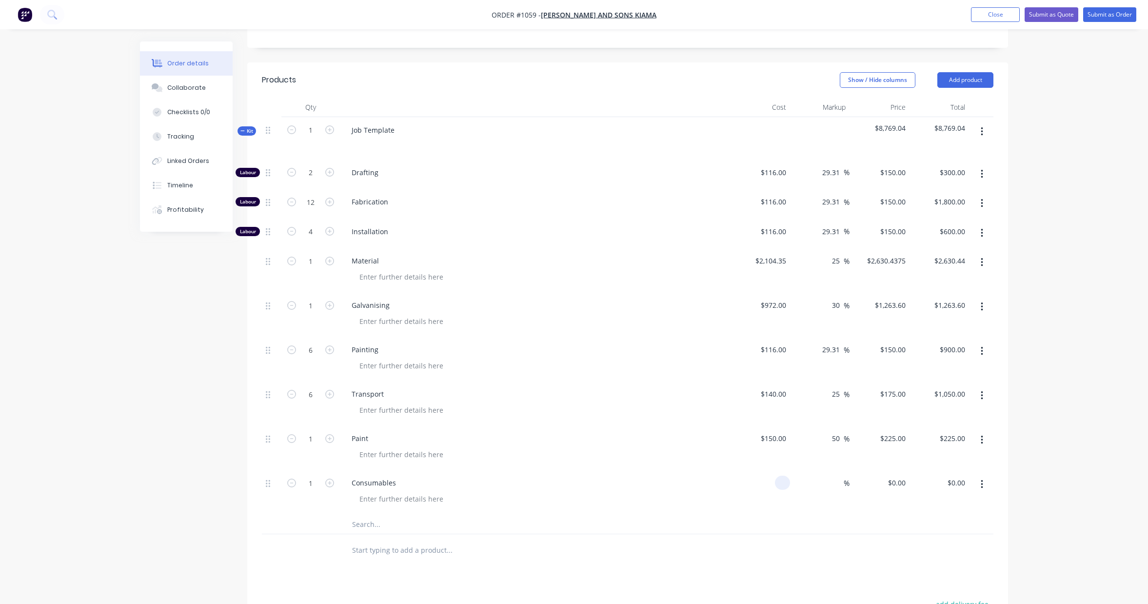
click at [784, 486] on input at bounding box center [784, 482] width 11 height 14
click at [836, 486] on input at bounding box center [837, 482] width 11 height 14
click at [1116, 497] on div "Order details Collaborate Checklists 0/0 Tracking Linked Orders Timeline Profit…" at bounding box center [574, 279] width 1148 height 1069
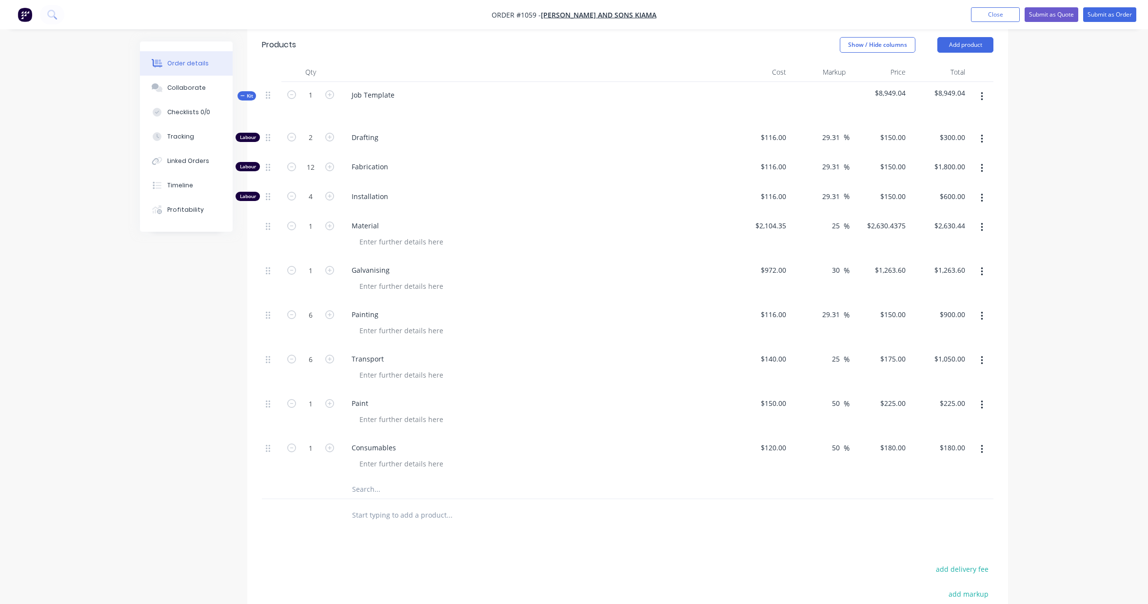
scroll to position [280, 0]
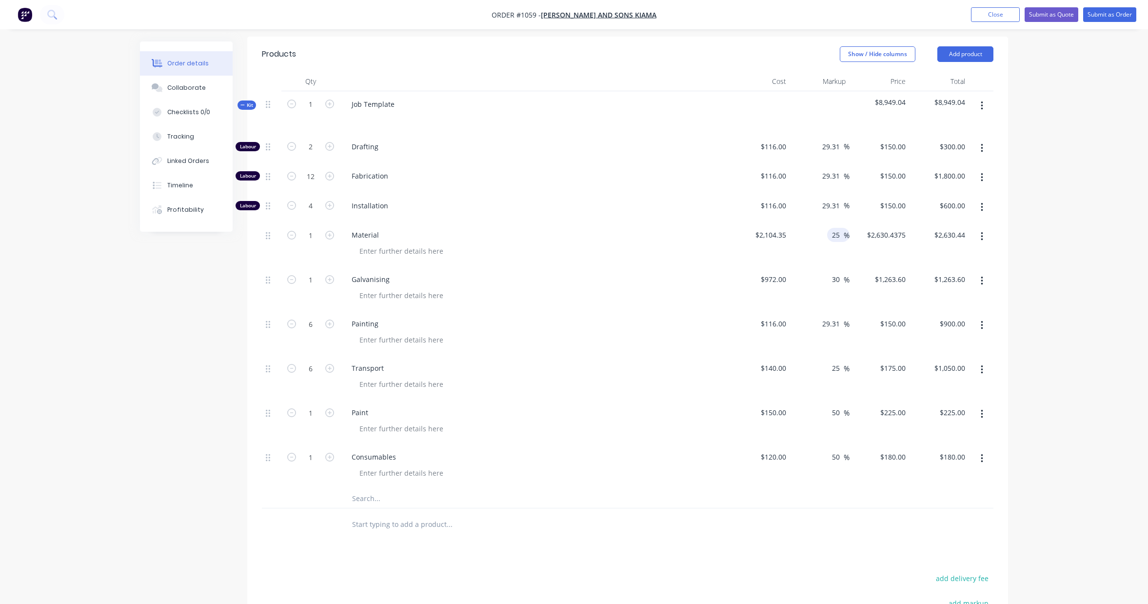
drag, startPoint x: 840, startPoint y: 235, endPoint x: 832, endPoint y: 236, distance: 8.3
click at [832, 236] on input "25" at bounding box center [837, 235] width 13 height 14
click at [1051, 203] on div "Order details Collaborate Checklists 0/0 Tracking Linked Orders Timeline Profit…" at bounding box center [574, 254] width 1148 height 1069
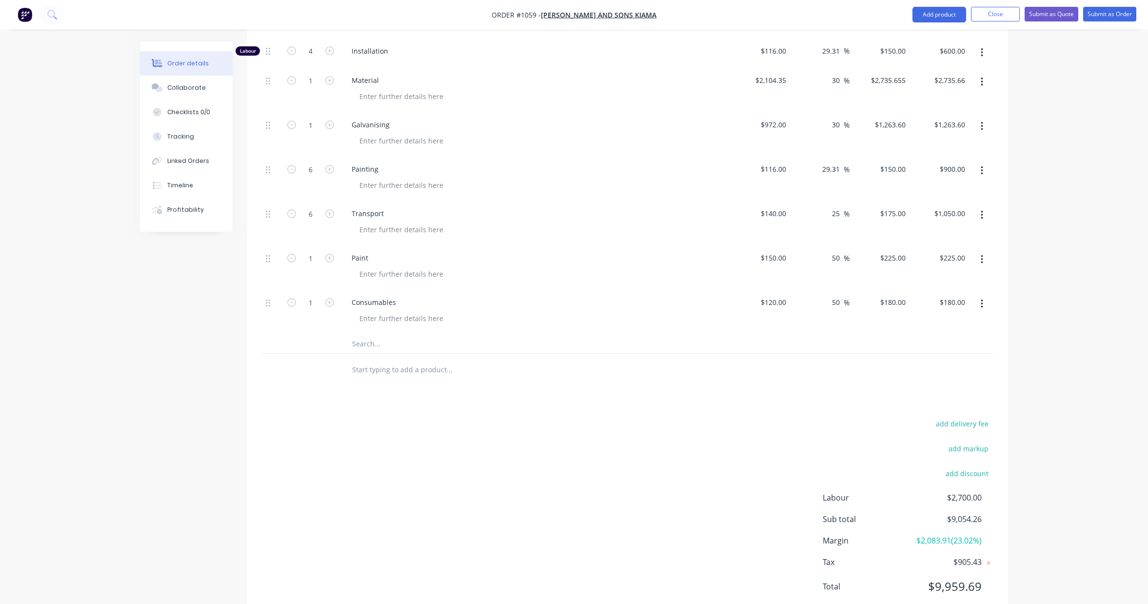
scroll to position [465, 0]
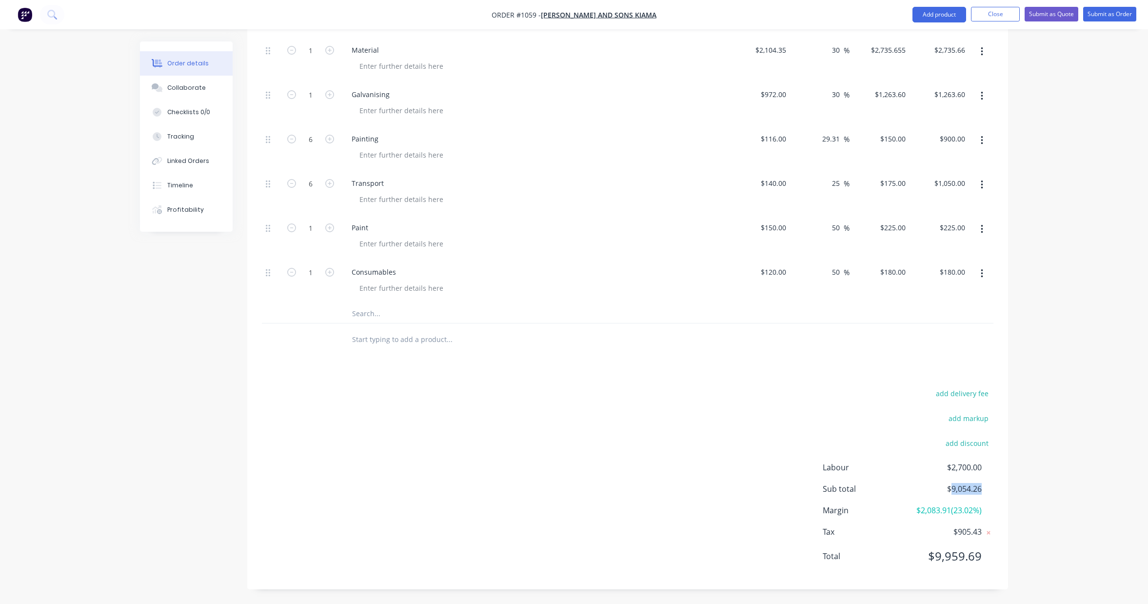
drag, startPoint x: 972, startPoint y: 491, endPoint x: 957, endPoint y: 493, distance: 15.2
click at [950, 493] on span "$9,054.26" at bounding box center [945, 489] width 72 height 12
copy span "9,054.26"
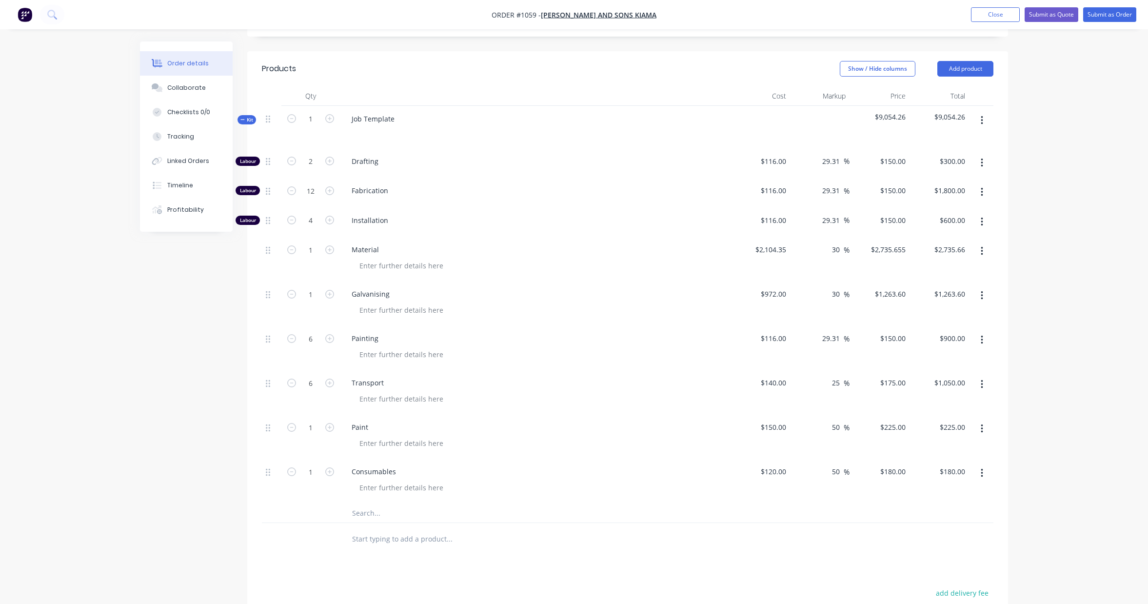
scroll to position [0, 0]
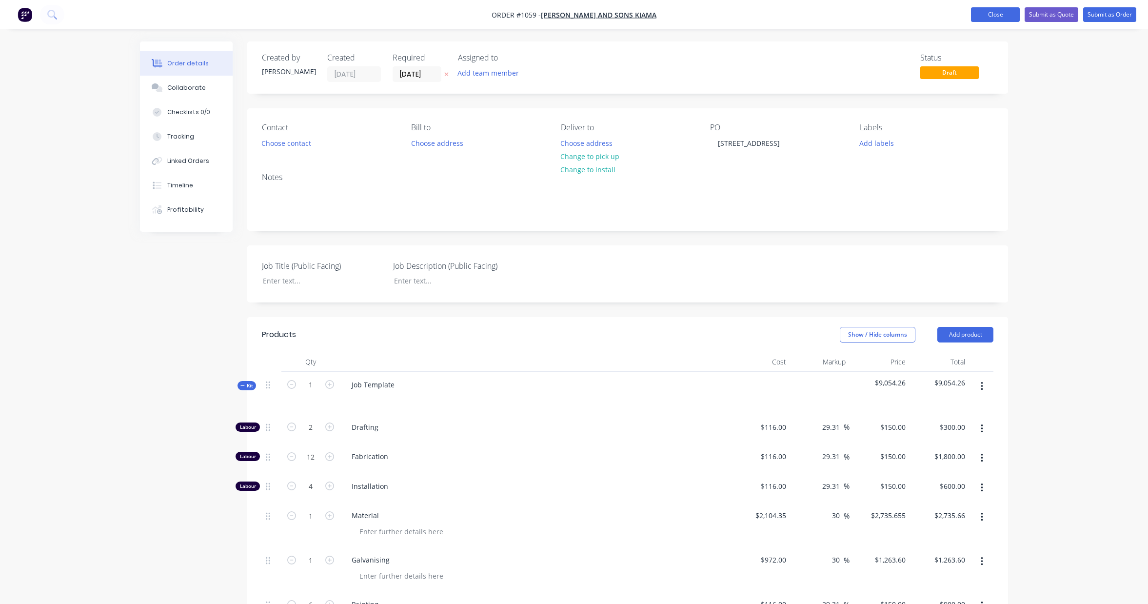
click at [999, 17] on button "Close" at bounding box center [995, 14] width 49 height 15
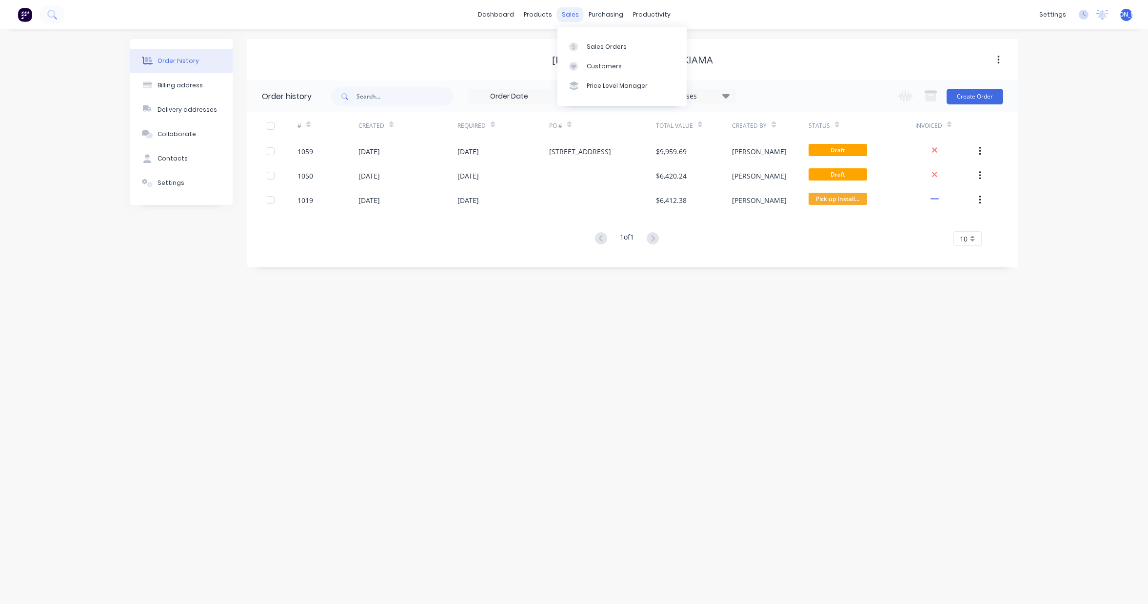
click at [575, 18] on div "sales" at bounding box center [570, 14] width 27 height 15
click at [602, 50] on div "Sales Orders" at bounding box center [607, 46] width 40 height 9
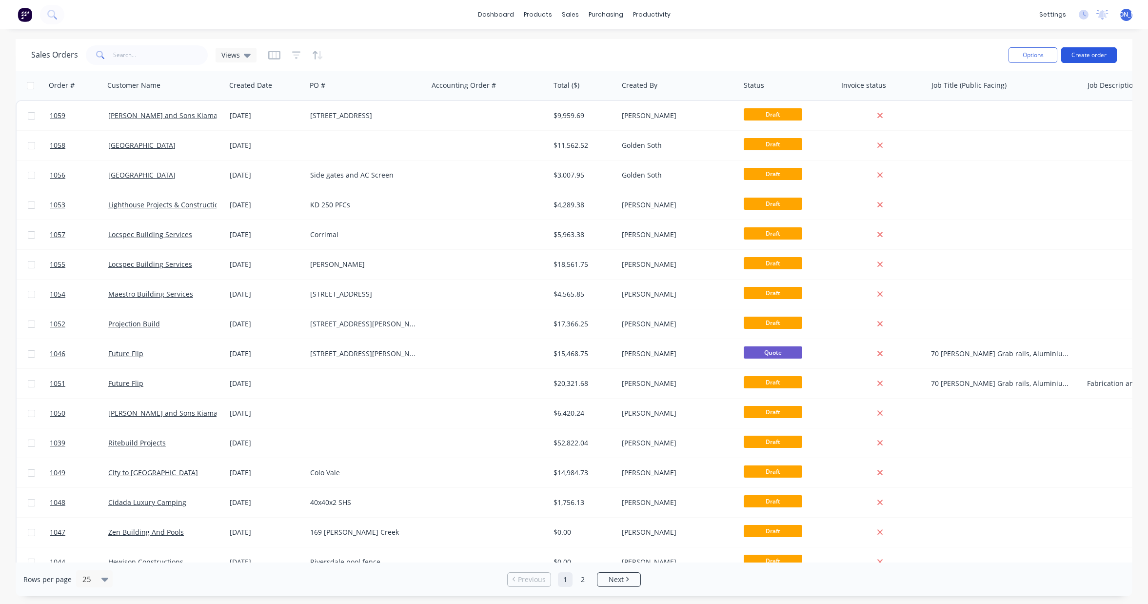
click at [1077, 58] on button "Create order" at bounding box center [1089, 55] width 56 height 16
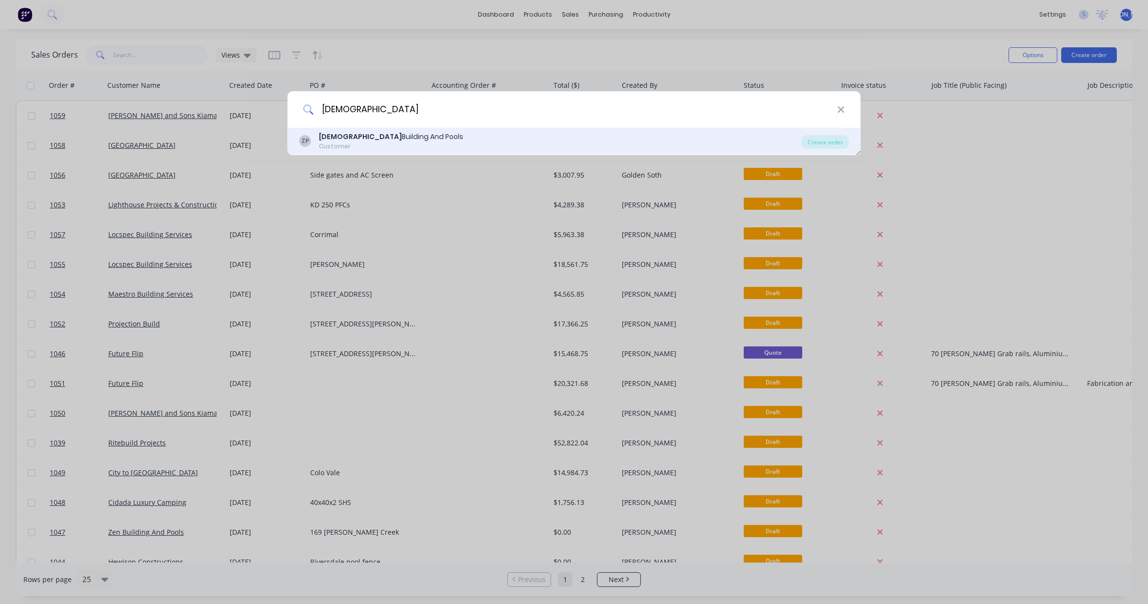
click at [343, 138] on div "Zen Building And Pools" at bounding box center [391, 137] width 144 height 10
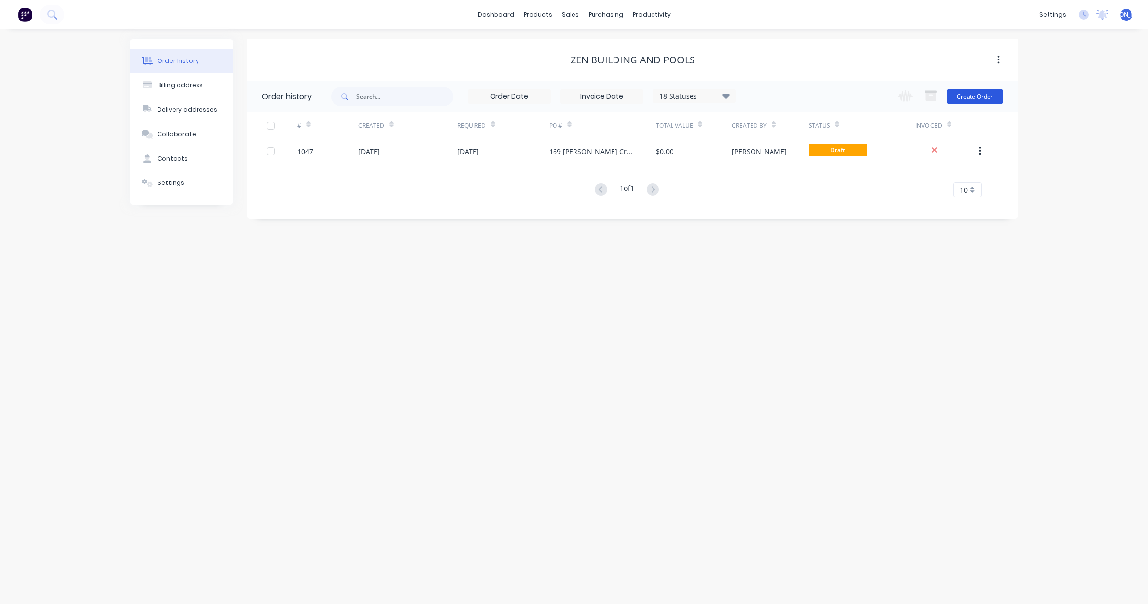
click at [985, 98] on button "Create Order" at bounding box center [975, 97] width 57 height 16
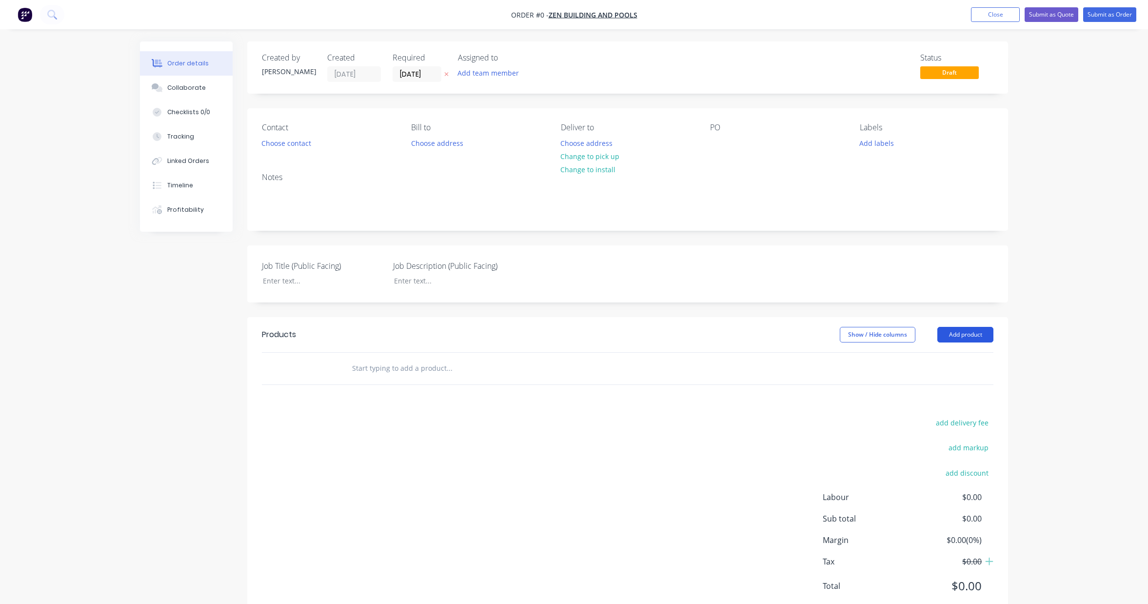
click at [973, 334] on button "Add product" at bounding box center [965, 335] width 56 height 16
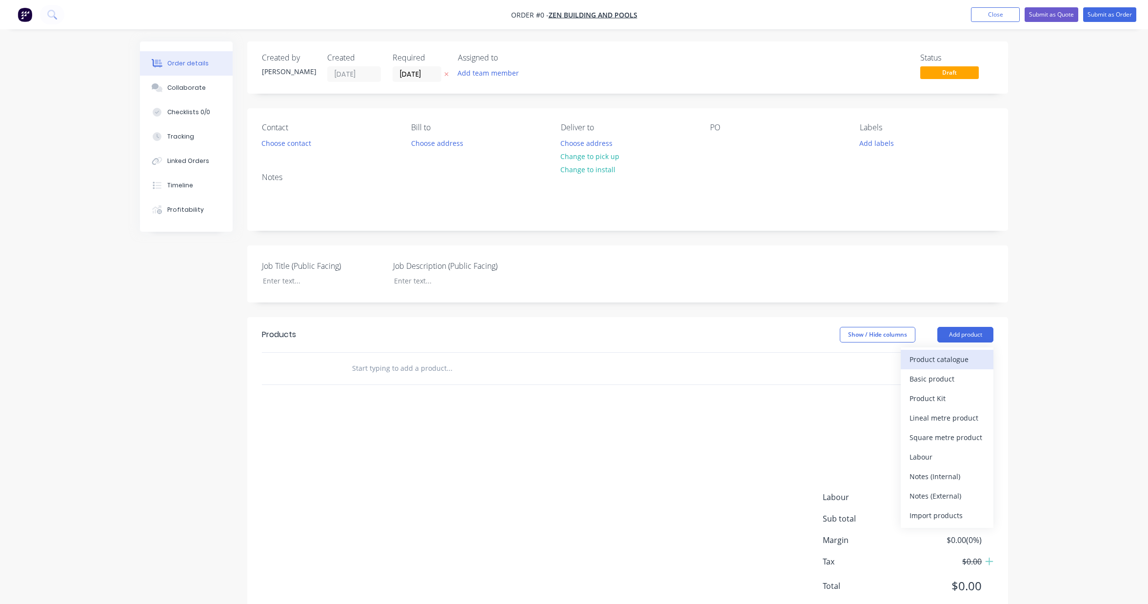
click at [947, 363] on div "Product catalogue" at bounding box center [946, 359] width 75 height 14
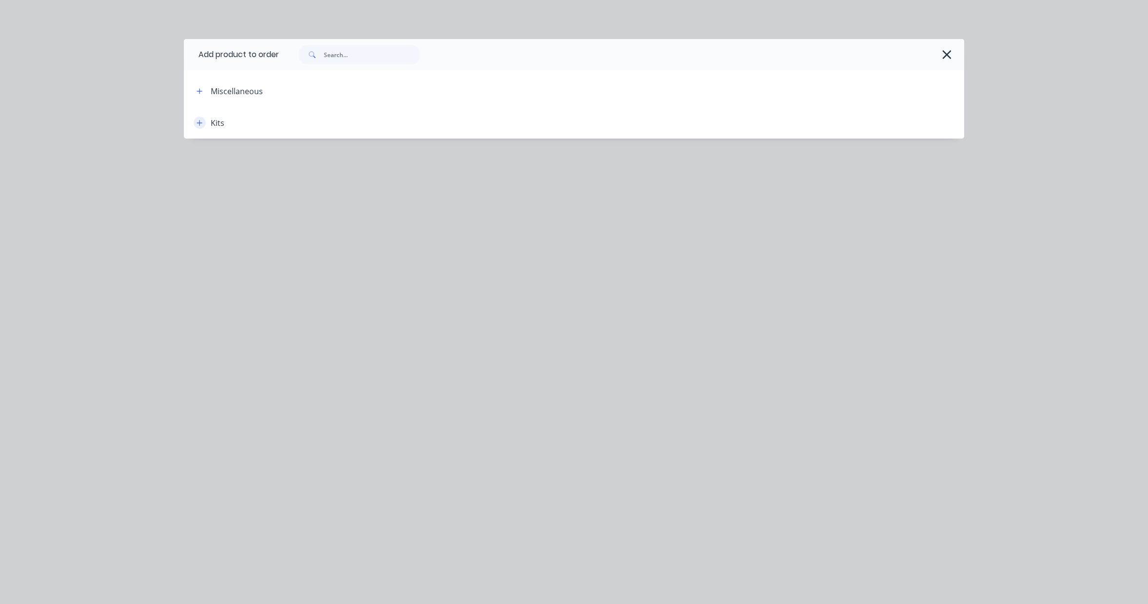
click at [197, 123] on icon "button" at bounding box center [200, 122] width 6 height 7
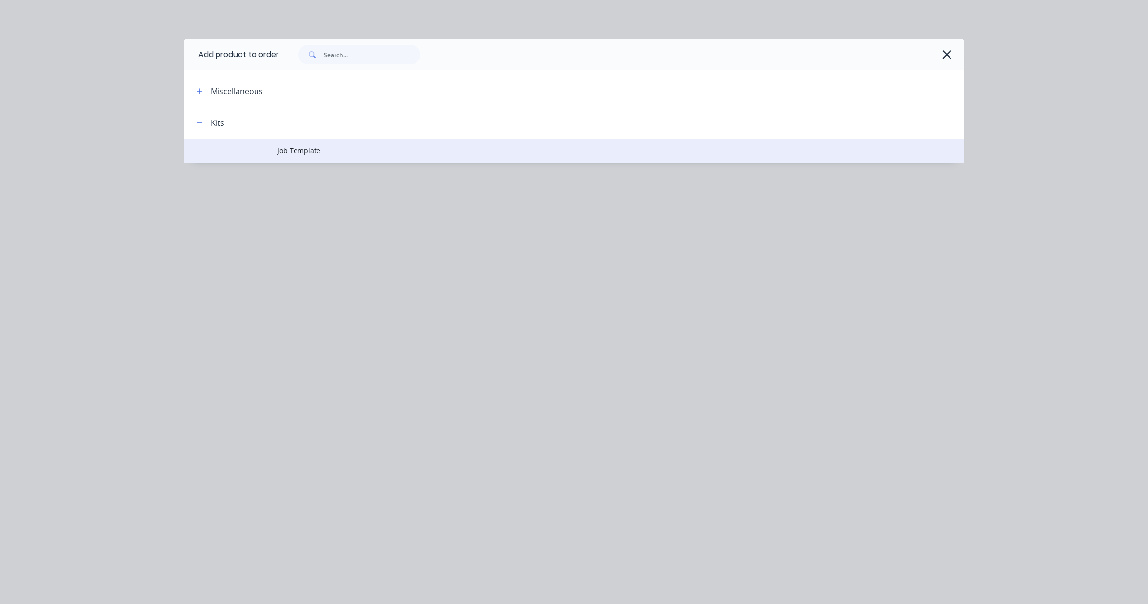
click at [292, 156] on td "Job Template" at bounding box center [620, 150] width 687 height 24
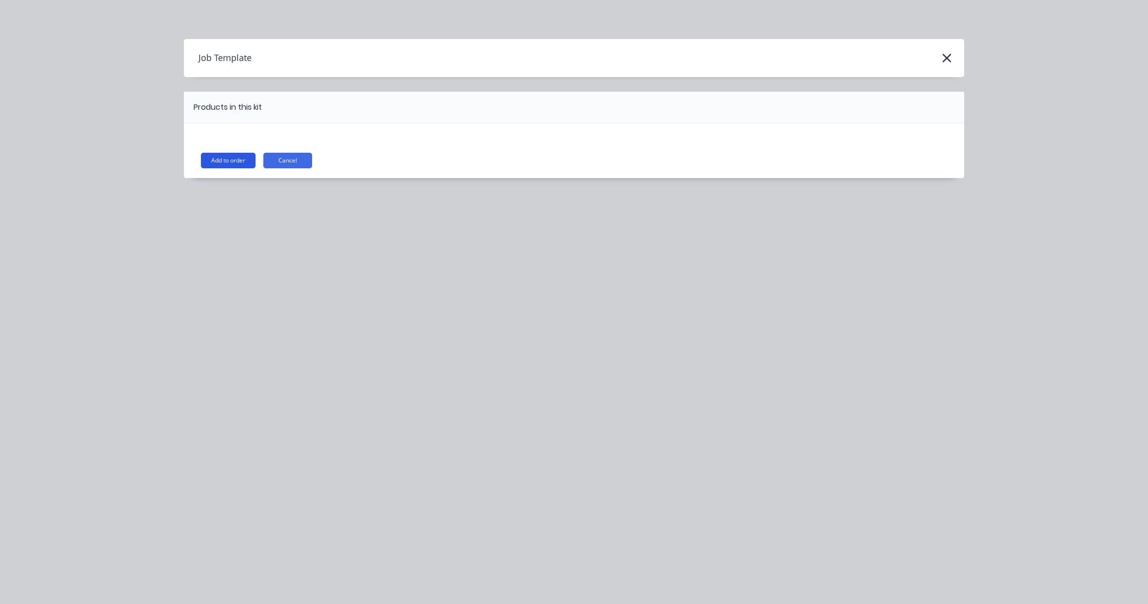
click at [232, 161] on button "Add to order" at bounding box center [228, 161] width 55 height 16
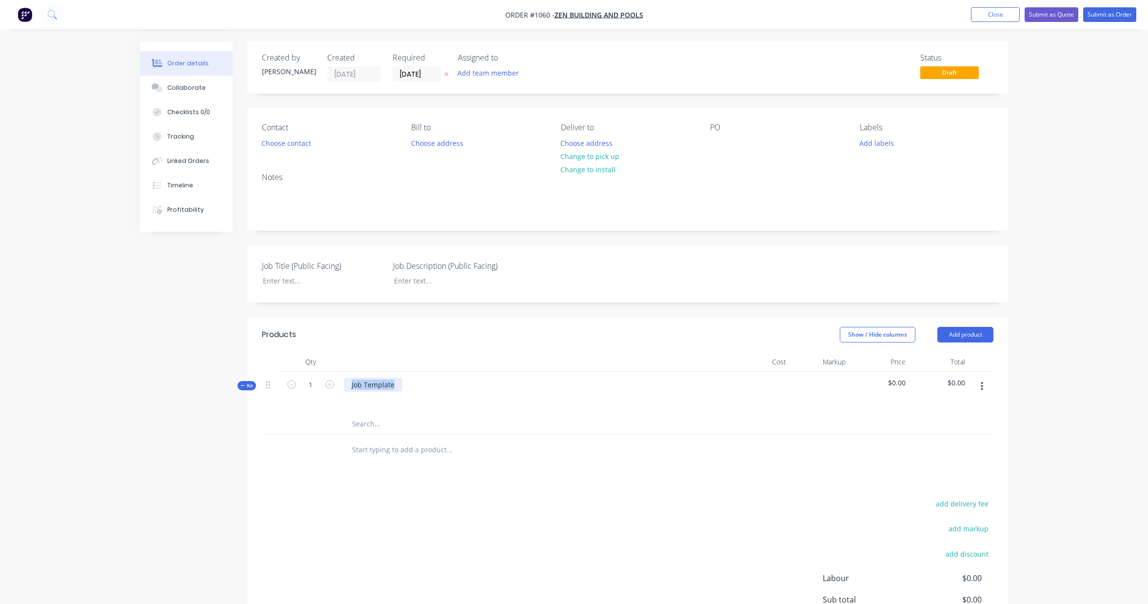
drag, startPoint x: 394, startPoint y: 387, endPoint x: 339, endPoint y: 387, distance: 55.6
click at [339, 387] on div "Kit 1 Job Template $0.00 $0.00" at bounding box center [627, 393] width 731 height 42
click at [564, 489] on div "Products Show / Hide columns Add product Qty Cost Markup Price Total Kit 1 Alum…" at bounding box center [627, 508] width 761 height 383
click at [381, 425] on input "text" at bounding box center [449, 424] width 195 height 20
click at [985, 383] on button "button" at bounding box center [981, 386] width 23 height 18
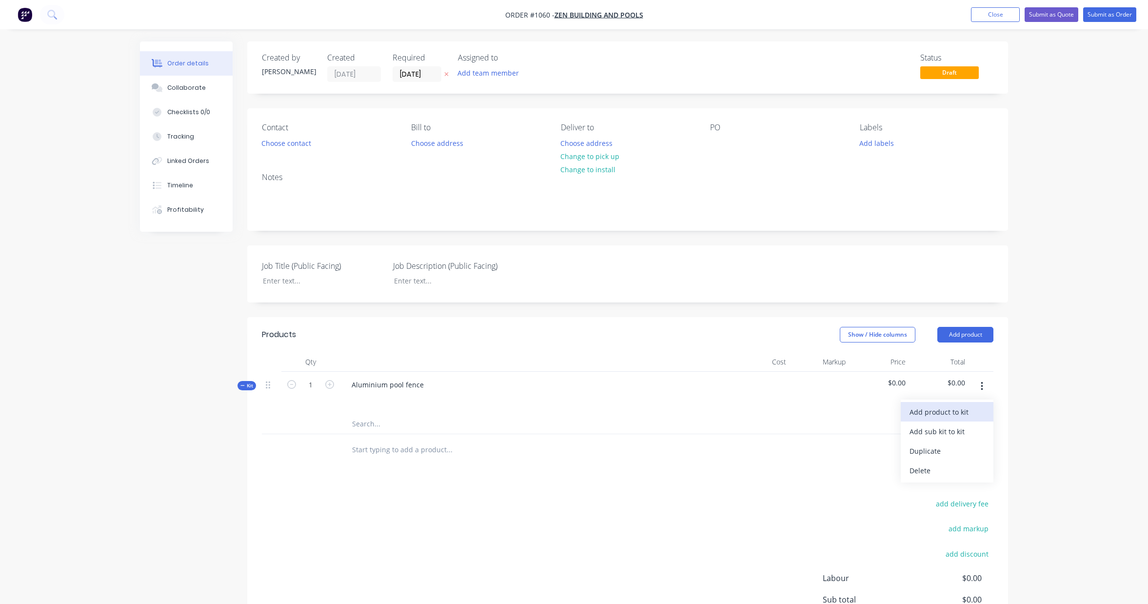
click at [962, 415] on div "Add product to kit" at bounding box center [946, 412] width 75 height 14
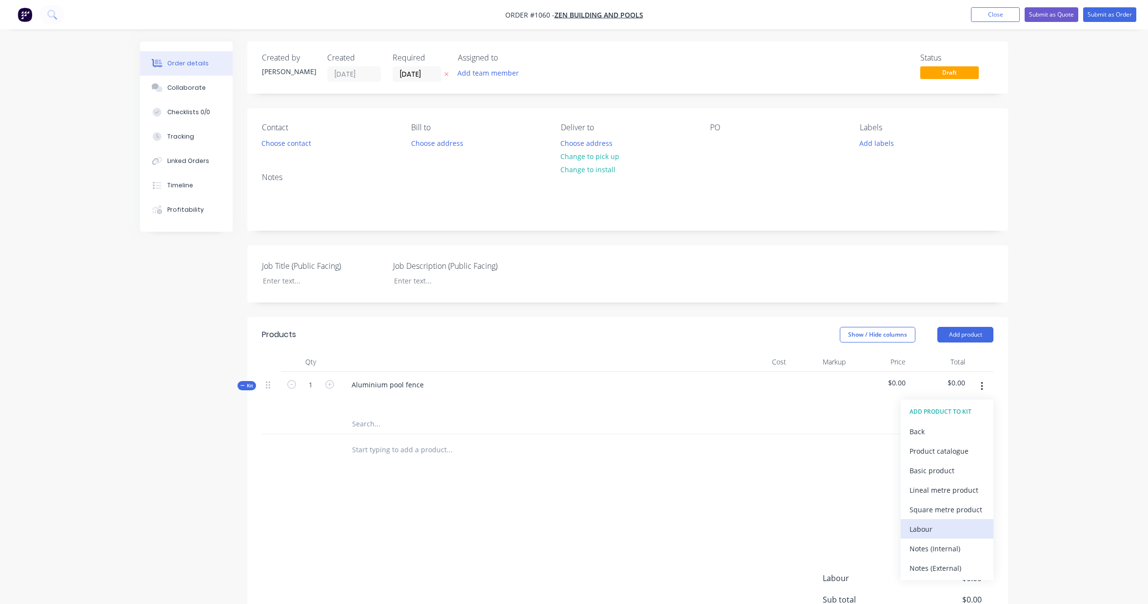
click at [941, 532] on div "Labour" at bounding box center [946, 529] width 75 height 14
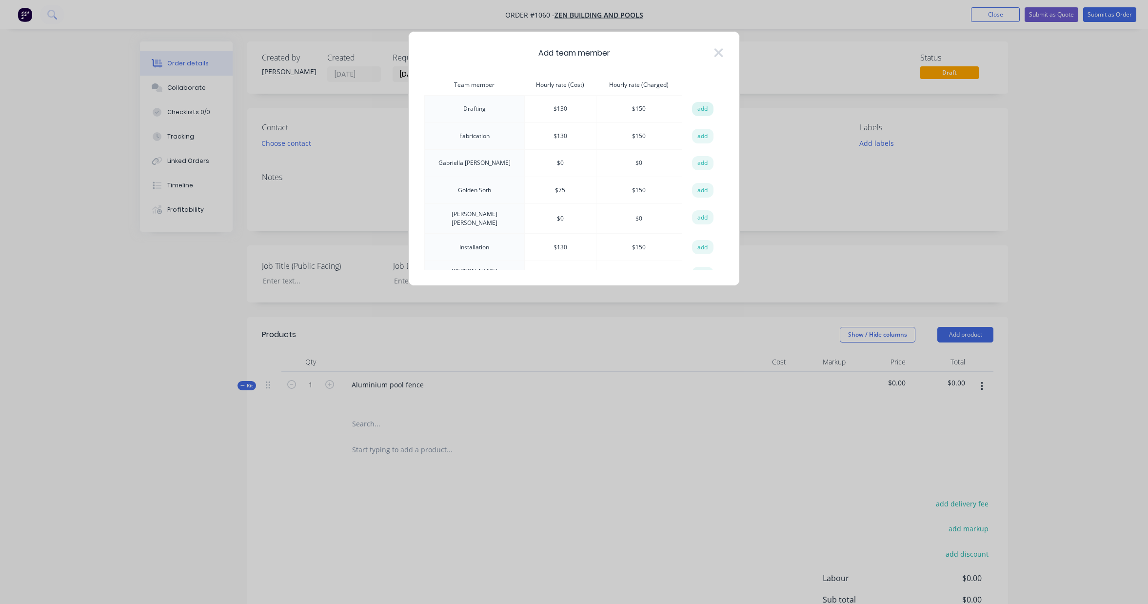
click at [696, 110] on button "add" at bounding box center [702, 109] width 21 height 15
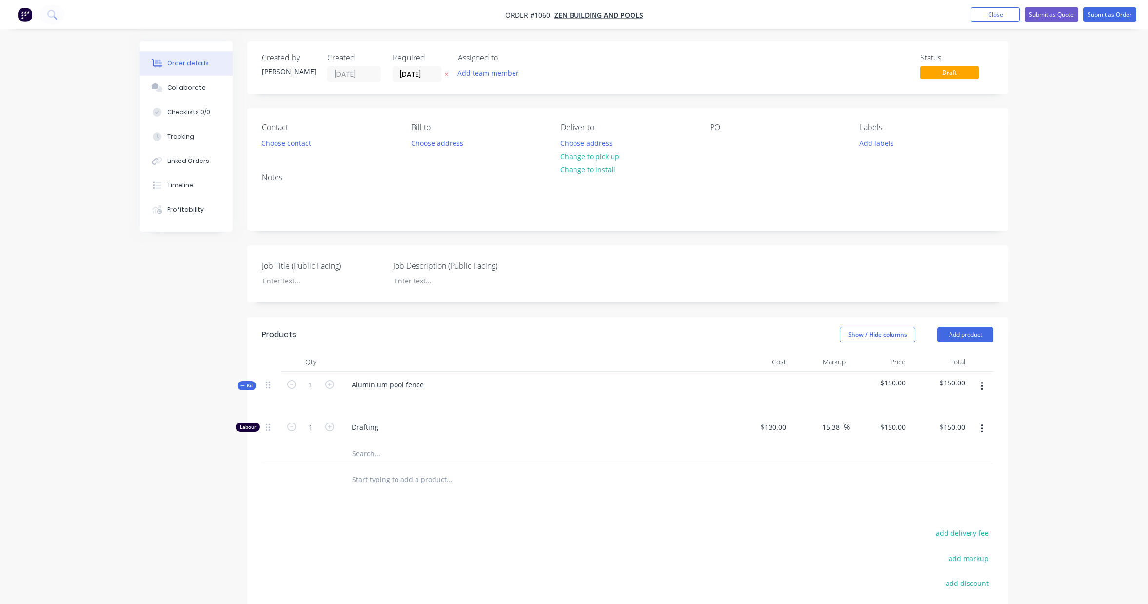
click at [981, 382] on icon "button" at bounding box center [982, 386] width 2 height 11
click at [959, 414] on div "Add product to kit" at bounding box center [946, 412] width 75 height 14
click at [926, 534] on div "Labour" at bounding box center [946, 529] width 75 height 14
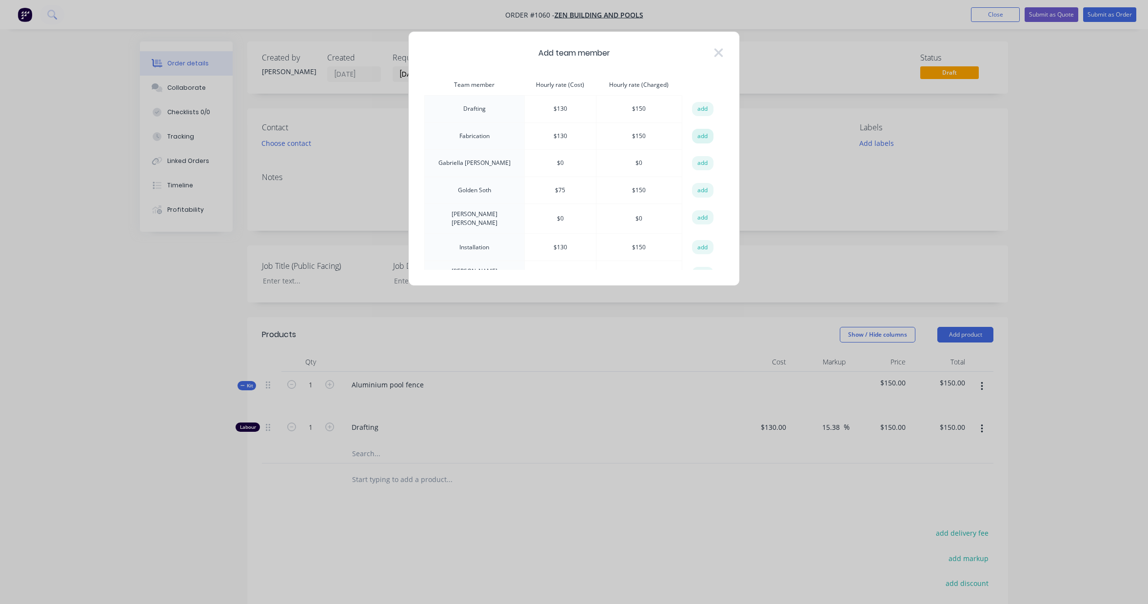
click at [700, 138] on button "add" at bounding box center [702, 136] width 21 height 15
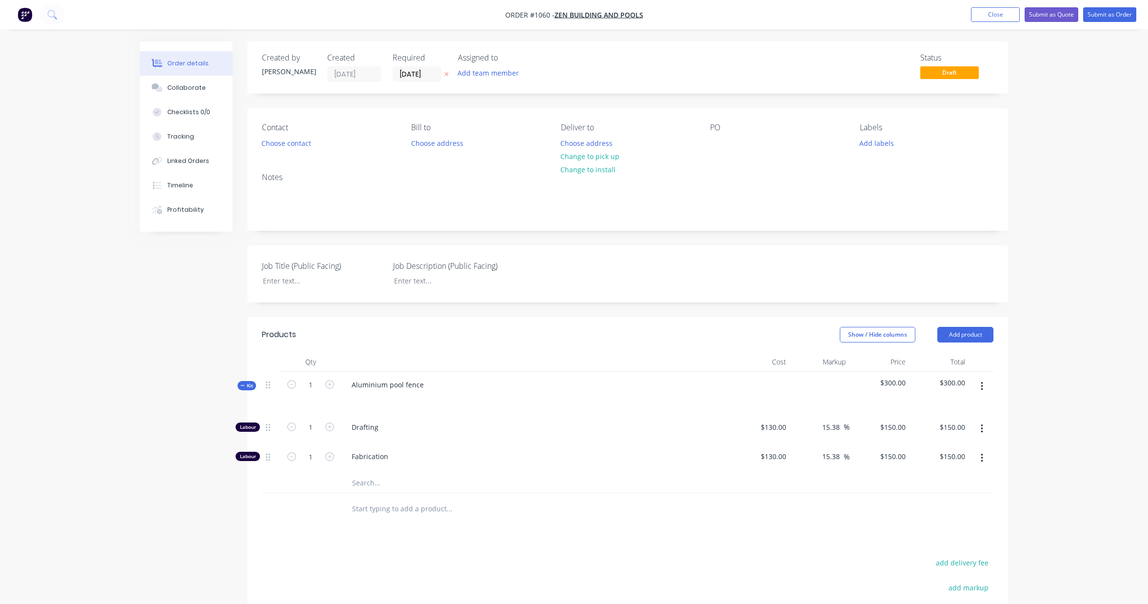
click at [983, 458] on button "button" at bounding box center [981, 458] width 23 height 18
drag, startPoint x: 949, startPoint y: 526, endPoint x: 960, endPoint y: 503, distance: 25.3
click at [949, 526] on div "Delete" at bounding box center [946, 522] width 75 height 14
click at [980, 432] on button "button" at bounding box center [981, 429] width 23 height 18
click at [950, 493] on div "Delete" at bounding box center [946, 493] width 75 height 14
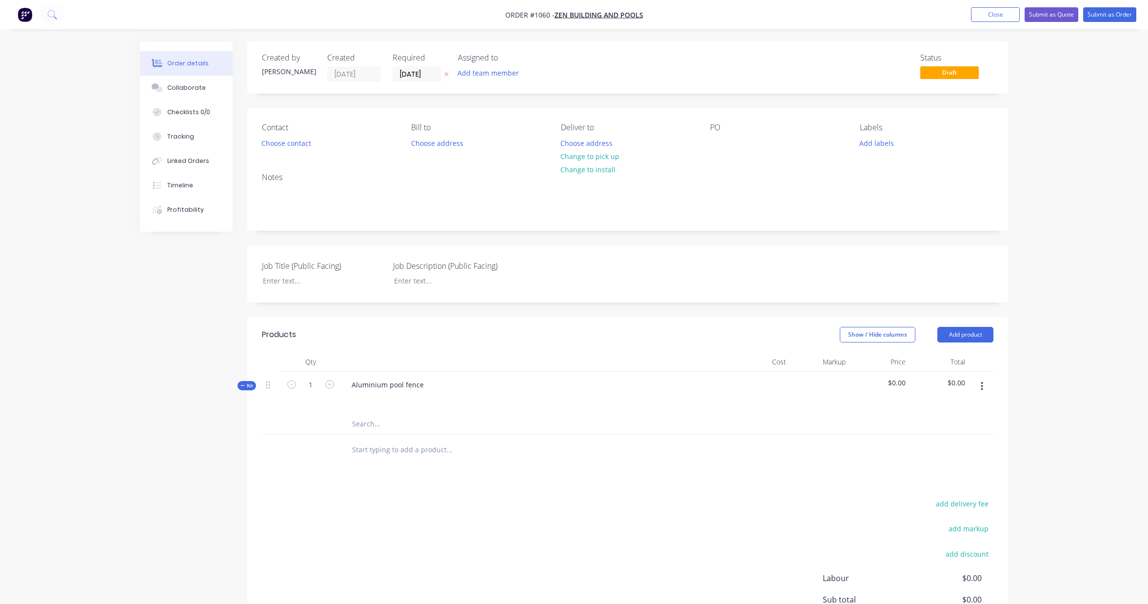
click at [983, 387] on button "button" at bounding box center [981, 386] width 23 height 18
click at [959, 414] on div "Add product to kit" at bounding box center [946, 412] width 75 height 14
click at [952, 527] on div "Labour" at bounding box center [946, 529] width 75 height 14
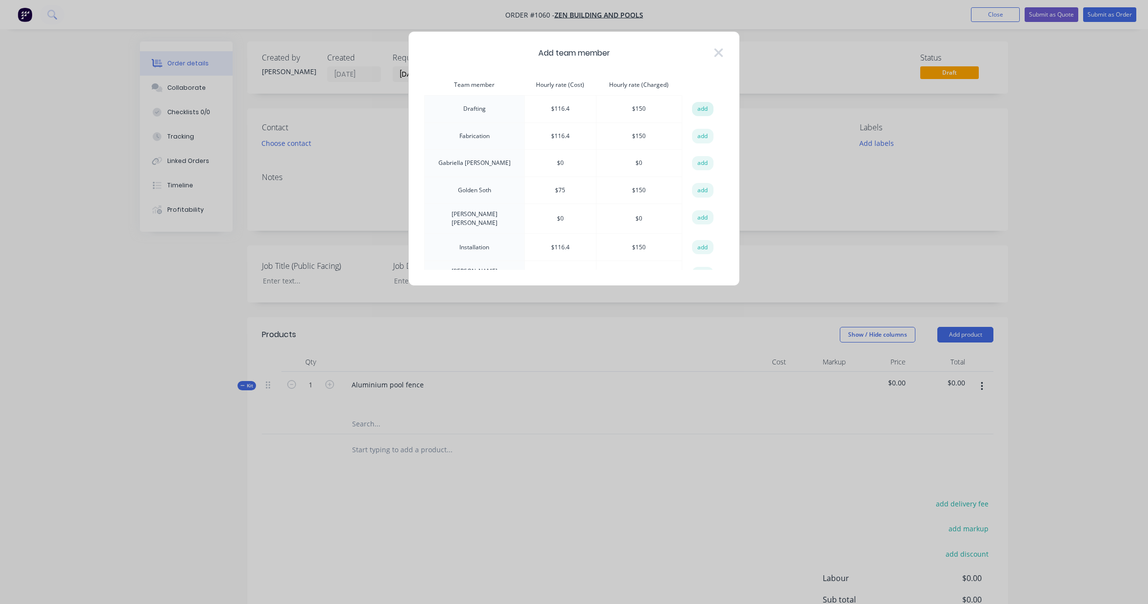
click at [697, 110] on button "add" at bounding box center [702, 109] width 21 height 15
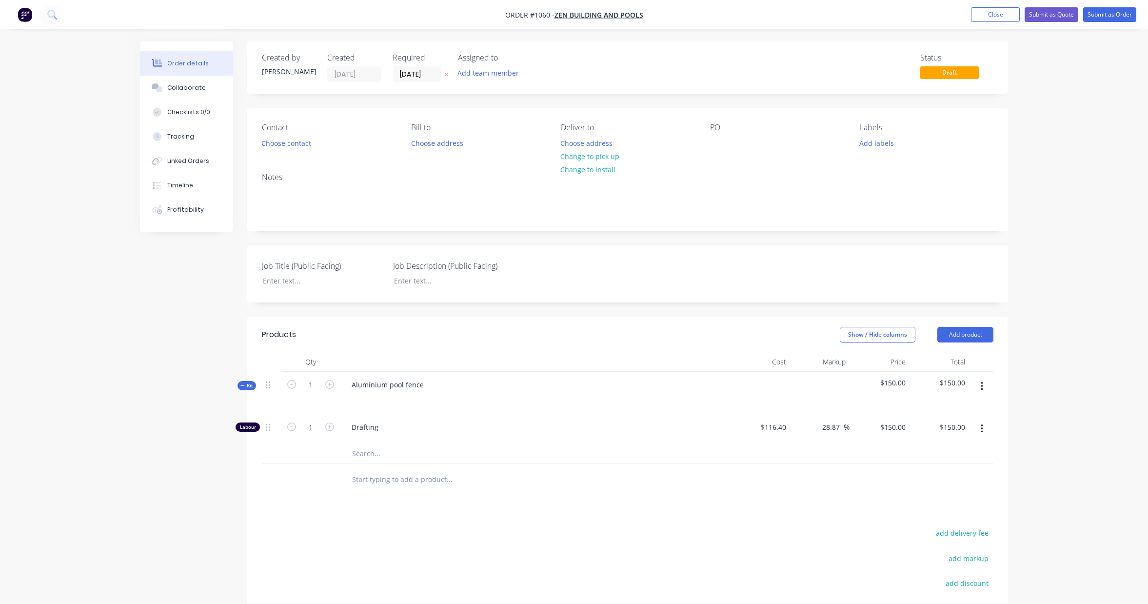
click at [983, 387] on icon "button" at bounding box center [982, 386] width 2 height 11
click at [966, 413] on div "Add product to kit" at bounding box center [946, 412] width 75 height 14
click at [947, 530] on div "Labour" at bounding box center [946, 529] width 75 height 14
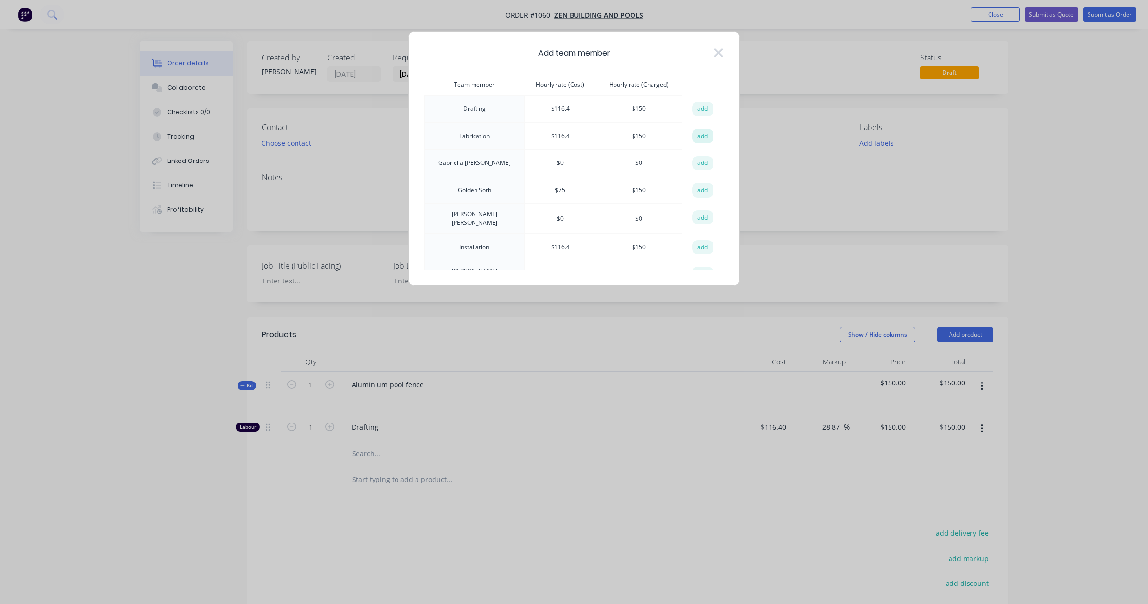
click at [700, 137] on button "add" at bounding box center [702, 136] width 21 height 15
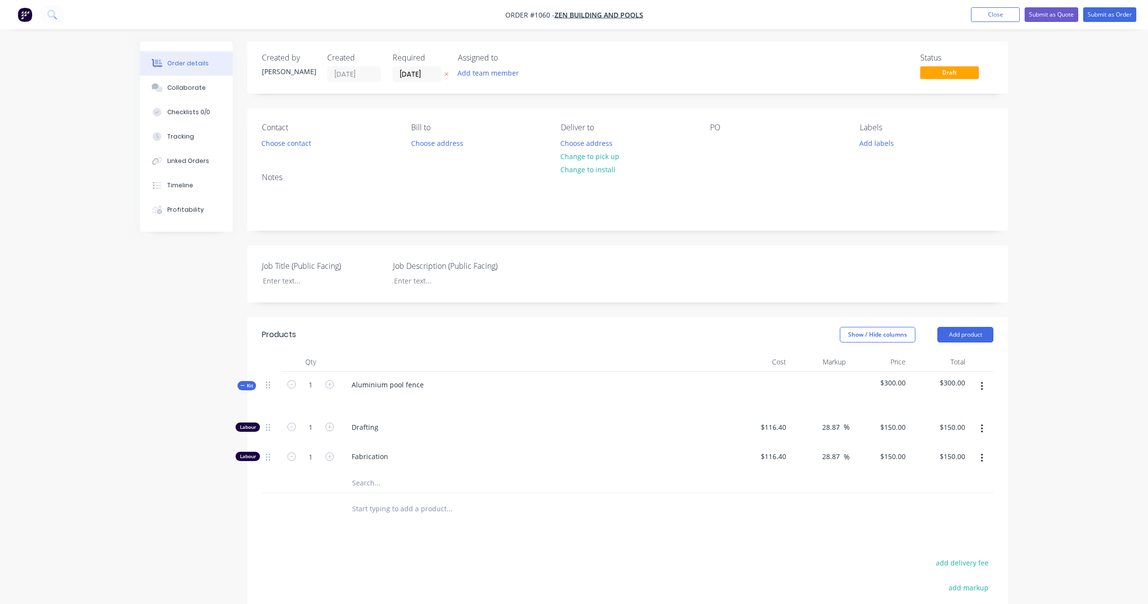
click at [979, 384] on button "button" at bounding box center [981, 386] width 23 height 18
click at [974, 416] on div "Add product to kit" at bounding box center [946, 412] width 75 height 14
click at [952, 530] on div "Labour" at bounding box center [946, 529] width 75 height 14
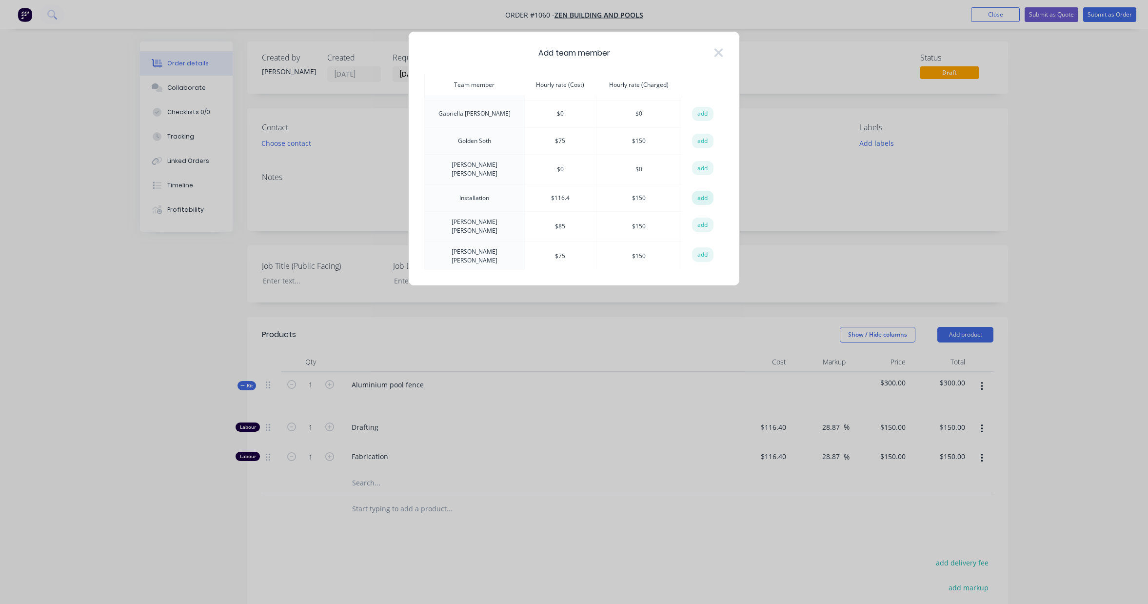
scroll to position [51, 0]
click at [698, 194] on button "add" at bounding box center [702, 196] width 21 height 15
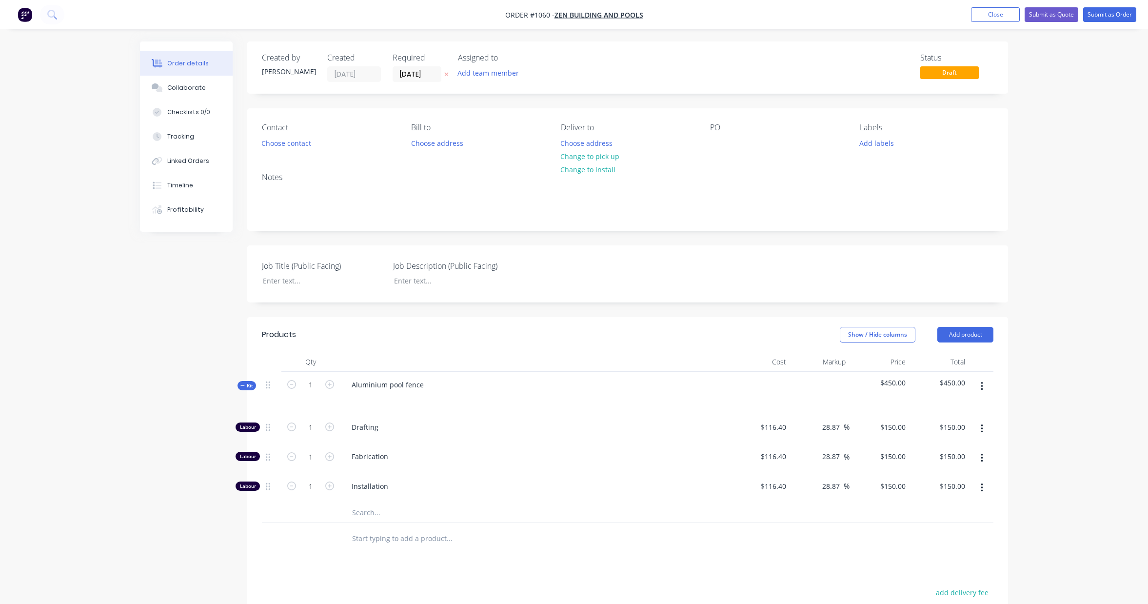
click at [978, 383] on button "button" at bounding box center [981, 386] width 23 height 18
click at [968, 411] on div "Add product to kit" at bounding box center [946, 412] width 75 height 14
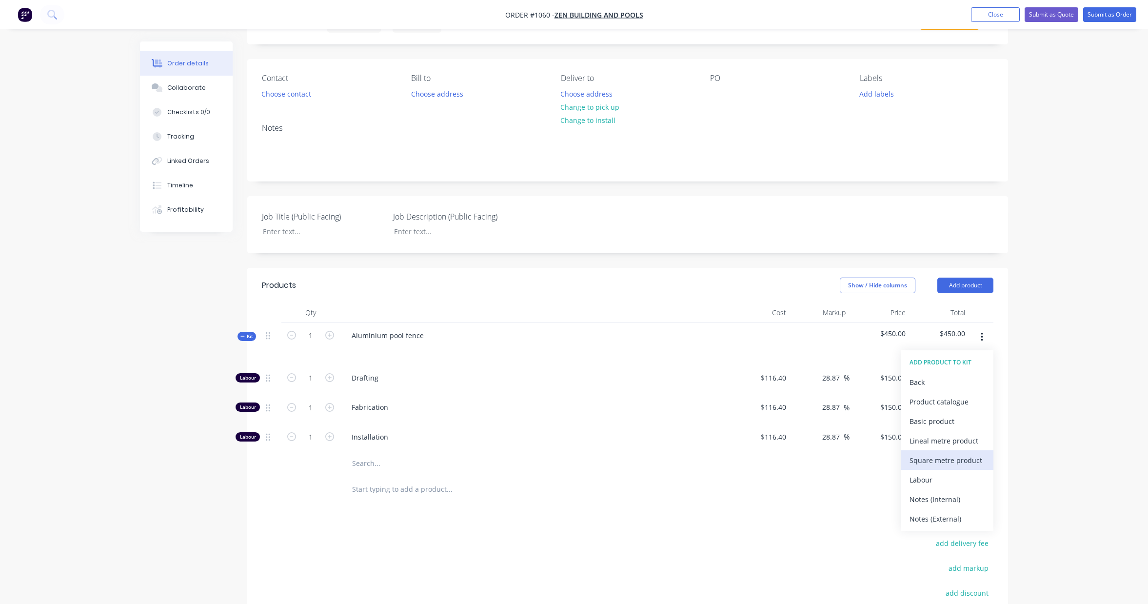
scroll to position [72, 0]
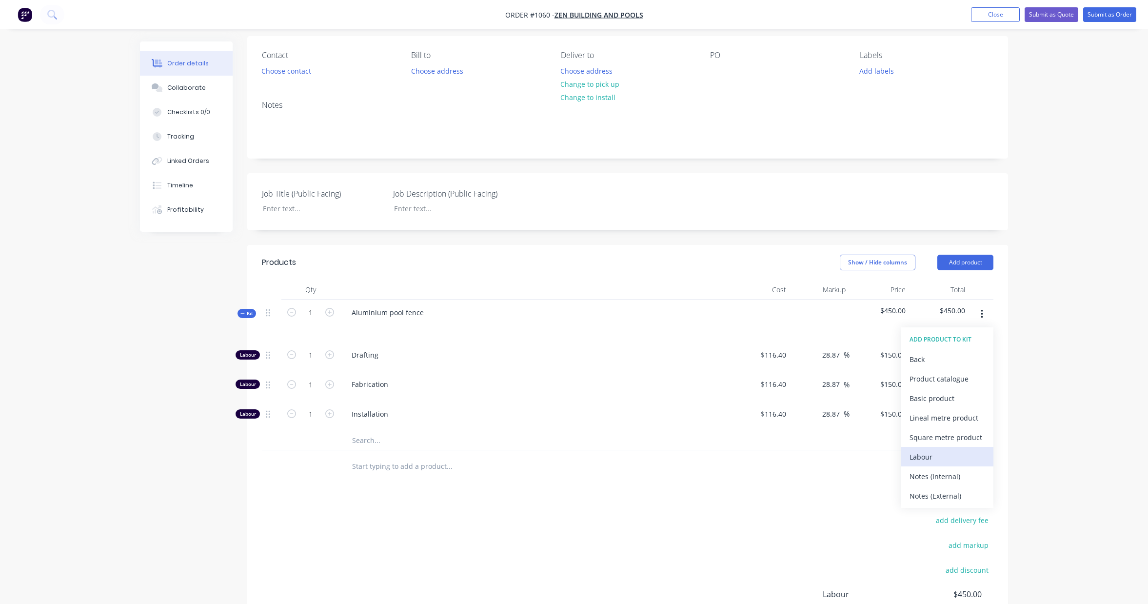
click at [967, 454] on div "Labour" at bounding box center [946, 457] width 75 height 14
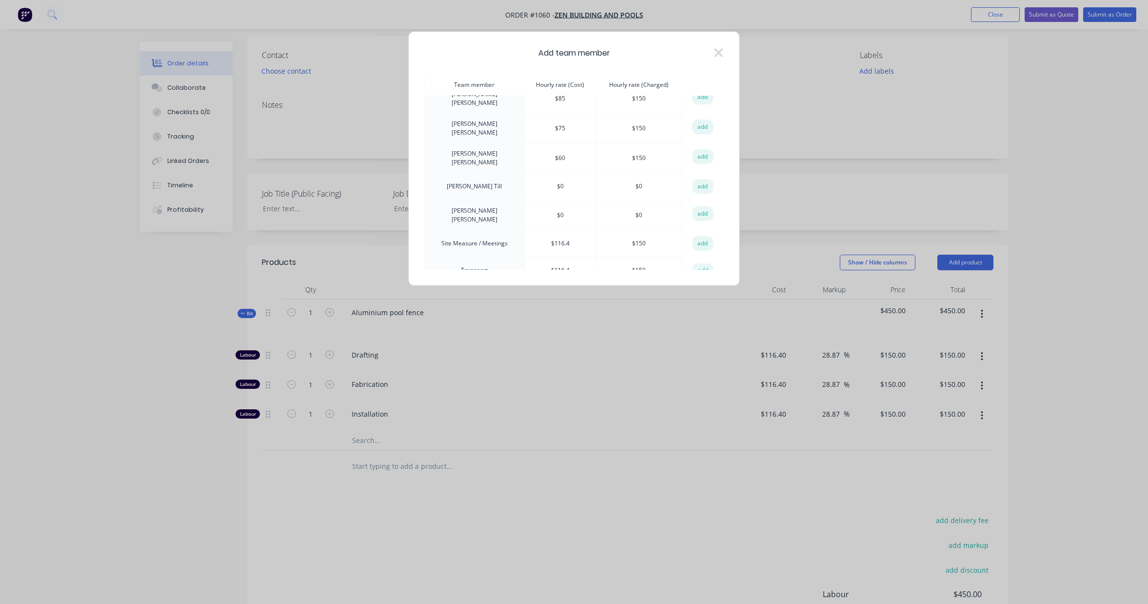
scroll to position [178, 0]
click at [698, 236] on button "add" at bounding box center [702, 243] width 21 height 15
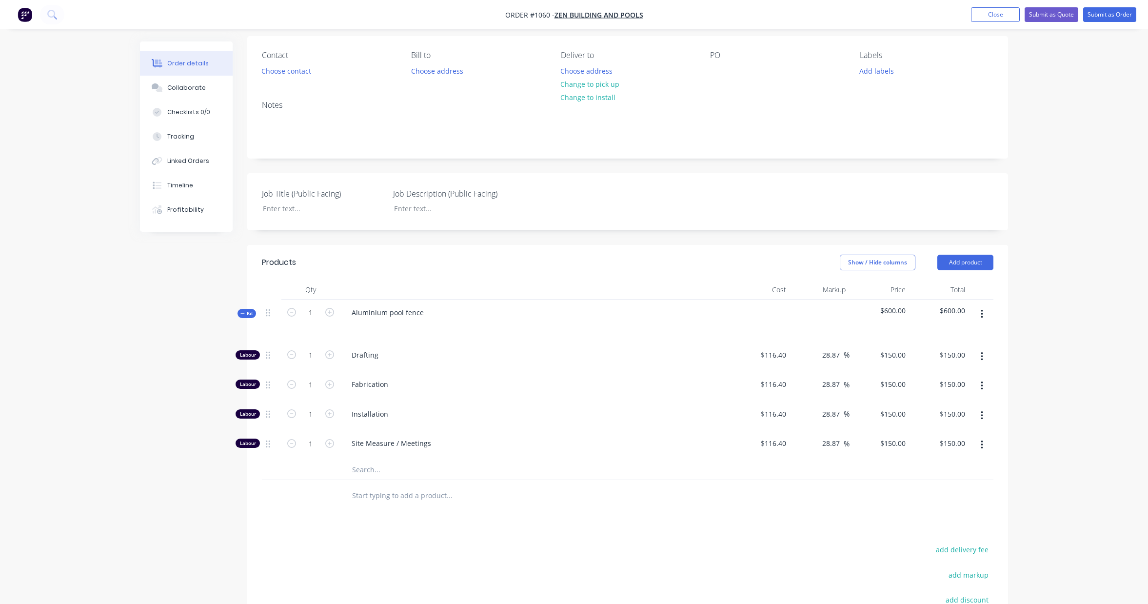
click at [984, 314] on button "button" at bounding box center [981, 314] width 23 height 18
click at [961, 343] on div "Add product to kit" at bounding box center [946, 340] width 75 height 14
click at [962, 454] on div "Labour" at bounding box center [946, 457] width 75 height 14
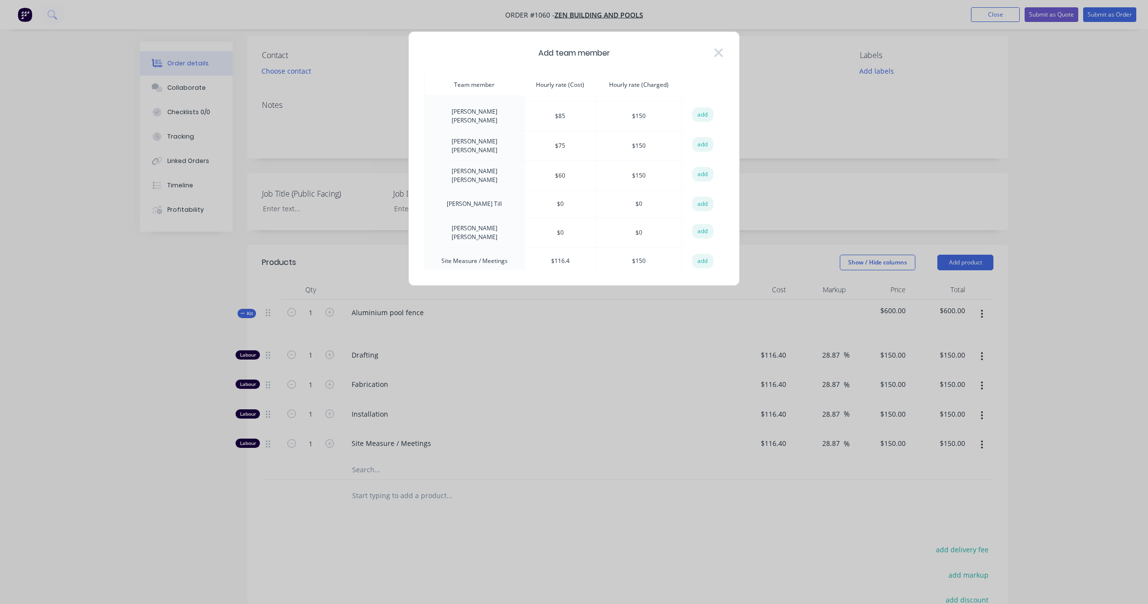
scroll to position [178, 0]
click at [698, 262] on button "add" at bounding box center [702, 269] width 21 height 15
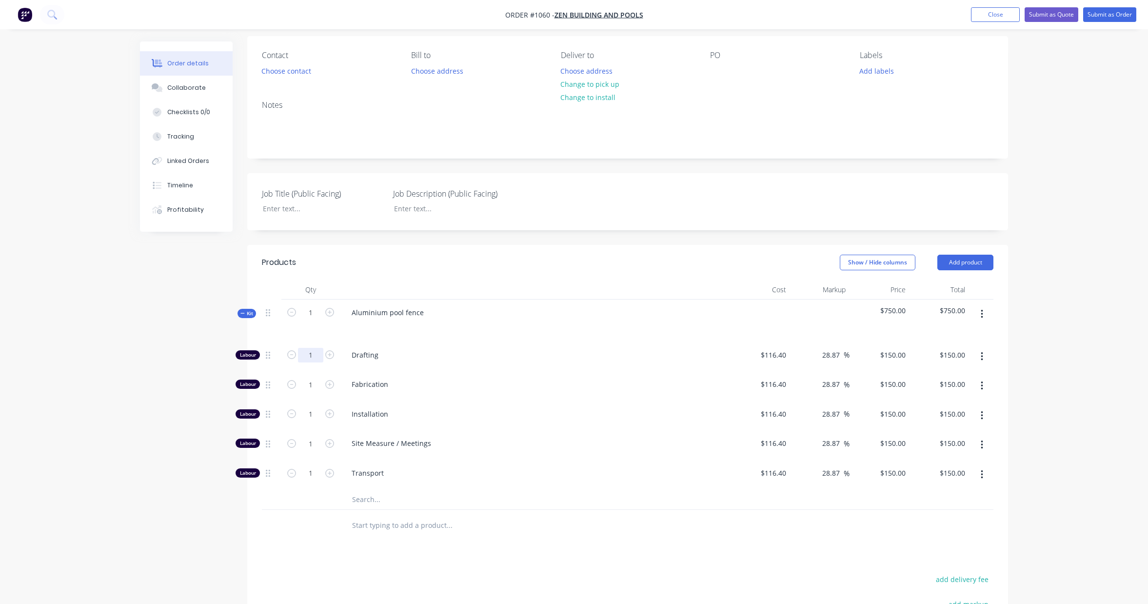
click at [316, 356] on input "1" at bounding box center [310, 355] width 25 height 15
click at [162, 325] on div "Created by [PERSON_NAME] Created [DATE] Required [DATE] Assigned to Add team me…" at bounding box center [574, 379] width 868 height 821
click at [315, 387] on input "1" at bounding box center [310, 384] width 25 height 15
click at [165, 401] on div "Created by [PERSON_NAME] Created [DATE] Required [DATE] Assigned to Add team me…" at bounding box center [574, 379] width 868 height 821
click at [317, 415] on input "1" at bounding box center [310, 414] width 25 height 15
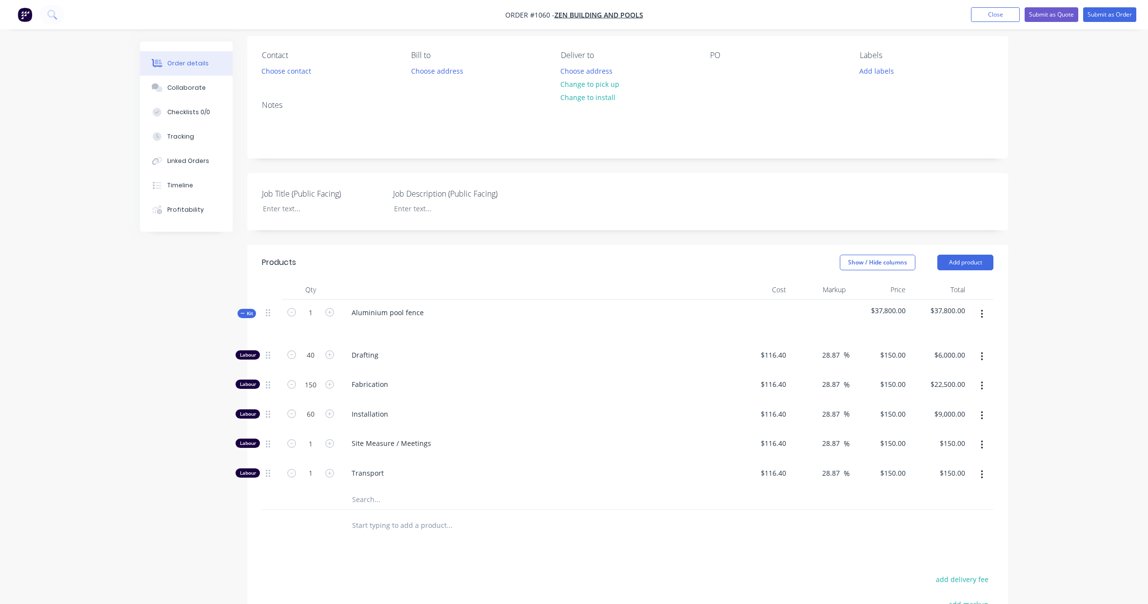
click at [109, 418] on div "Order details Collaborate Checklists 0/0 Tracking Linked Orders Timeline Profit…" at bounding box center [574, 359] width 1148 height 862
click at [313, 445] on input "1" at bounding box center [310, 443] width 25 height 15
click at [163, 430] on div "Created by [PERSON_NAME] Created [DATE] Required [DATE] Assigned to Add team me…" at bounding box center [574, 379] width 868 height 821
click at [311, 476] on input "1" at bounding box center [310, 473] width 25 height 15
click at [157, 460] on div "Created by [PERSON_NAME] Created [DATE] Required [DATE] Assigned to Add team me…" at bounding box center [574, 379] width 868 height 821
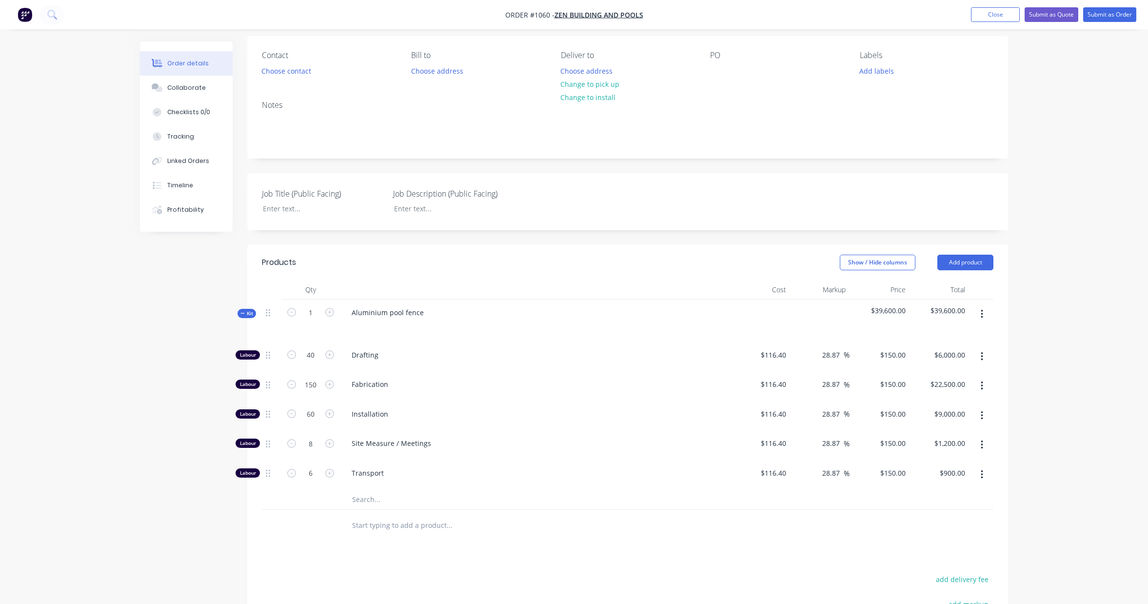
click at [377, 505] on input "text" at bounding box center [449, 500] width 195 height 20
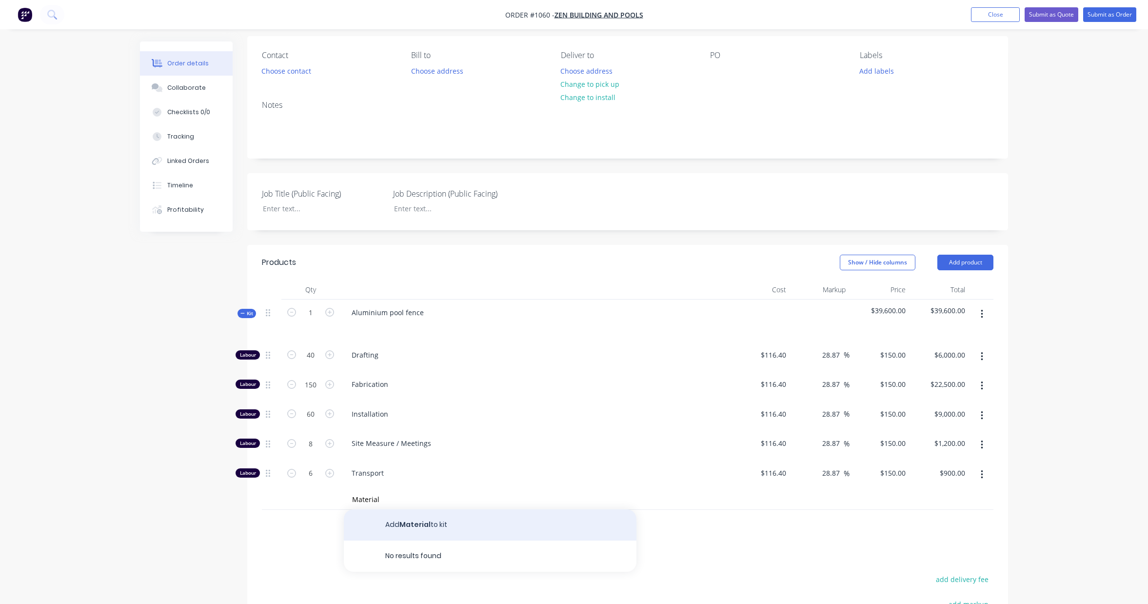
click at [425, 522] on button "Add Material to kit" at bounding box center [490, 524] width 293 height 31
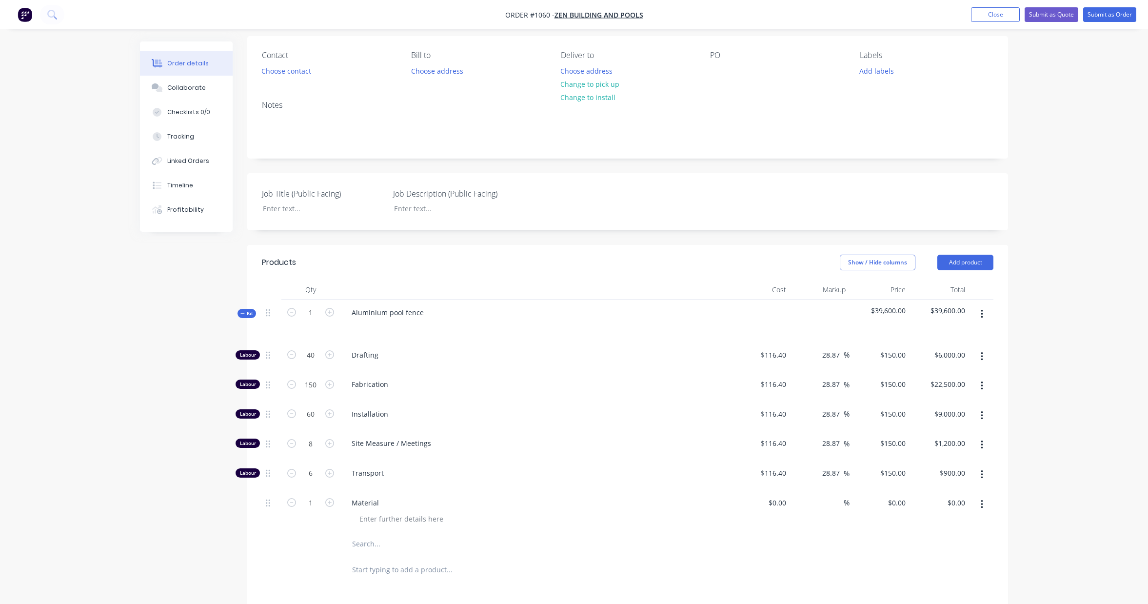
click at [375, 537] on input "text" at bounding box center [449, 544] width 195 height 20
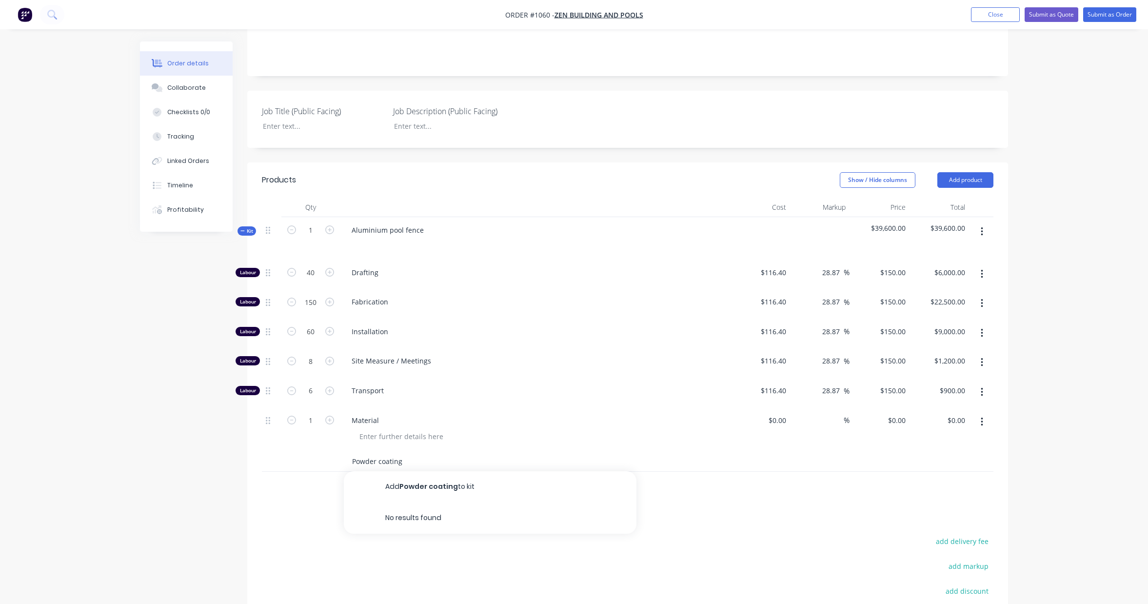
scroll to position [164, 0]
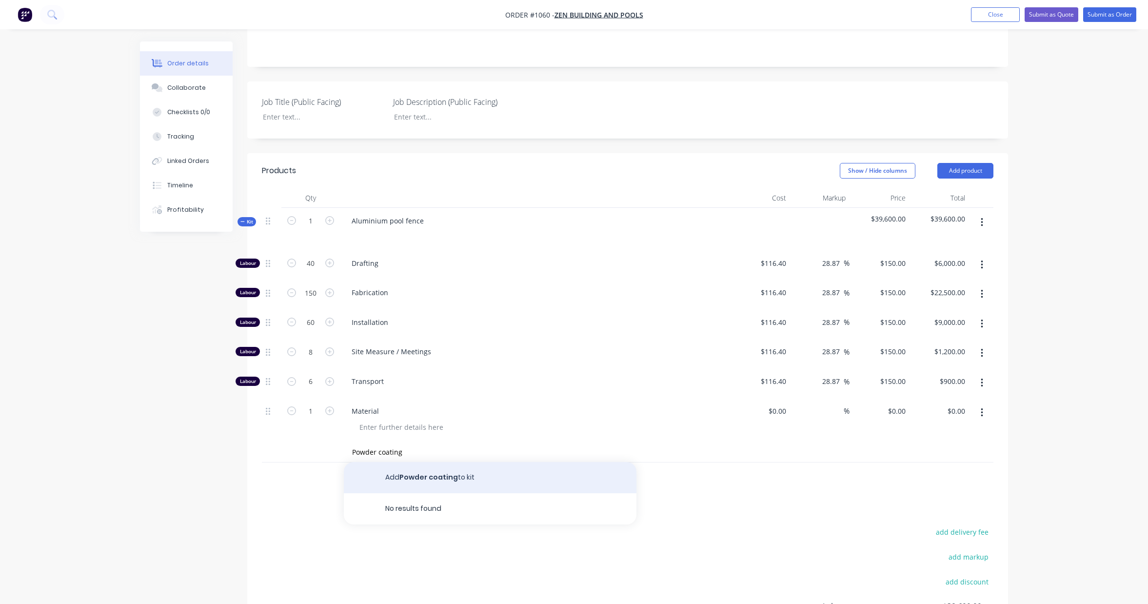
click at [416, 480] on button "Add Powder coating to kit" at bounding box center [490, 477] width 293 height 31
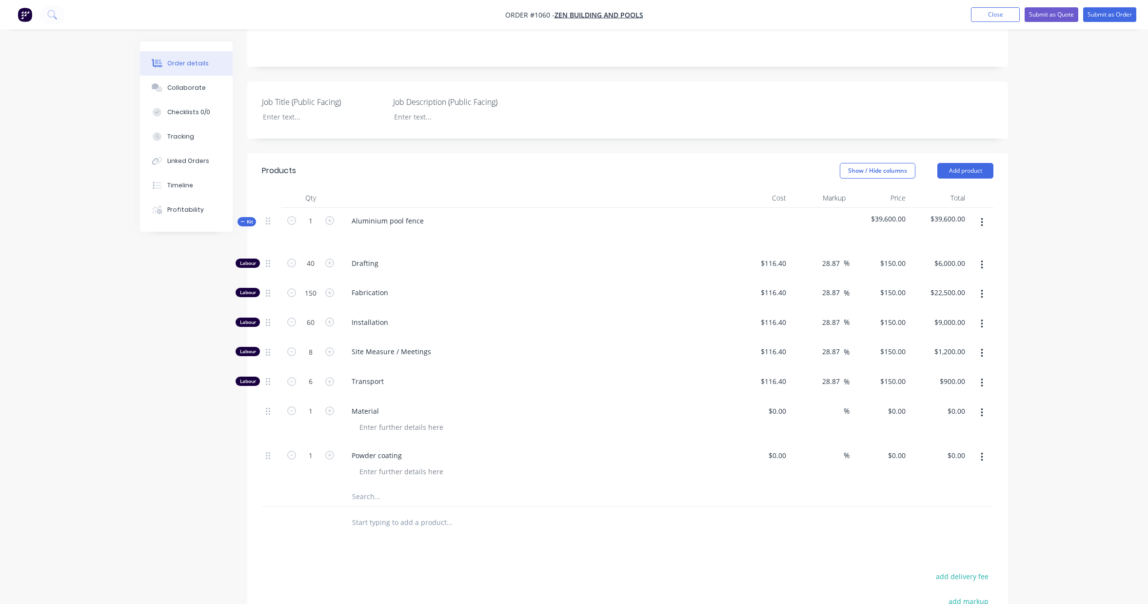
click at [358, 495] on input "text" at bounding box center [449, 497] width 195 height 20
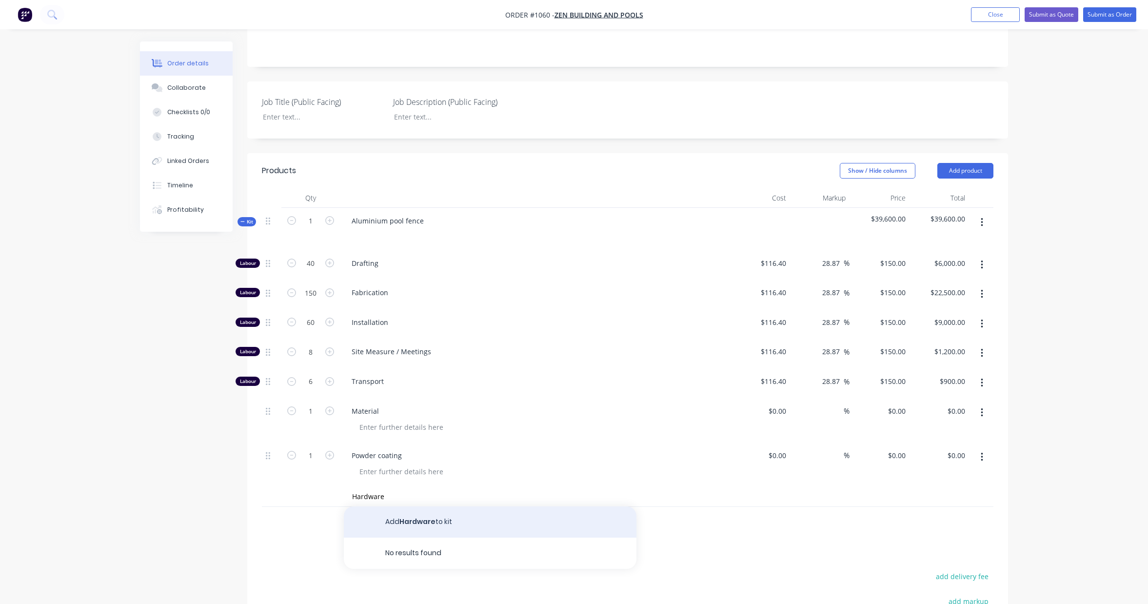
click at [407, 517] on button "Add Hardware to kit" at bounding box center [490, 521] width 293 height 31
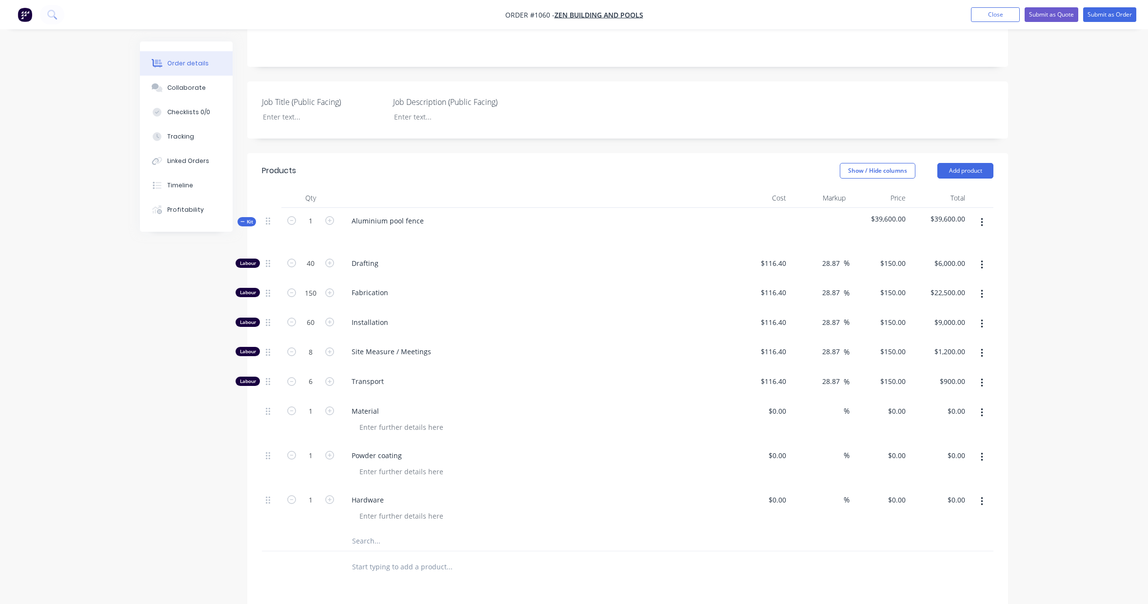
click at [374, 539] on input "text" at bounding box center [449, 541] width 195 height 20
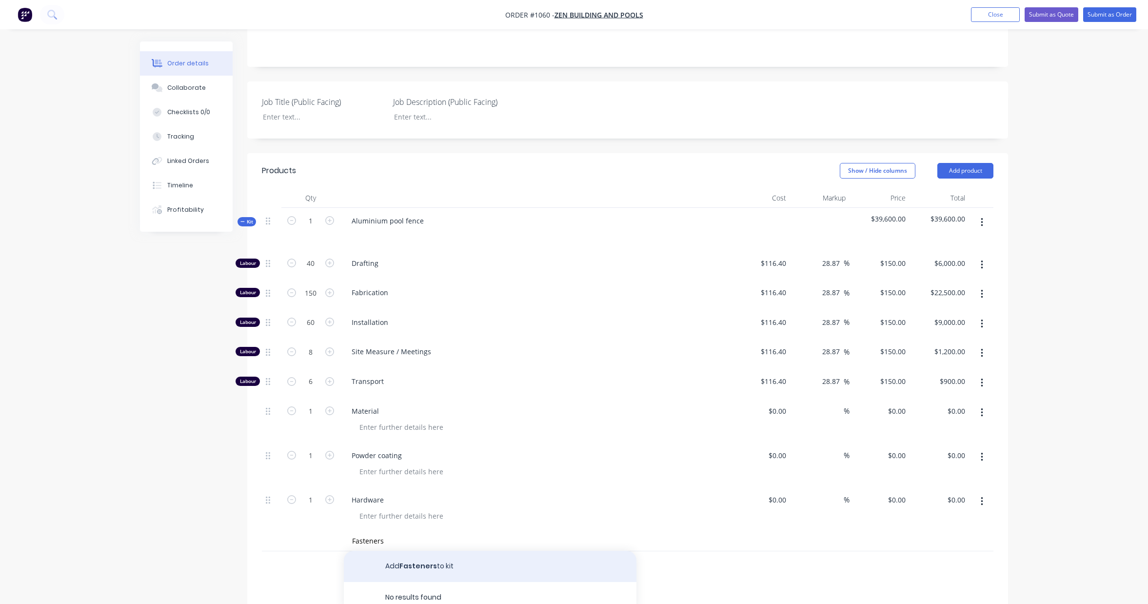
click at [416, 567] on button "Add Fasteners to kit" at bounding box center [490, 566] width 293 height 31
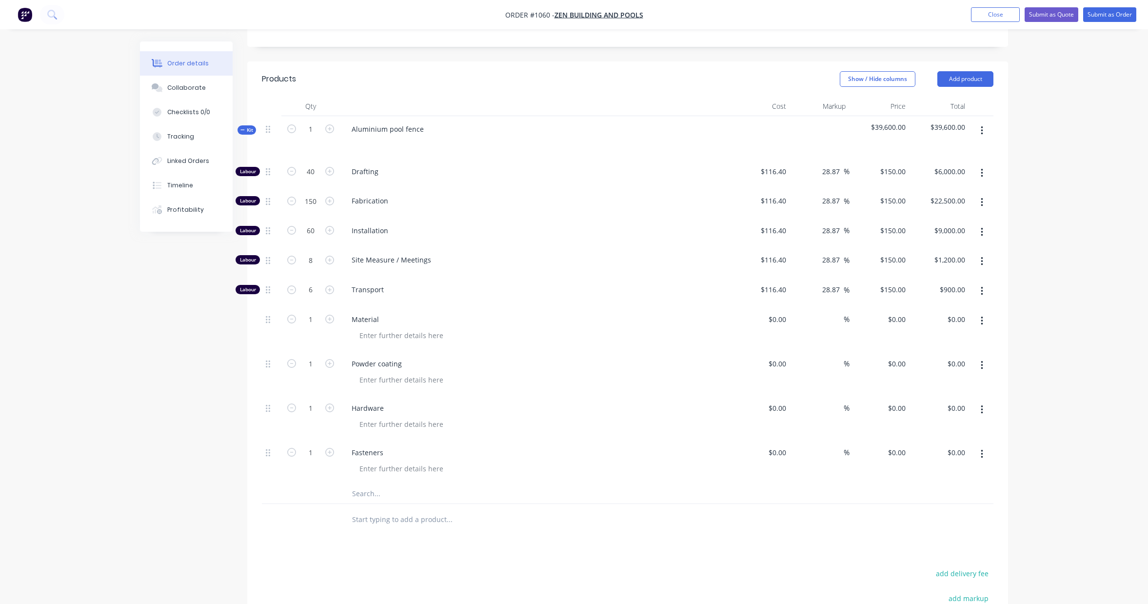
scroll to position [257, 0]
click at [376, 490] on input "text" at bounding box center [449, 492] width 195 height 20
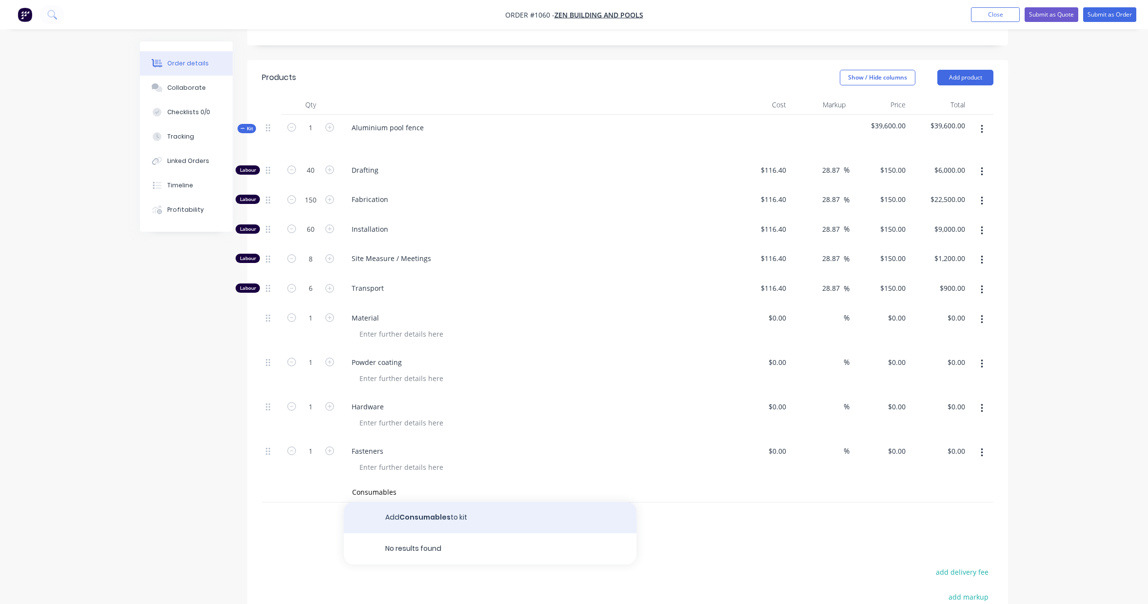
click at [414, 517] on button "Add Consumables to kit" at bounding box center [490, 517] width 293 height 31
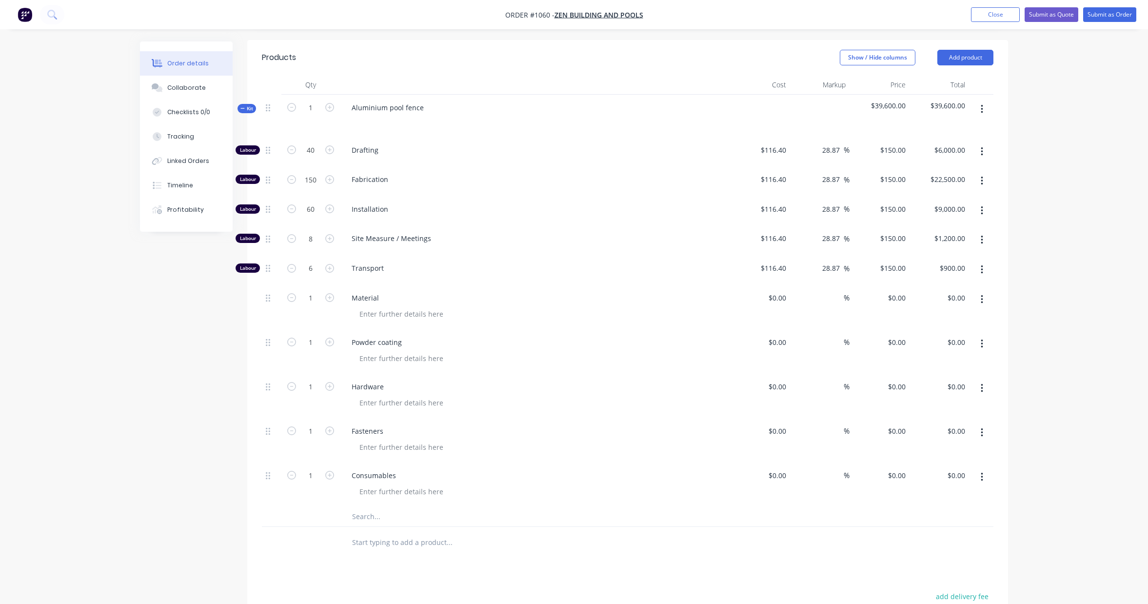
scroll to position [275, 0]
click at [784, 349] on input at bounding box center [784, 344] width 11 height 14
click at [1041, 339] on div "Order details Collaborate Checklists 0/0 Tracking Linked Orders Timeline Profit…" at bounding box center [574, 267] width 1148 height 1084
click at [837, 343] on input at bounding box center [837, 344] width 11 height 14
click at [1079, 362] on div "Order details Collaborate Checklists 0/0 Tracking Linked Orders Timeline Profit…" at bounding box center [574, 267] width 1148 height 1084
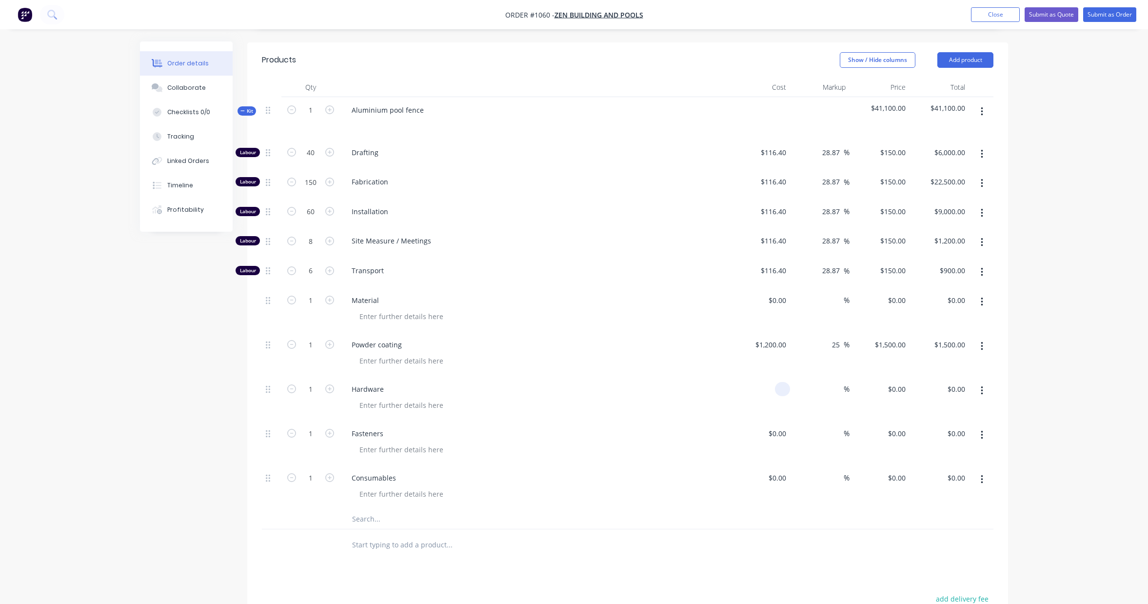
click at [786, 392] on input at bounding box center [784, 389] width 11 height 14
click at [1131, 372] on div "Order details Collaborate Checklists 0/0 Tracking Linked Orders Timeline Profit…" at bounding box center [574, 267] width 1148 height 1084
click at [833, 389] on input at bounding box center [837, 389] width 11 height 14
click at [1109, 371] on div "Order details Collaborate Checklists 0/0 Tracking Linked Orders Timeline Profit…" at bounding box center [574, 267] width 1148 height 1084
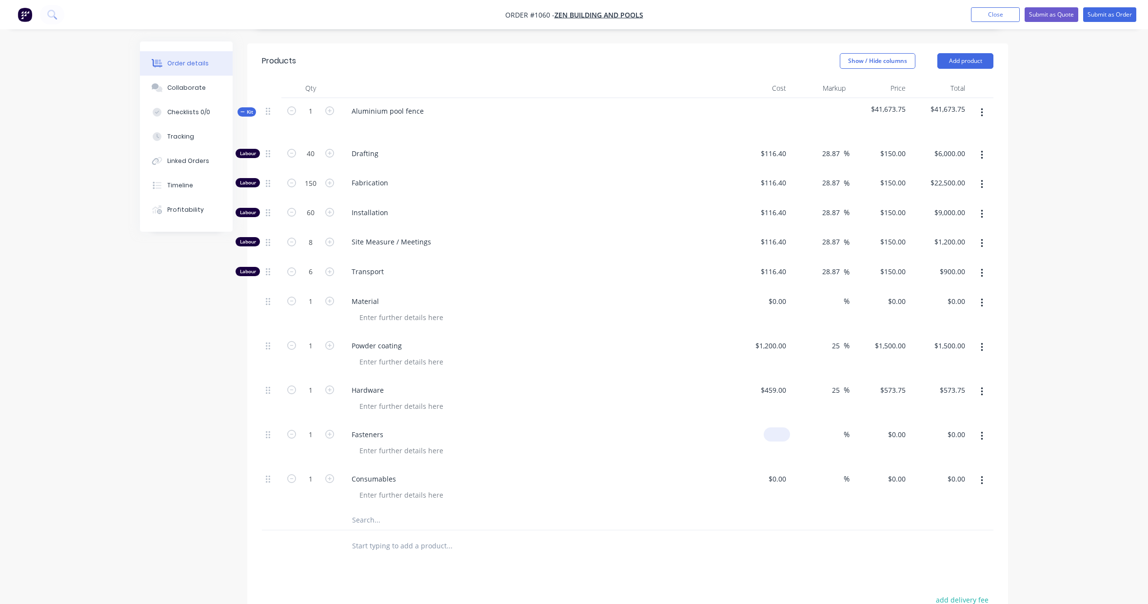
click at [779, 434] on input at bounding box center [779, 434] width 22 height 14
click at [1050, 362] on div "Order details Collaborate Checklists 0/0 Tracking Linked Orders Timeline Profit…" at bounding box center [574, 268] width 1148 height 1084
click at [834, 436] on input at bounding box center [837, 434] width 11 height 14
click at [1078, 410] on div "Order details Collaborate Checklists 0/0 Tracking Linked Orders Timeline Profit…" at bounding box center [574, 268] width 1148 height 1084
click at [783, 476] on input at bounding box center [784, 479] width 11 height 14
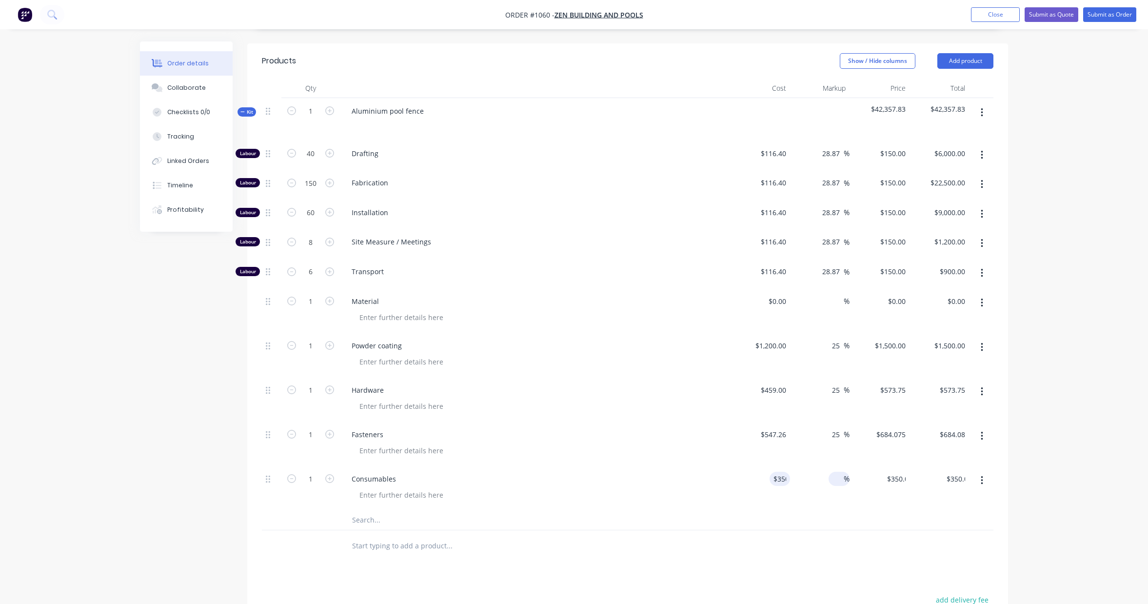
click at [832, 475] on input at bounding box center [837, 479] width 11 height 14
click at [1059, 434] on div "Order details Collaborate Checklists 0/0 Tracking Linked Orders Timeline Profit…" at bounding box center [574, 268] width 1148 height 1084
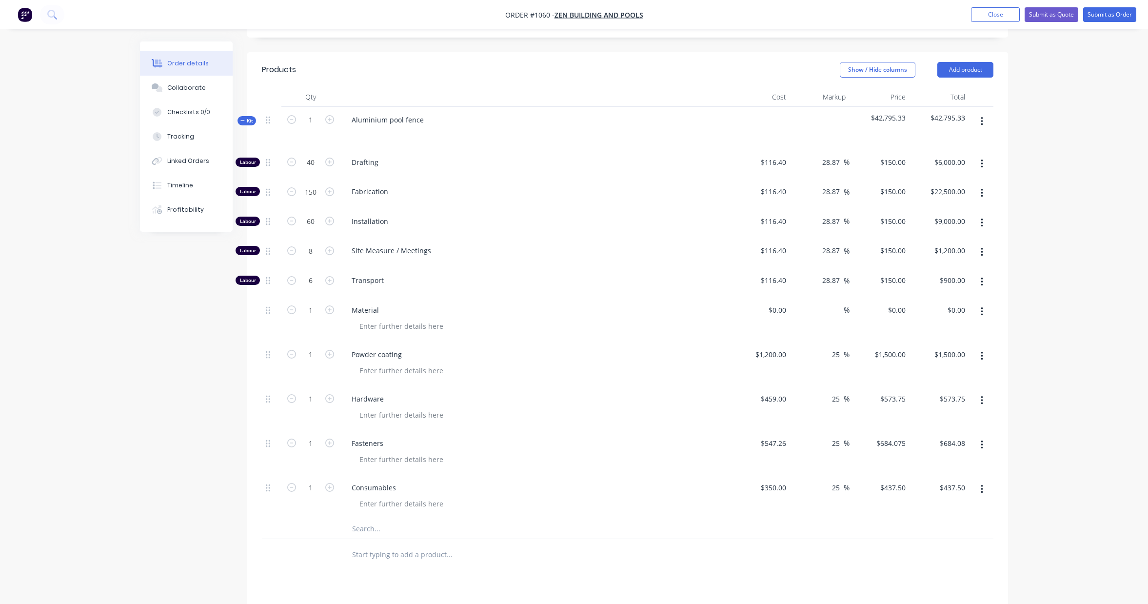
scroll to position [263, 0]
click at [782, 311] on input at bounding box center [779, 311] width 22 height 14
click at [1068, 290] on div "Order details Collaborate Checklists 0/0 Tracking Linked Orders Timeline Profit…" at bounding box center [574, 279] width 1148 height 1084
click at [838, 314] on input at bounding box center [837, 311] width 11 height 14
click at [1053, 273] on div "Order details Collaborate Checklists 0/0 Tracking Linked Orders Timeline Profit…" at bounding box center [574, 279] width 1148 height 1084
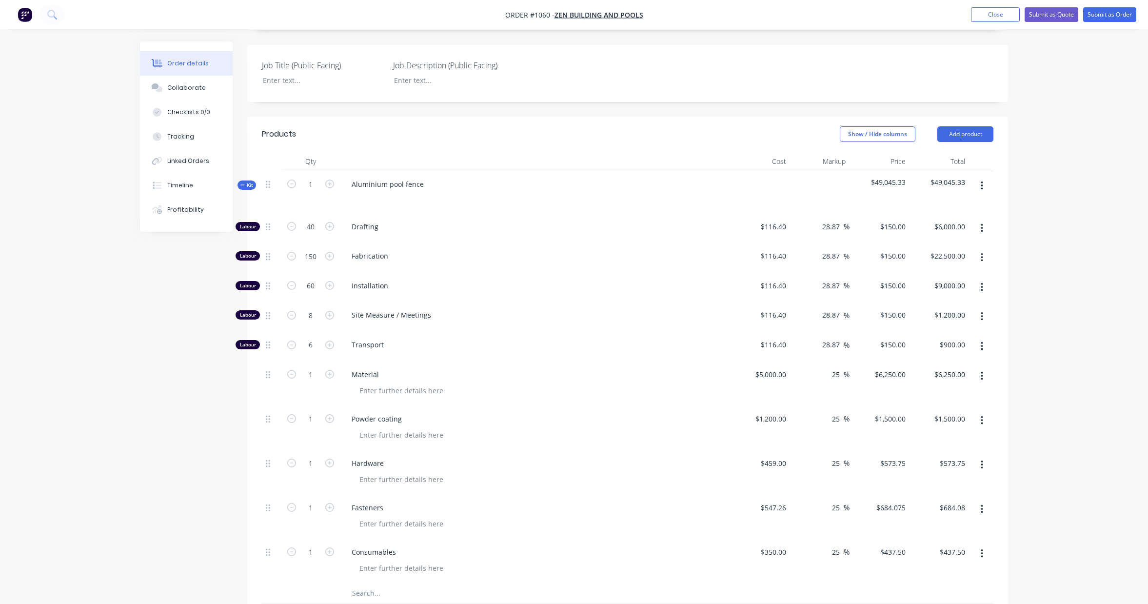
scroll to position [200, 0]
click at [331, 286] on icon "button" at bounding box center [329, 285] width 9 height 9
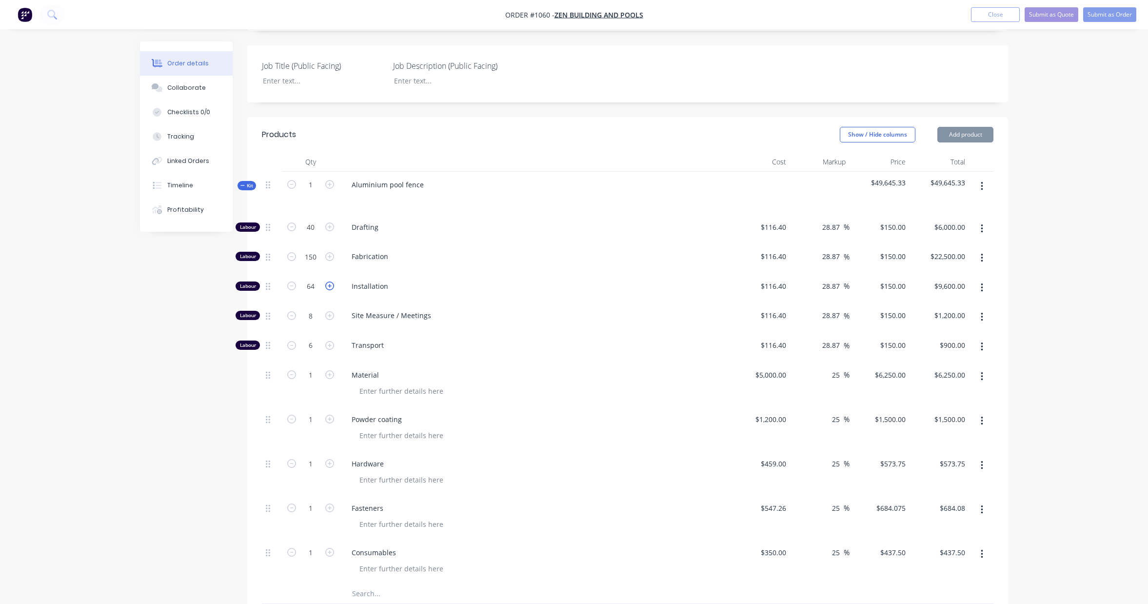
click at [331, 286] on icon "button" at bounding box center [329, 285] width 9 height 9
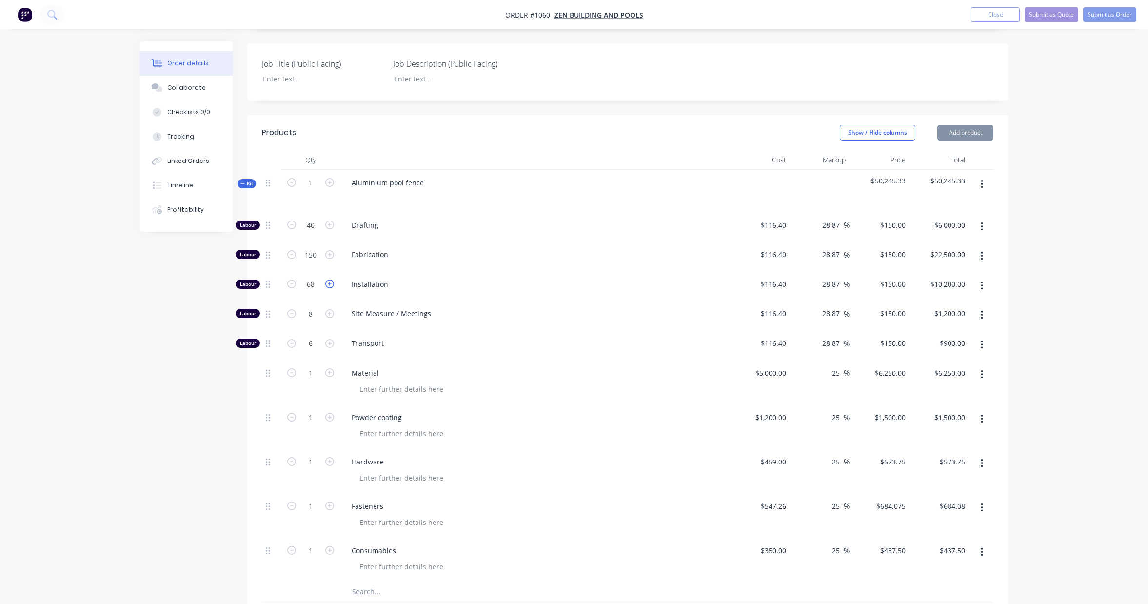
click at [331, 286] on icon "button" at bounding box center [329, 283] width 9 height 9
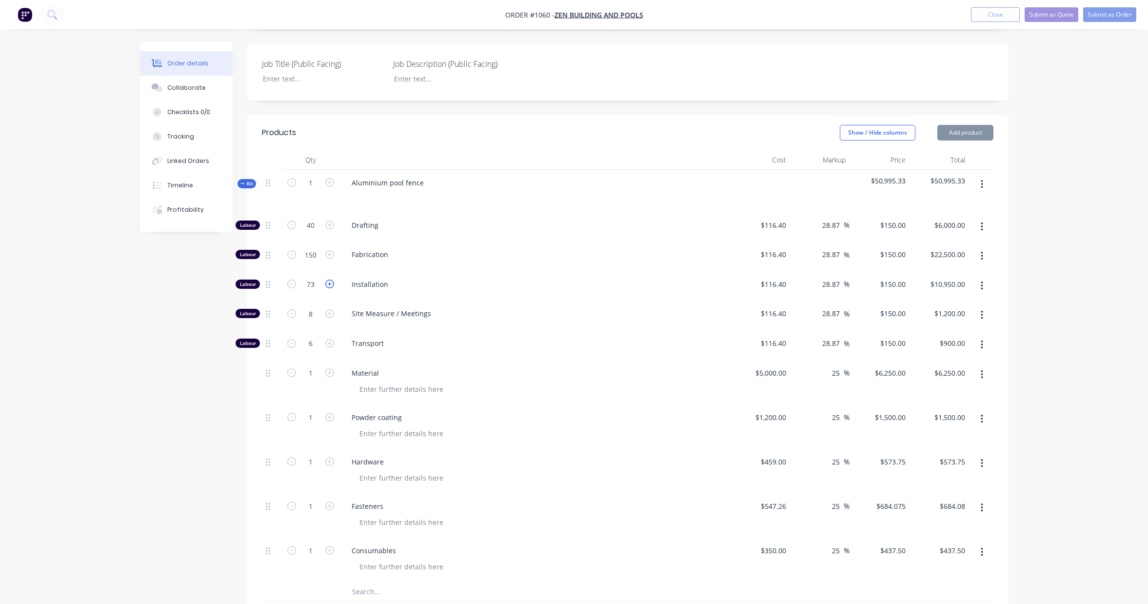
click at [331, 286] on icon "button" at bounding box center [329, 283] width 9 height 9
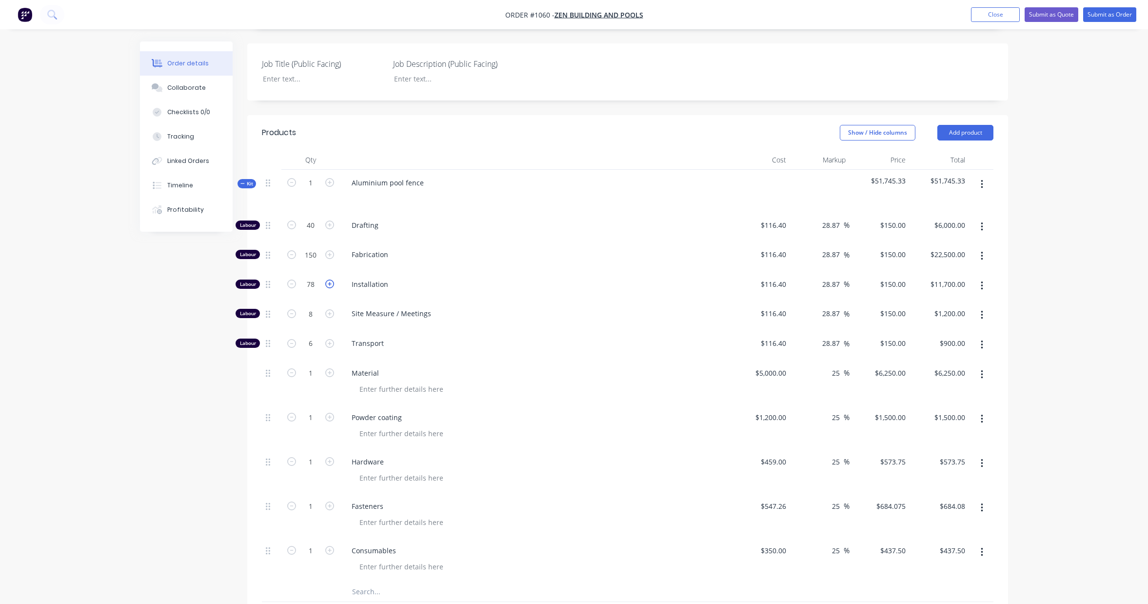
click at [331, 286] on icon "button" at bounding box center [329, 283] width 9 height 9
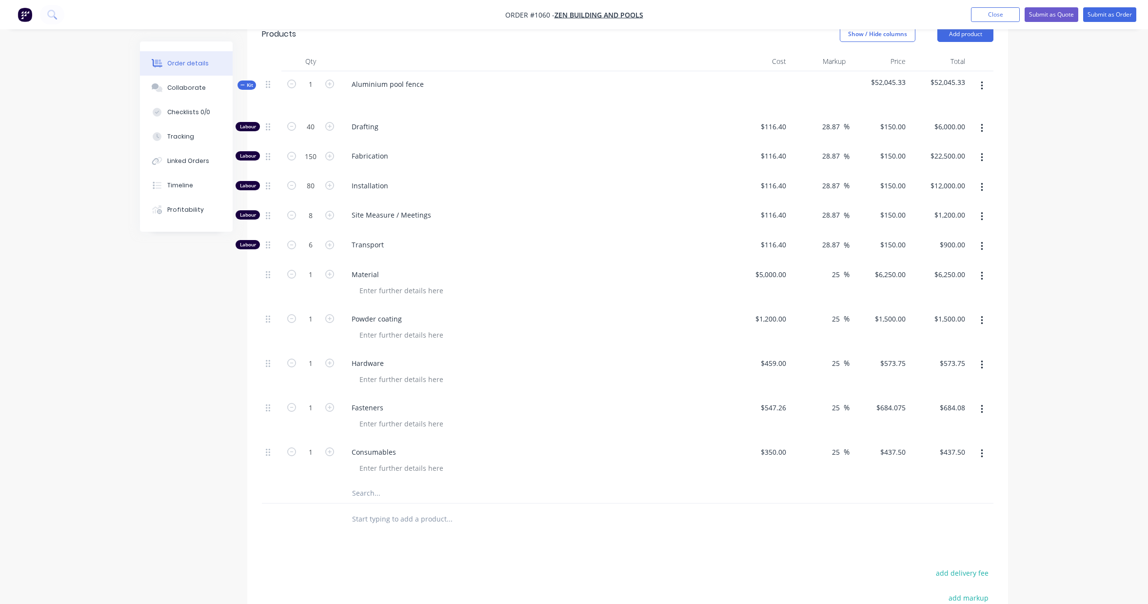
scroll to position [299, 0]
click at [329, 129] on icon "button" at bounding box center [329, 127] width 9 height 9
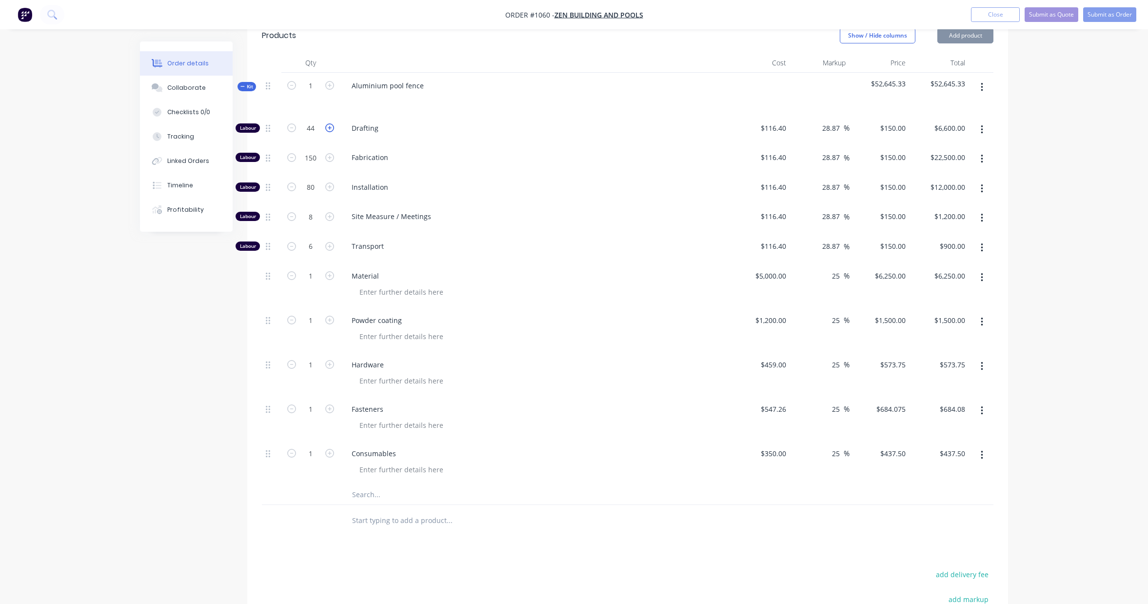
click at [329, 129] on icon "button" at bounding box center [329, 127] width 9 height 9
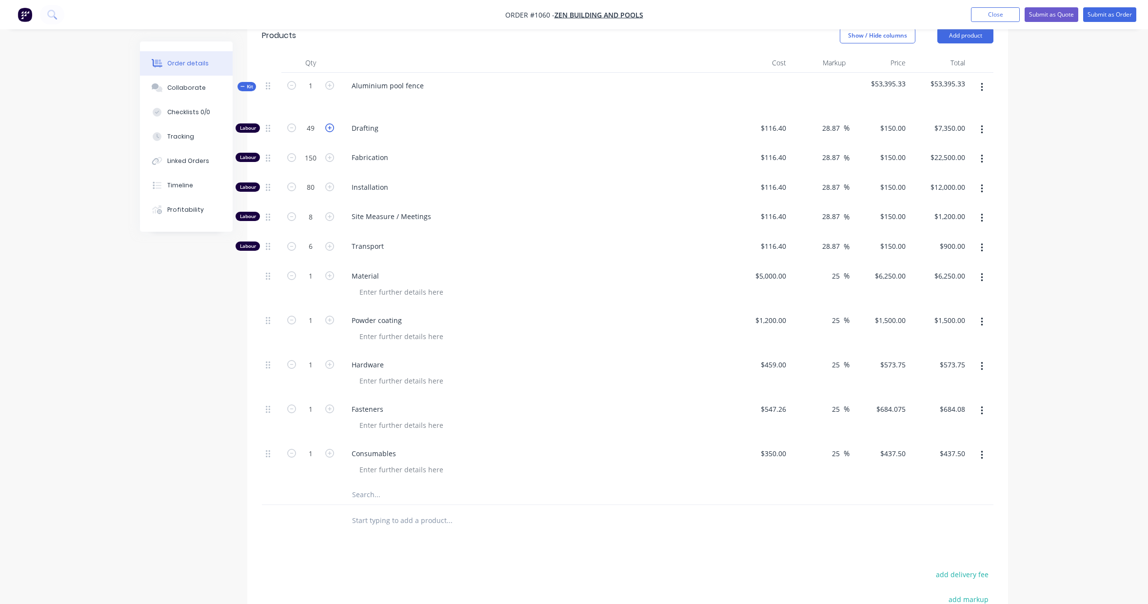
click at [329, 129] on icon "button" at bounding box center [329, 127] width 9 height 9
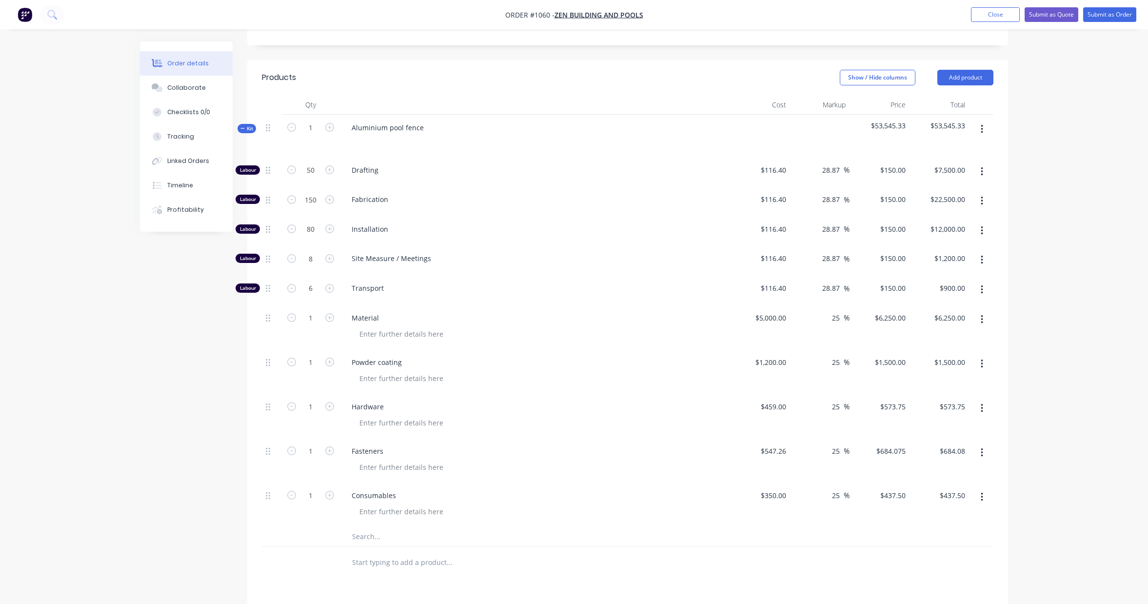
scroll to position [256, 0]
click at [328, 201] on icon "button" at bounding box center [329, 200] width 9 height 9
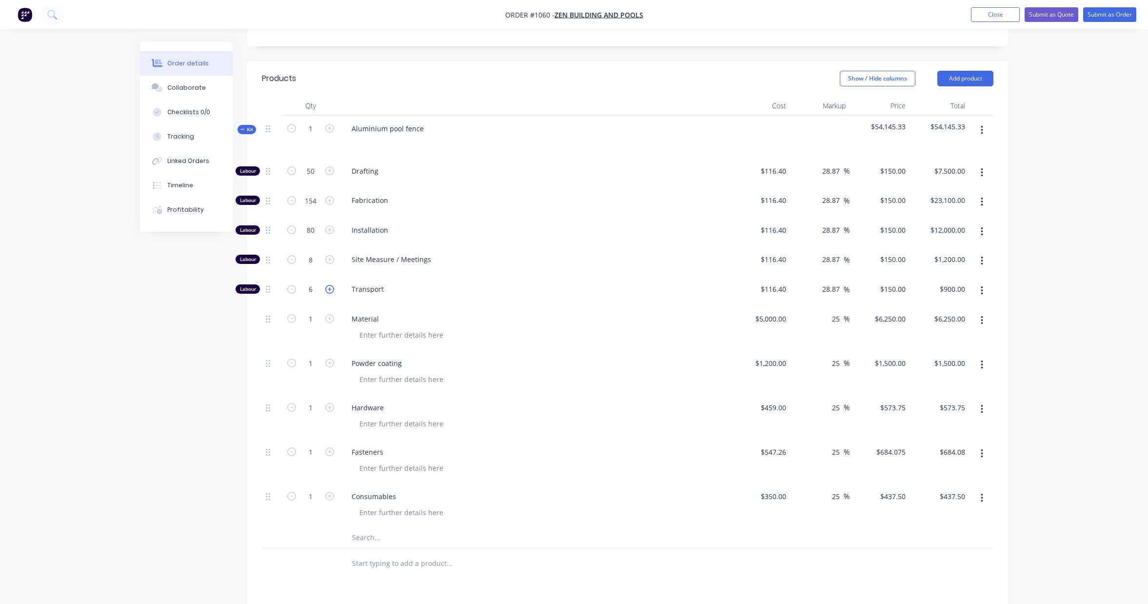
click at [329, 290] on icon "button" at bounding box center [329, 289] width 9 height 9
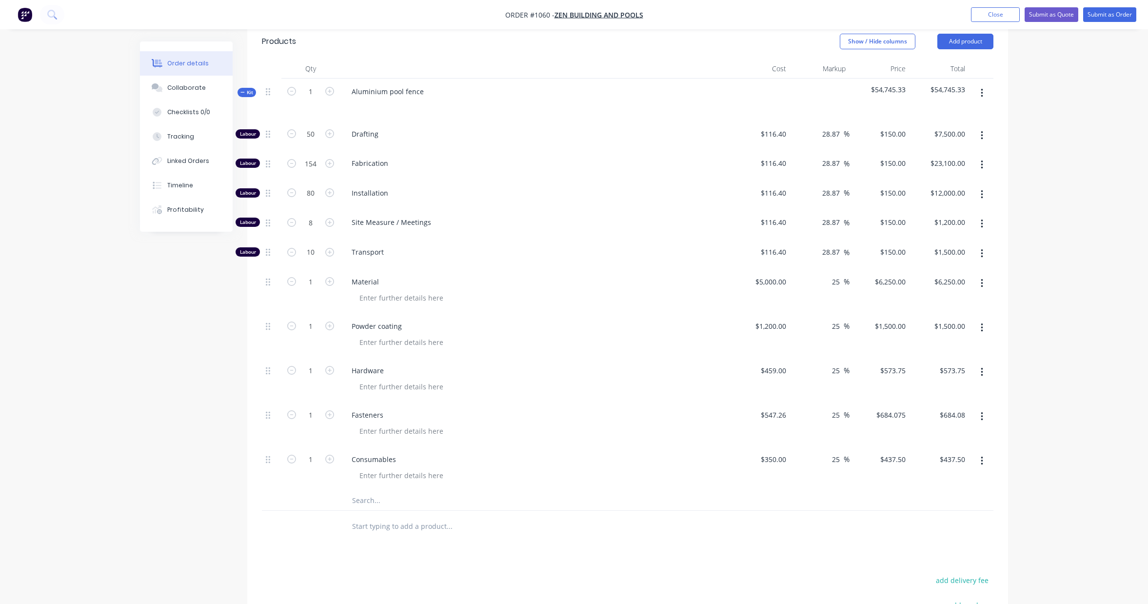
scroll to position [293, 0]
click at [331, 166] on icon "button" at bounding box center [329, 163] width 9 height 9
click at [331, 165] on icon "button" at bounding box center [329, 163] width 9 height 9
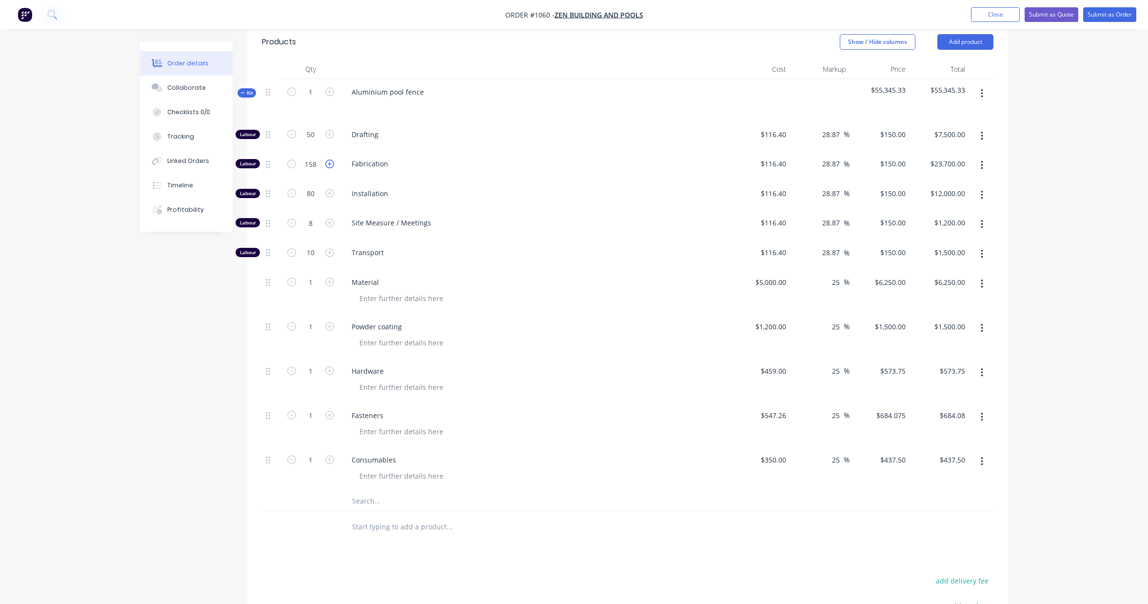
click at [331, 165] on icon "button" at bounding box center [329, 163] width 9 height 9
click at [328, 223] on icon "button" at bounding box center [329, 222] width 9 height 9
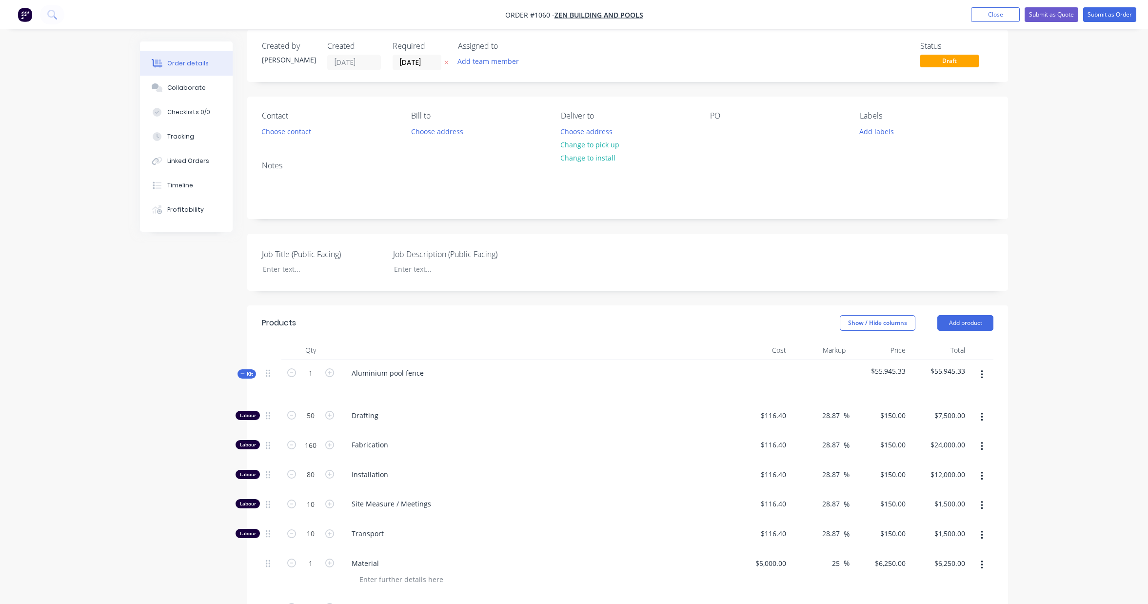
scroll to position [0, 0]
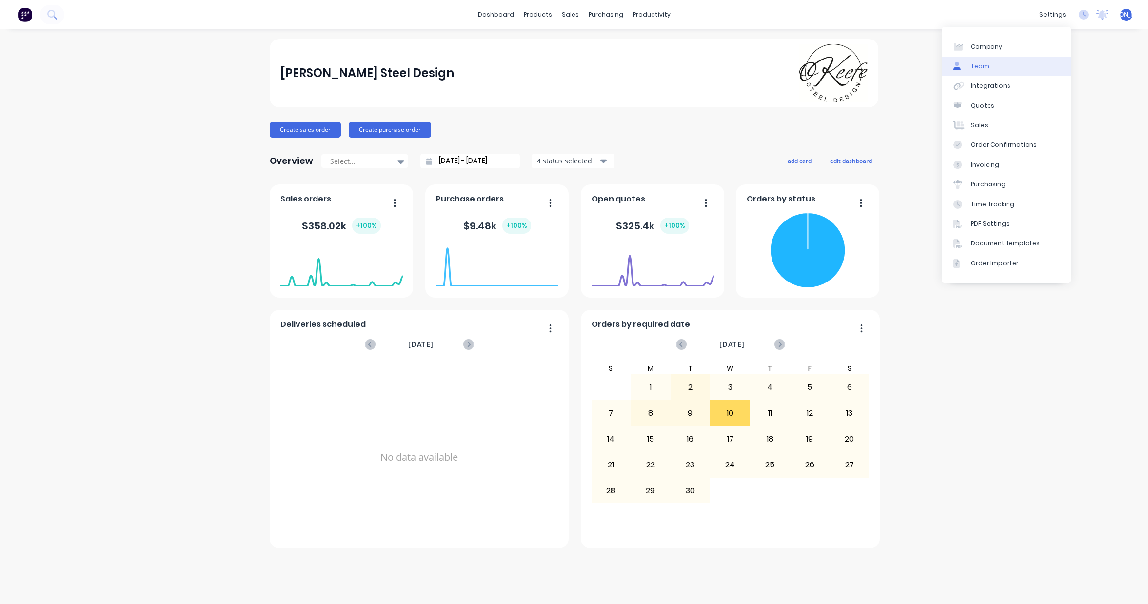
click at [987, 69] on div "Team" at bounding box center [980, 66] width 18 height 9
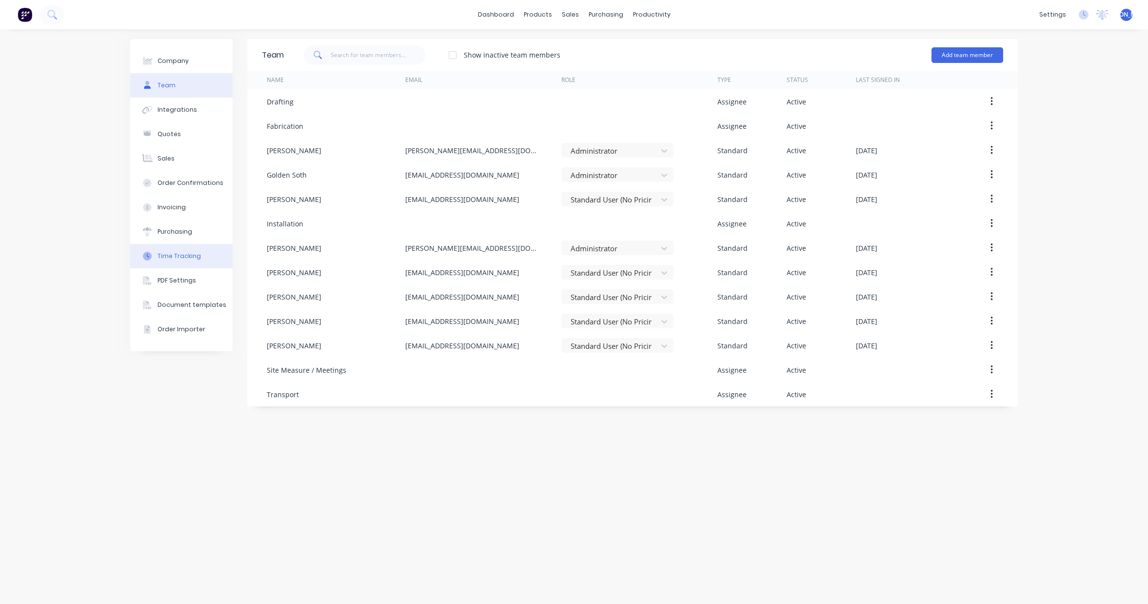
click at [204, 246] on button "Time Tracking" at bounding box center [181, 256] width 102 height 24
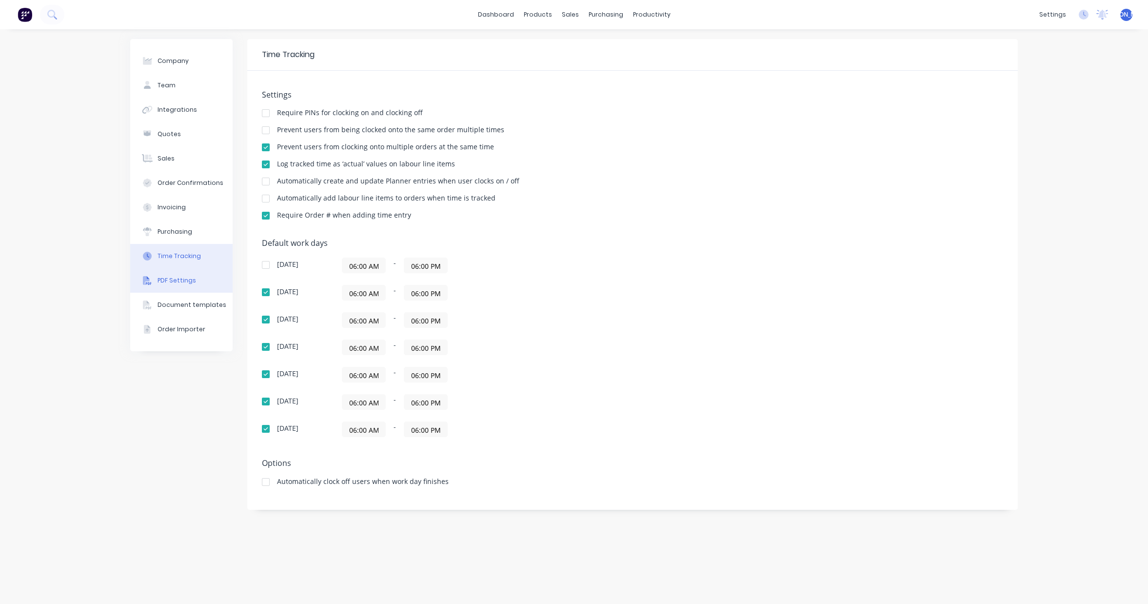
click at [196, 288] on button "PDF Settings" at bounding box center [181, 280] width 102 height 24
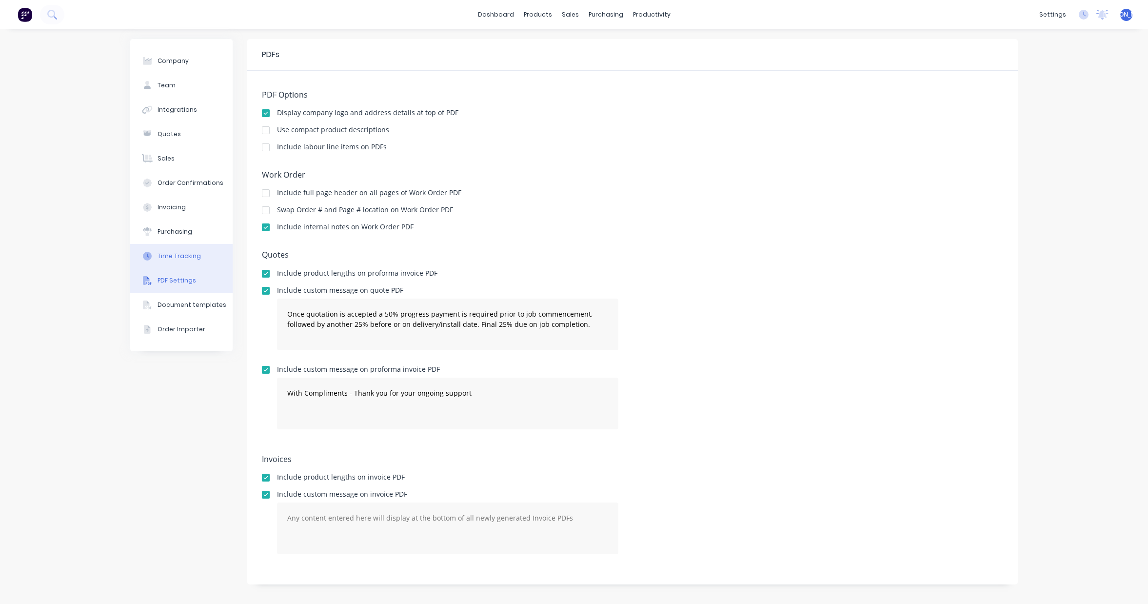
click at [191, 258] on div "Time Tracking" at bounding box center [179, 256] width 43 height 9
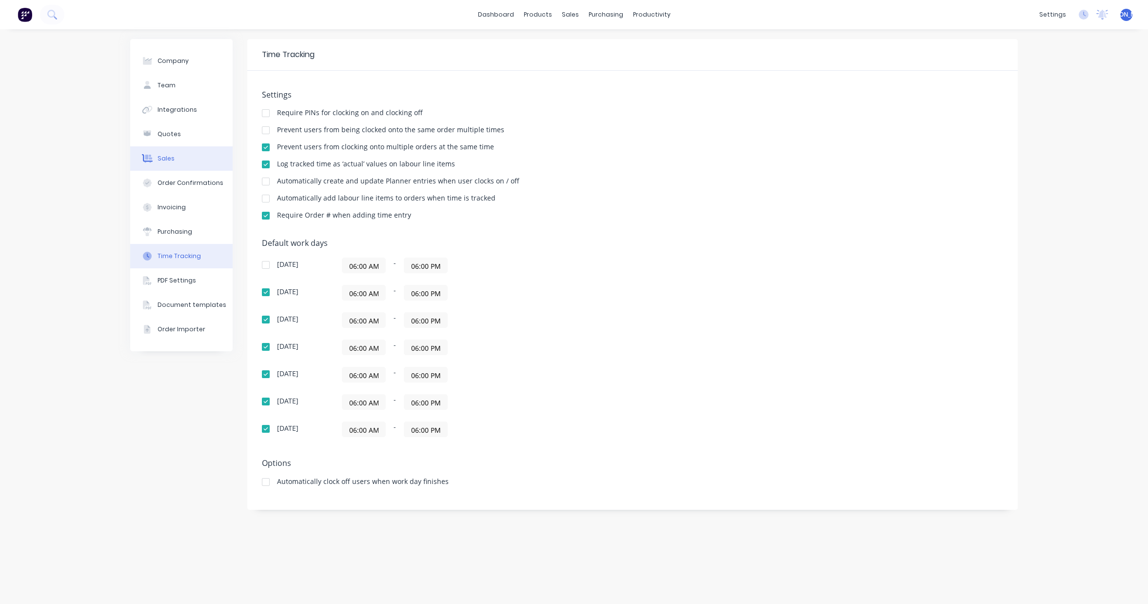
click at [186, 159] on button "Sales" at bounding box center [181, 158] width 102 height 24
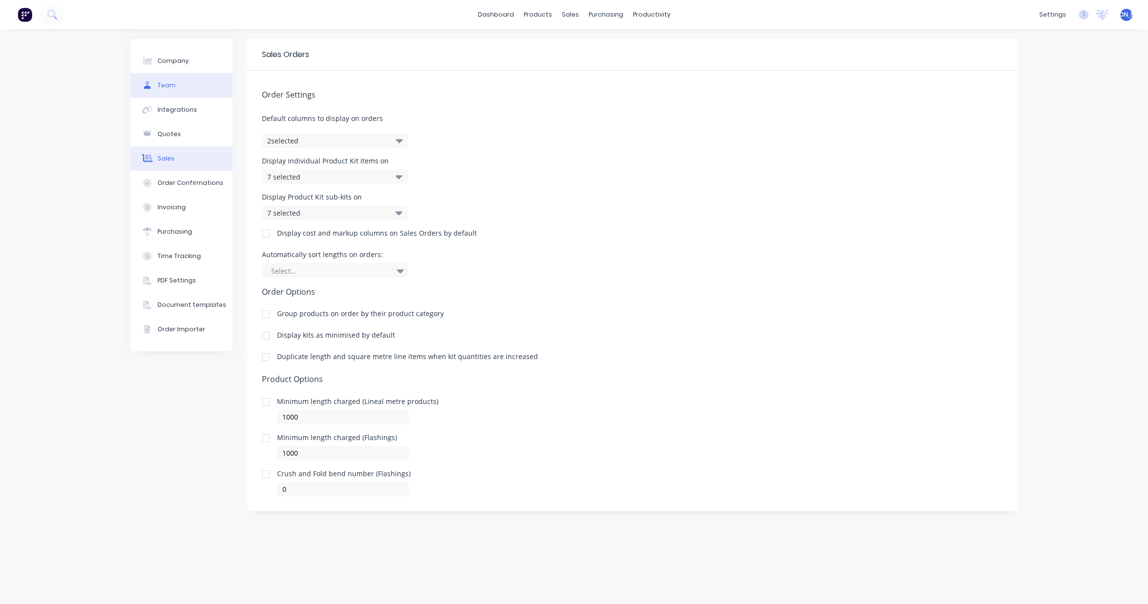
click at [177, 88] on button "Team" at bounding box center [181, 85] width 102 height 24
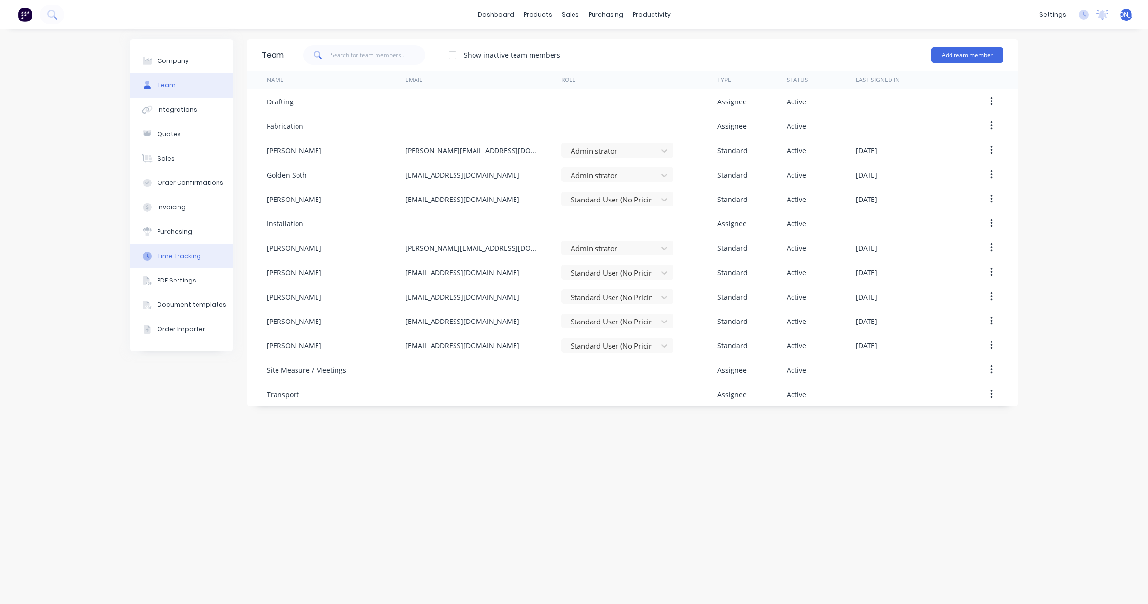
click at [198, 258] on button "Time Tracking" at bounding box center [181, 256] width 102 height 24
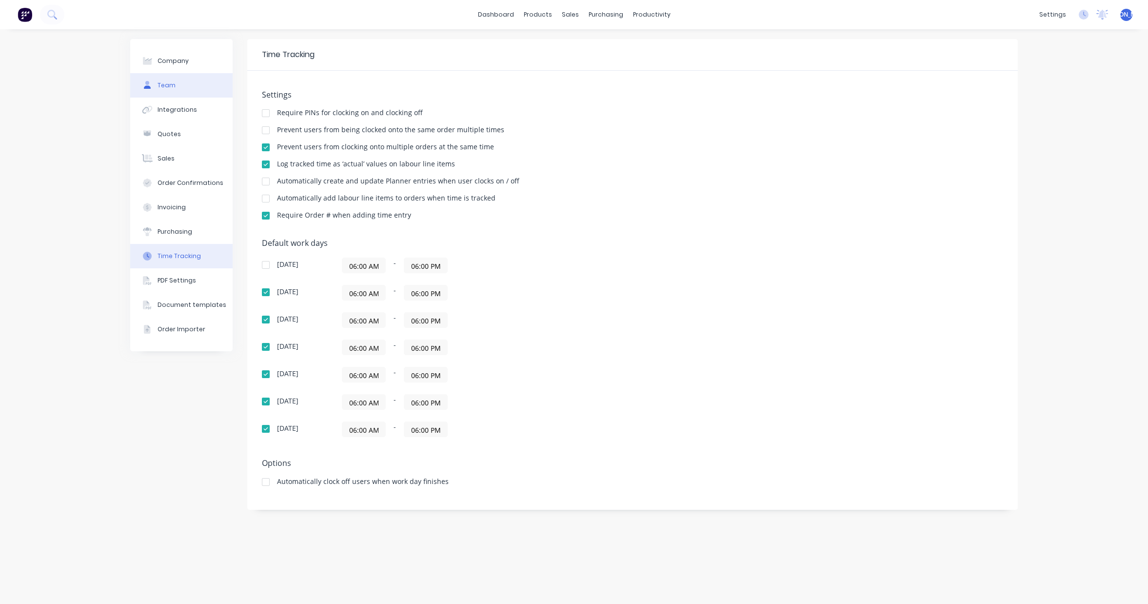
click at [175, 86] on button "Team" at bounding box center [181, 85] width 102 height 24
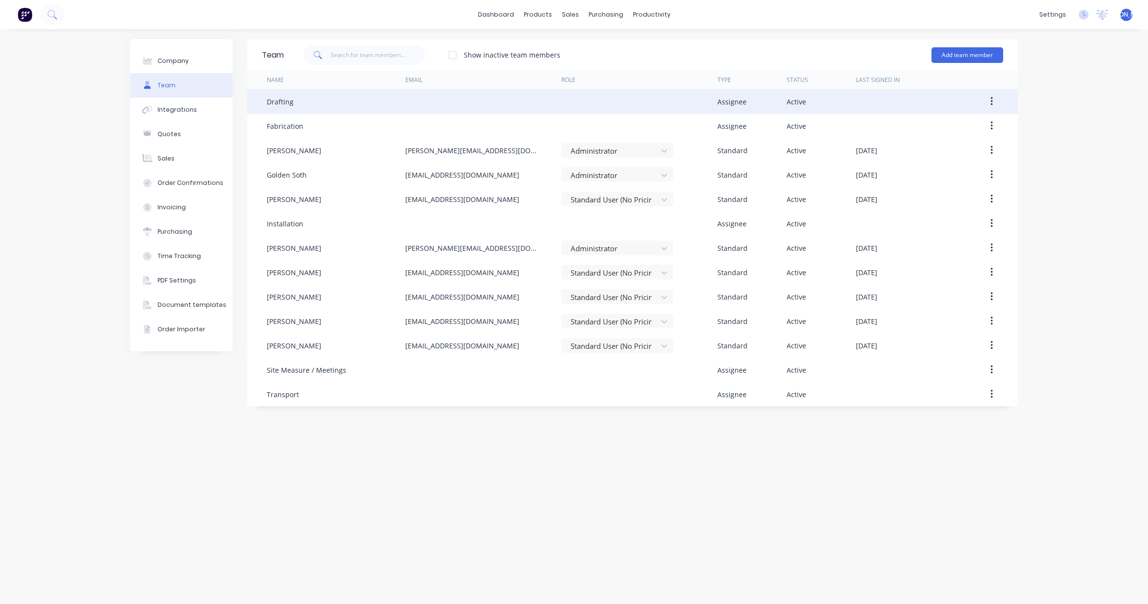
click at [314, 108] on div "Drafting" at bounding box center [336, 101] width 138 height 24
click at [988, 104] on button "button" at bounding box center [991, 102] width 23 height 18
click at [978, 124] on div "Edit" at bounding box center [956, 127] width 75 height 14
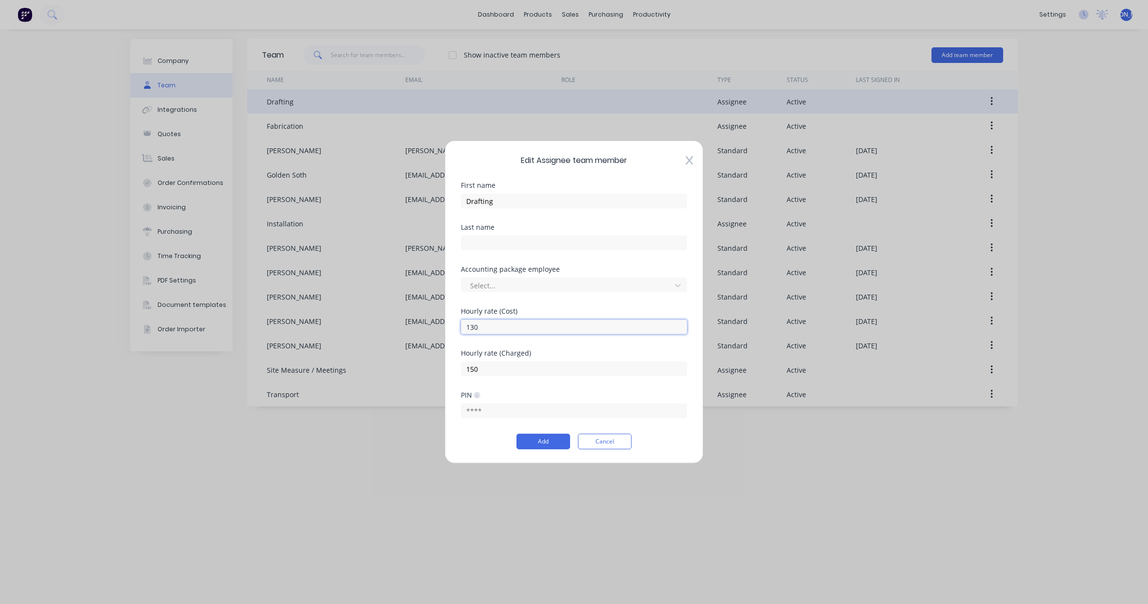
drag, startPoint x: 486, startPoint y: 327, endPoint x: 449, endPoint y: 329, distance: 37.1
click at [449, 329] on div "Edit Assignee team member First name Drafting Last name Accounting package empl…" at bounding box center [574, 301] width 258 height 323
type input "116.40"
click at [551, 443] on button "Add" at bounding box center [543, 442] width 54 height 16
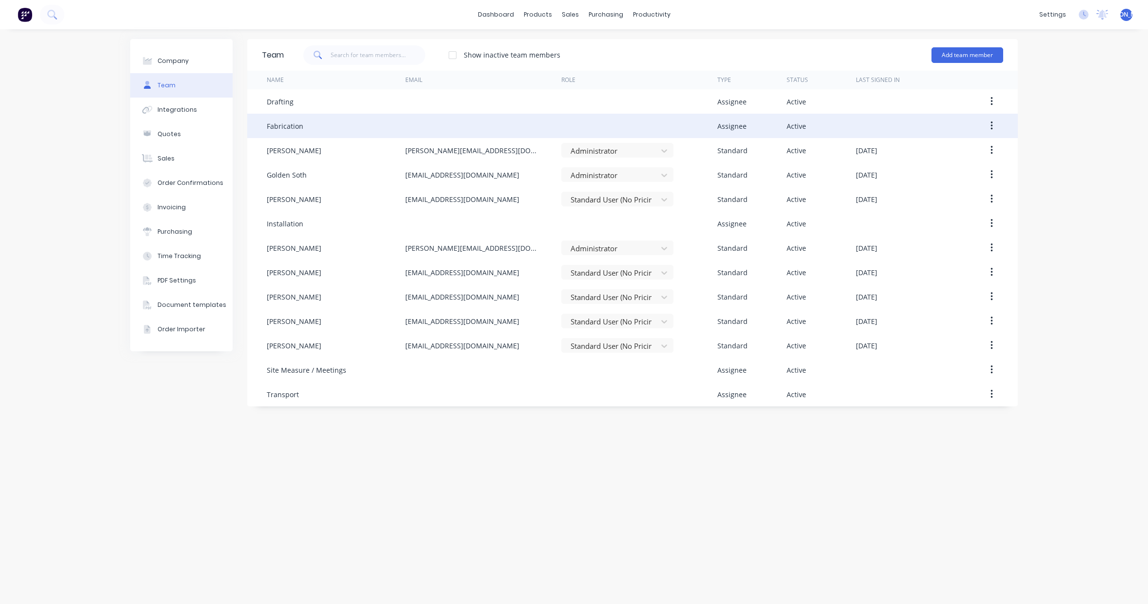
click at [996, 127] on button "button" at bounding box center [991, 126] width 23 height 18
click at [976, 160] on button "Edit" at bounding box center [956, 152] width 93 height 20
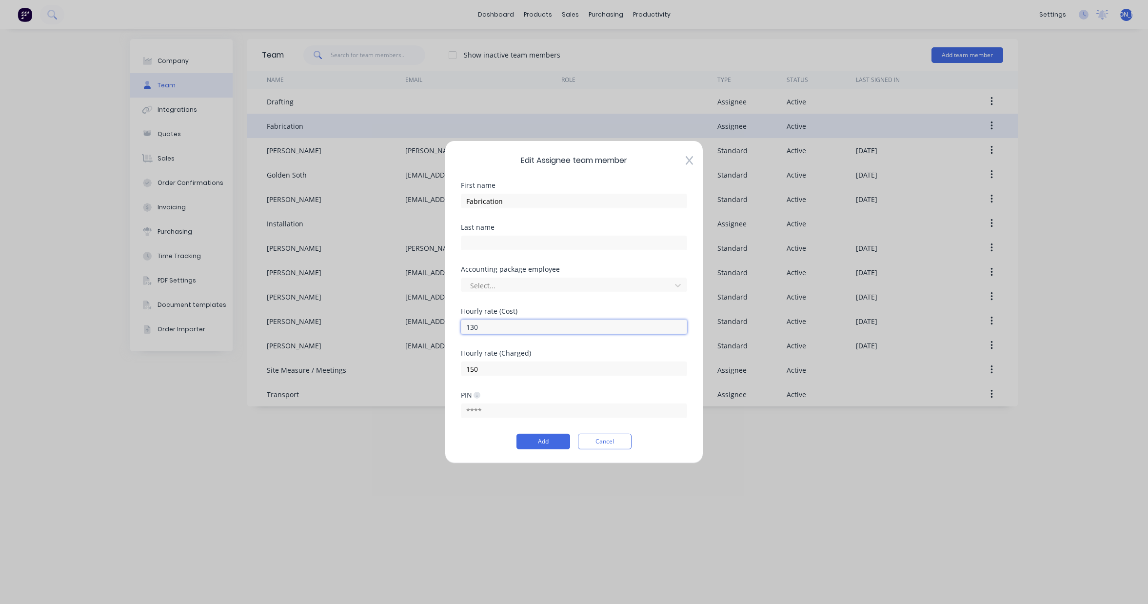
drag, startPoint x: 503, startPoint y: 326, endPoint x: 440, endPoint y: 326, distance: 62.9
click at [440, 326] on div "Edit Assignee team member First name Fabrication Last name Accounting package e…" at bounding box center [574, 302] width 1148 height 604
type input "116.40"
click at [550, 440] on button "Add" at bounding box center [543, 442] width 54 height 16
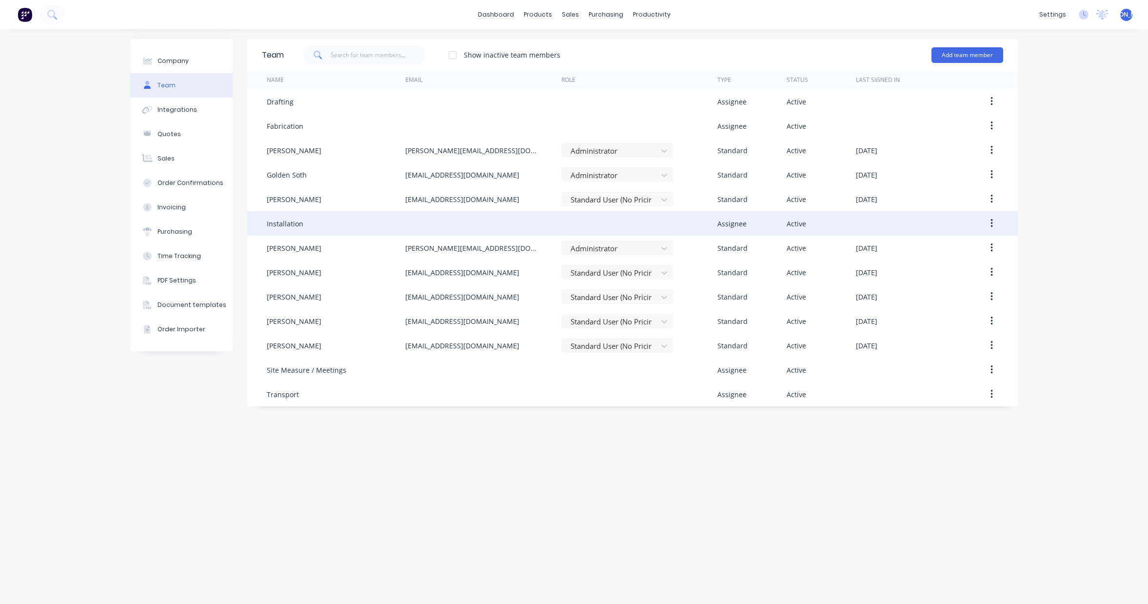
click at [990, 222] on icon "button" at bounding box center [991, 223] width 2 height 11
click at [958, 253] on div "Edit" at bounding box center [956, 249] width 75 height 14
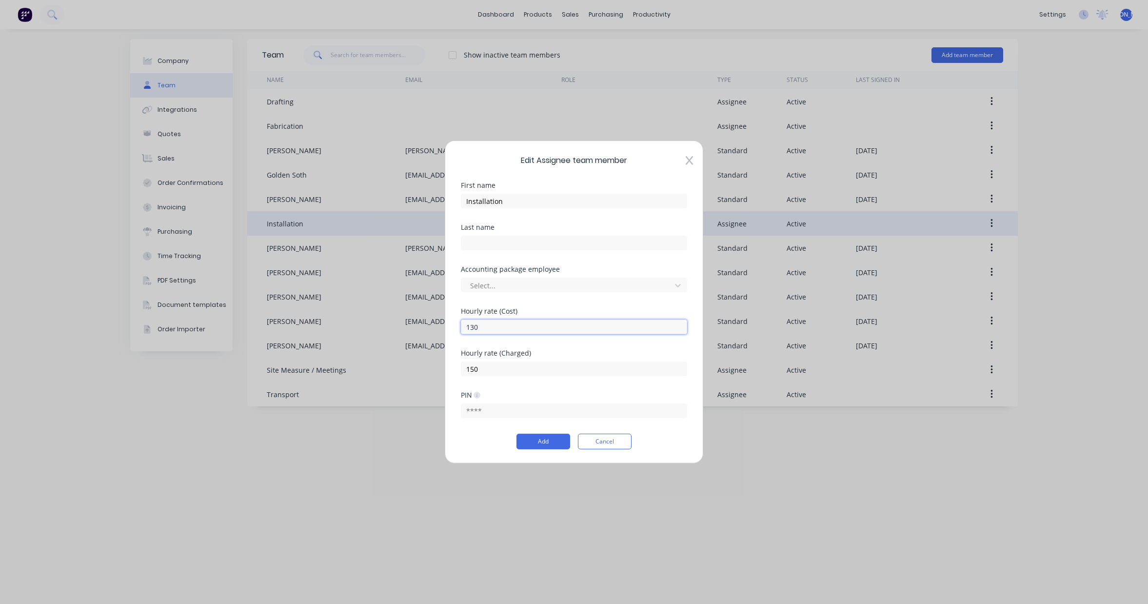
drag, startPoint x: 454, startPoint y: 331, endPoint x: 444, endPoint y: 331, distance: 9.3
click at [445, 331] on div "Edit Assignee team member First name Installation Last name Accounting package …" at bounding box center [574, 301] width 258 height 323
type input "116.40"
click at [554, 442] on button "Add" at bounding box center [543, 442] width 54 height 16
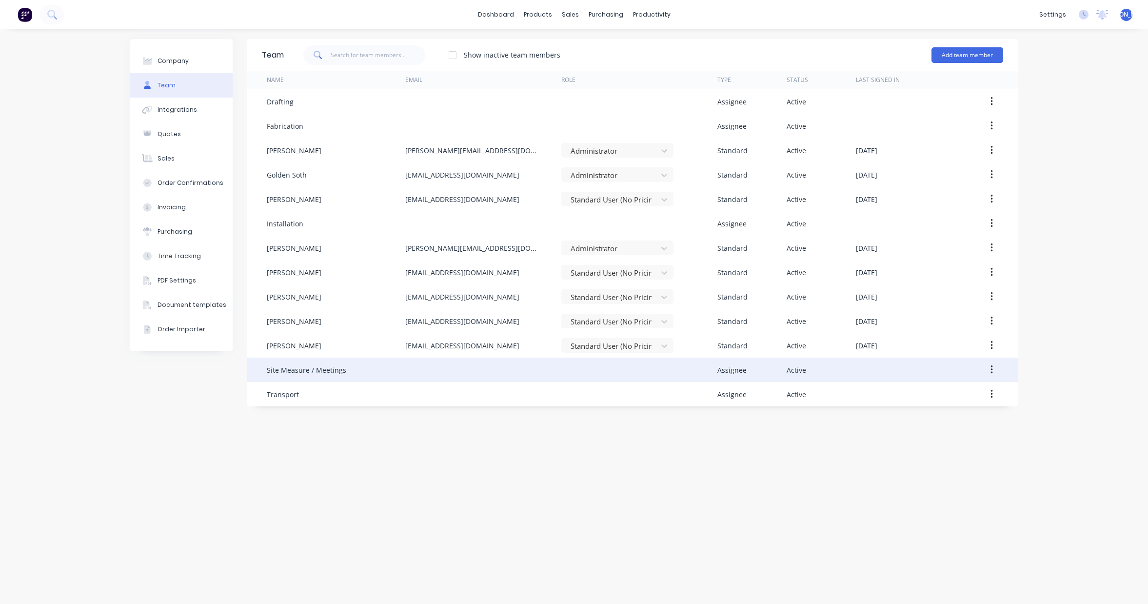
click at [991, 367] on icon "button" at bounding box center [991, 369] width 2 height 9
click at [954, 397] on div "Edit" at bounding box center [956, 395] width 75 height 14
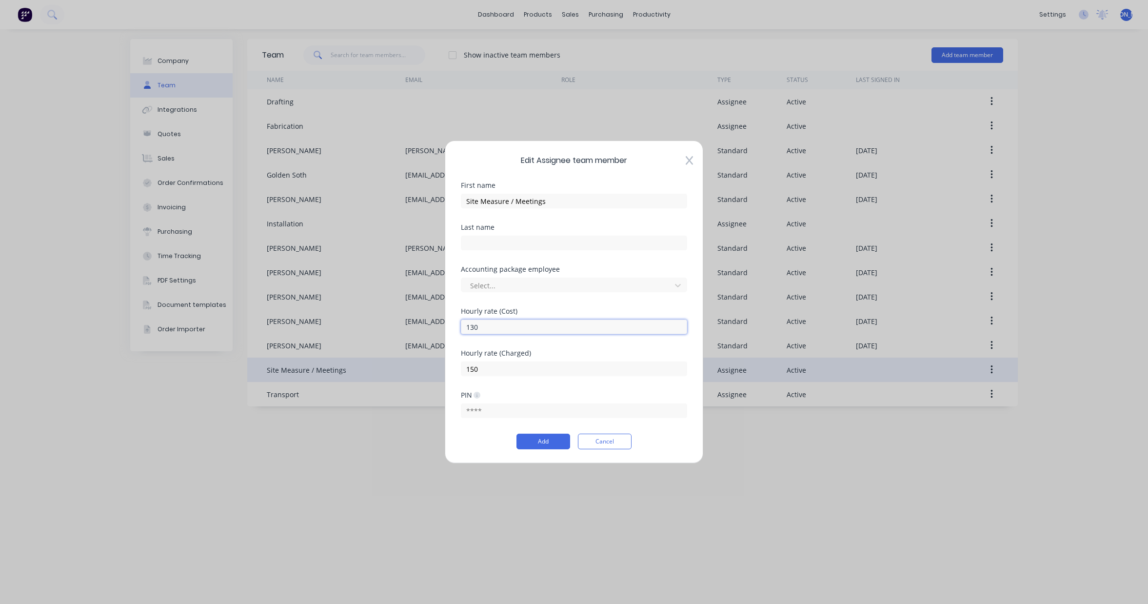
drag, startPoint x: 481, startPoint y: 325, endPoint x: 457, endPoint y: 326, distance: 23.4
click at [457, 326] on div "Edit Assignee team member First name Site Measure / Meetings Last name Accounti…" at bounding box center [574, 301] width 258 height 323
type input "116.40"
click at [541, 441] on button "Add" at bounding box center [543, 442] width 54 height 16
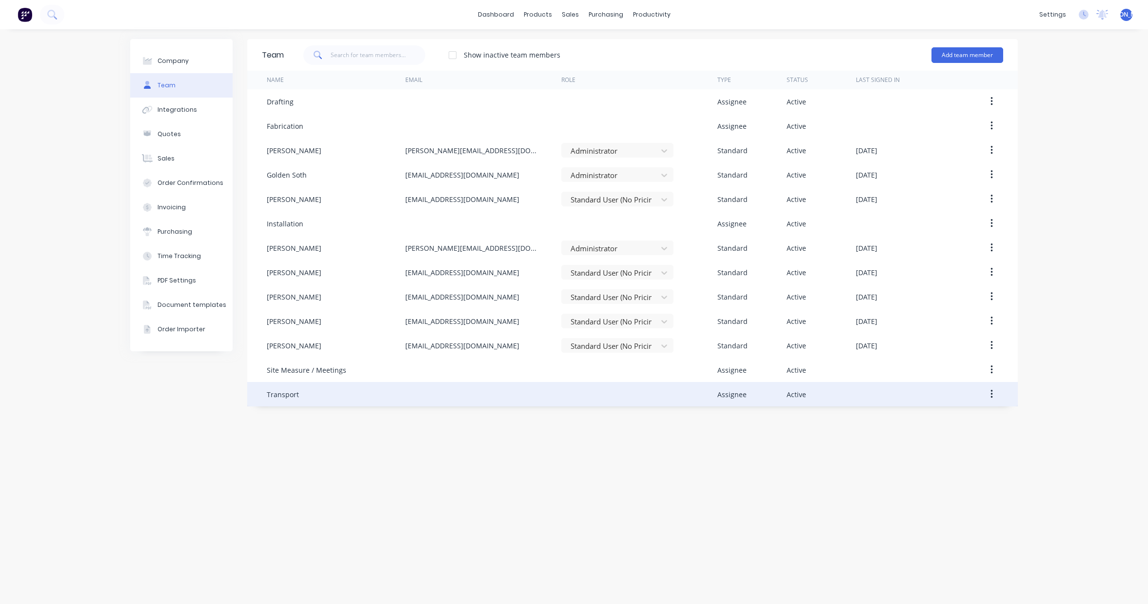
click at [992, 394] on icon "button" at bounding box center [991, 394] width 2 height 11
click at [959, 422] on div "Edit" at bounding box center [956, 420] width 75 height 14
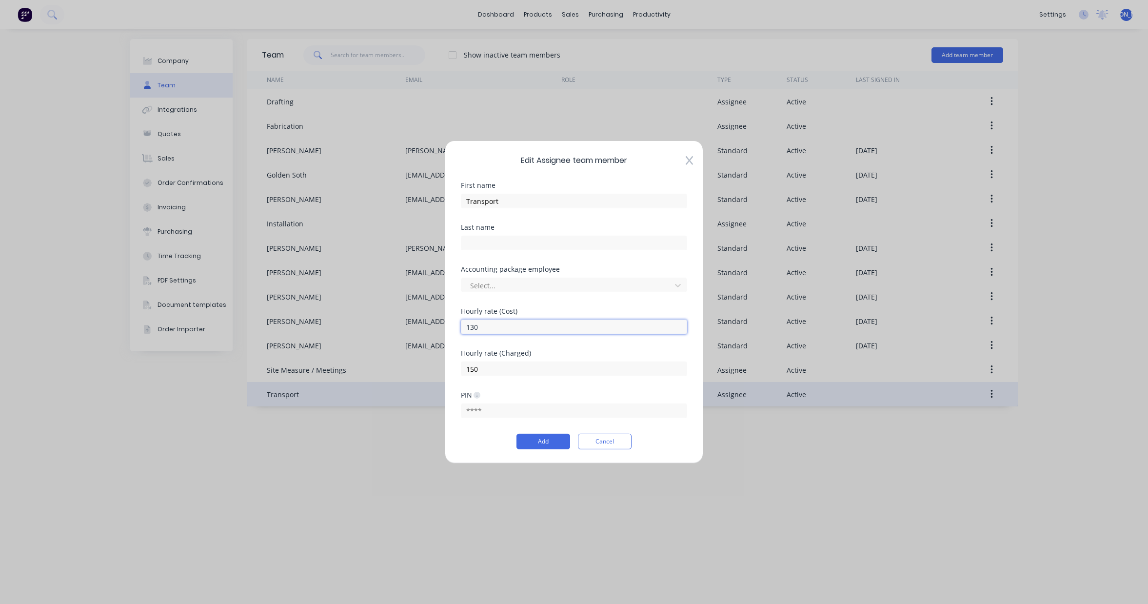
drag, startPoint x: 486, startPoint y: 325, endPoint x: 460, endPoint y: 325, distance: 26.3
click at [460, 325] on div "Edit Assignee team member First name Transport Last name Accounting package emp…" at bounding box center [574, 301] width 258 height 323
type input "116.40"
click at [542, 443] on button "Add" at bounding box center [543, 442] width 54 height 16
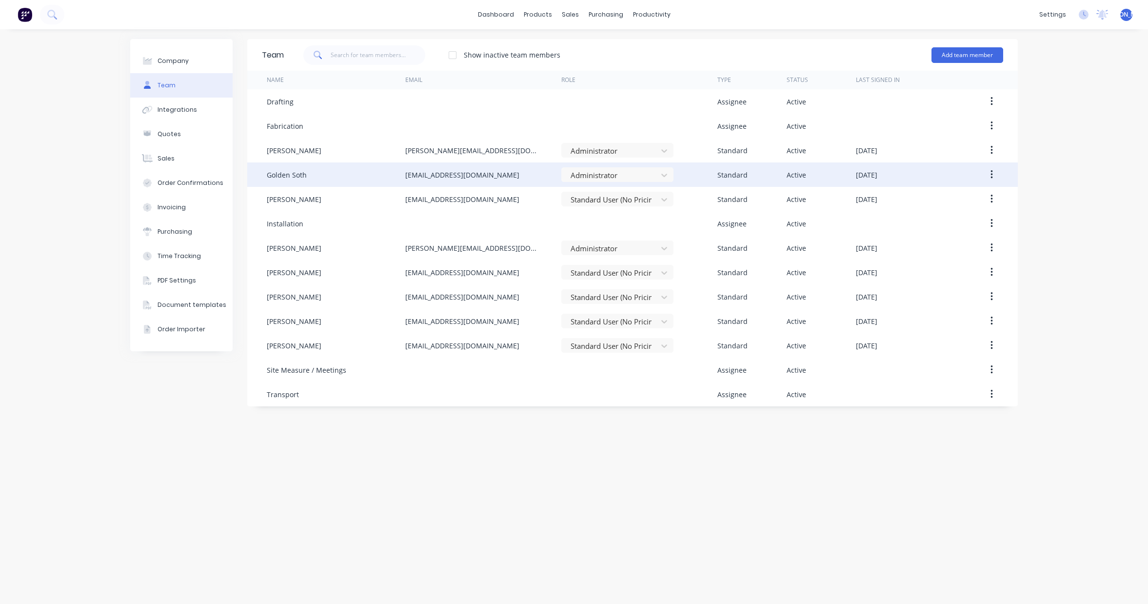
click at [991, 175] on icon "button" at bounding box center [991, 174] width 2 height 9
click at [968, 196] on div "Edit" at bounding box center [956, 200] width 75 height 14
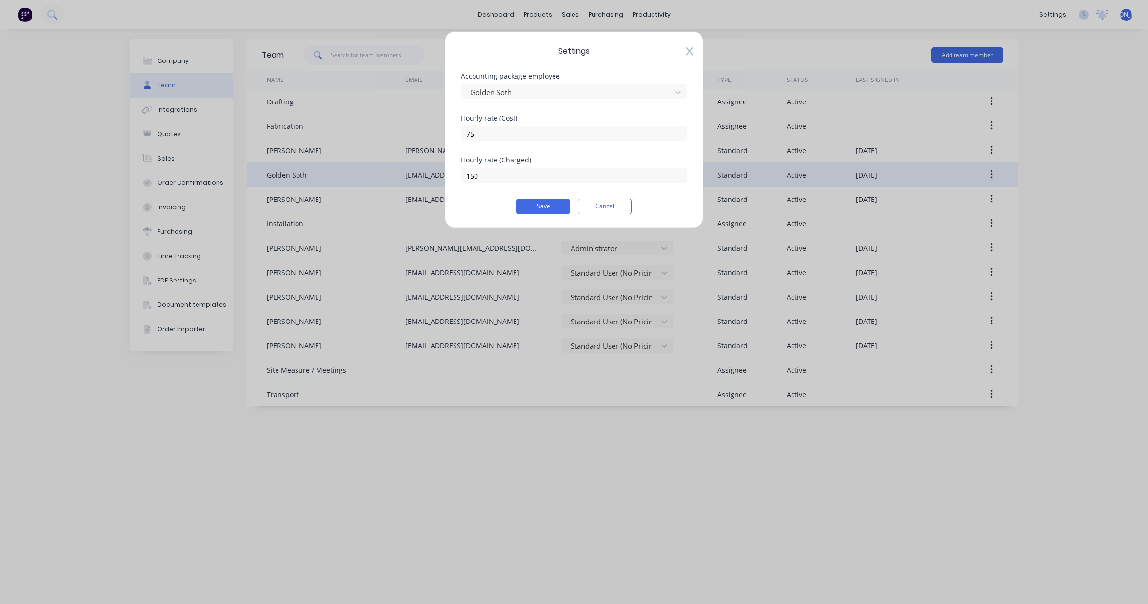
click at [692, 52] on icon at bounding box center [689, 51] width 7 height 10
